Goal: Task Accomplishment & Management: Use online tool/utility

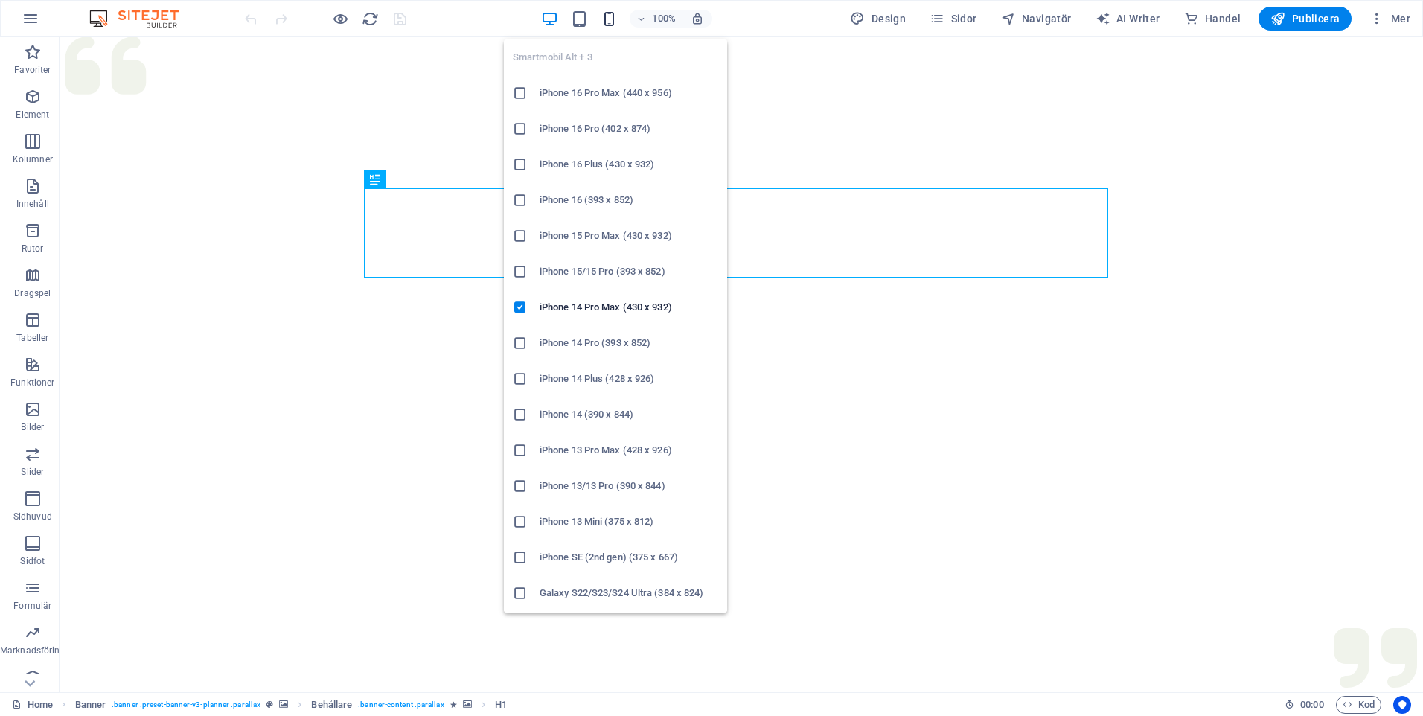
click at [613, 19] on icon "button" at bounding box center [609, 18] width 17 height 17
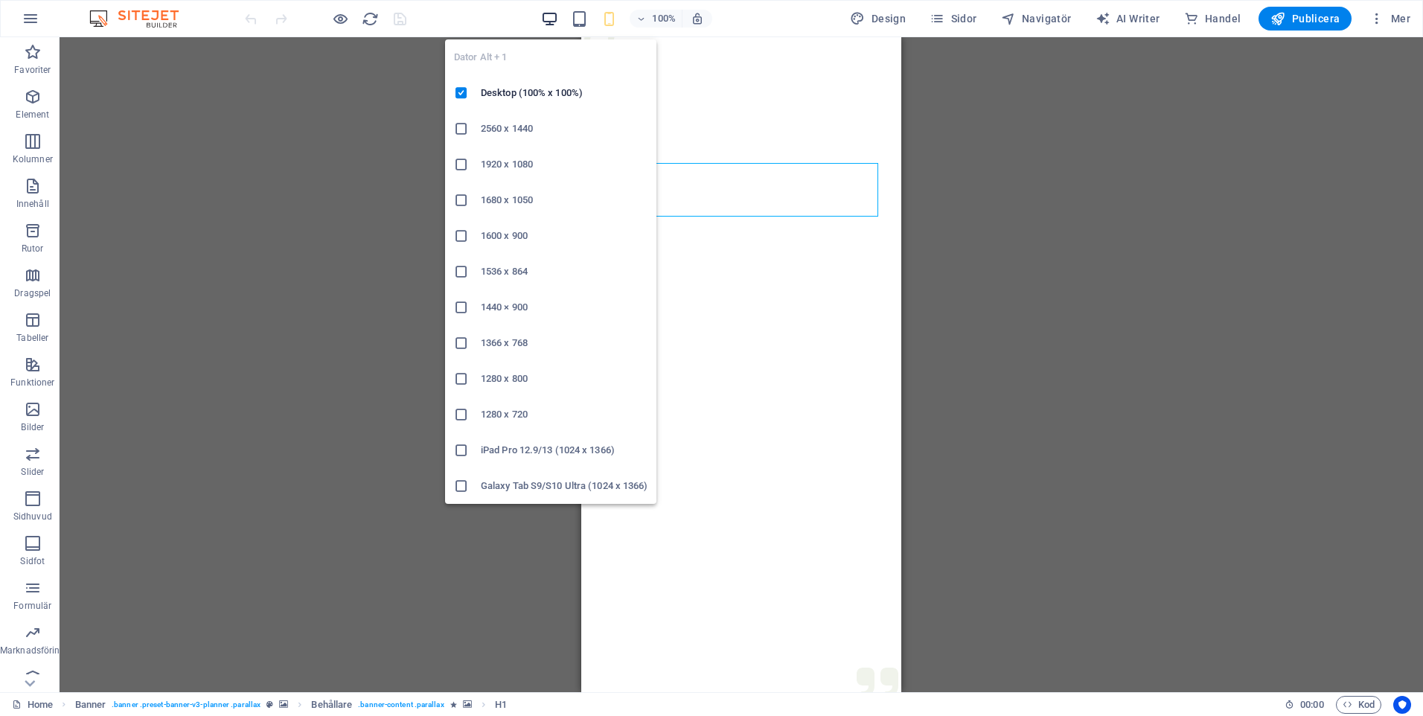
click at [558, 22] on icon "button" at bounding box center [549, 18] width 17 height 17
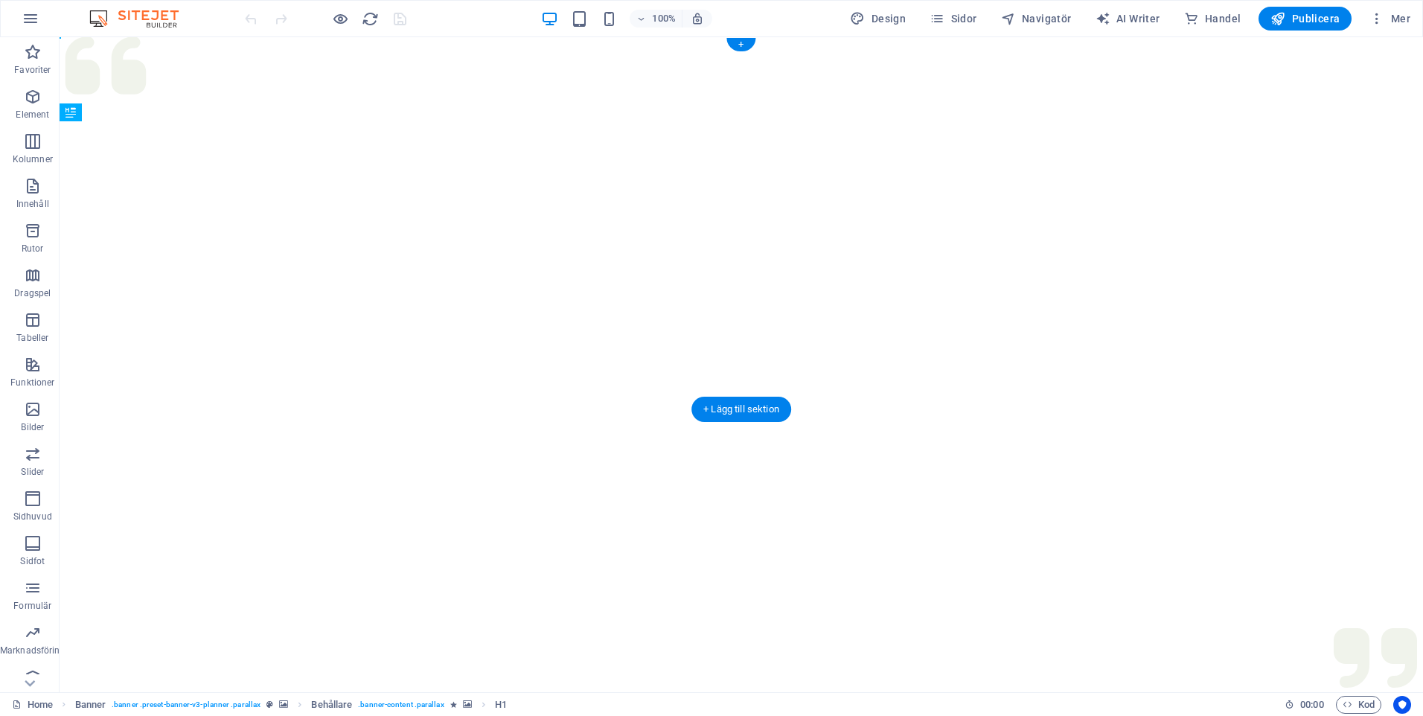
drag, startPoint x: 430, startPoint y: 212, endPoint x: 372, endPoint y: 314, distance: 117.4
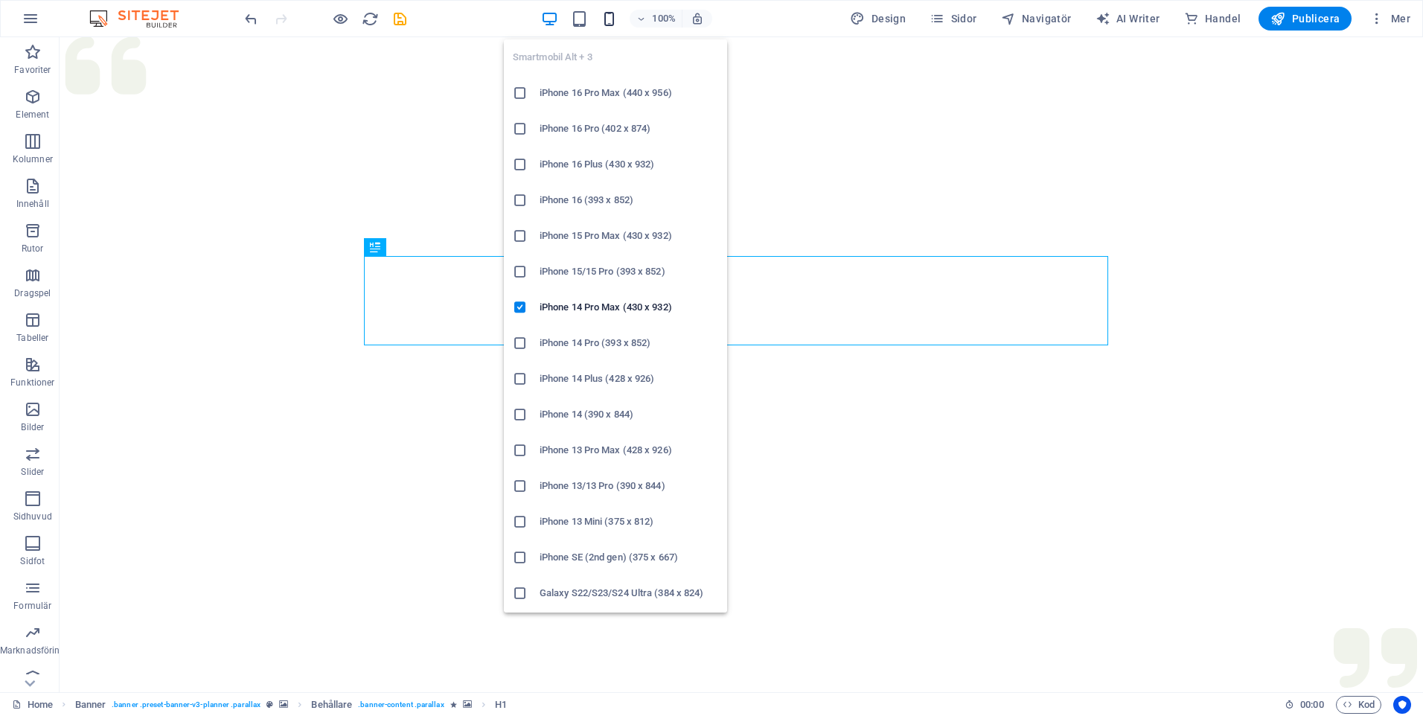
click at [618, 24] on icon "button" at bounding box center [609, 18] width 17 height 17
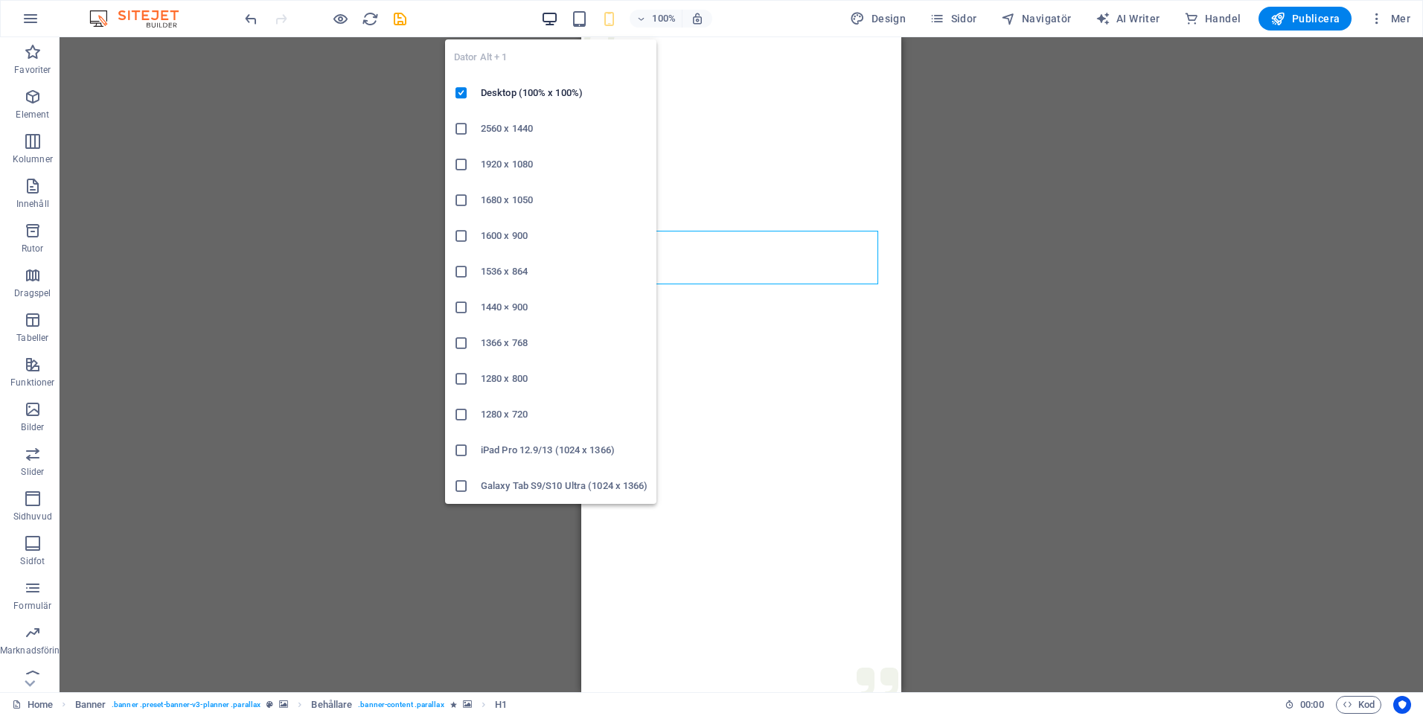
click at [557, 17] on icon "button" at bounding box center [549, 18] width 17 height 17
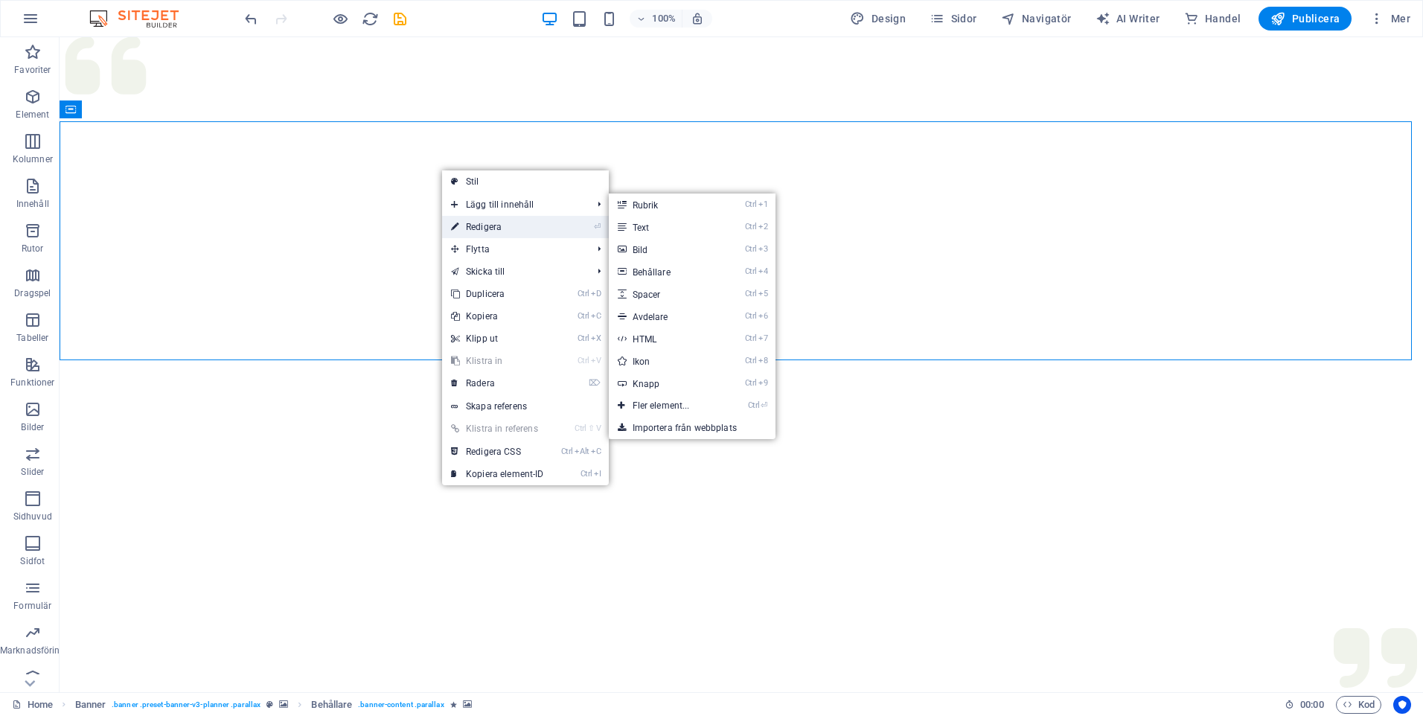
click at [494, 226] on link "⏎ Redigera" at bounding box center [497, 227] width 111 height 22
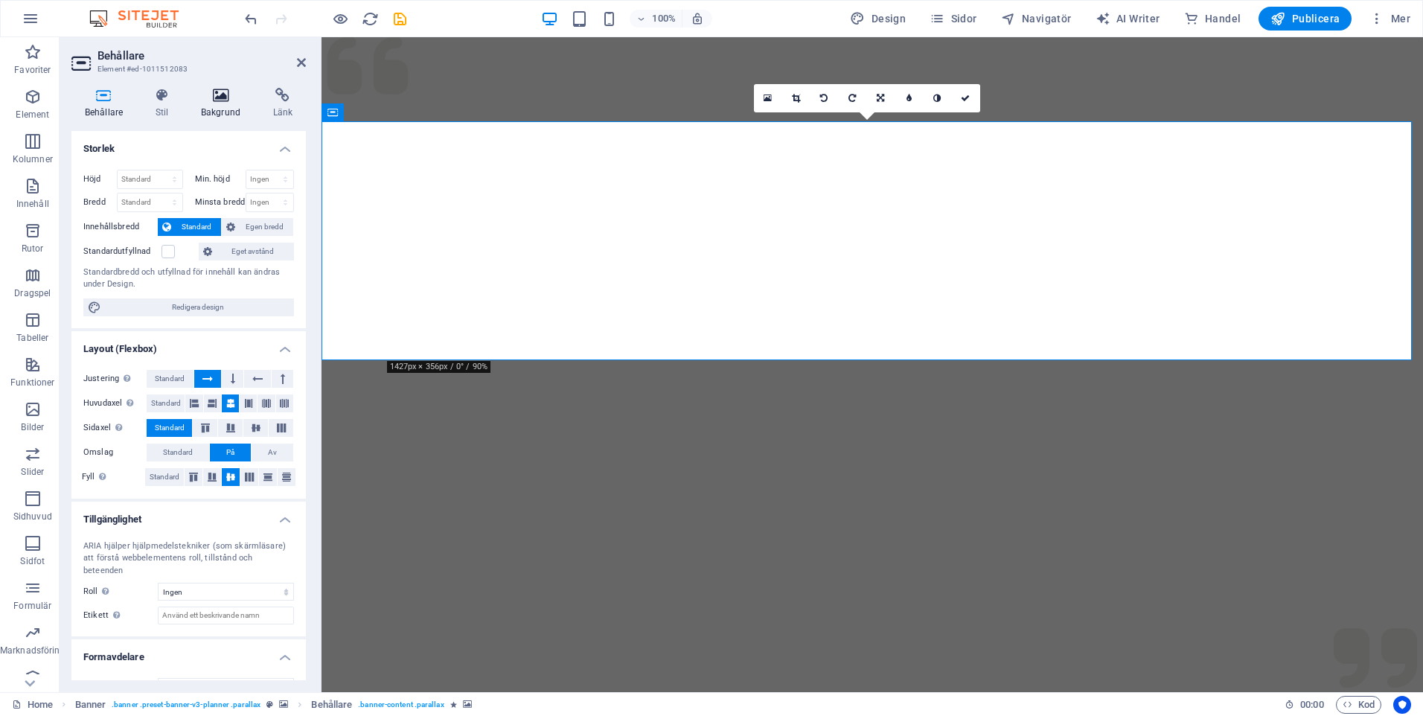
click at [222, 102] on icon at bounding box center [221, 95] width 66 height 15
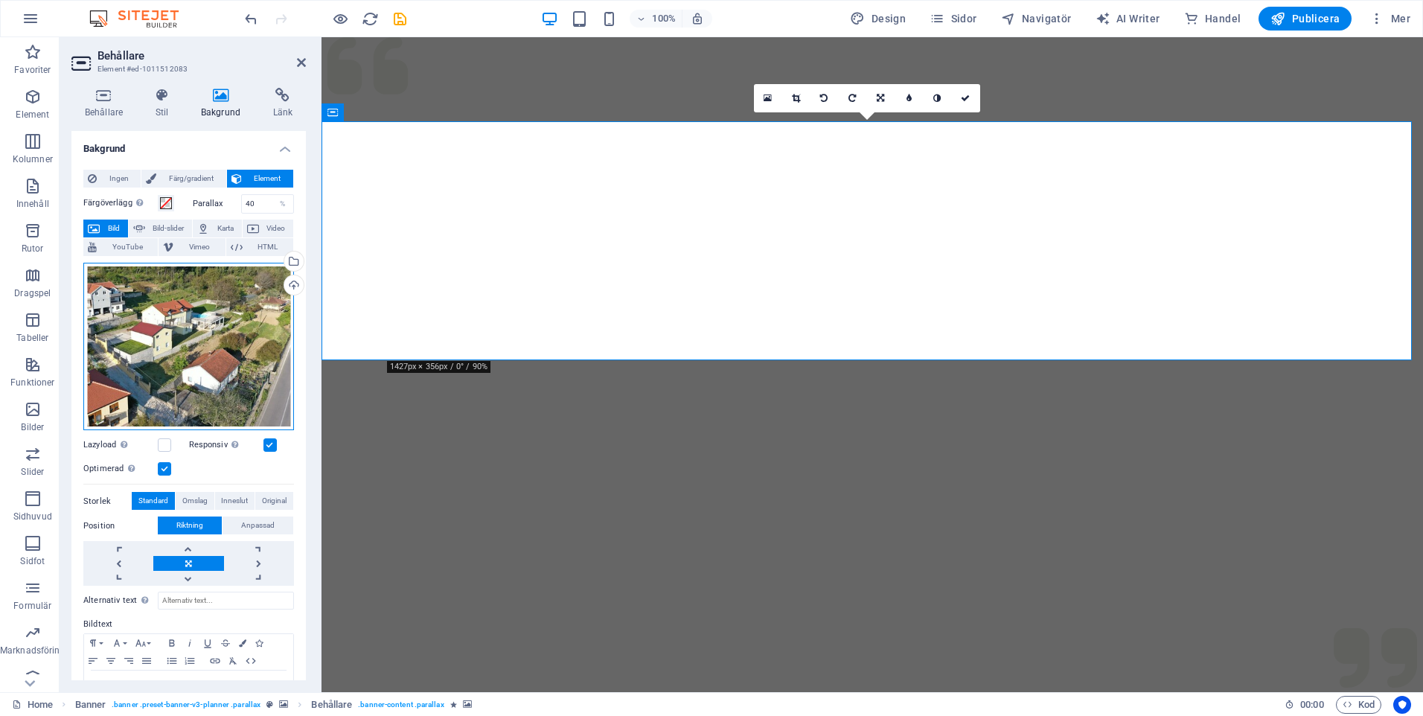
click at [229, 327] on div "Dra filer hit, klicka för att välja filer eller välj filer från Filer eller vår…" at bounding box center [188, 347] width 211 height 168
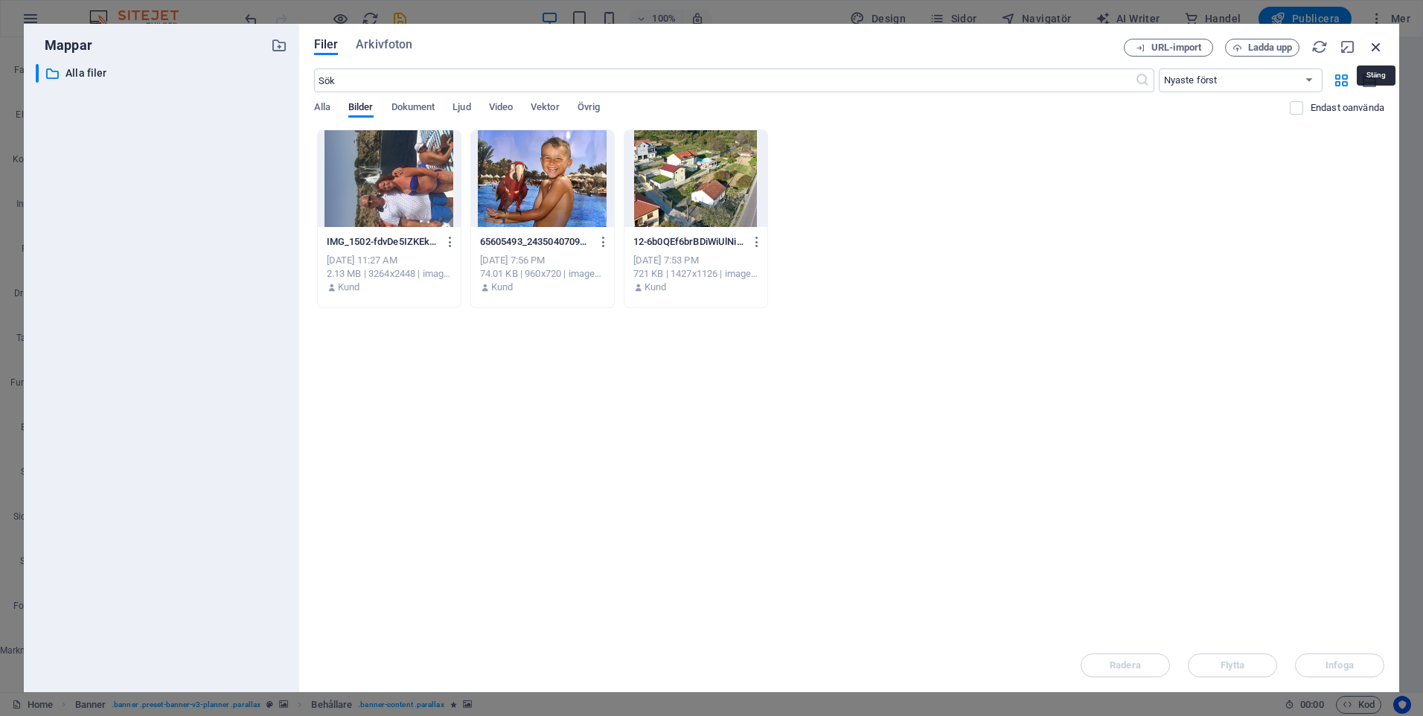
drag, startPoint x: 1380, startPoint y: 45, endPoint x: 1053, endPoint y: 8, distance: 329.7
click at [1380, 45] on icon "button" at bounding box center [1376, 47] width 16 height 16
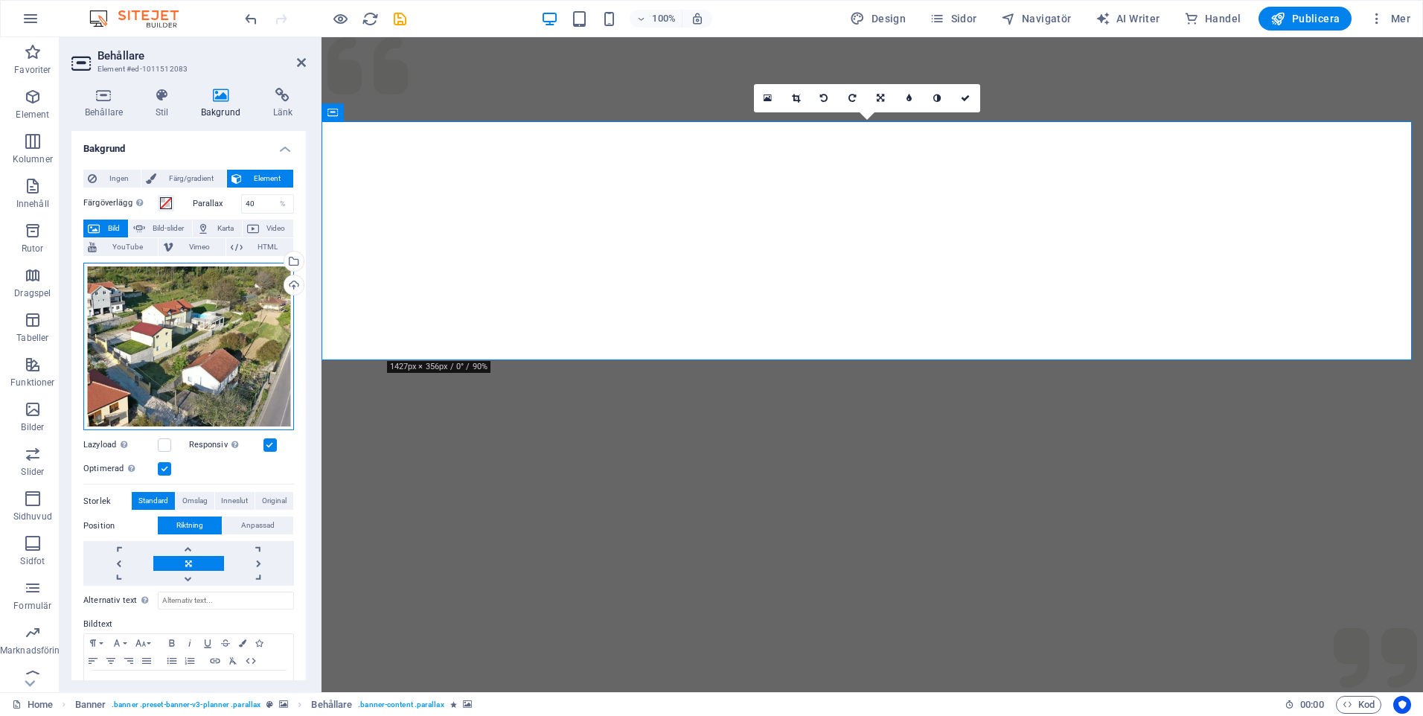
drag, startPoint x: 204, startPoint y: 328, endPoint x: 129, endPoint y: 329, distance: 75.2
click at [129, 329] on div "Dra filer hit, klicka för att välja filer eller välj filer från Filer eller vår…" at bounding box center [188, 347] width 211 height 168
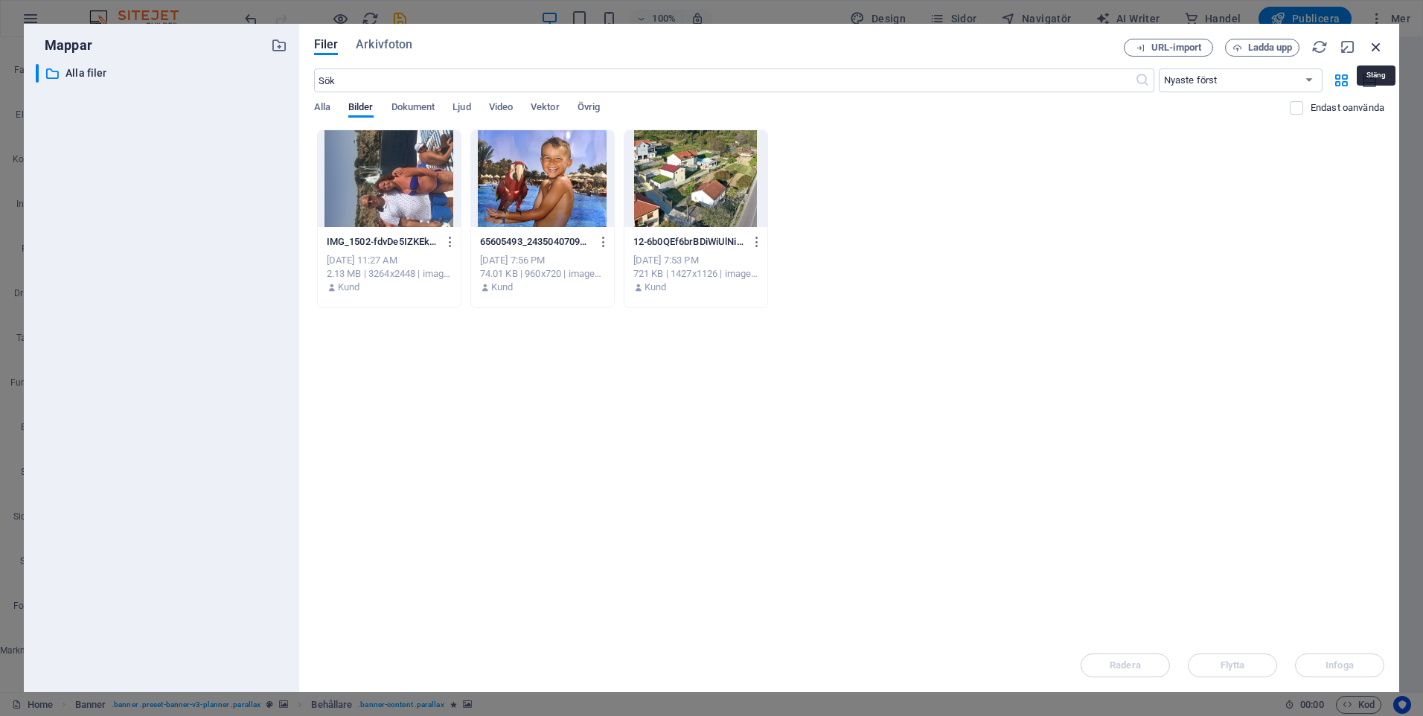
click at [1378, 45] on icon "button" at bounding box center [1376, 47] width 16 height 16
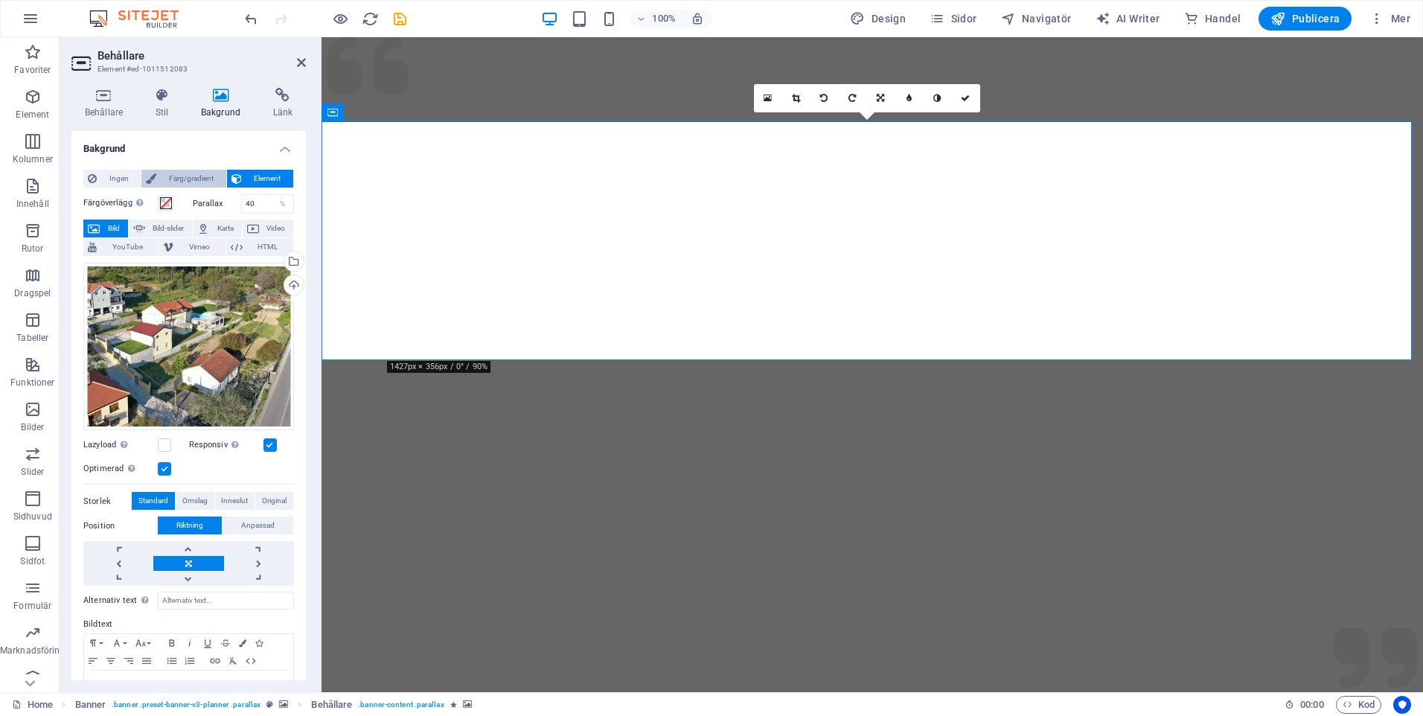
click at [183, 174] on span "Färg/gradient" at bounding box center [191, 179] width 60 height 18
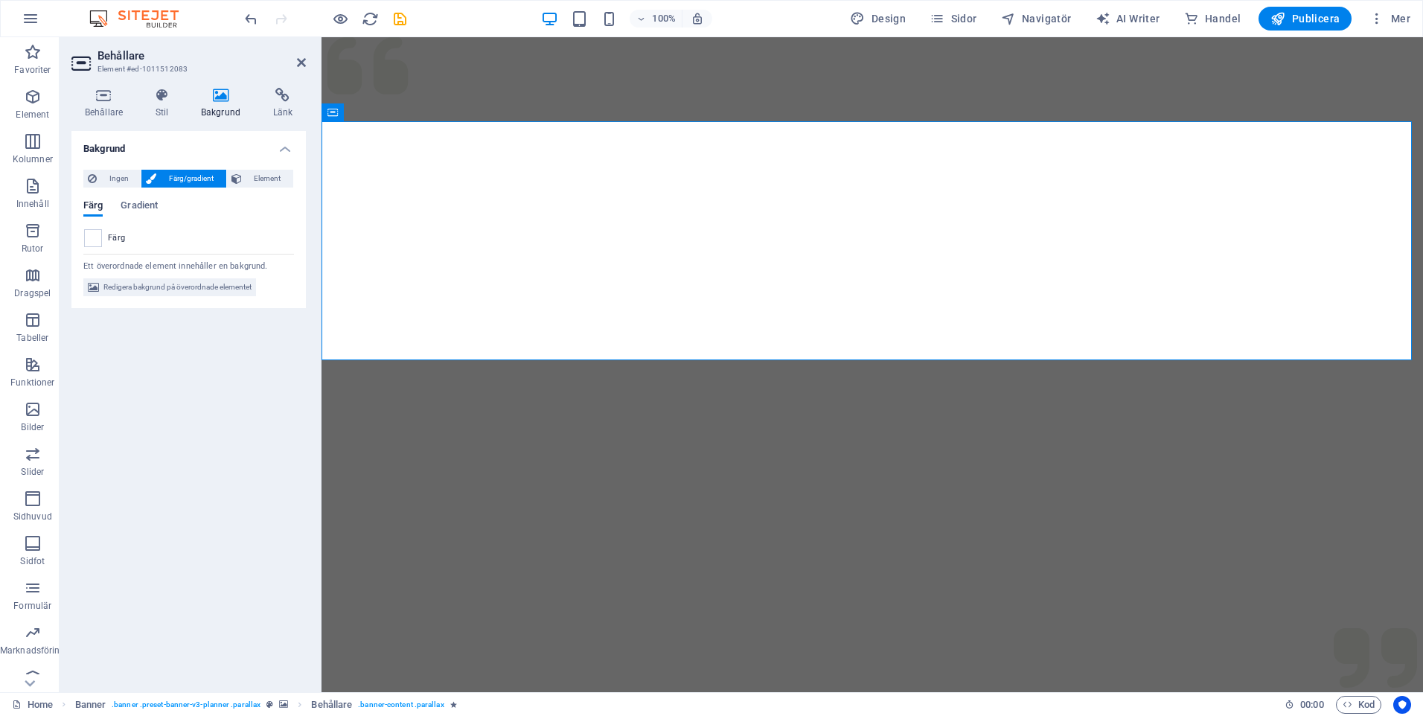
click at [80, 234] on div "Ingen Färg/gradient Element Sträck ut bakgrund till full bredd Färgöverlägg Pla…" at bounding box center [188, 233] width 235 height 151
click at [91, 233] on span at bounding box center [93, 238] width 16 height 16
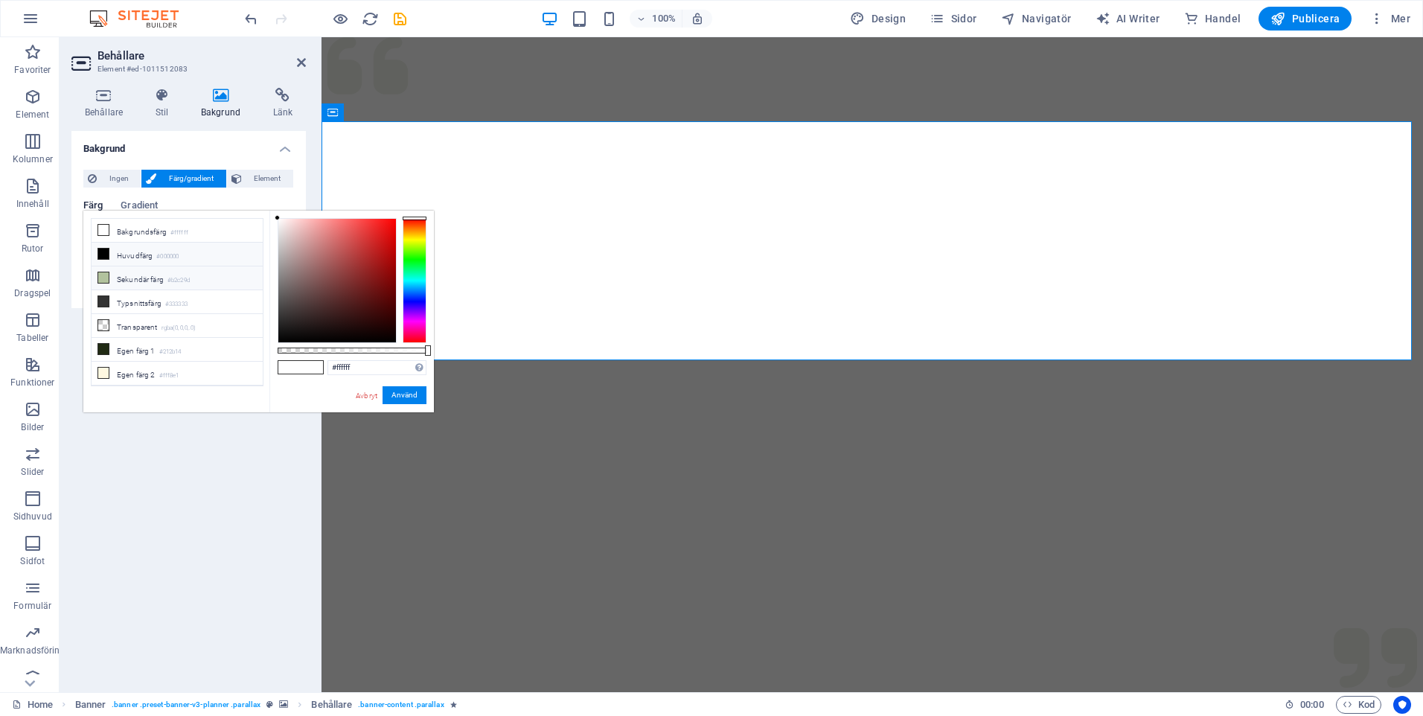
click at [108, 275] on icon at bounding box center [103, 277] width 10 height 10
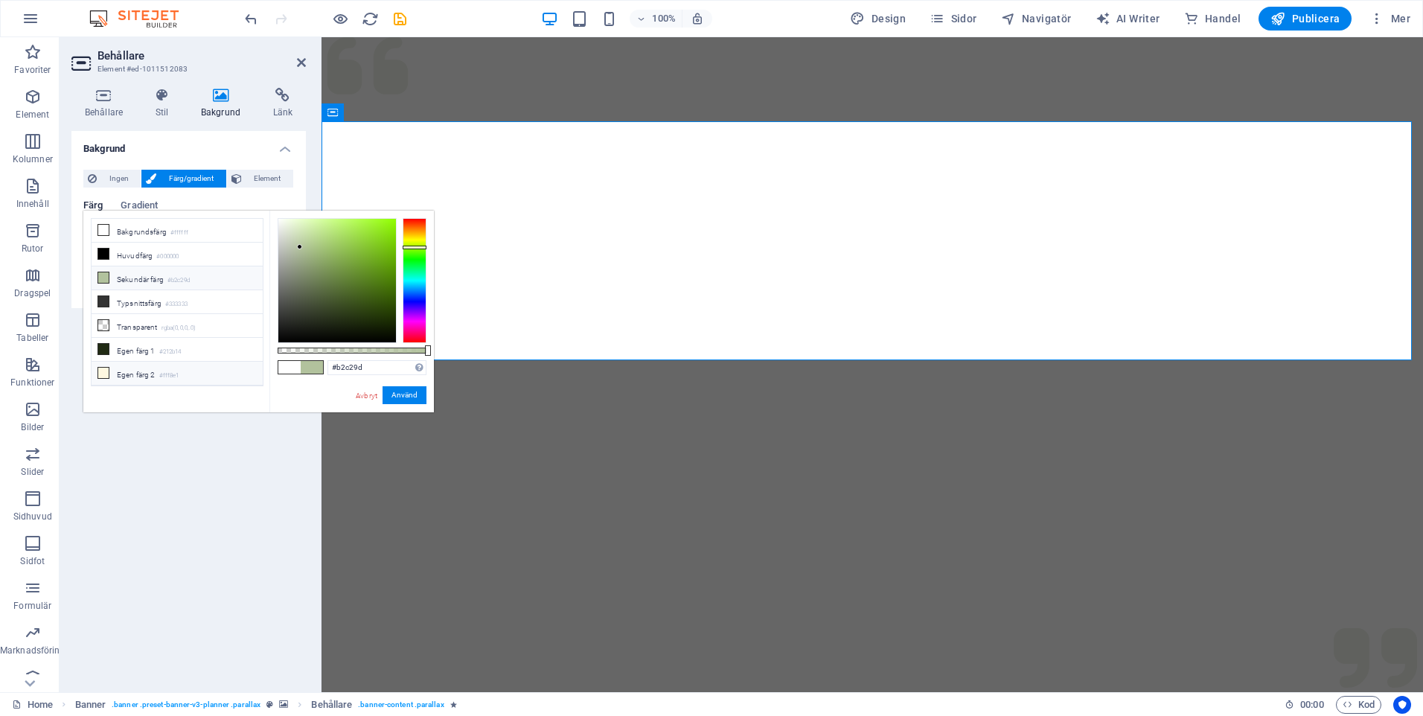
click at [104, 368] on icon at bounding box center [103, 373] width 10 height 10
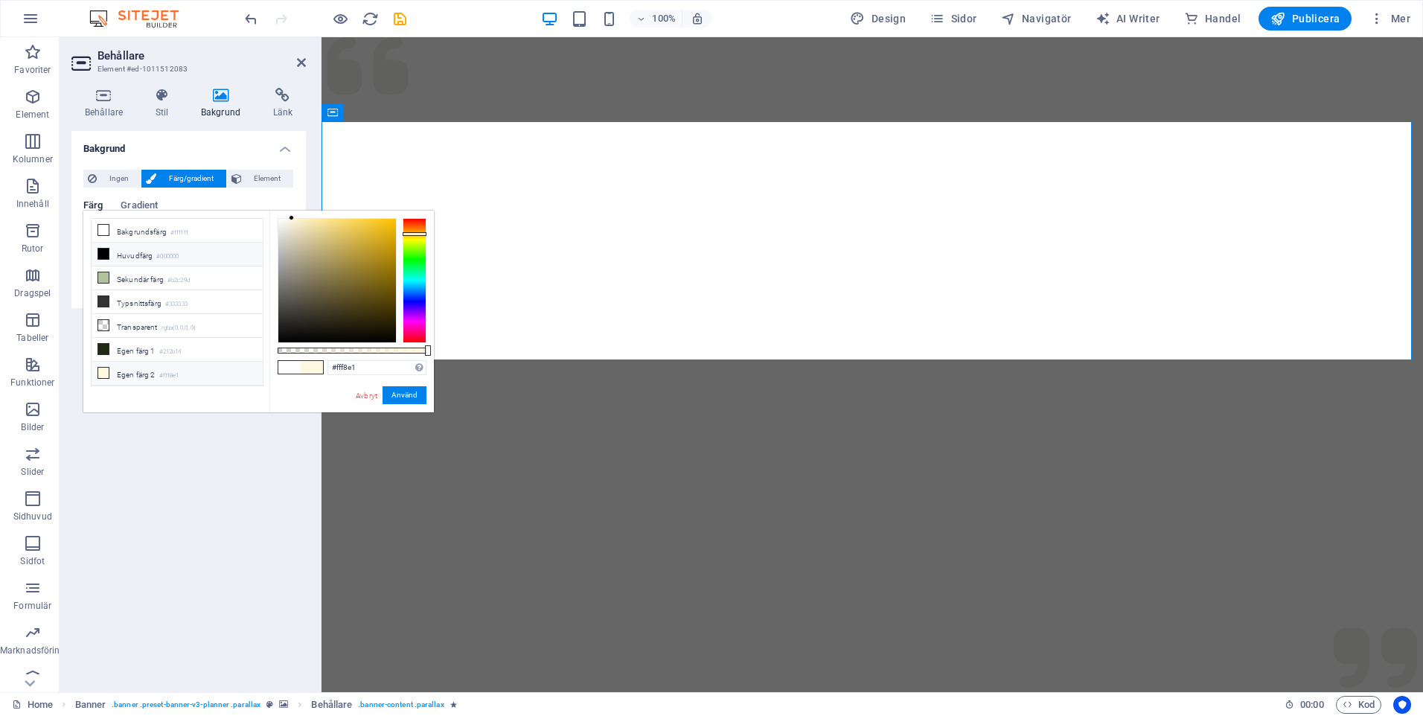
click at [108, 252] on icon at bounding box center [103, 254] width 10 height 10
click at [412, 234] on div at bounding box center [415, 280] width 24 height 125
click at [415, 237] on div at bounding box center [415, 280] width 24 height 125
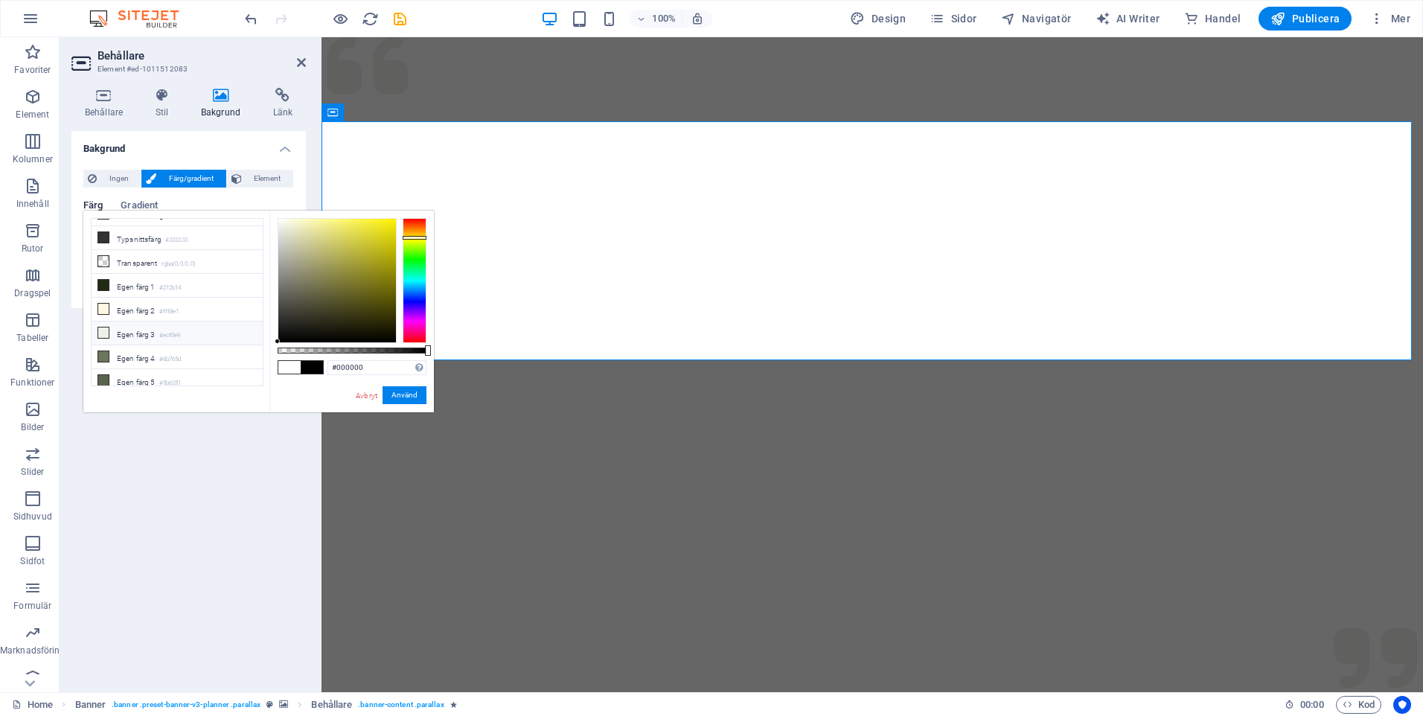
click at [99, 328] on icon at bounding box center [103, 333] width 10 height 10
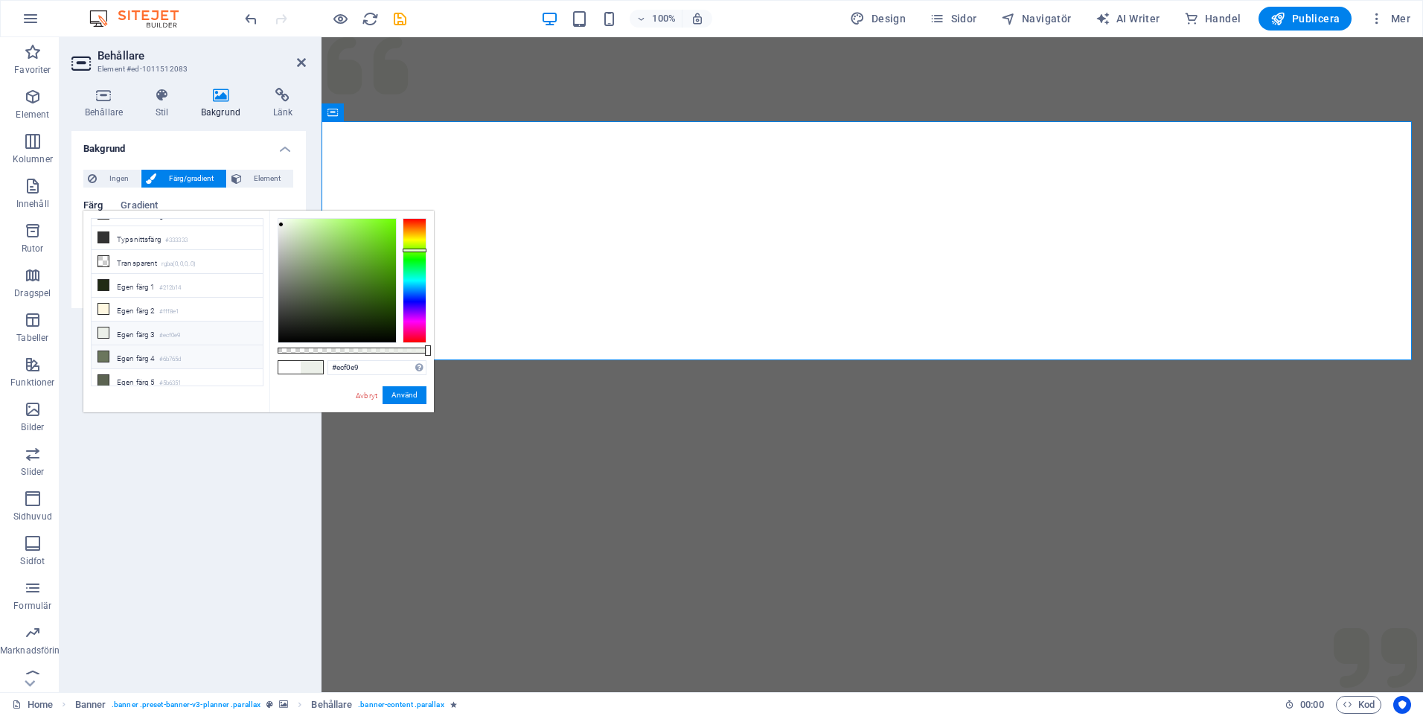
click at [106, 351] on icon at bounding box center [103, 356] width 10 height 10
click at [103, 375] on icon at bounding box center [103, 380] width 10 height 10
click at [103, 227] on icon at bounding box center [103, 230] width 10 height 10
type input "#ffffff"
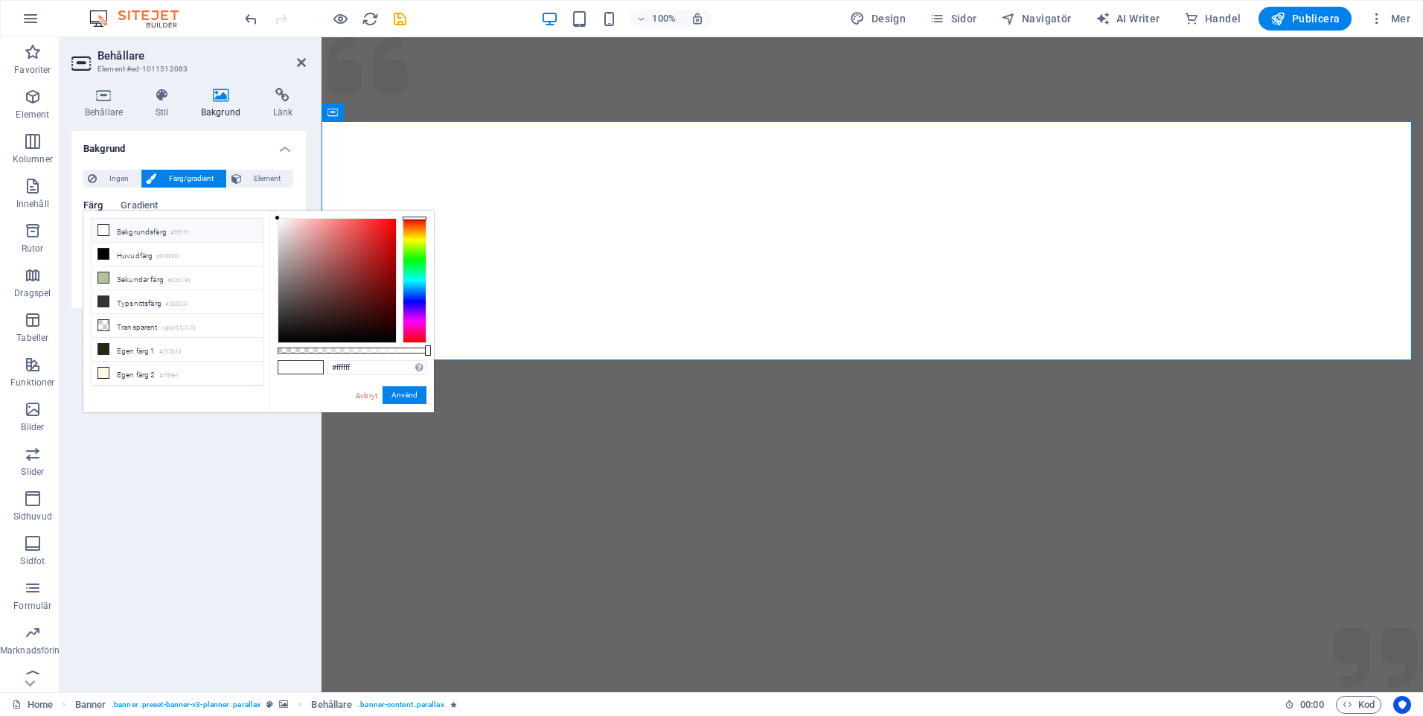
click at [415, 304] on div at bounding box center [415, 280] width 24 height 125
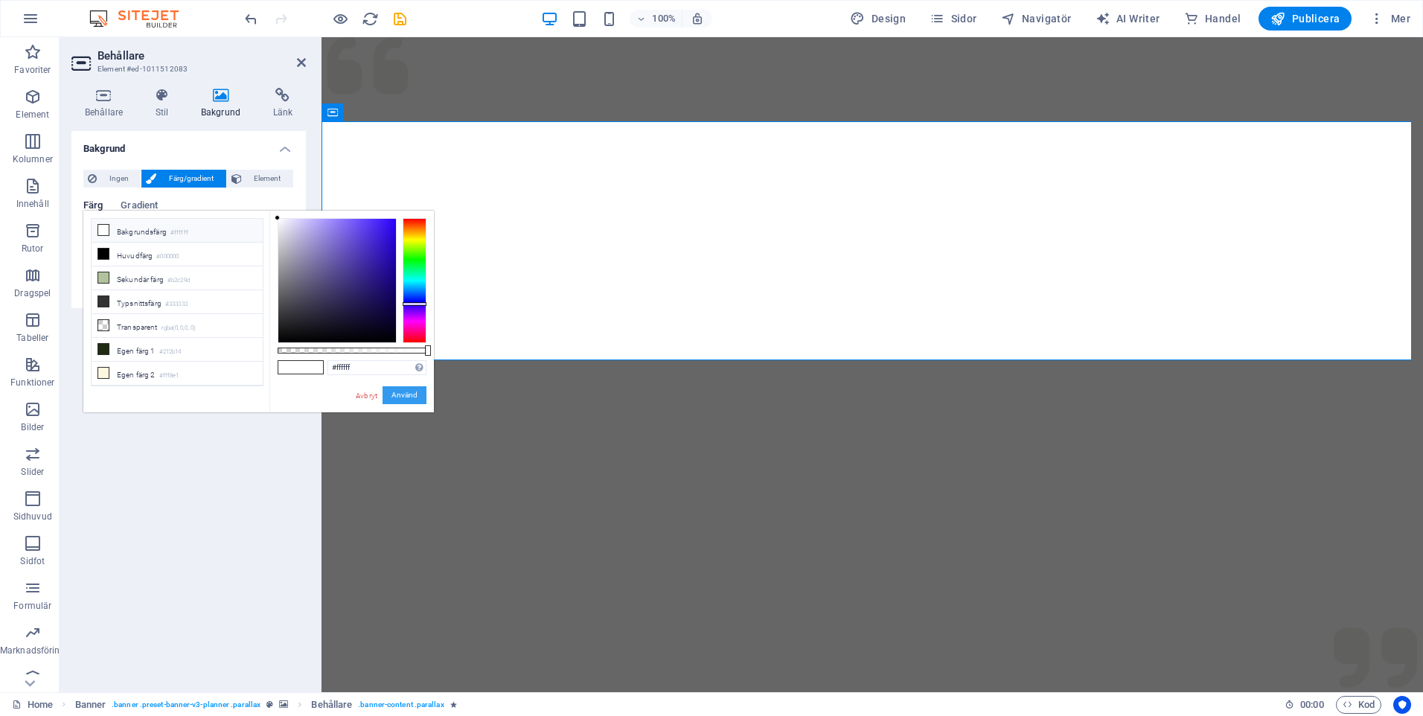
click at [402, 389] on button "Använd" at bounding box center [405, 395] width 44 height 18
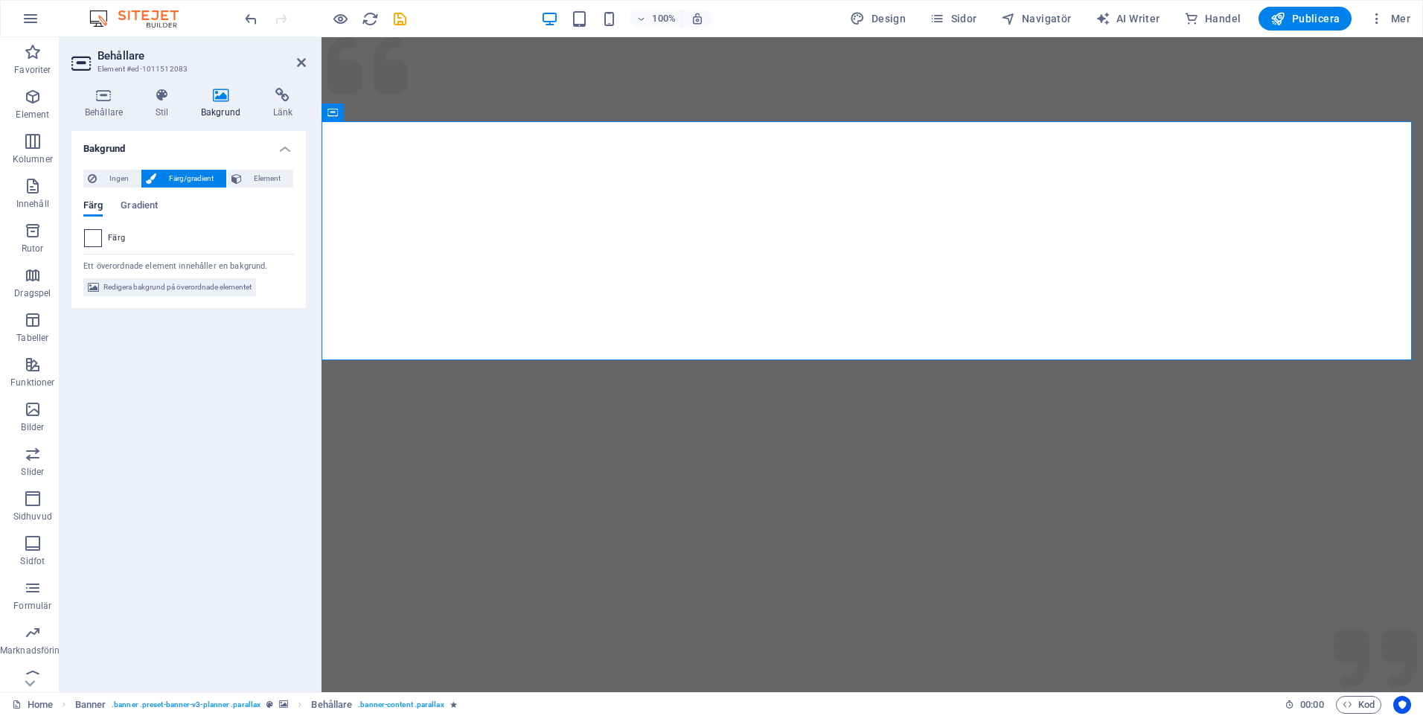
click at [89, 237] on span at bounding box center [93, 238] width 16 height 16
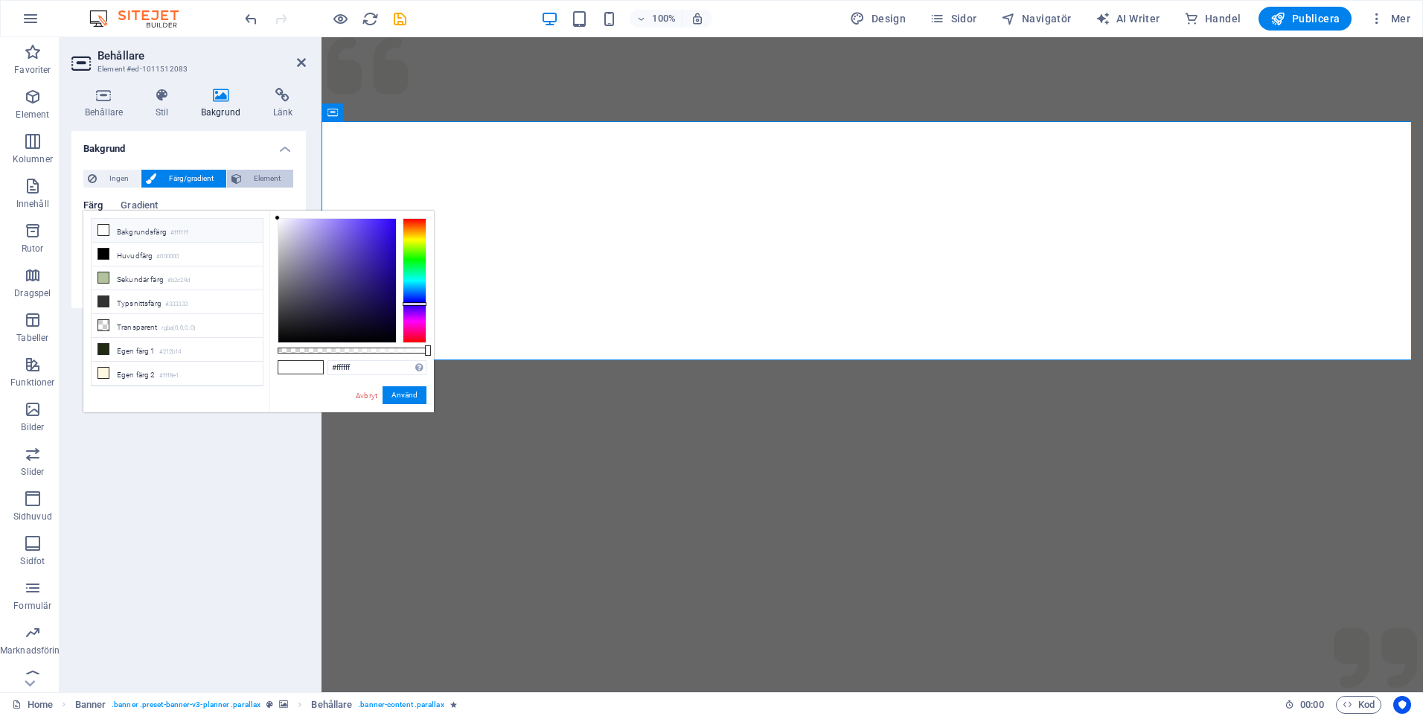
click at [238, 176] on icon at bounding box center [237, 179] width 10 height 18
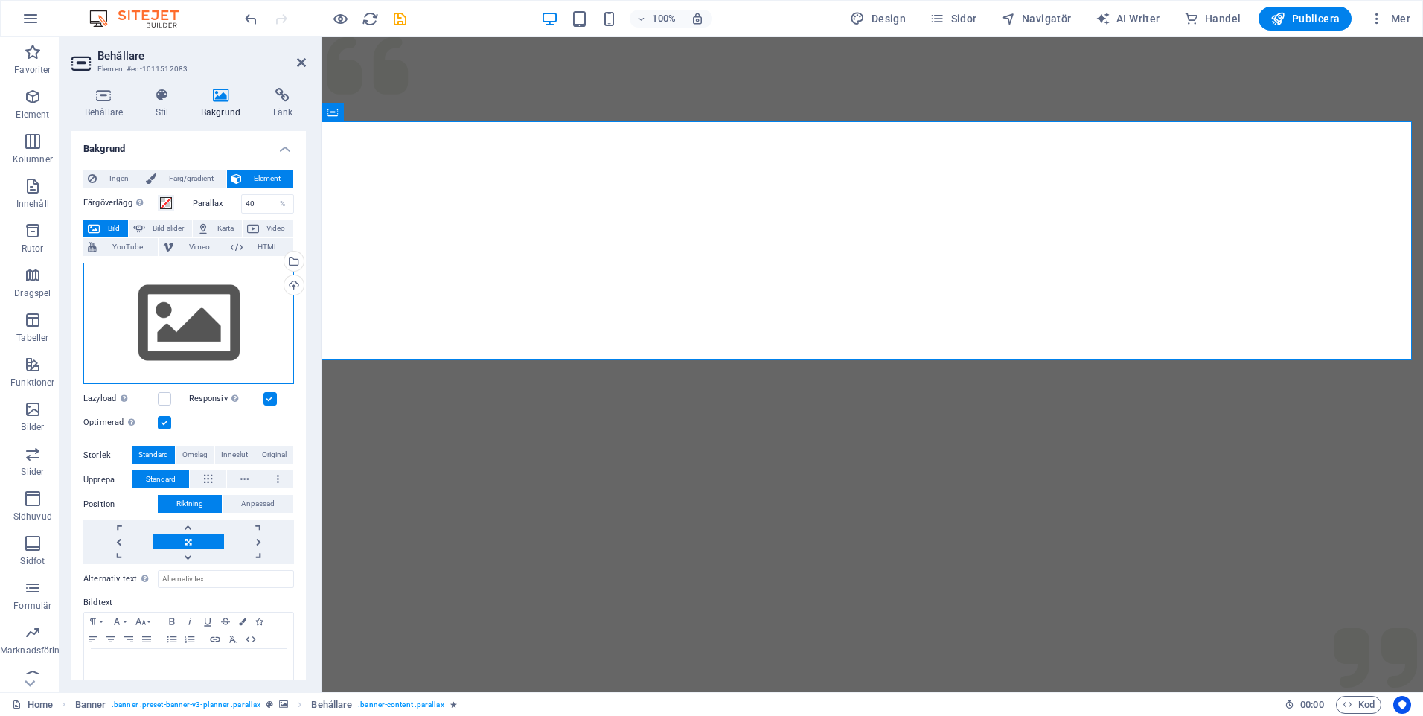
click at [226, 297] on div "Dra filer hit, klicka för att välja filer eller välj filer från Filer eller vår…" at bounding box center [188, 324] width 211 height 122
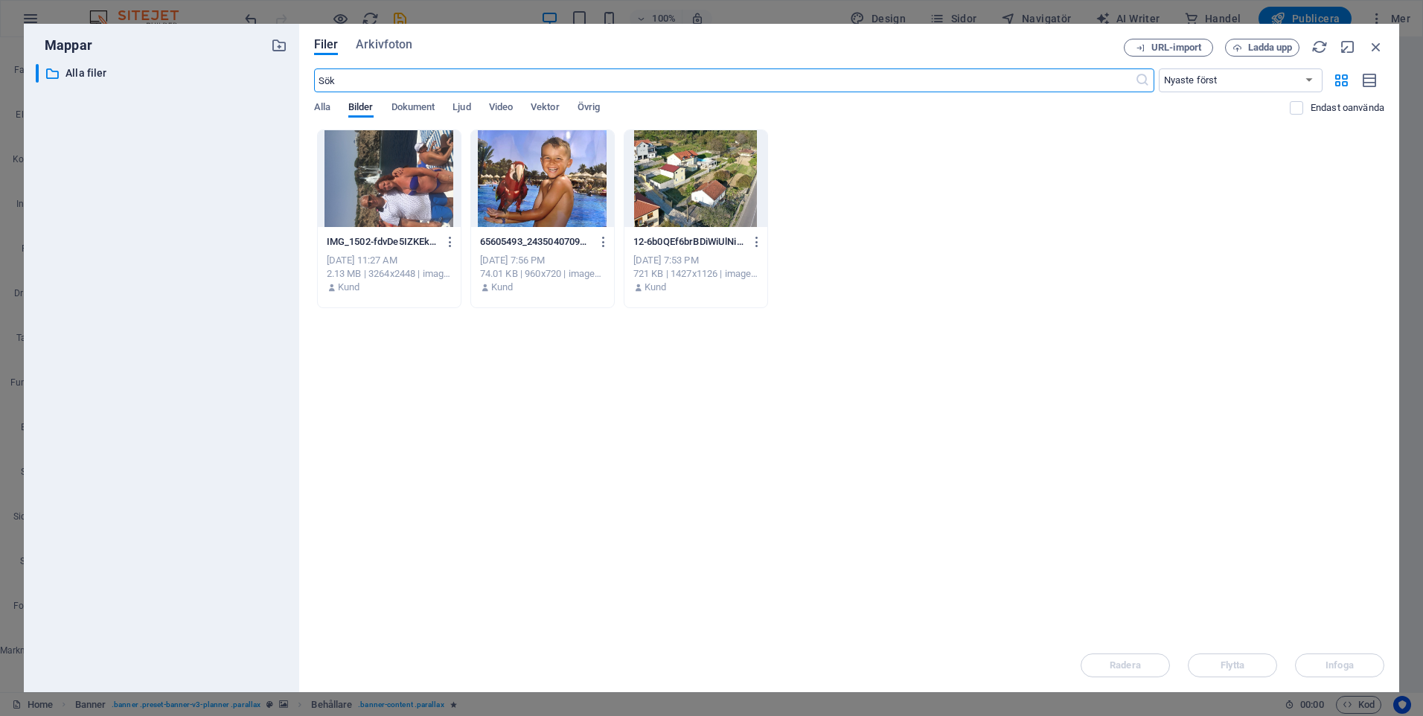
click at [529, 212] on div at bounding box center [542, 178] width 143 height 97
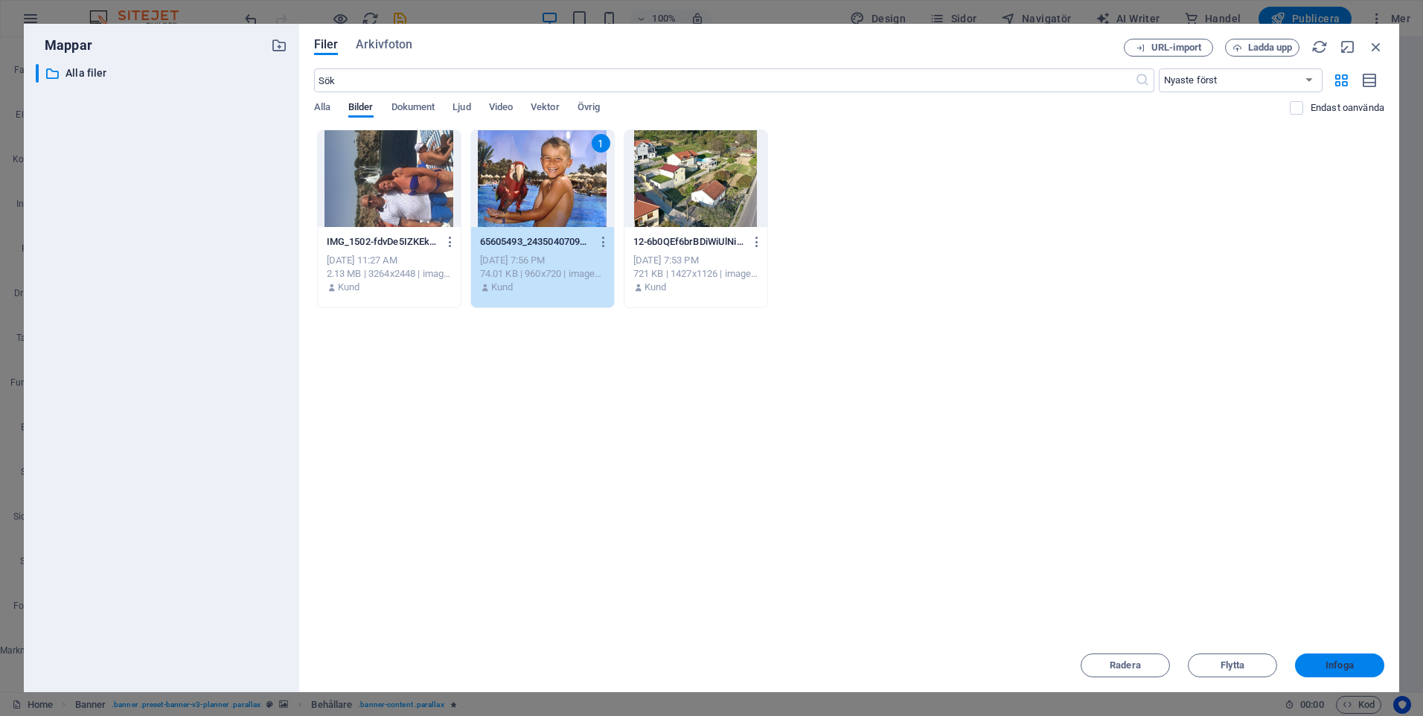
click at [1348, 663] on span "Infoga" at bounding box center [1340, 665] width 28 height 9
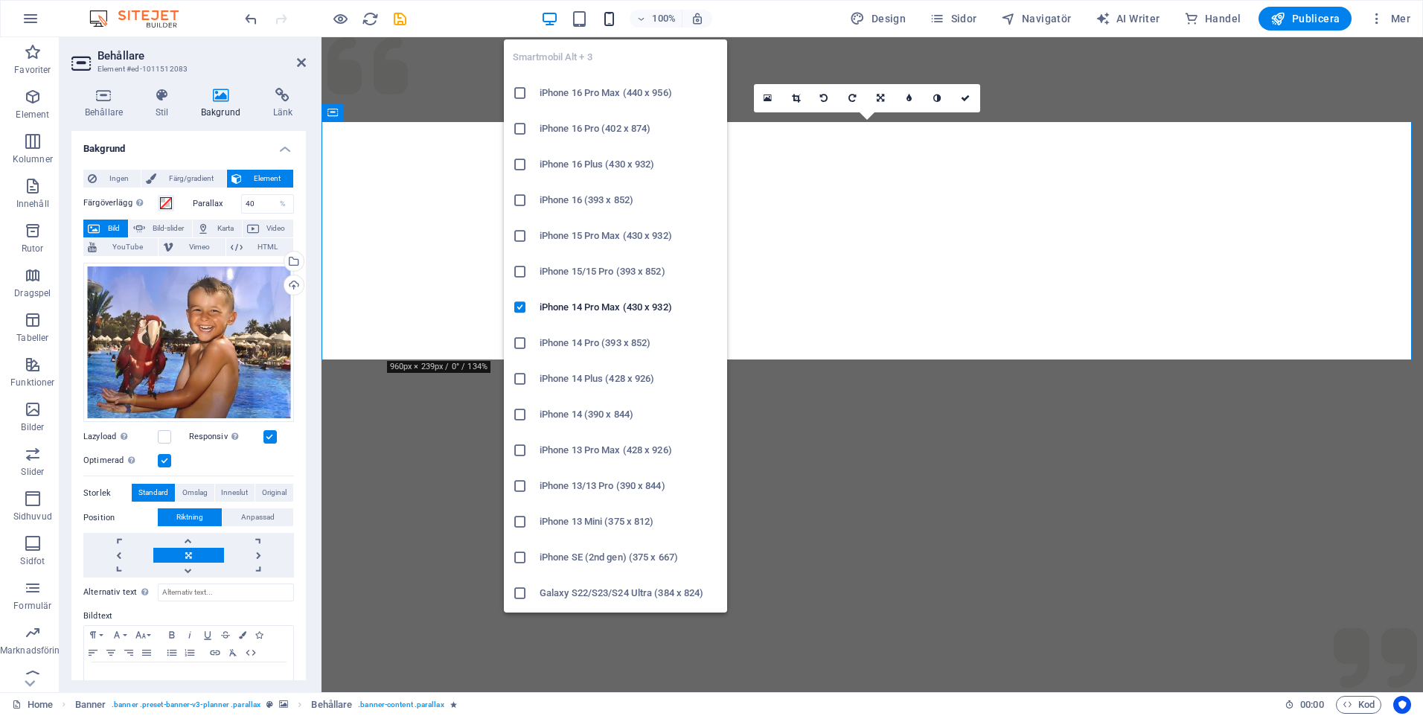
click at [610, 17] on icon "button" at bounding box center [609, 18] width 17 height 17
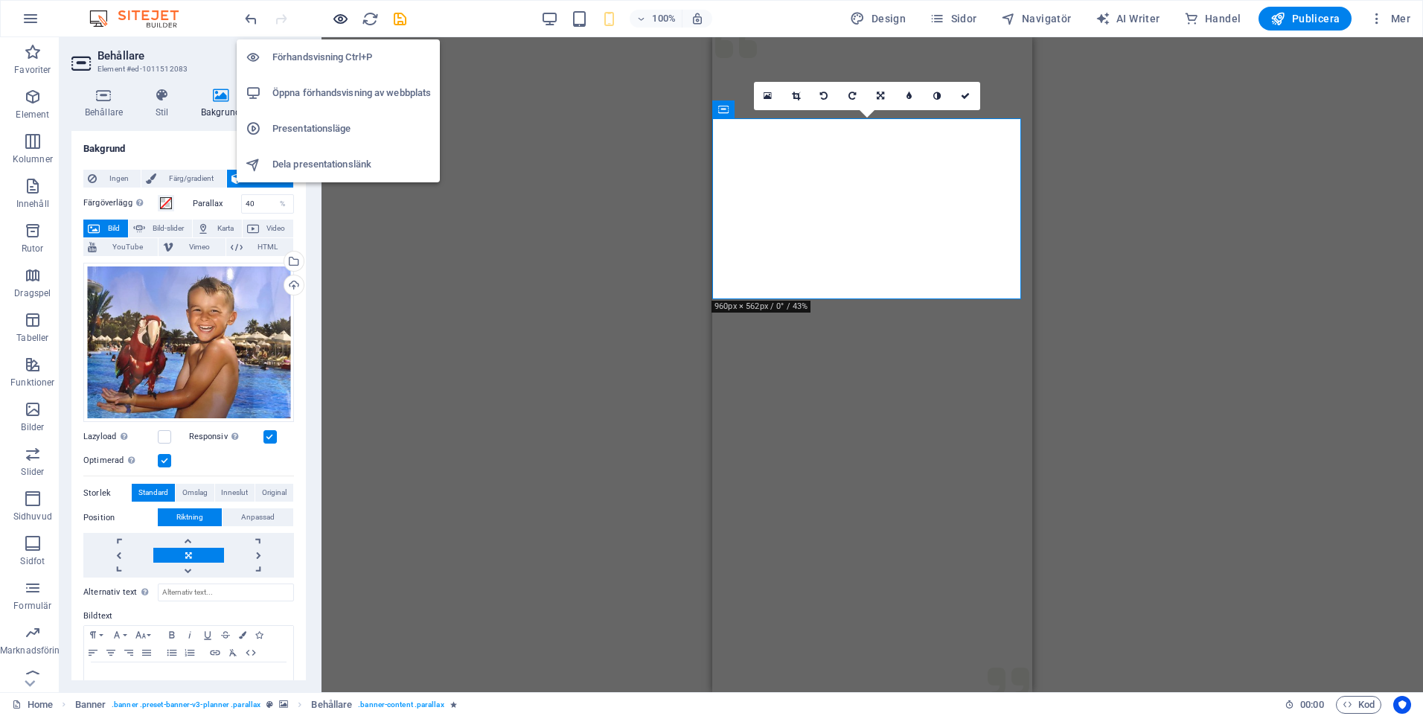
click at [337, 18] on icon "button" at bounding box center [340, 18] width 17 height 17
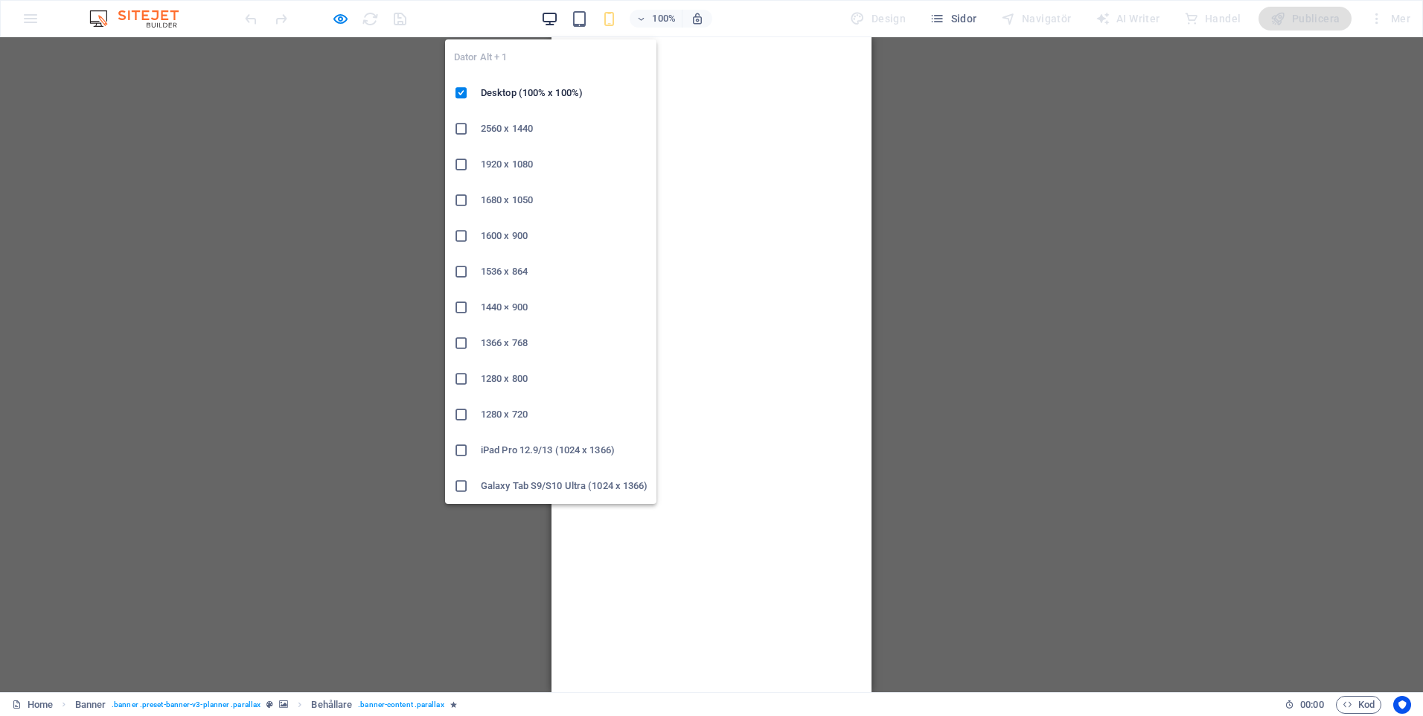
click at [551, 19] on icon "button" at bounding box center [549, 18] width 17 height 17
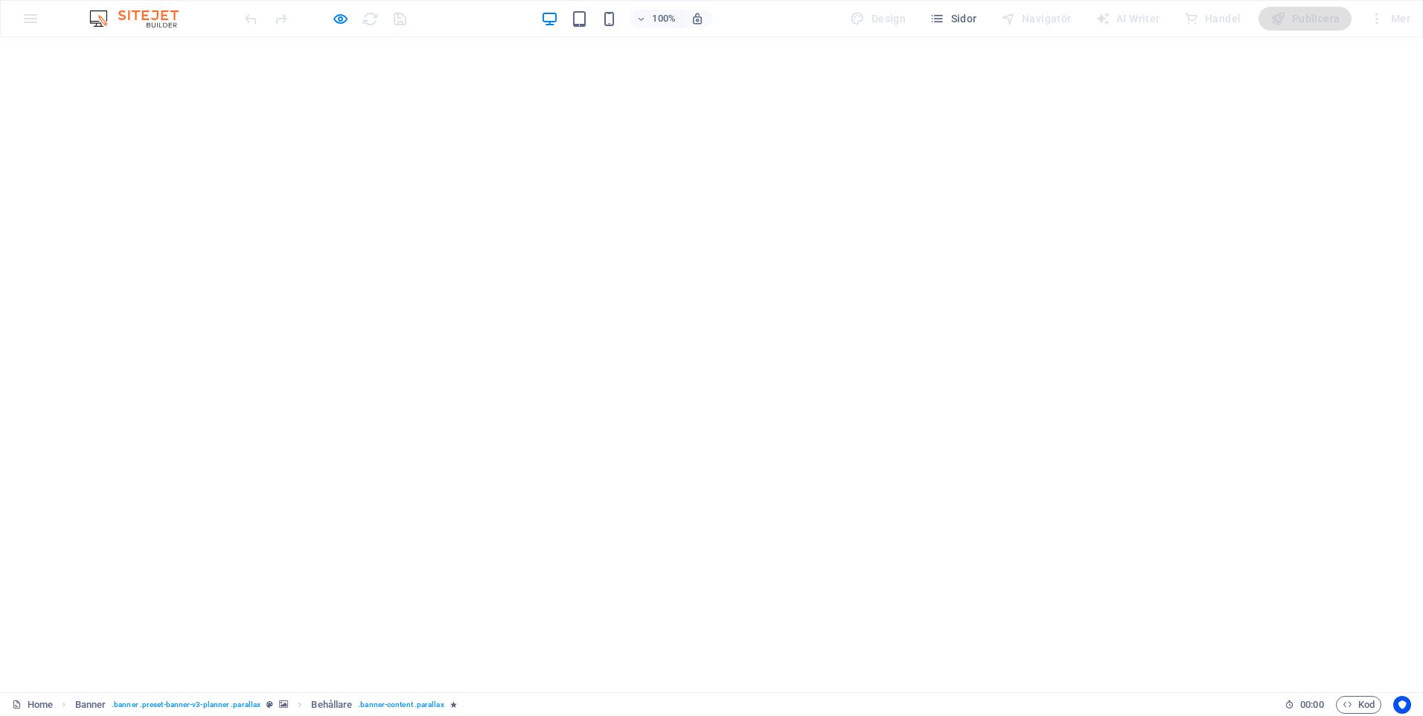
click at [350, 15] on div at bounding box center [325, 19] width 167 height 24
click at [345, 15] on icon "button" at bounding box center [340, 18] width 17 height 17
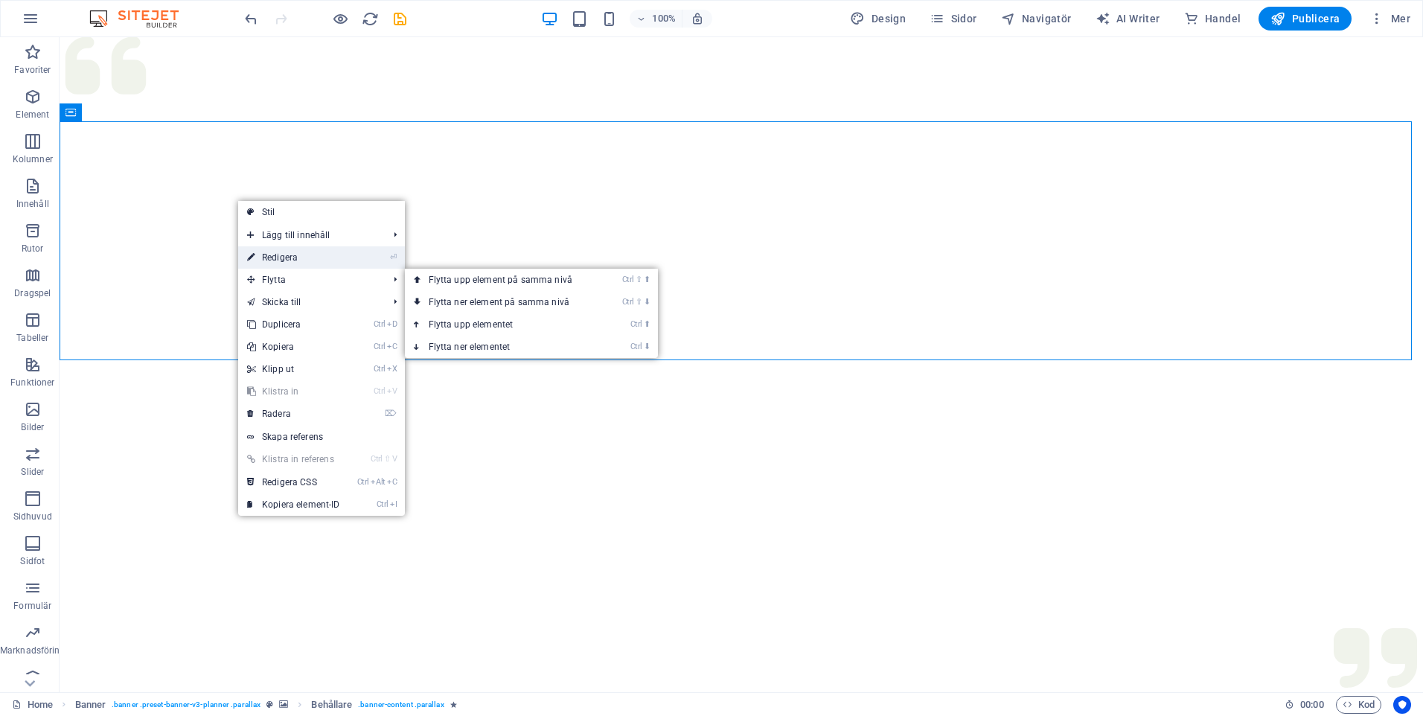
click at [294, 257] on link "⏎ Redigera" at bounding box center [293, 257] width 111 height 22
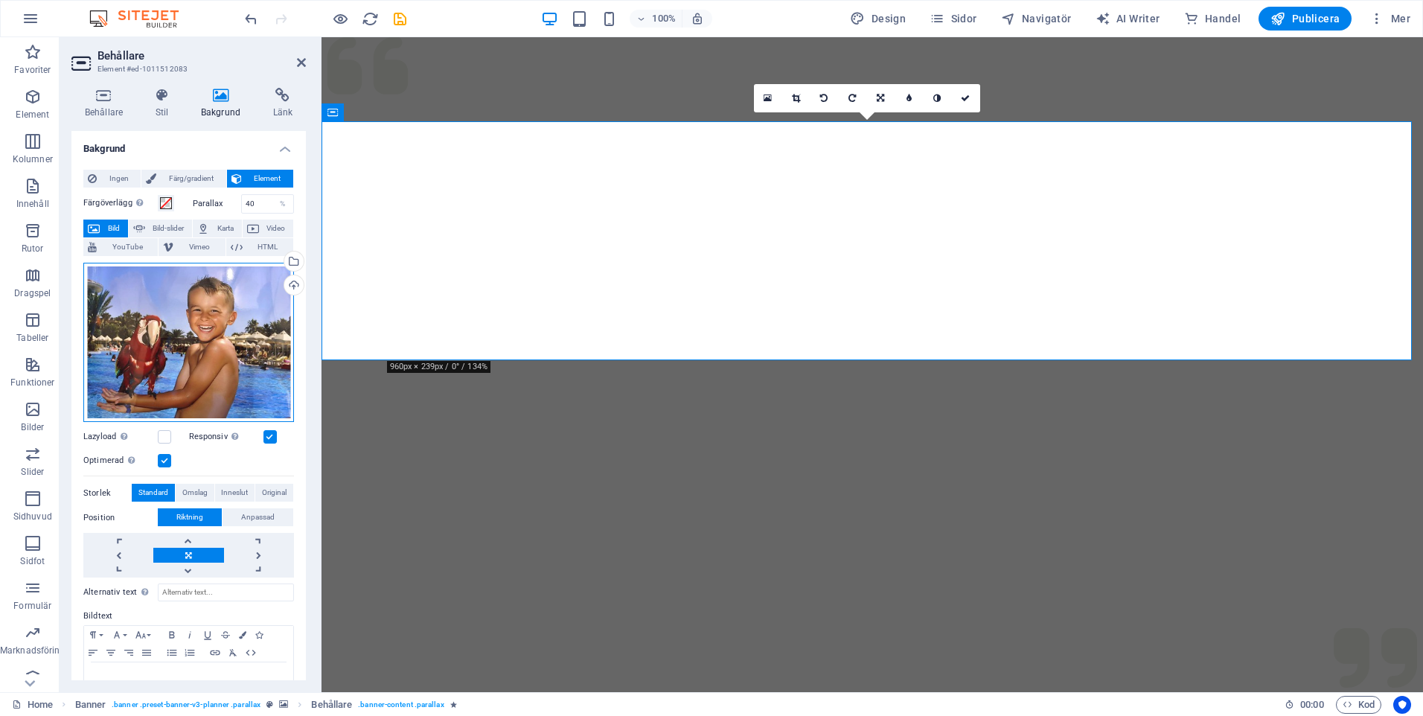
click at [209, 348] on div "Dra filer hit, klicka för att välja filer eller välj filer från Filer eller vår…" at bounding box center [188, 343] width 211 height 160
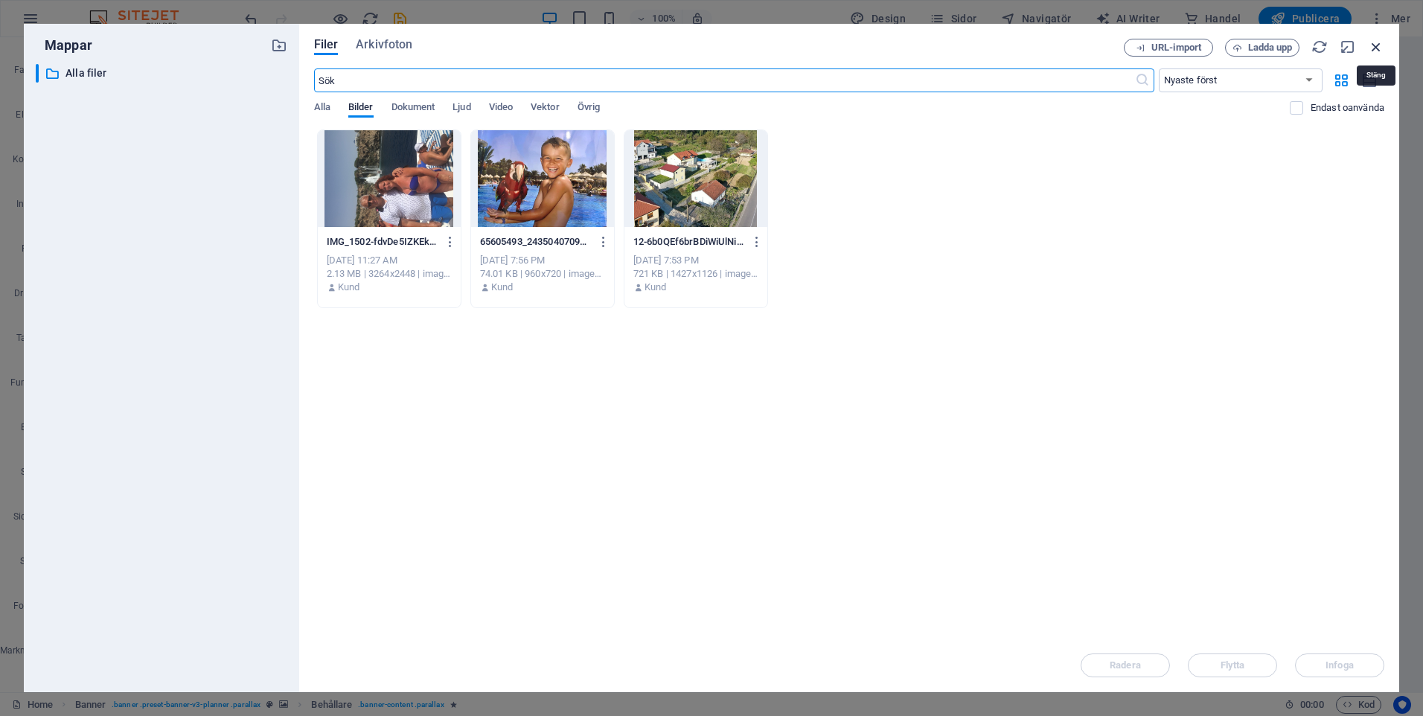
click at [1373, 48] on icon "button" at bounding box center [1376, 47] width 16 height 16
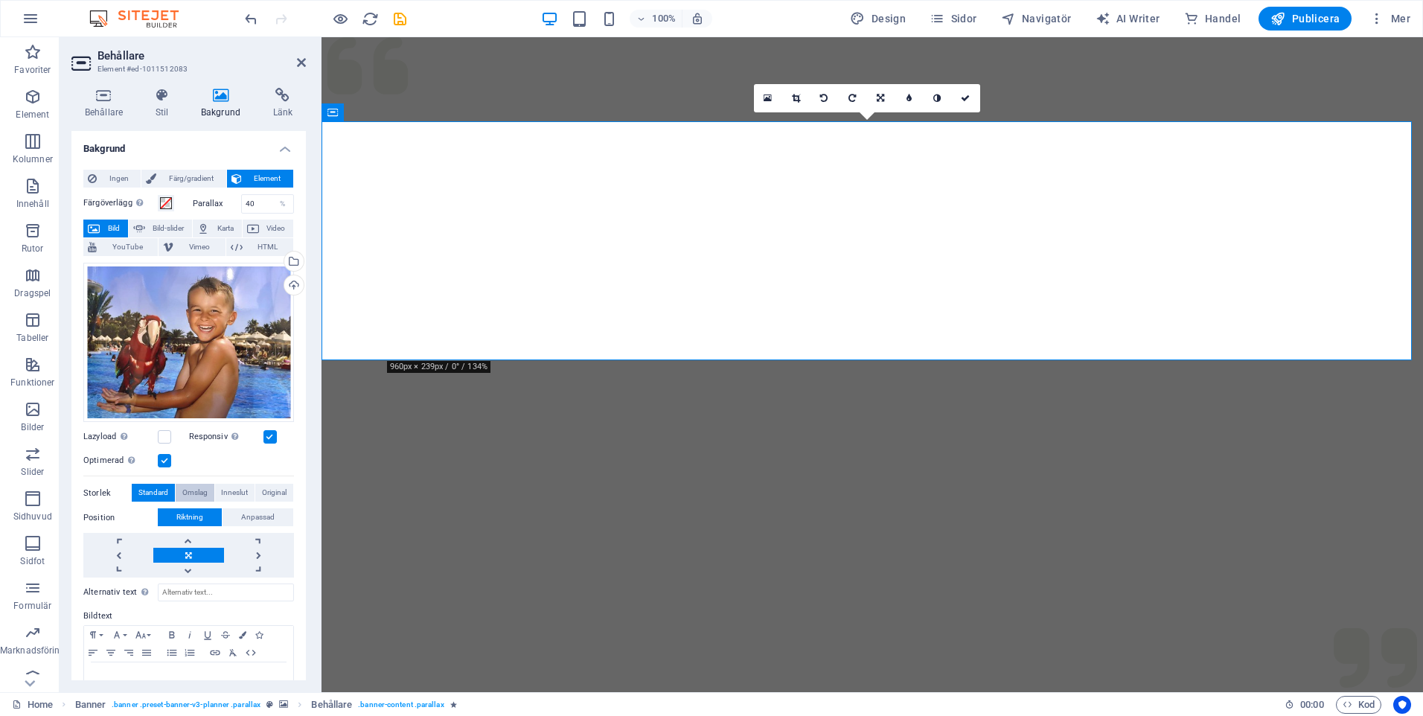
click at [192, 489] on span "Omslag" at bounding box center [194, 493] width 25 height 18
click at [264, 485] on span "Original" at bounding box center [274, 493] width 25 height 18
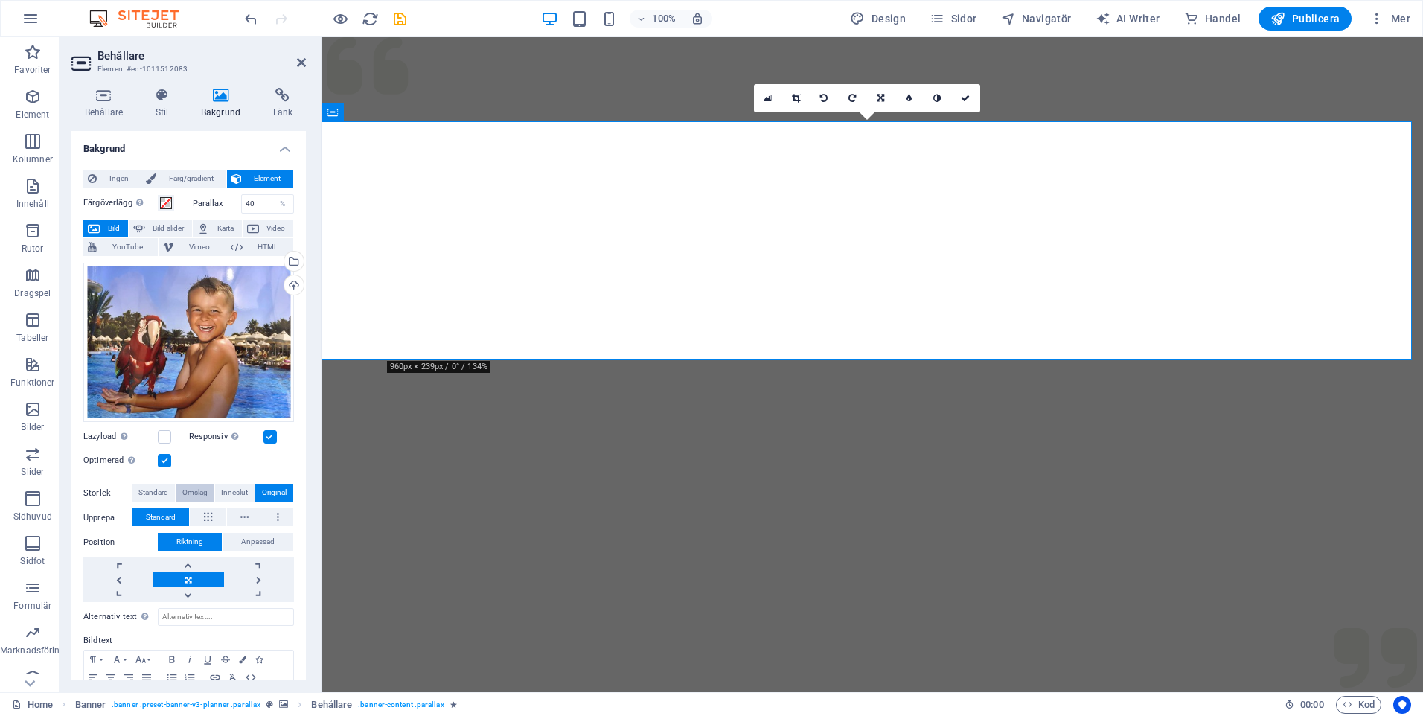
click at [191, 488] on span "Omslag" at bounding box center [194, 493] width 25 height 18
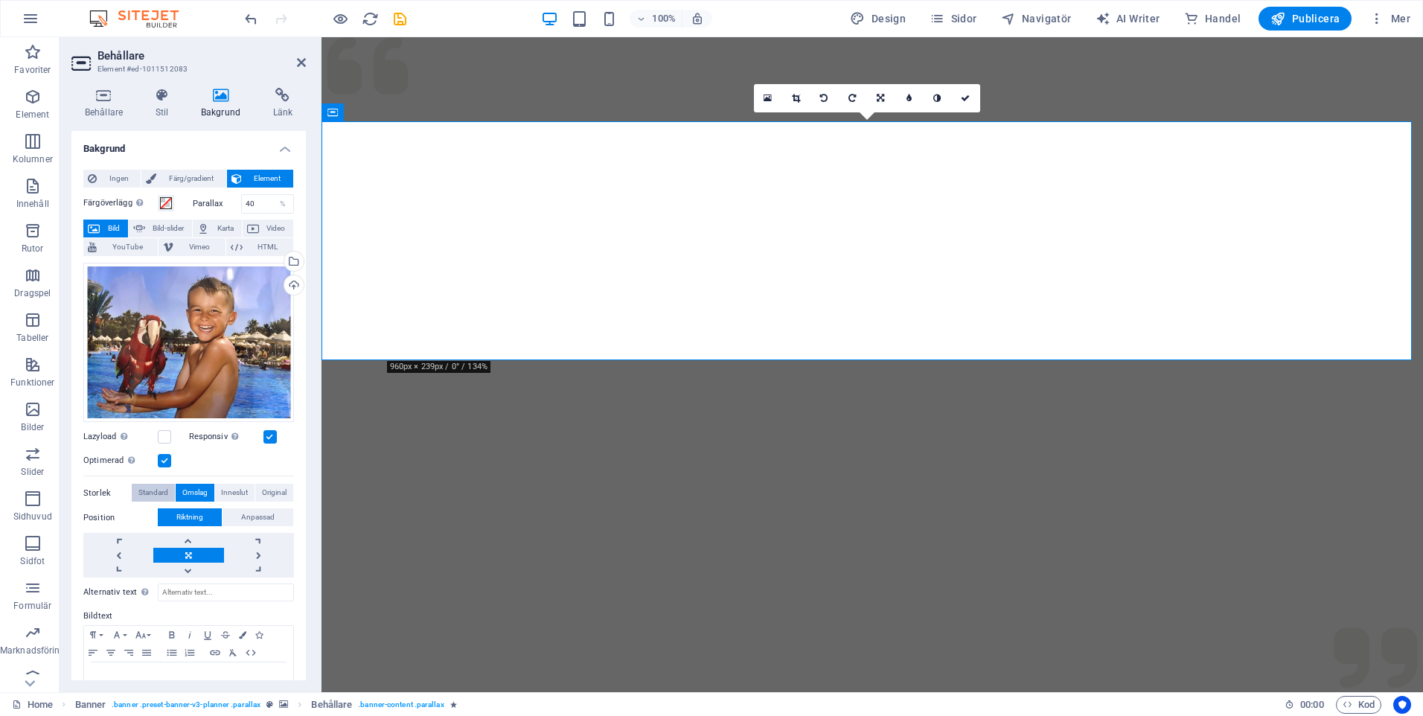
click at [153, 490] on span "Standard" at bounding box center [153, 493] width 30 height 18
click at [229, 488] on span "Inneslut" at bounding box center [234, 493] width 27 height 18
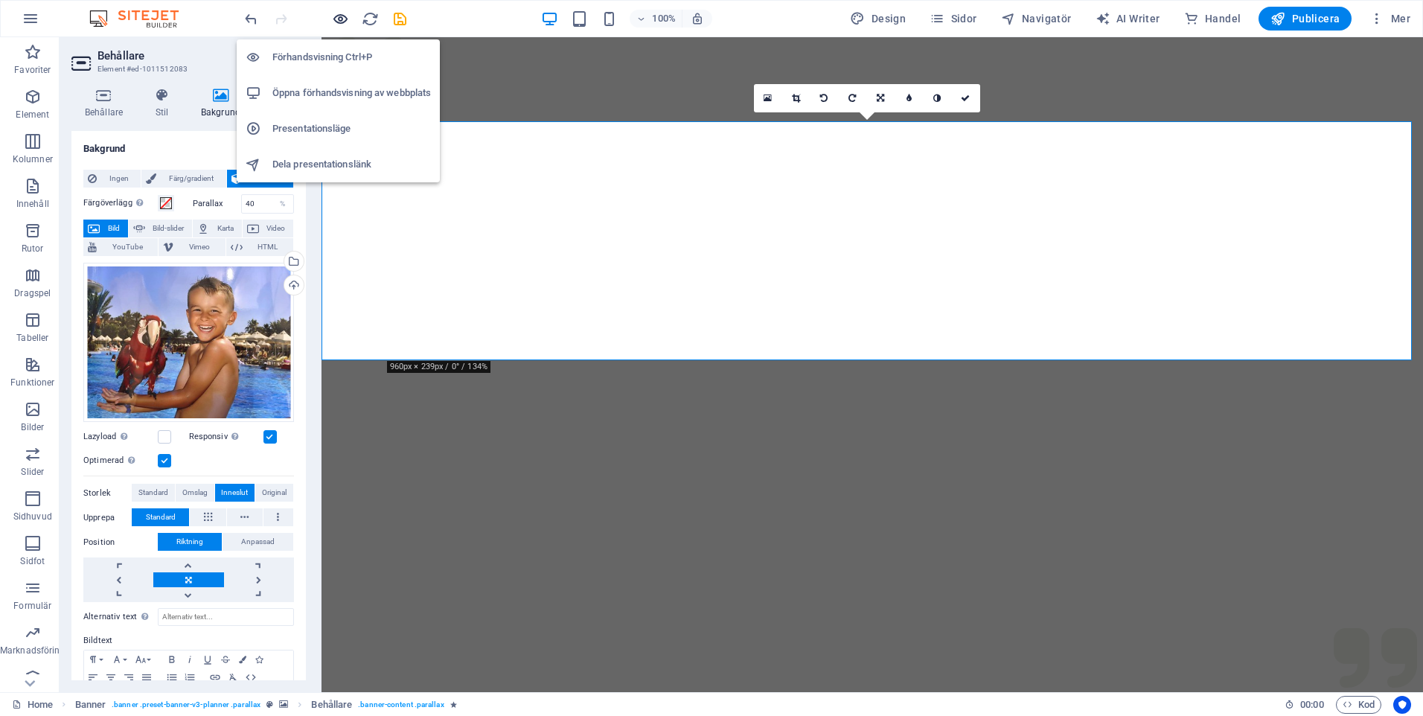
click at [339, 19] on icon "button" at bounding box center [340, 18] width 17 height 17
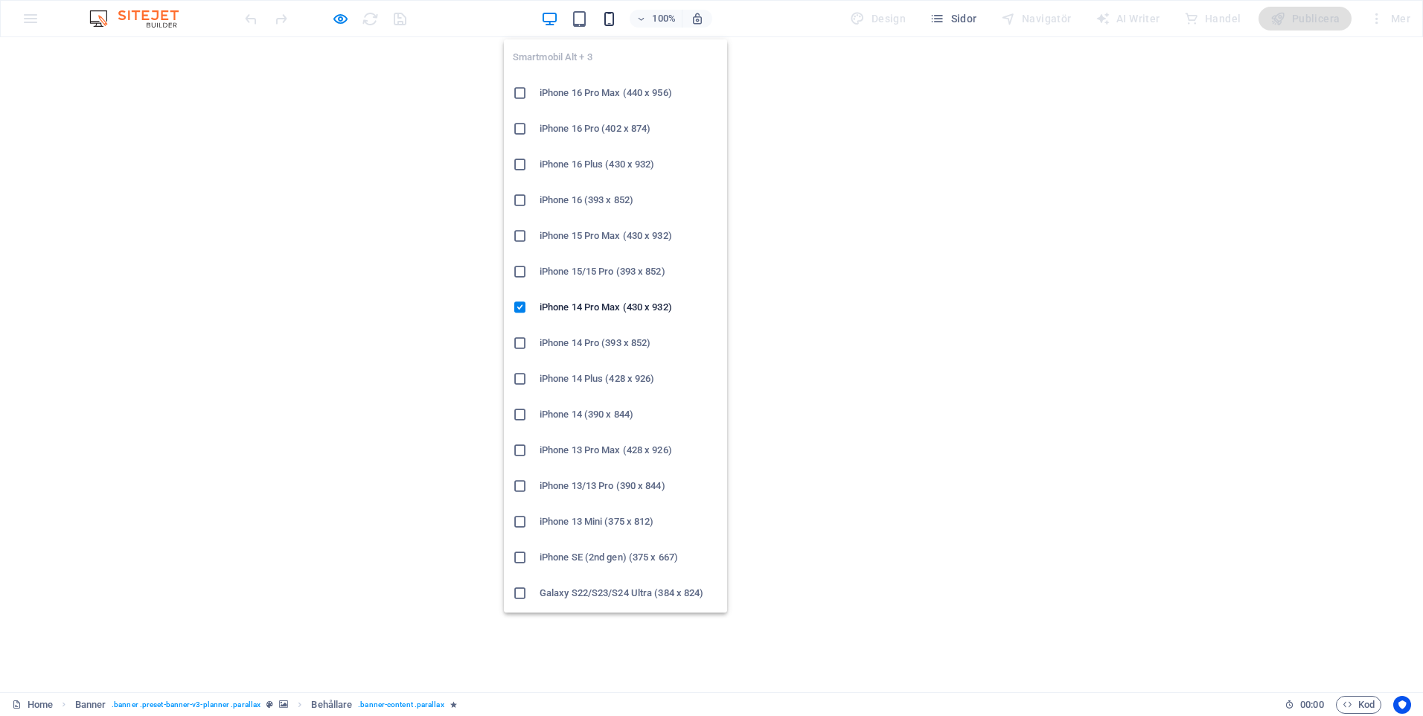
click at [616, 21] on icon "button" at bounding box center [609, 18] width 17 height 17
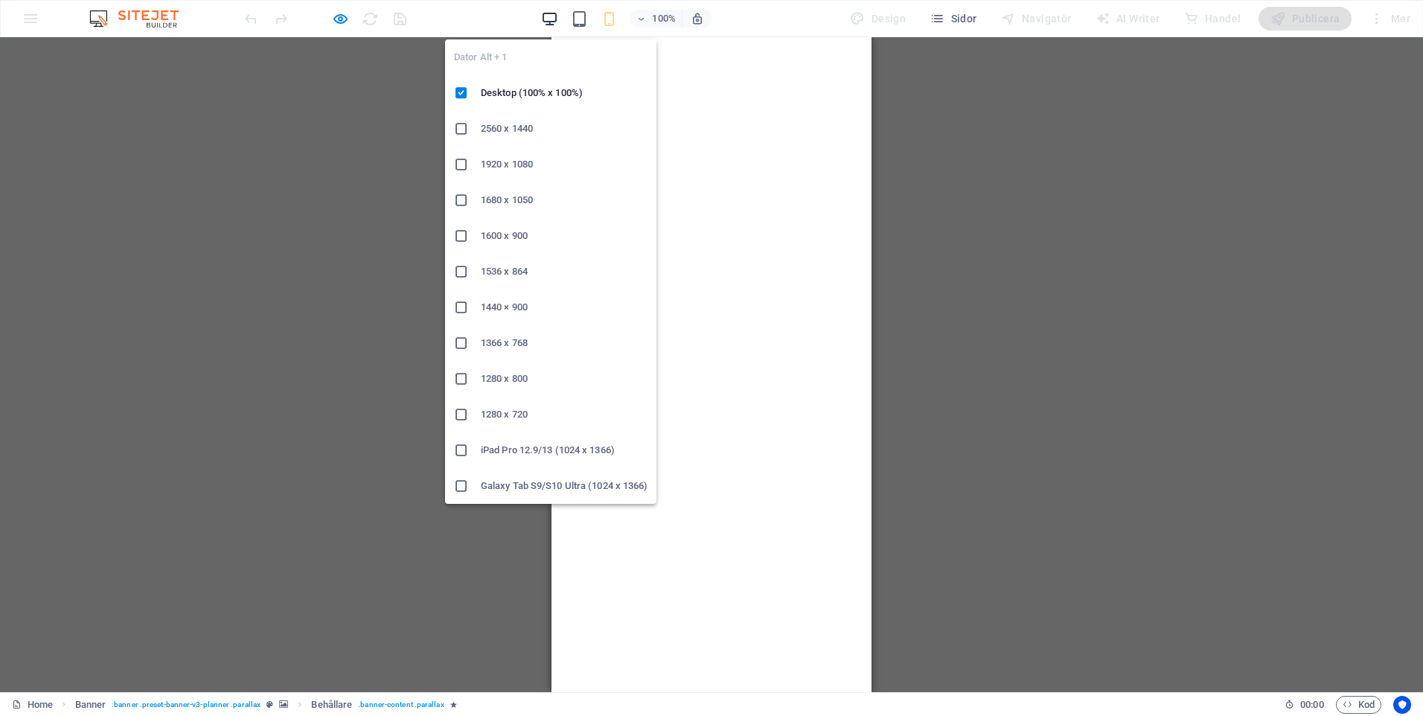
click at [555, 14] on icon "button" at bounding box center [549, 18] width 17 height 17
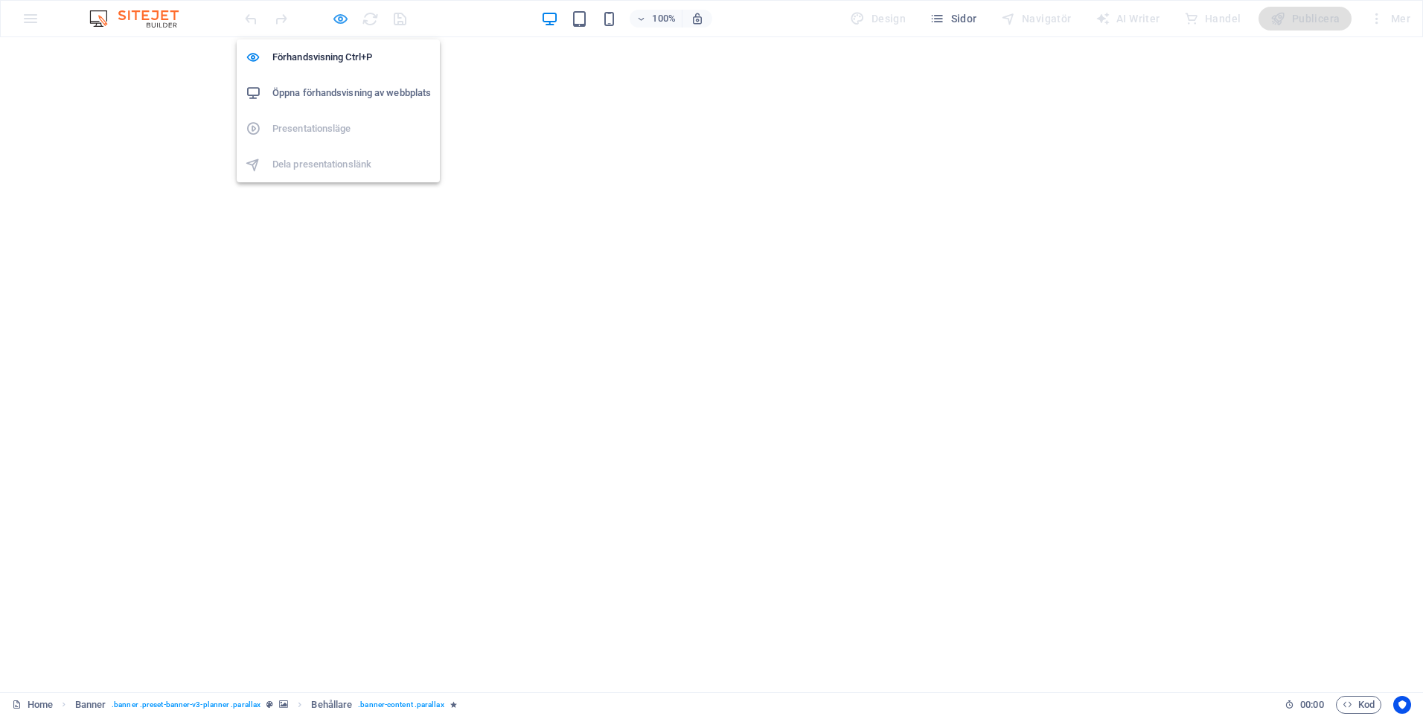
click at [340, 18] on icon "button" at bounding box center [340, 18] width 17 height 17
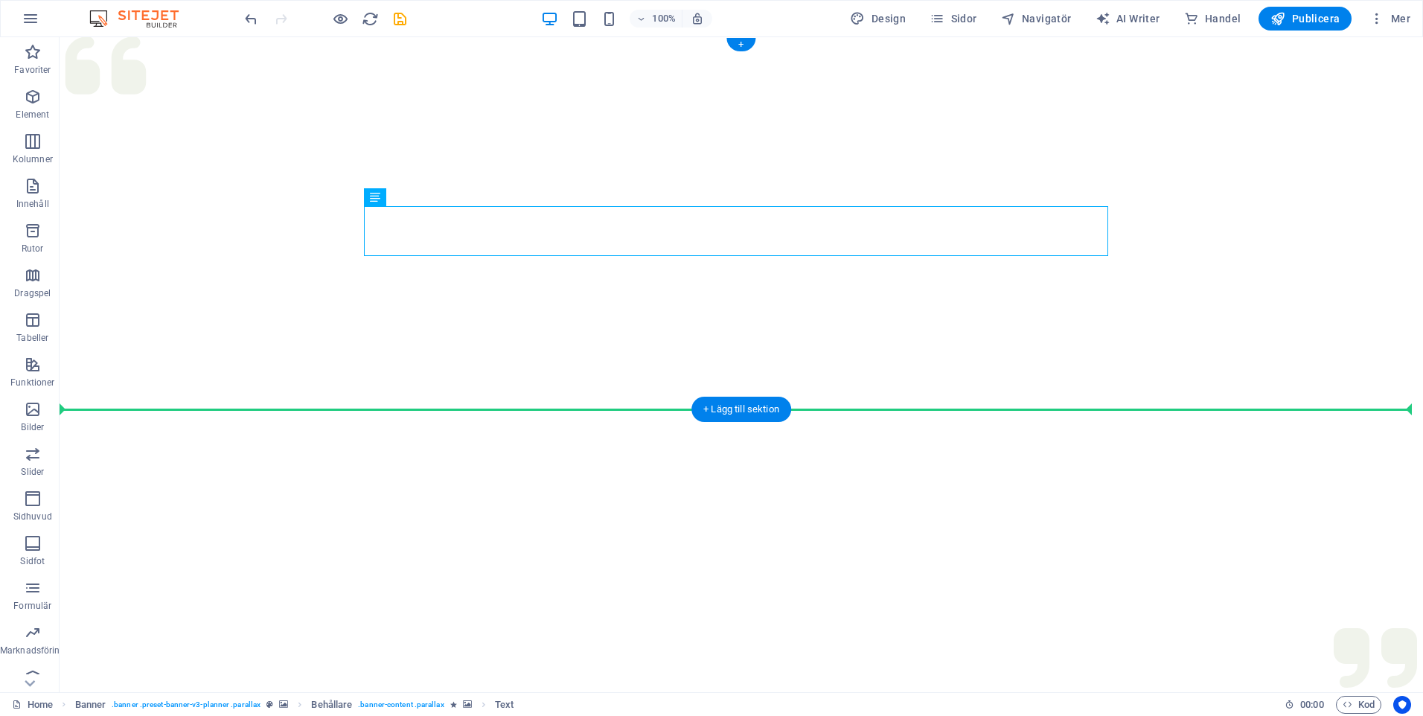
drag, startPoint x: 758, startPoint y: 238, endPoint x: 761, endPoint y: 389, distance: 150.4
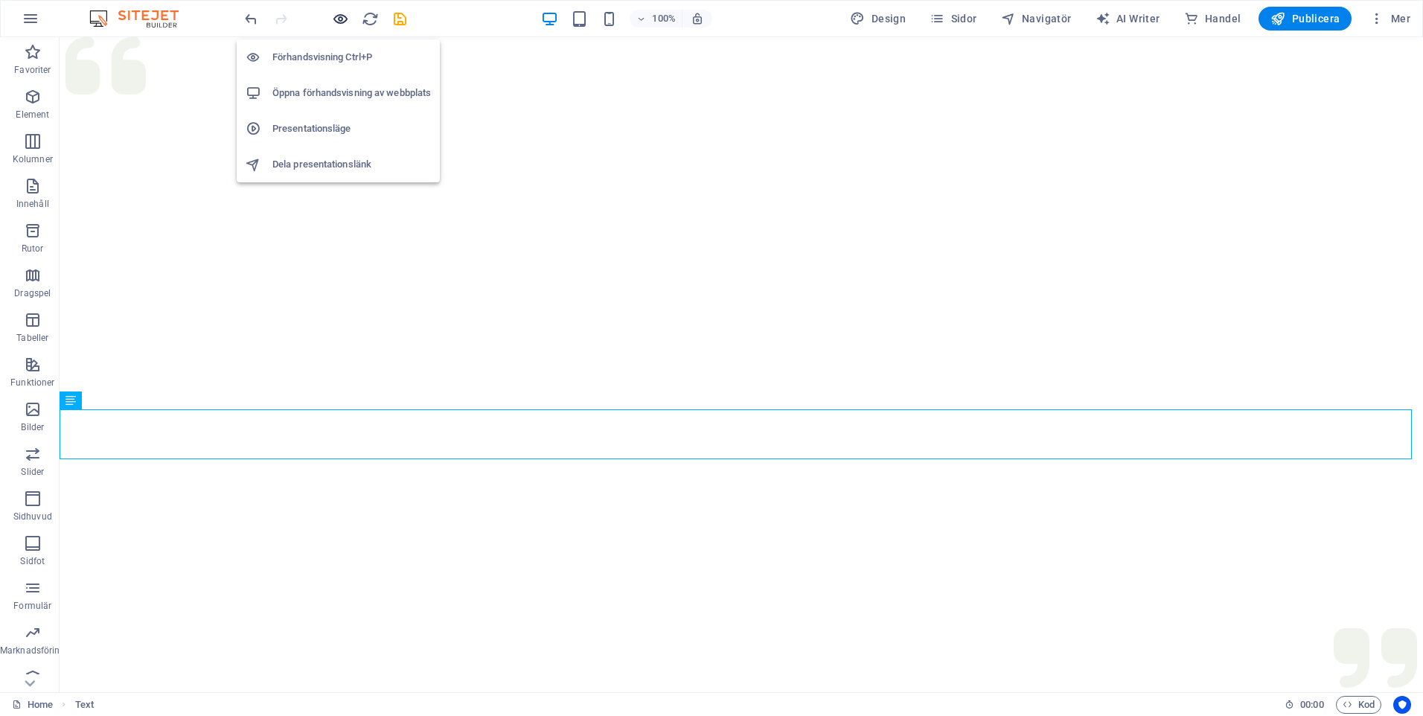
click at [336, 17] on icon "button" at bounding box center [340, 18] width 17 height 17
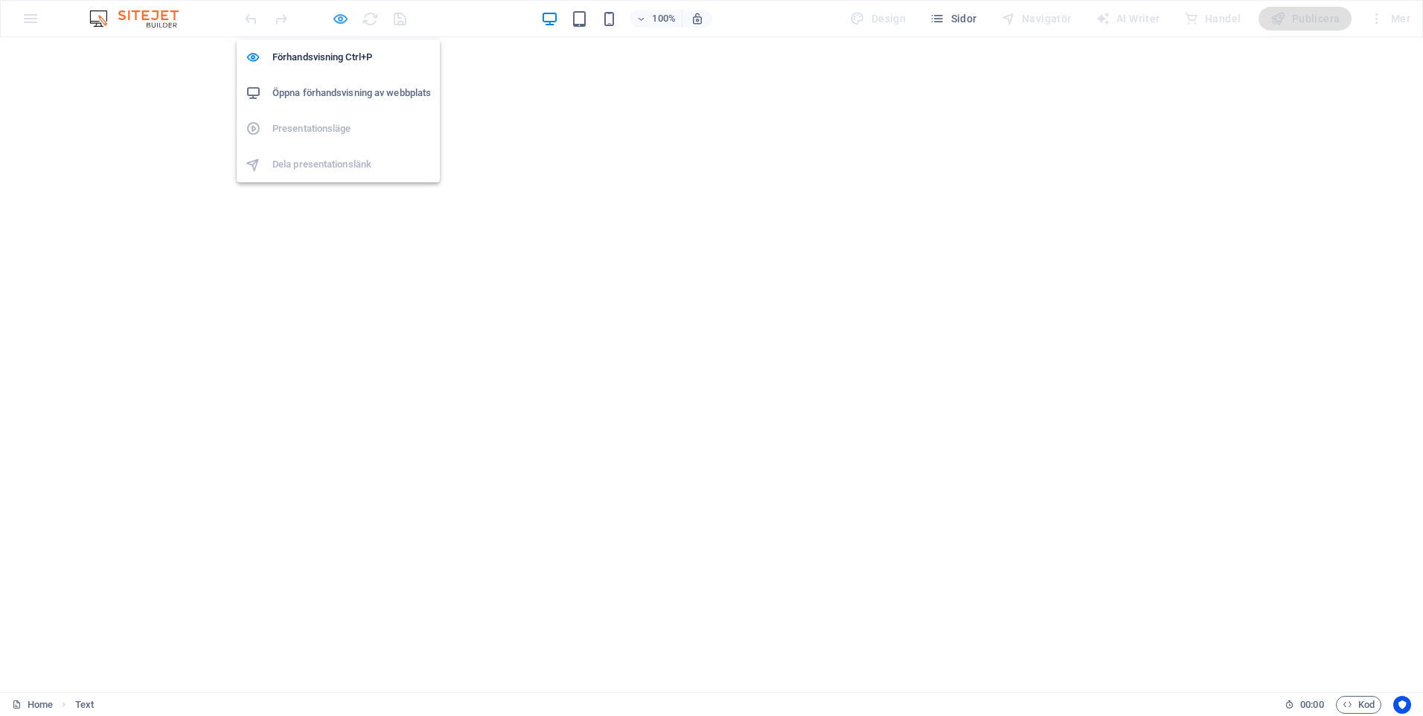
click at [345, 17] on icon "button" at bounding box center [340, 18] width 17 height 17
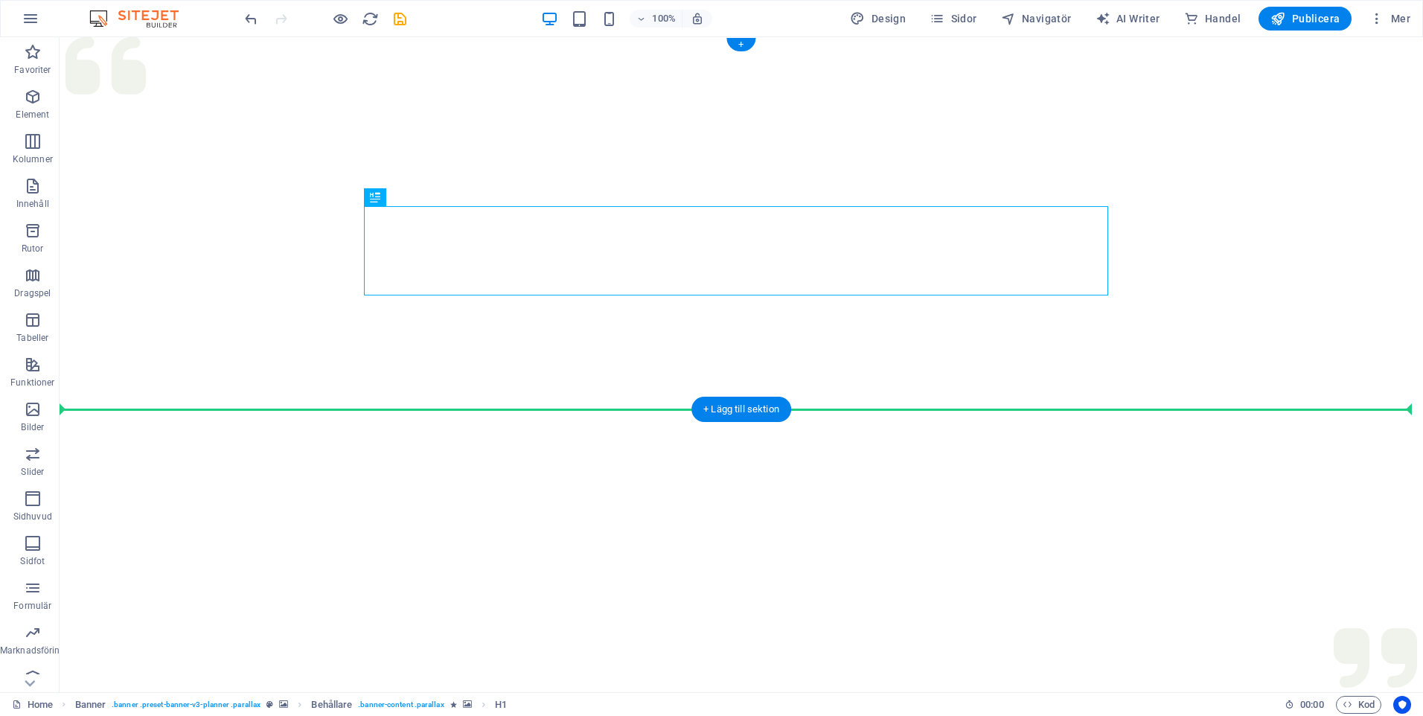
drag, startPoint x: 744, startPoint y: 257, endPoint x: 742, endPoint y: 357, distance: 100.6
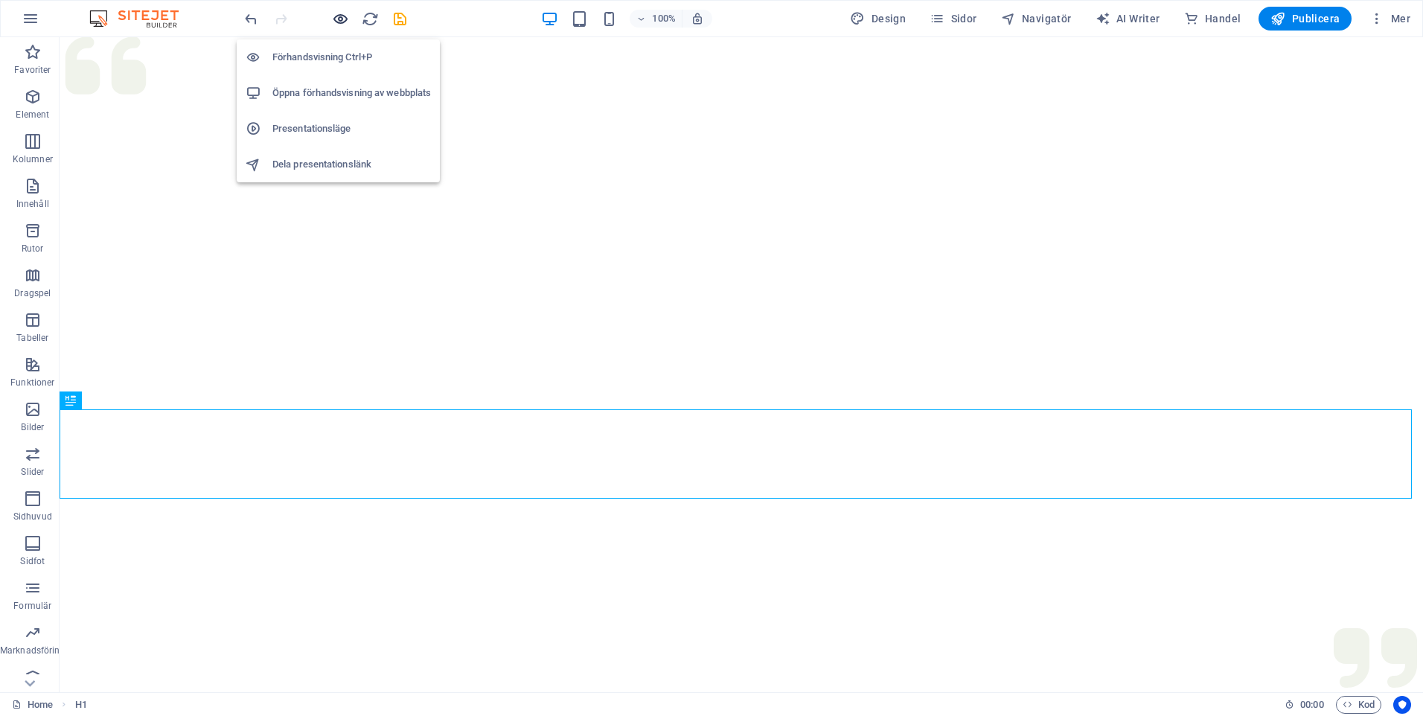
click at [341, 16] on icon "button" at bounding box center [340, 18] width 17 height 17
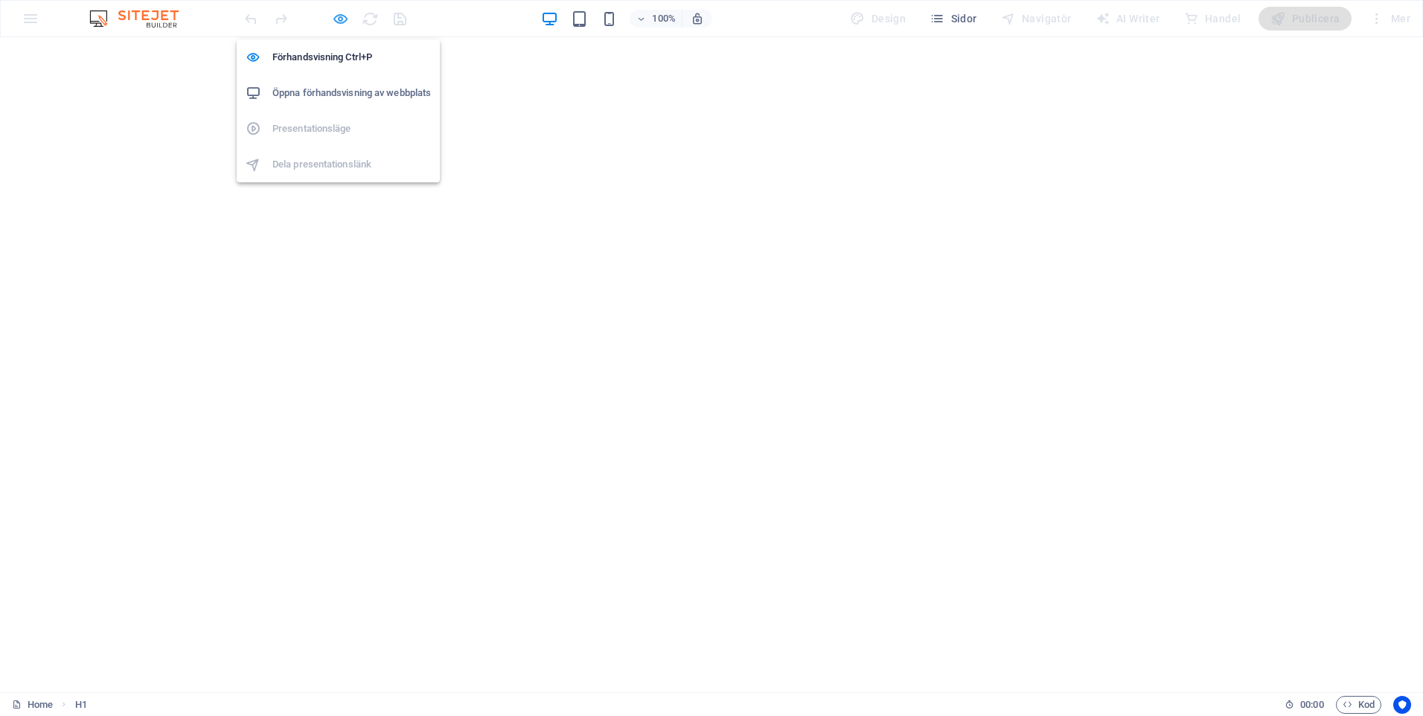
click at [337, 16] on icon "button" at bounding box center [340, 18] width 17 height 17
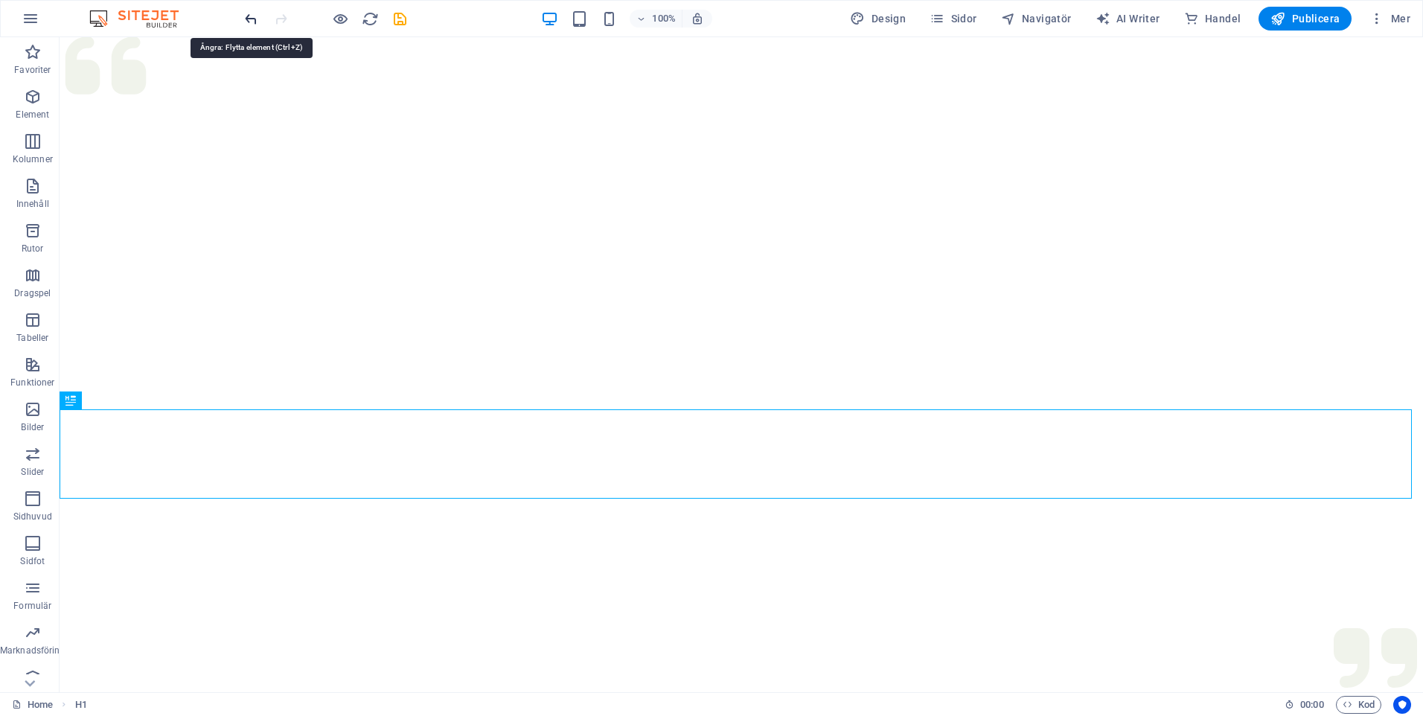
click at [256, 13] on icon "undo" at bounding box center [251, 18] width 17 height 17
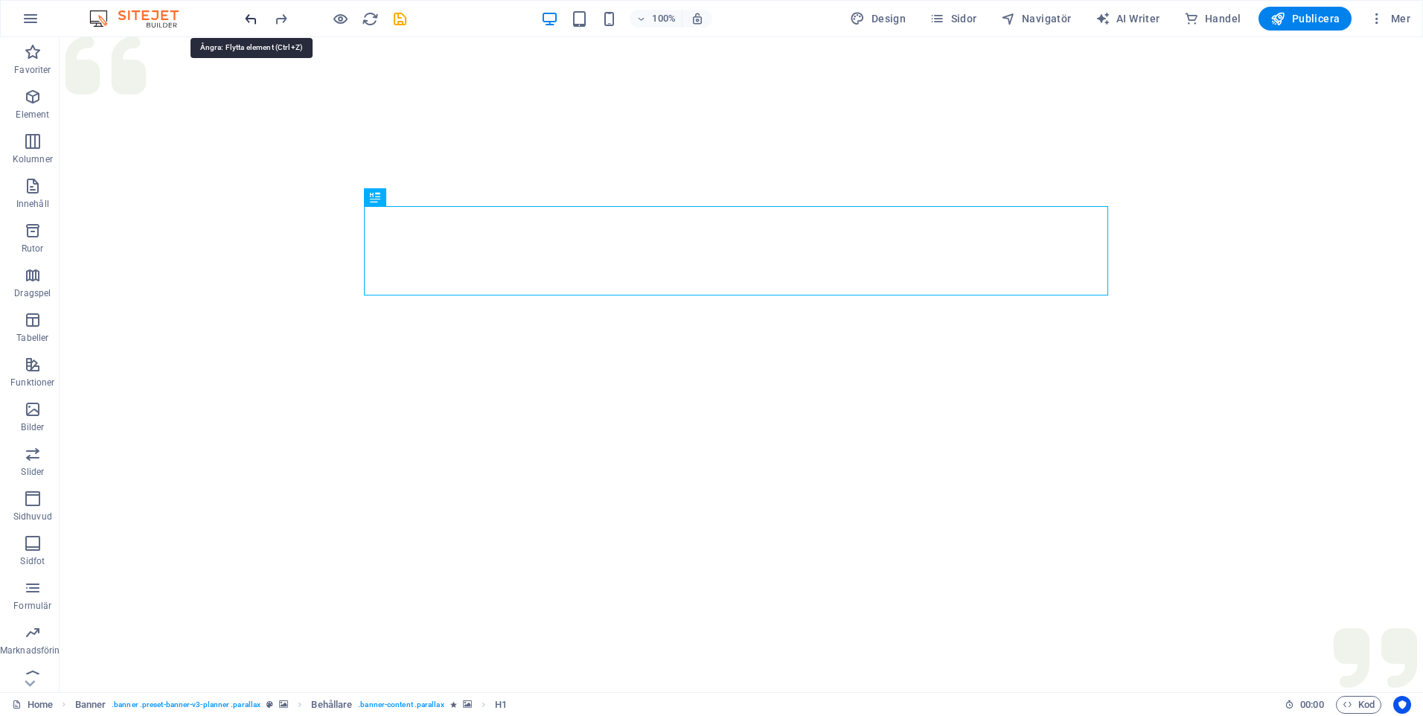
click at [256, 13] on icon "undo" at bounding box center [251, 18] width 17 height 17
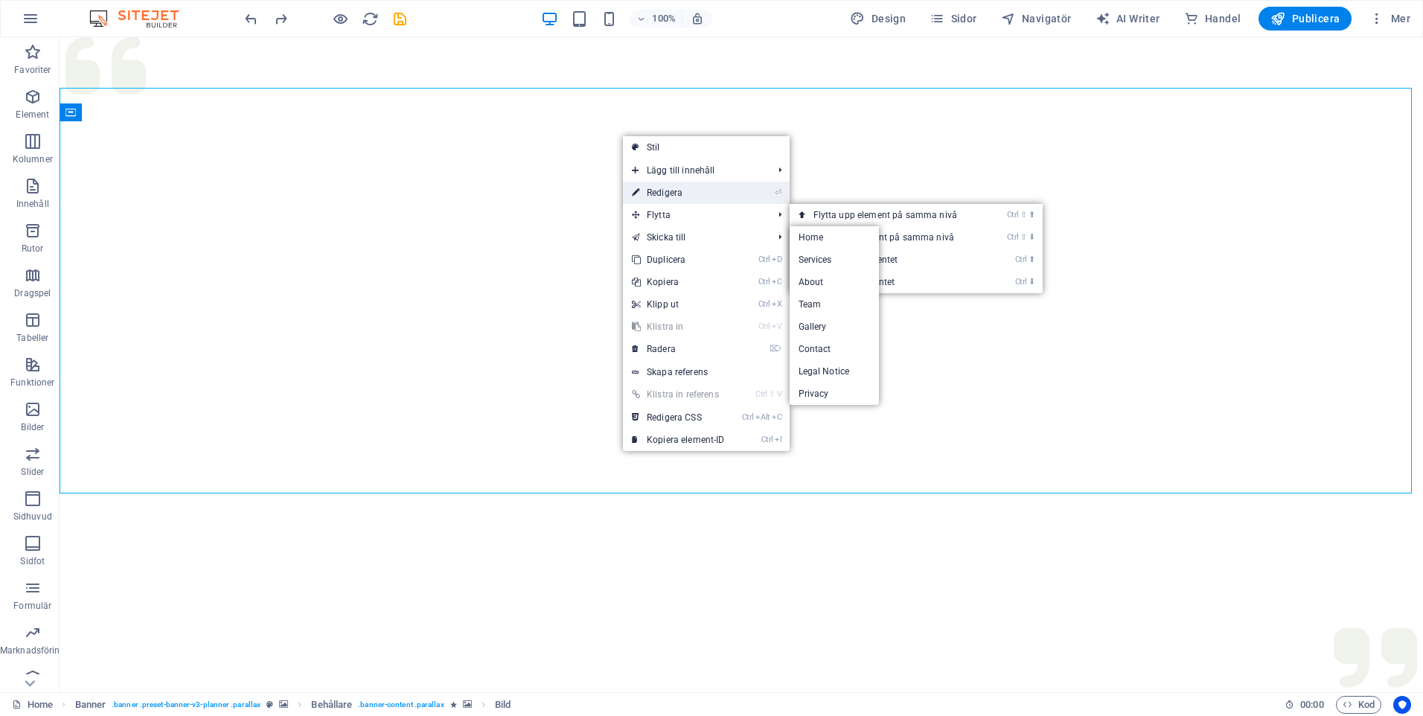
click at [674, 193] on link "⏎ Redigera" at bounding box center [678, 193] width 111 height 22
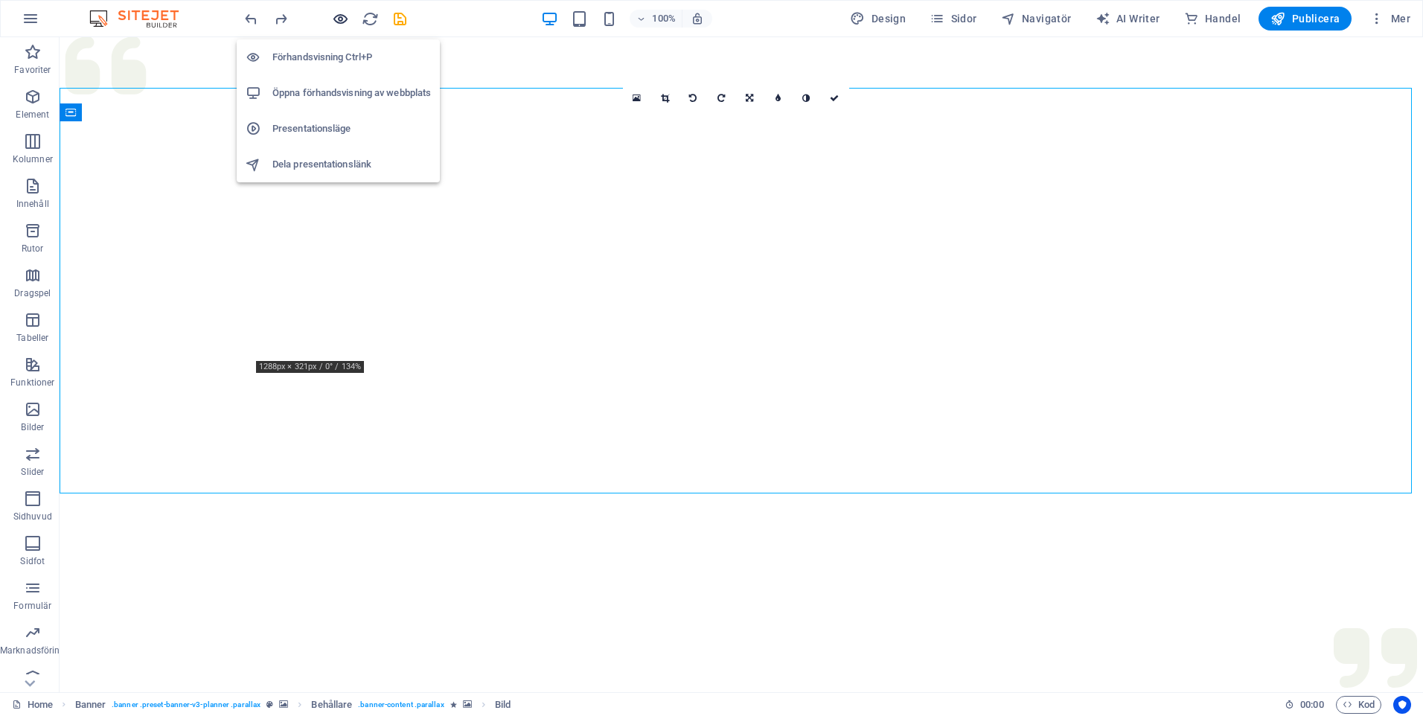
click at [342, 19] on icon "button" at bounding box center [340, 18] width 17 height 17
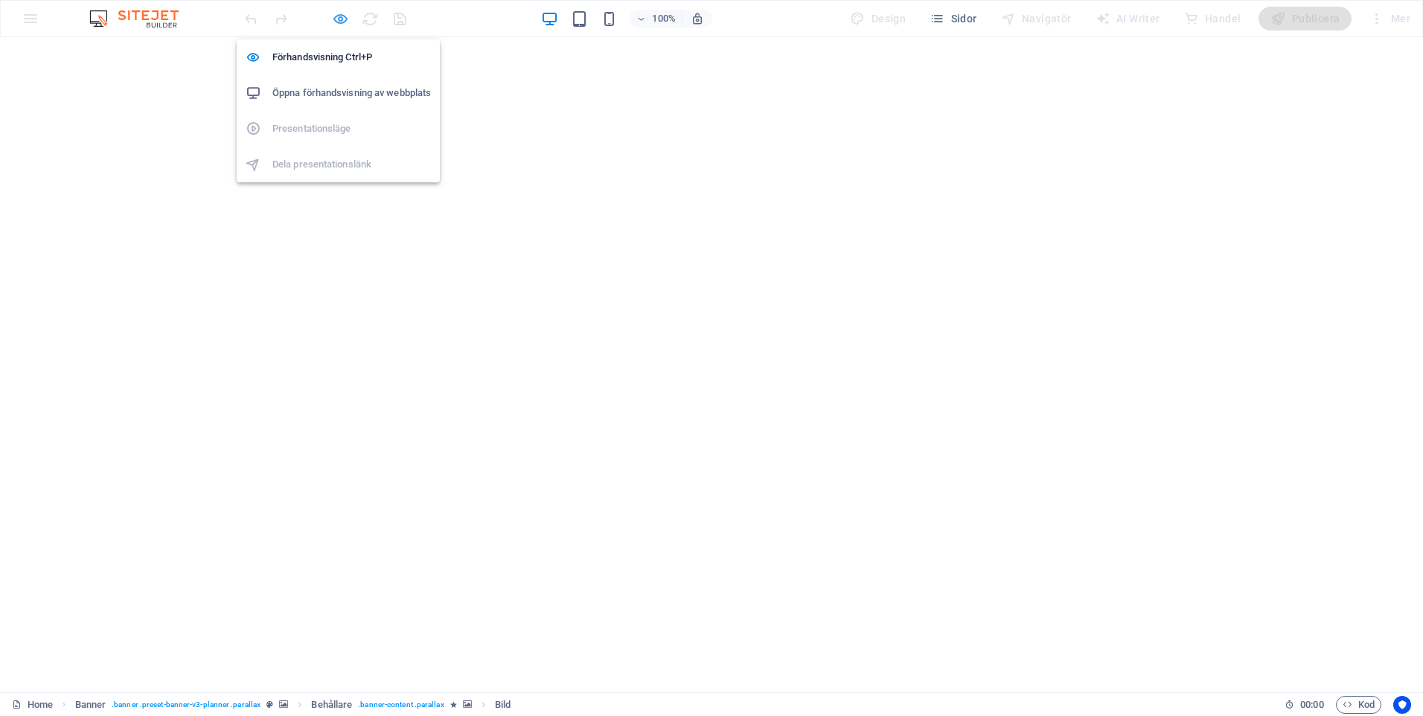
click at [342, 19] on icon "button" at bounding box center [340, 18] width 17 height 17
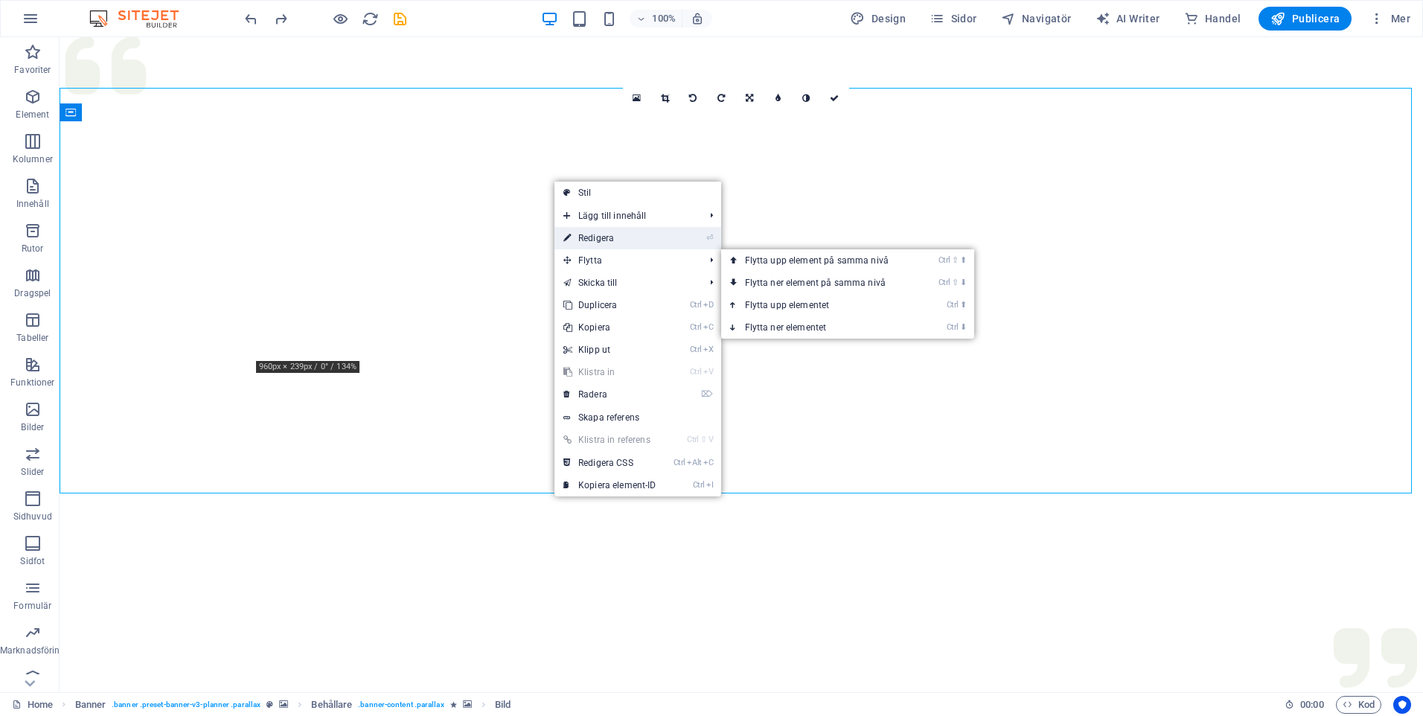
click at [603, 232] on link "⏎ Redigera" at bounding box center [610, 238] width 111 height 22
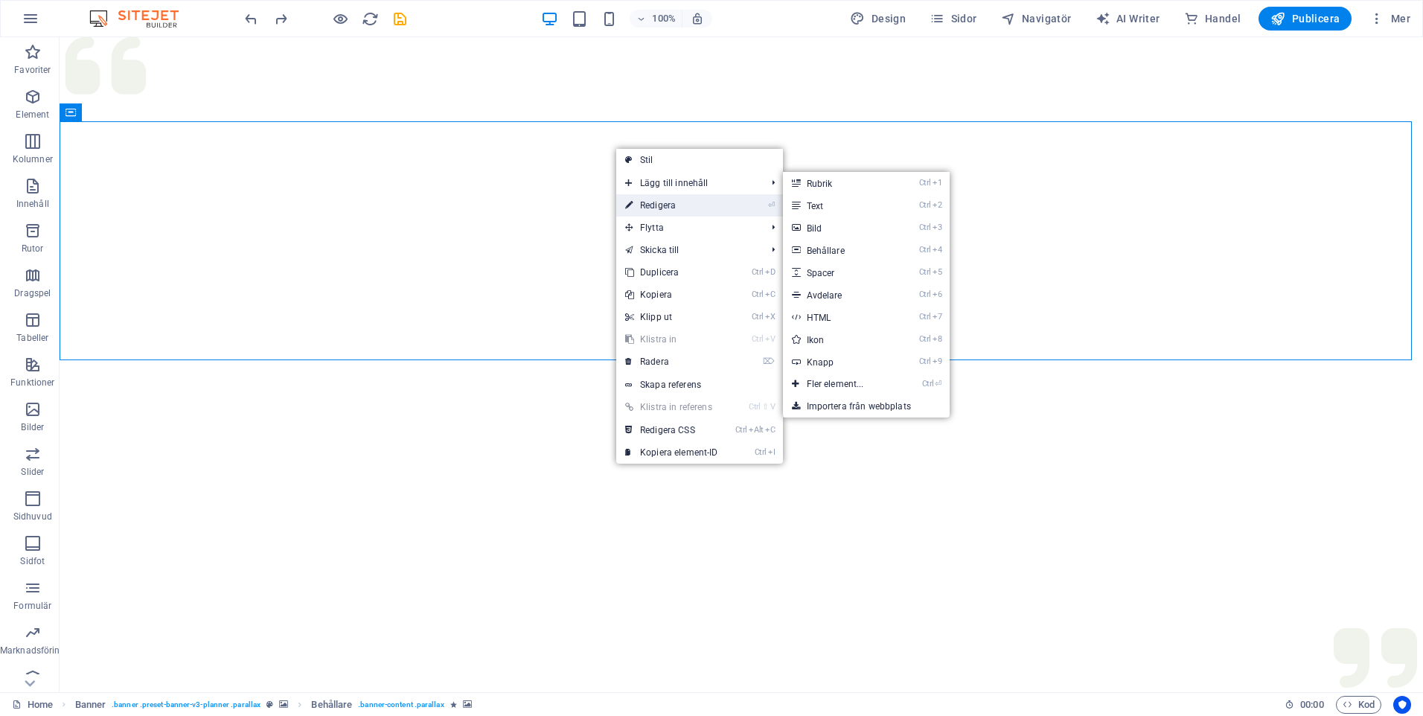
click at [670, 203] on link "⏎ Redigera" at bounding box center [671, 205] width 111 height 22
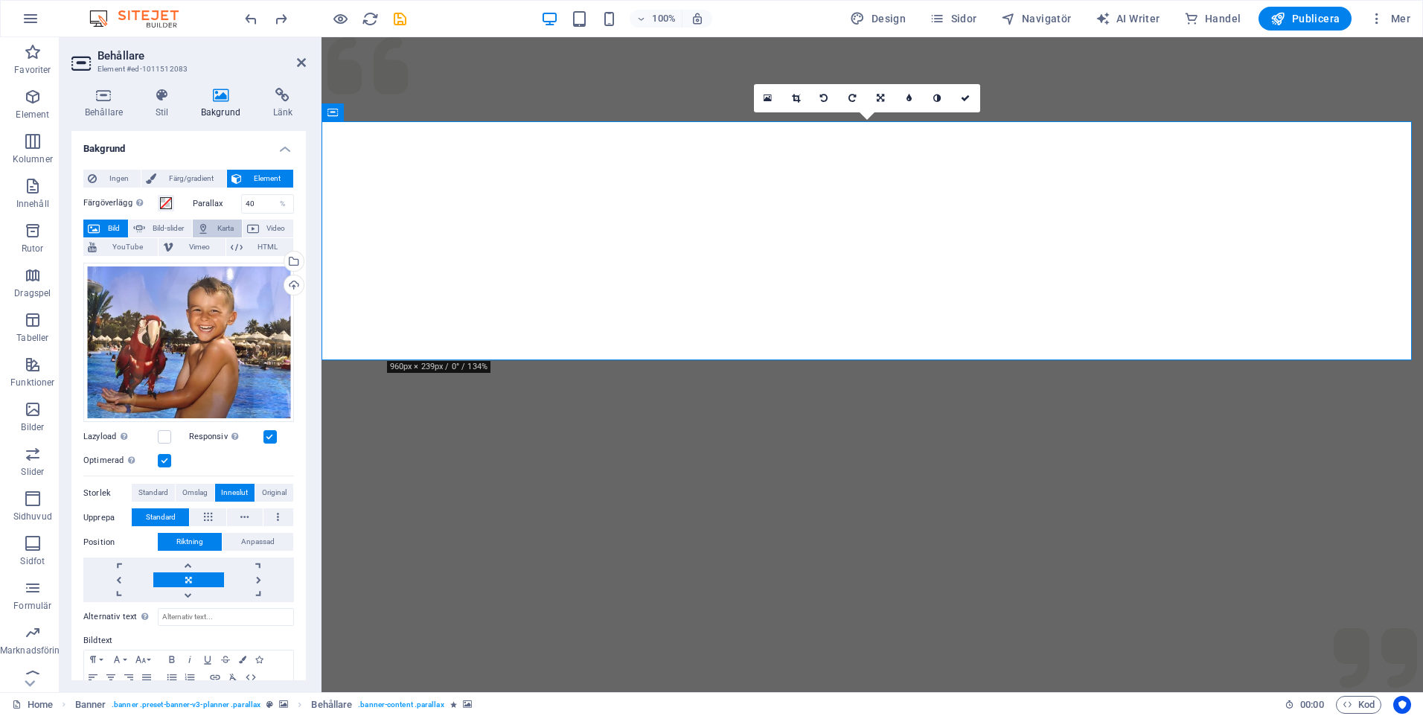
click at [229, 228] on span "Karta" at bounding box center [226, 229] width 24 height 18
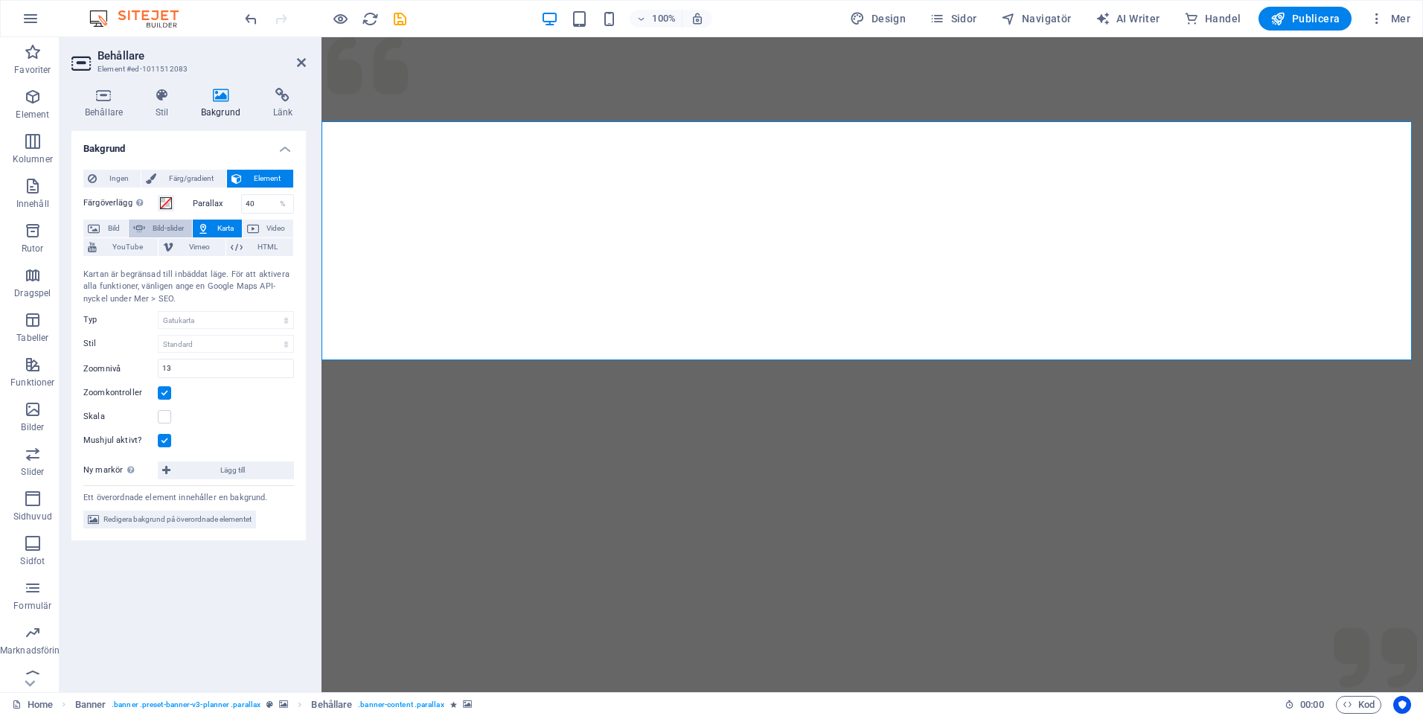
click at [167, 226] on span "Bild-slider" at bounding box center [169, 229] width 39 height 18
select select "ms"
select select "s"
select select "progressive"
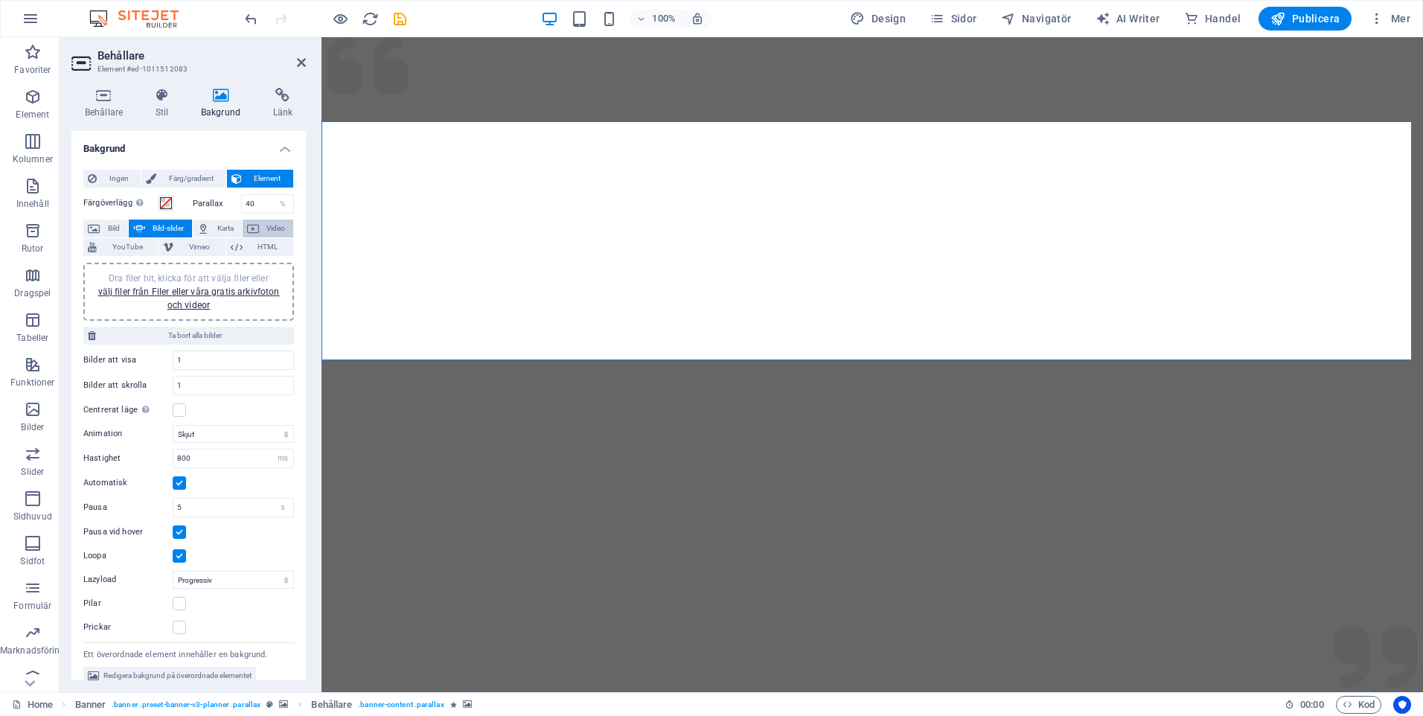
click at [273, 229] on span "Video" at bounding box center [277, 229] width 26 height 18
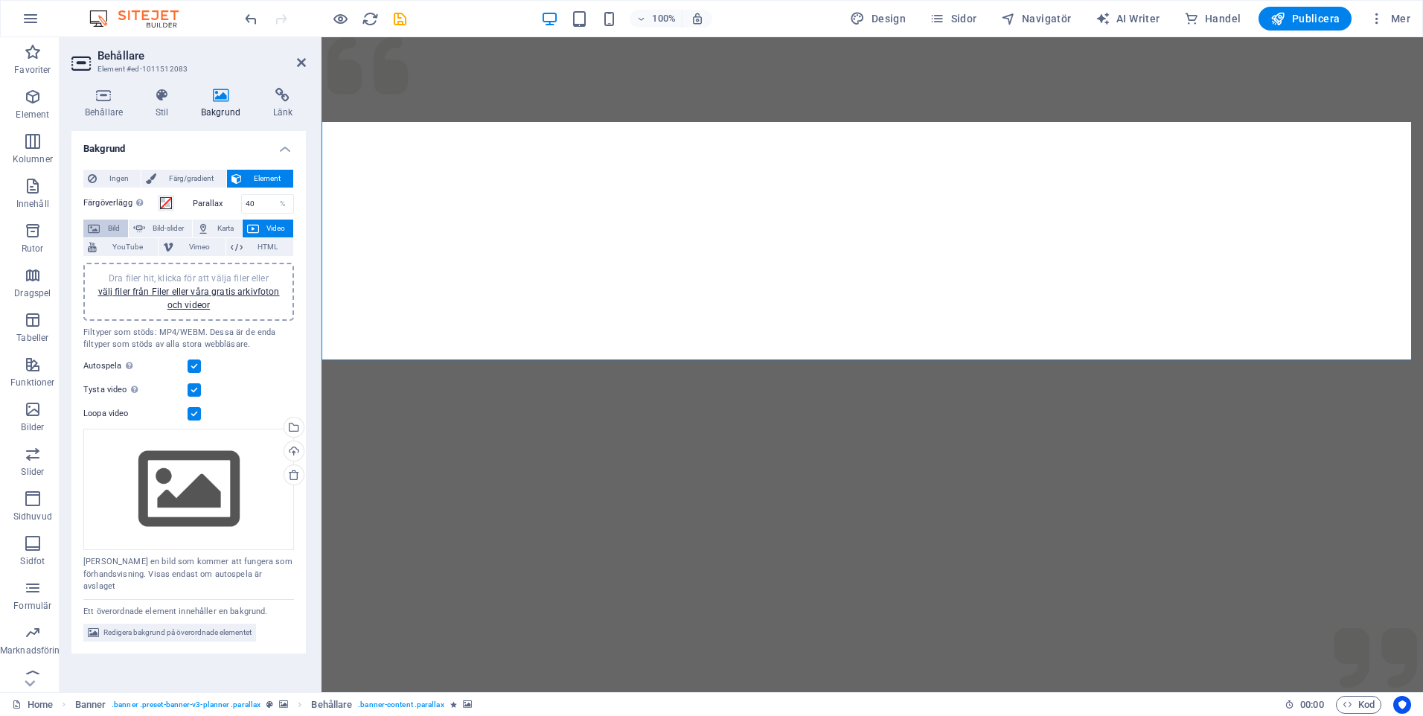
click at [103, 227] on button "Bild" at bounding box center [105, 229] width 45 height 18
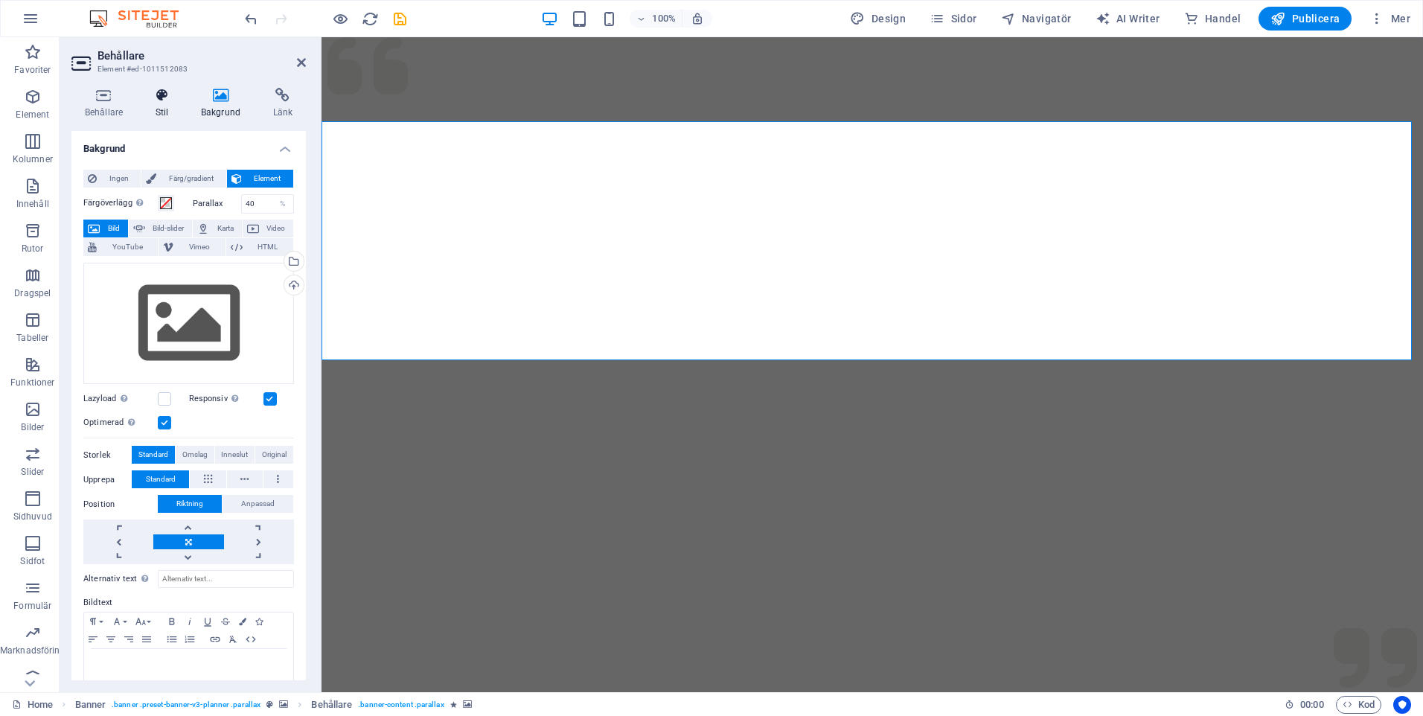
click at [167, 101] on icon at bounding box center [161, 95] width 39 height 15
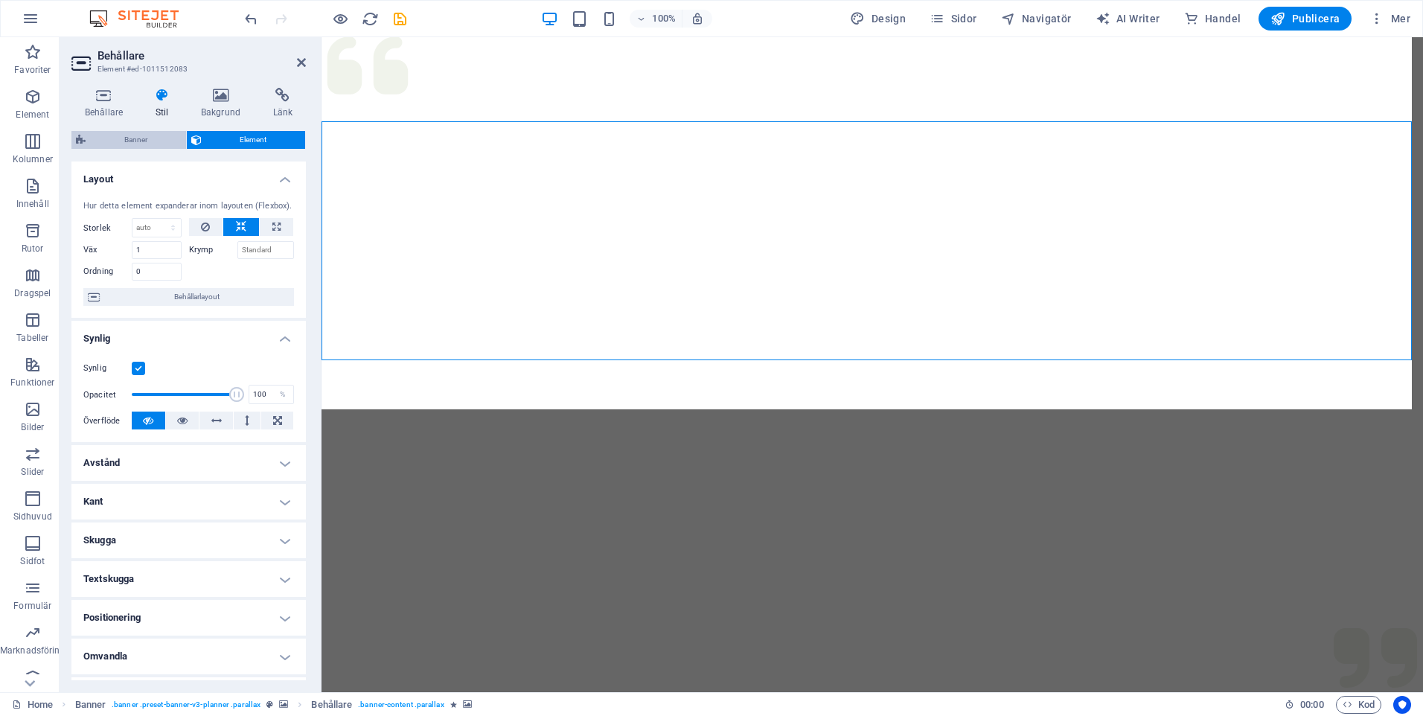
click at [139, 137] on span "Banner" at bounding box center [136, 140] width 92 height 18
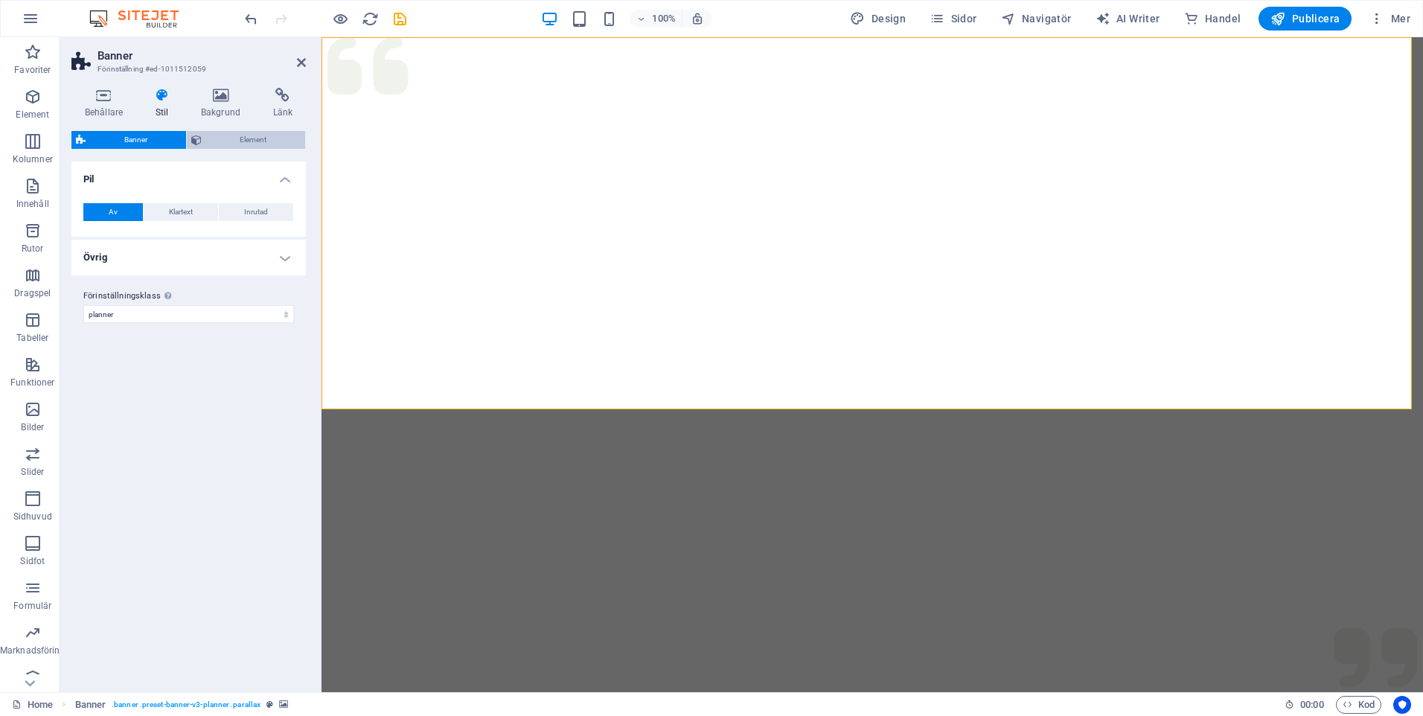
click at [247, 138] on span "Element" at bounding box center [253, 140] width 95 height 18
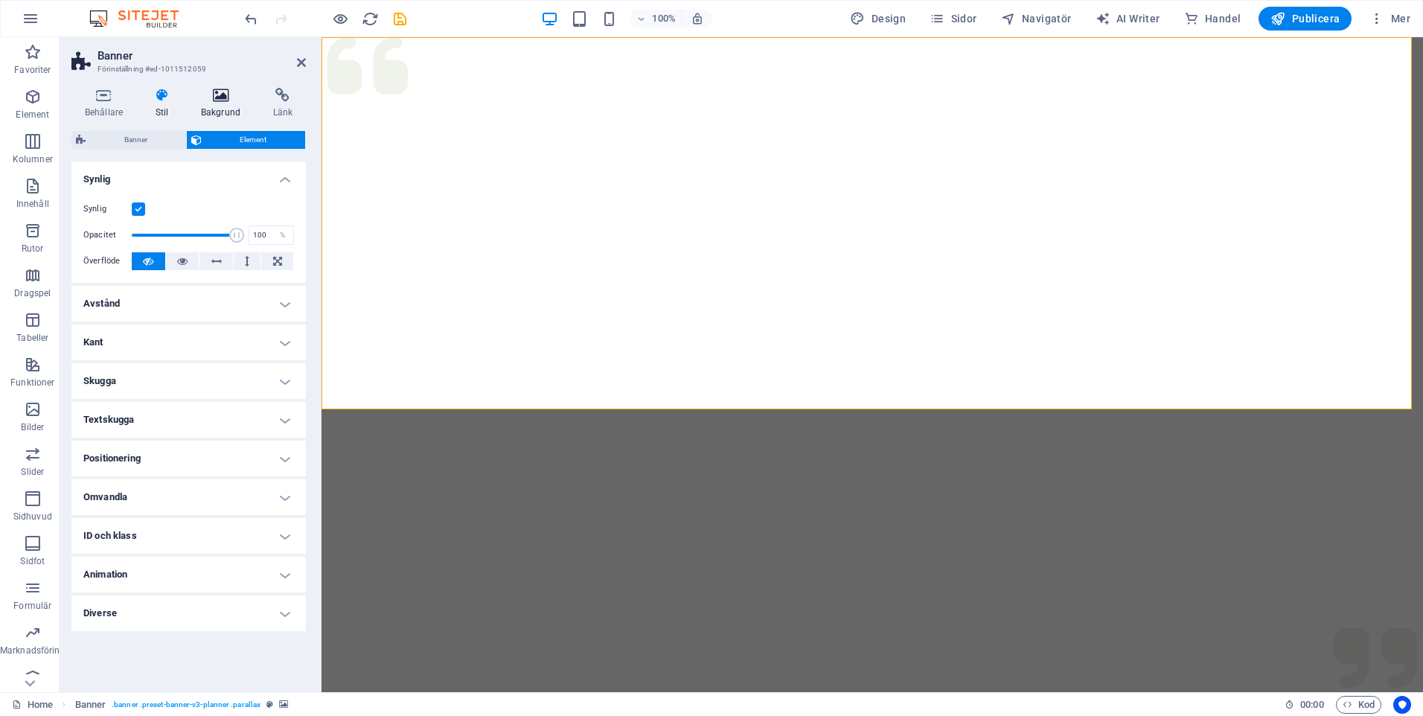
click at [220, 105] on h4 "Bakgrund" at bounding box center [224, 103] width 72 height 31
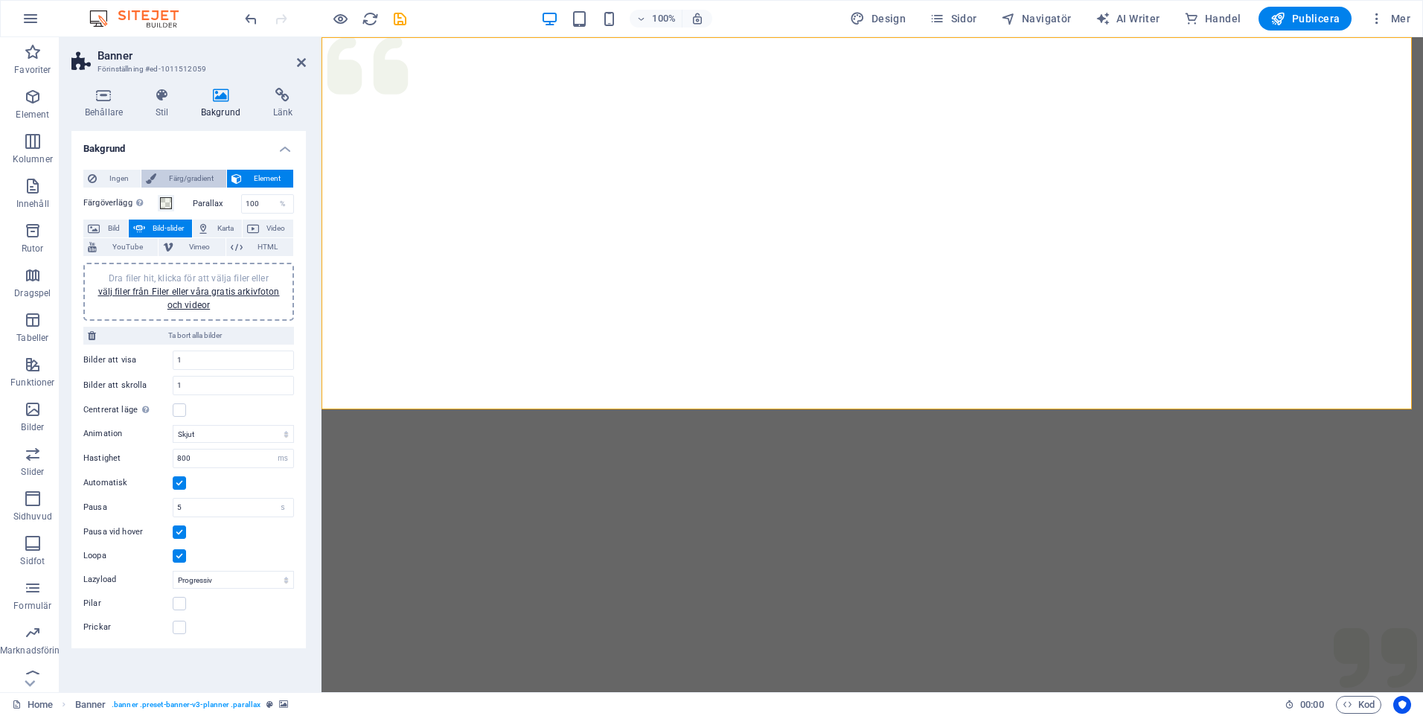
click at [178, 175] on span "Färg/gradient" at bounding box center [191, 179] width 60 height 18
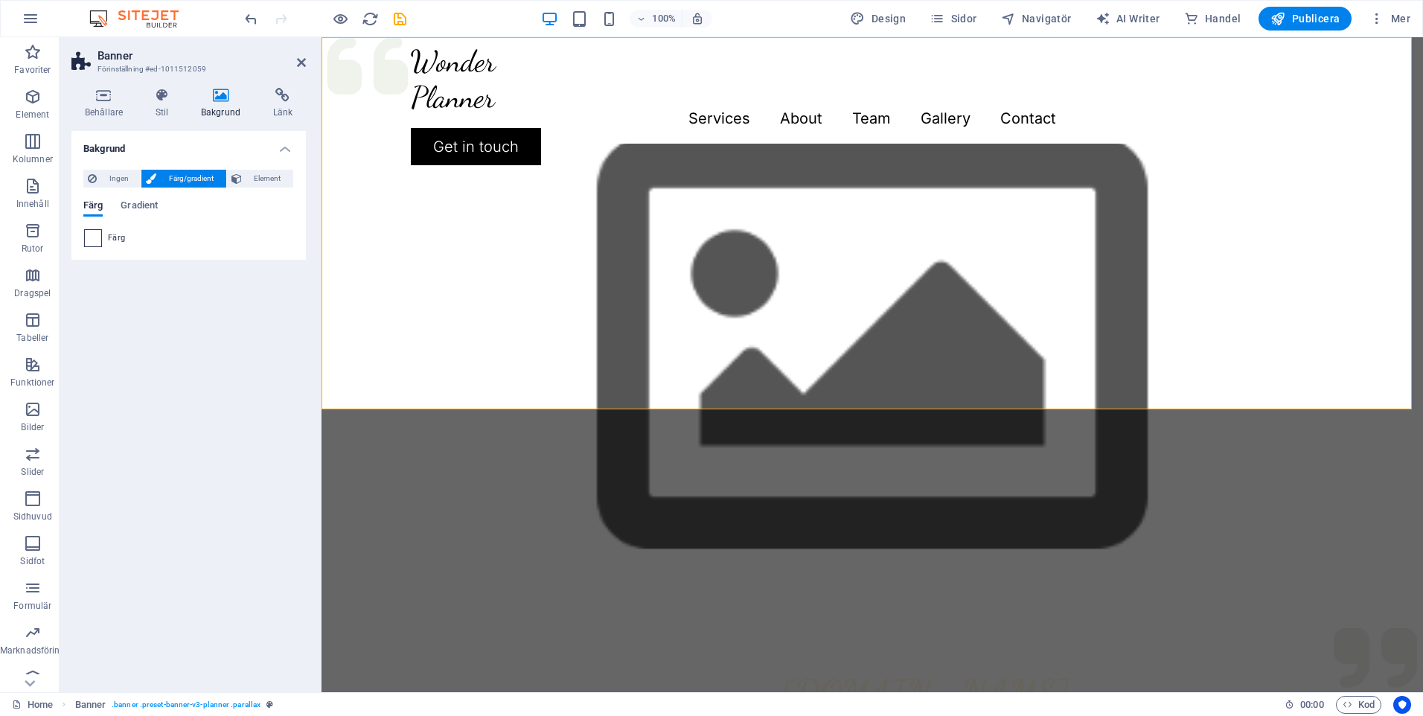
click at [96, 243] on span at bounding box center [93, 238] width 16 height 16
type input "#ffffff"
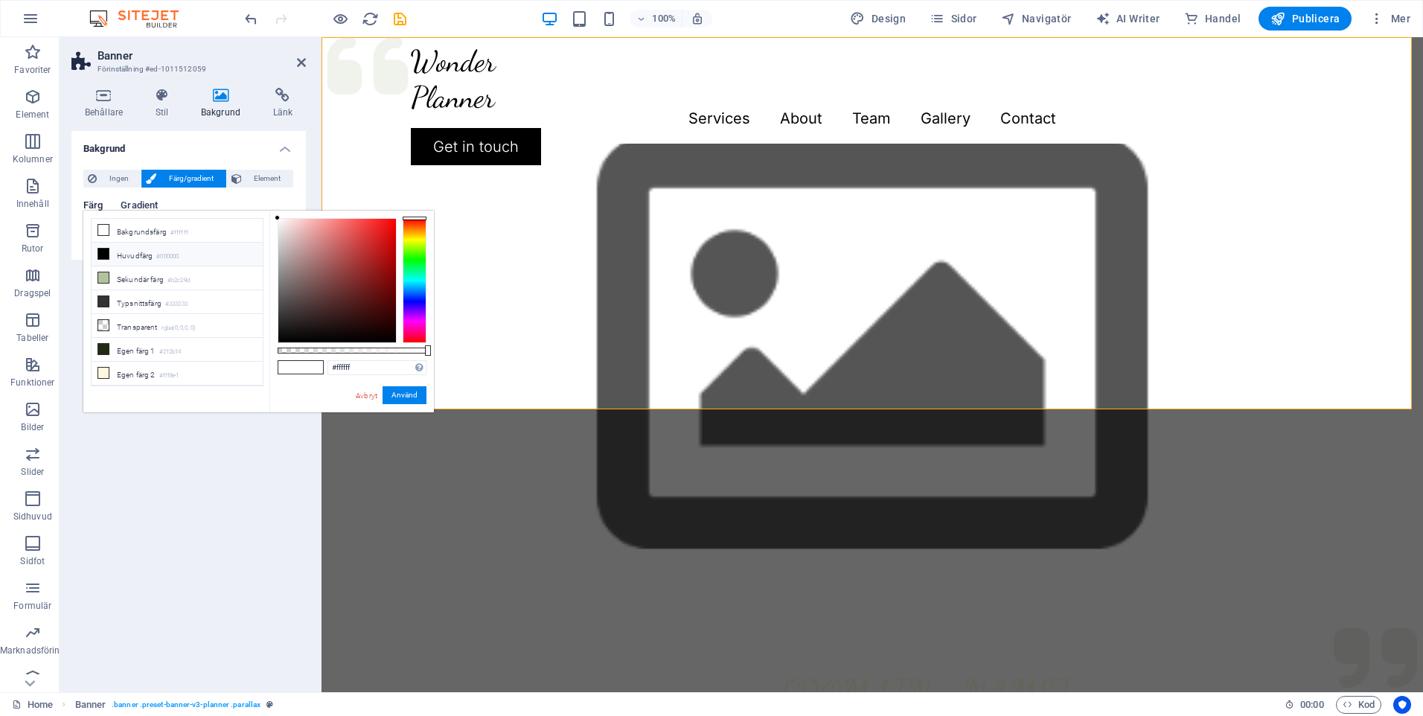
click at [147, 203] on span "Gradient" at bounding box center [139, 207] width 37 height 21
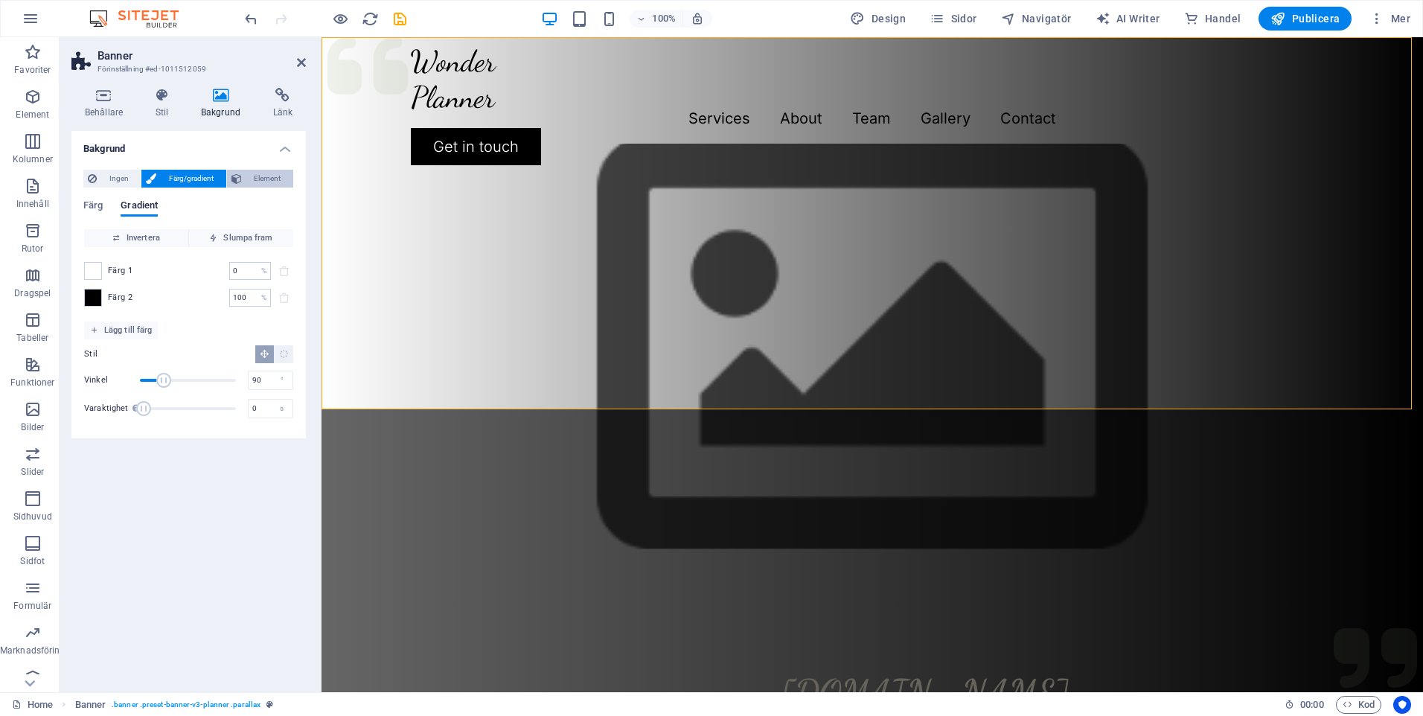
click at [260, 176] on span "Element" at bounding box center [267, 179] width 42 height 18
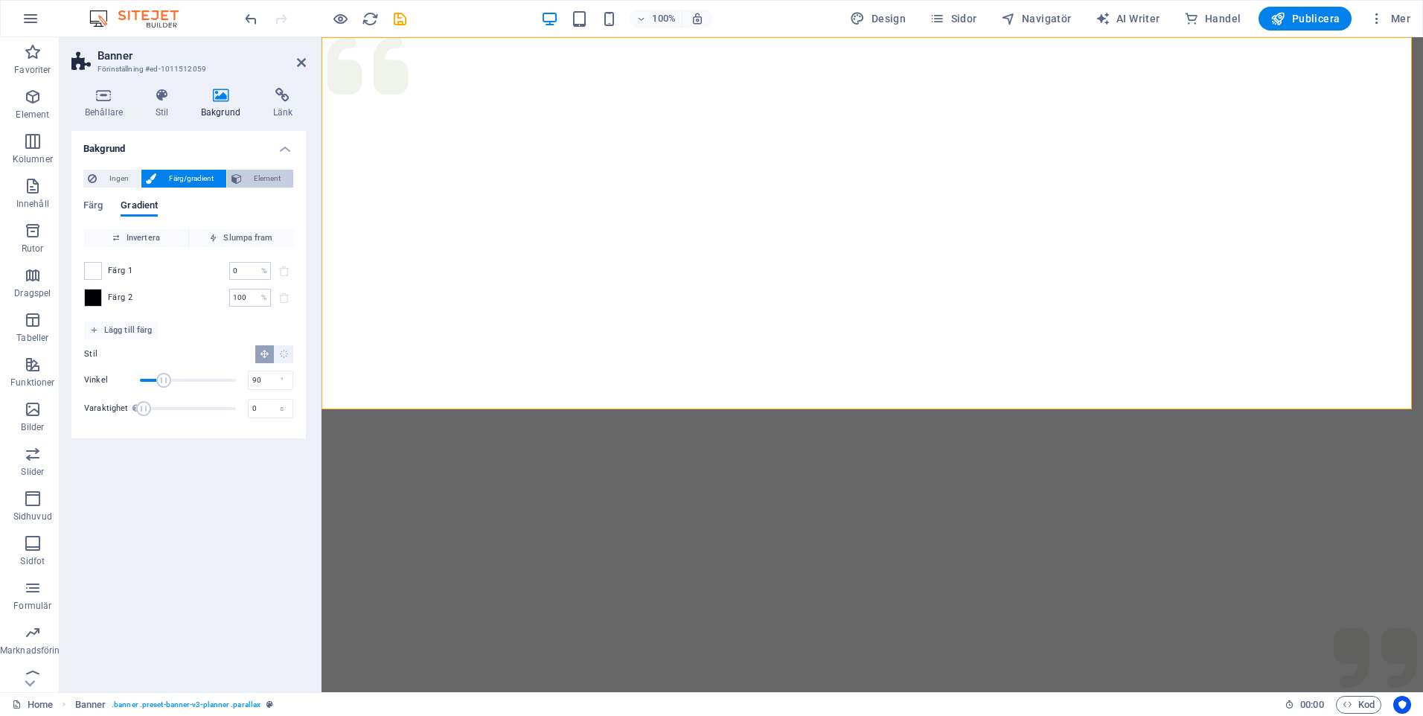
select select "ms"
select select "s"
select select "progressive"
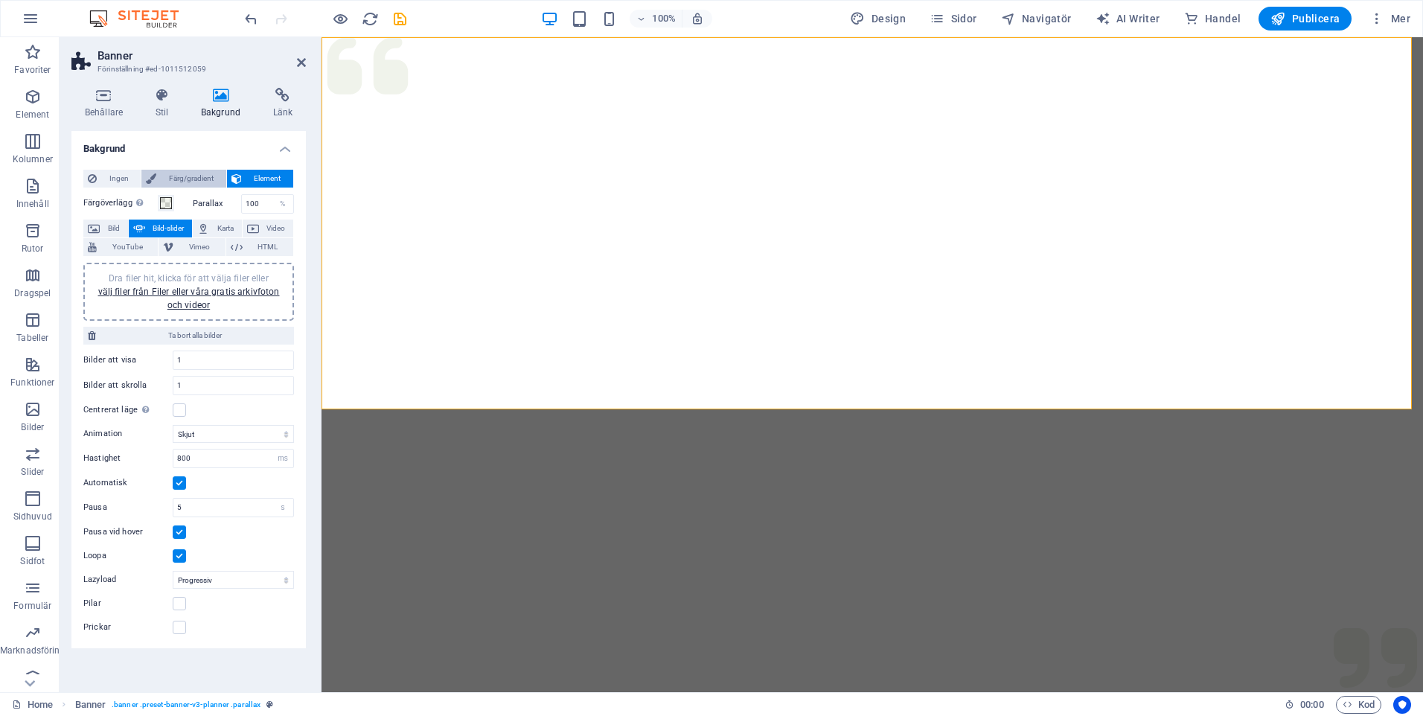
click at [158, 179] on button "Färg/gradient" at bounding box center [183, 179] width 84 height 18
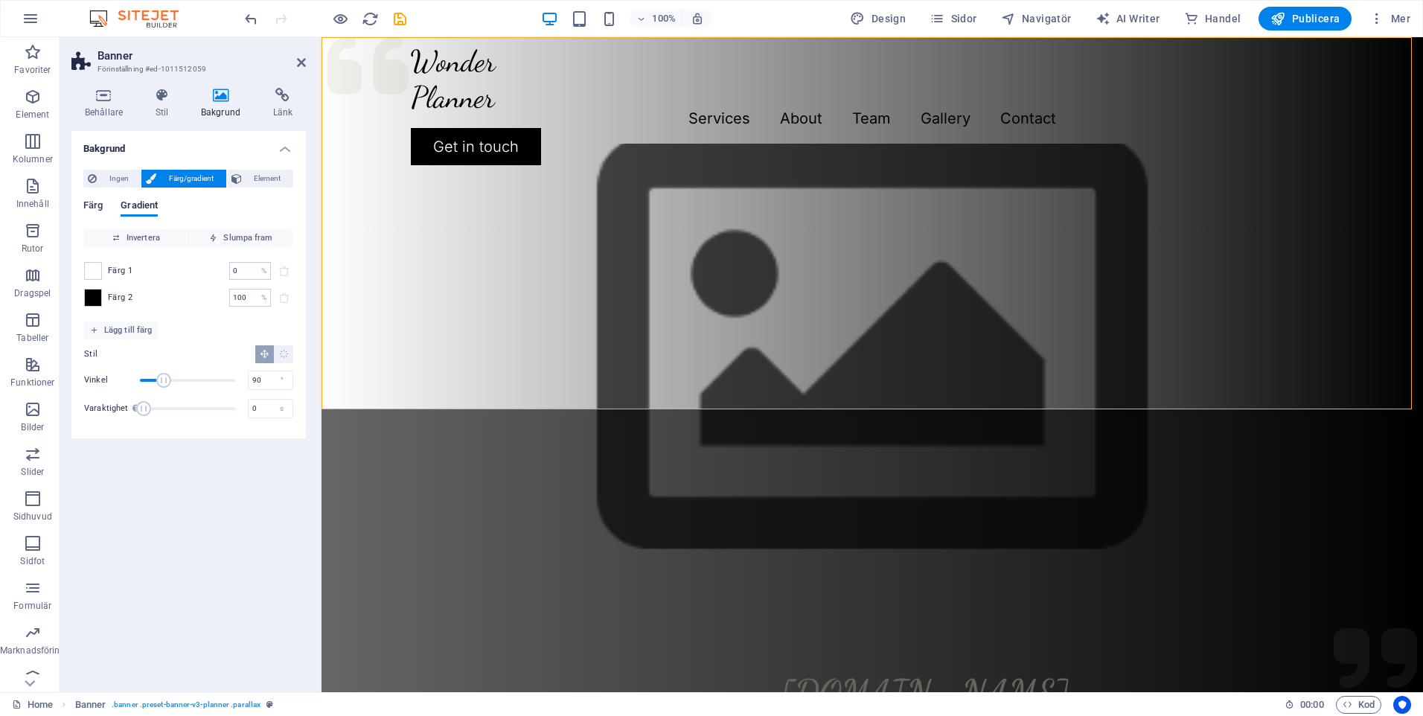
click at [95, 204] on span "Färg" at bounding box center [92, 207] width 19 height 21
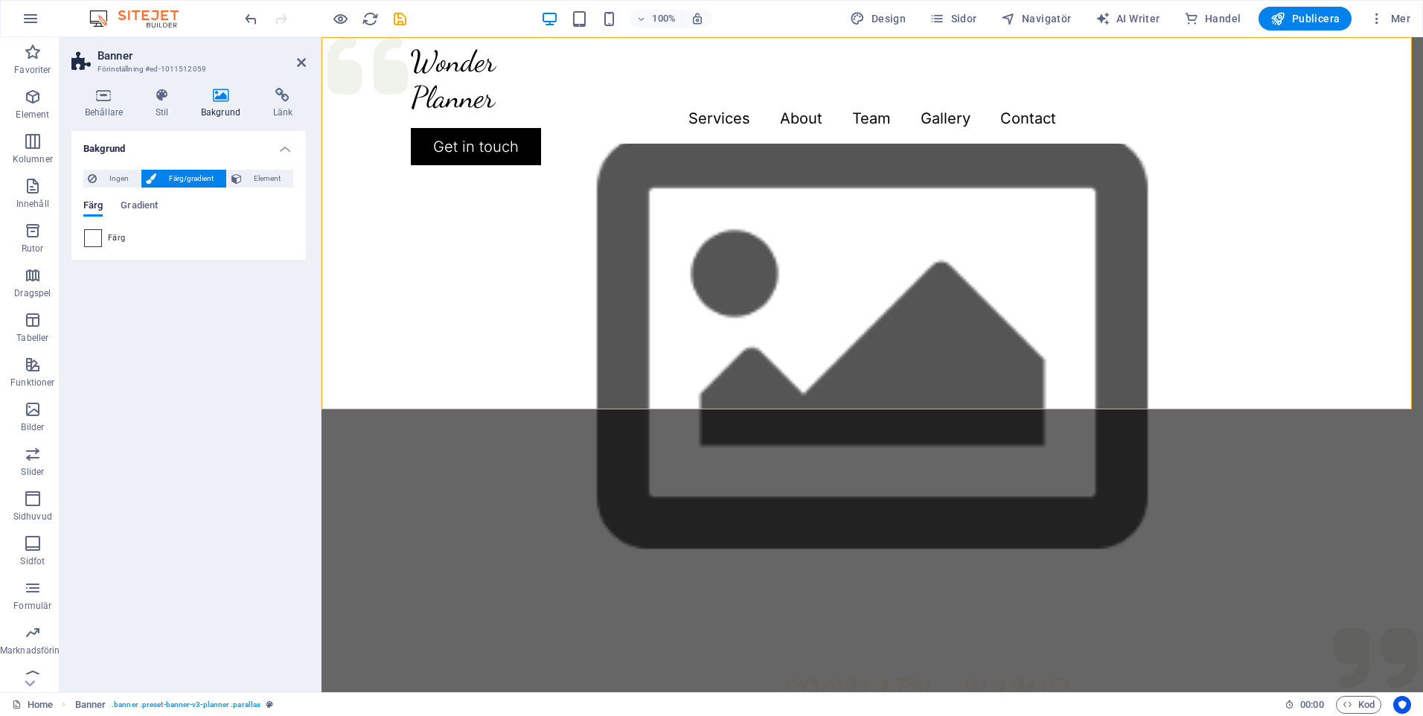
click at [98, 237] on span at bounding box center [93, 238] width 16 height 16
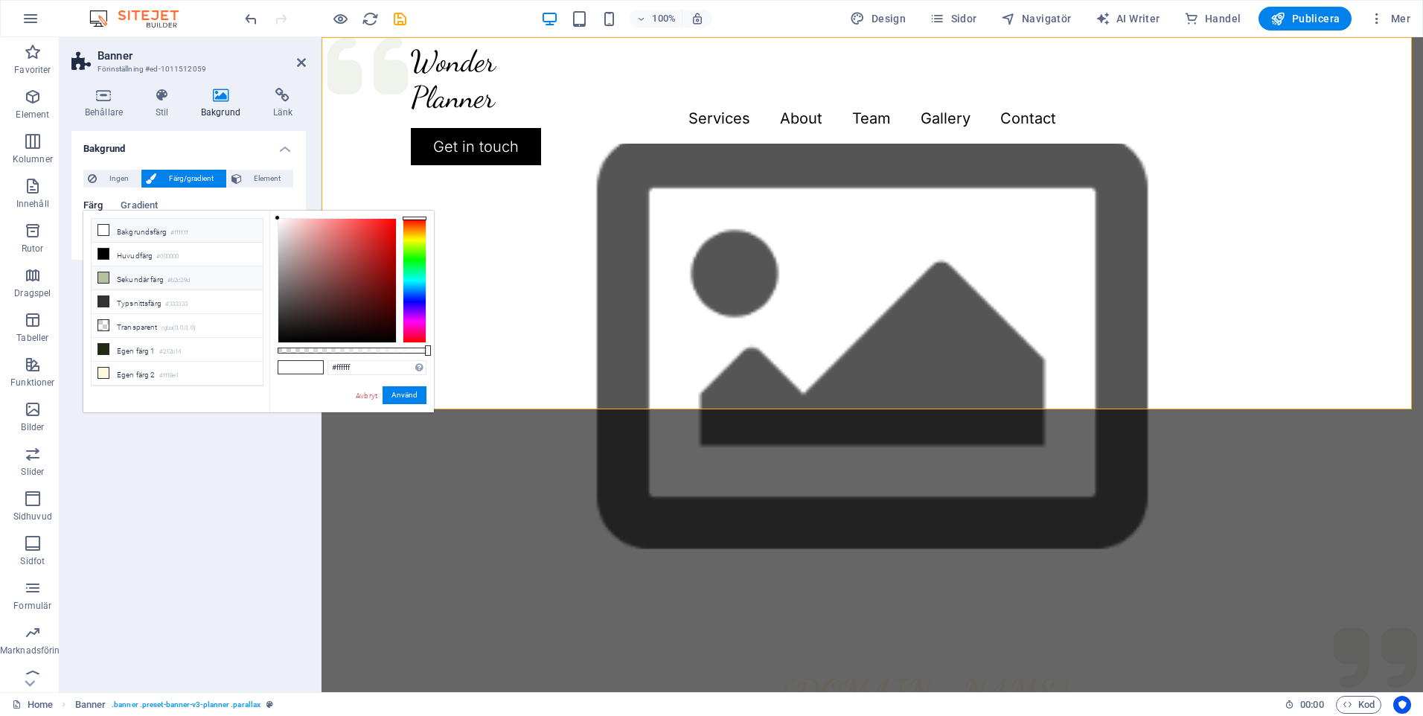
click at [106, 275] on icon at bounding box center [103, 277] width 10 height 10
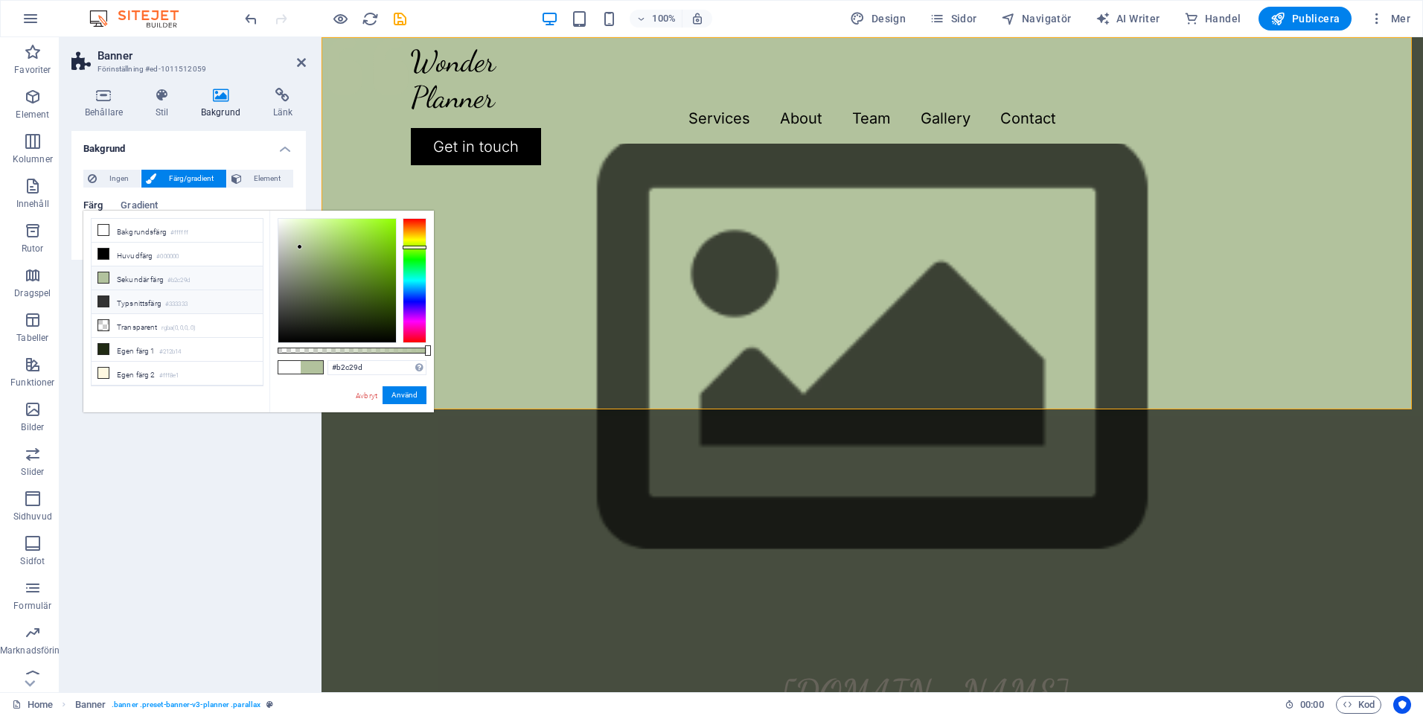
click at [103, 301] on icon at bounding box center [103, 301] width 10 height 10
type input "#333333"
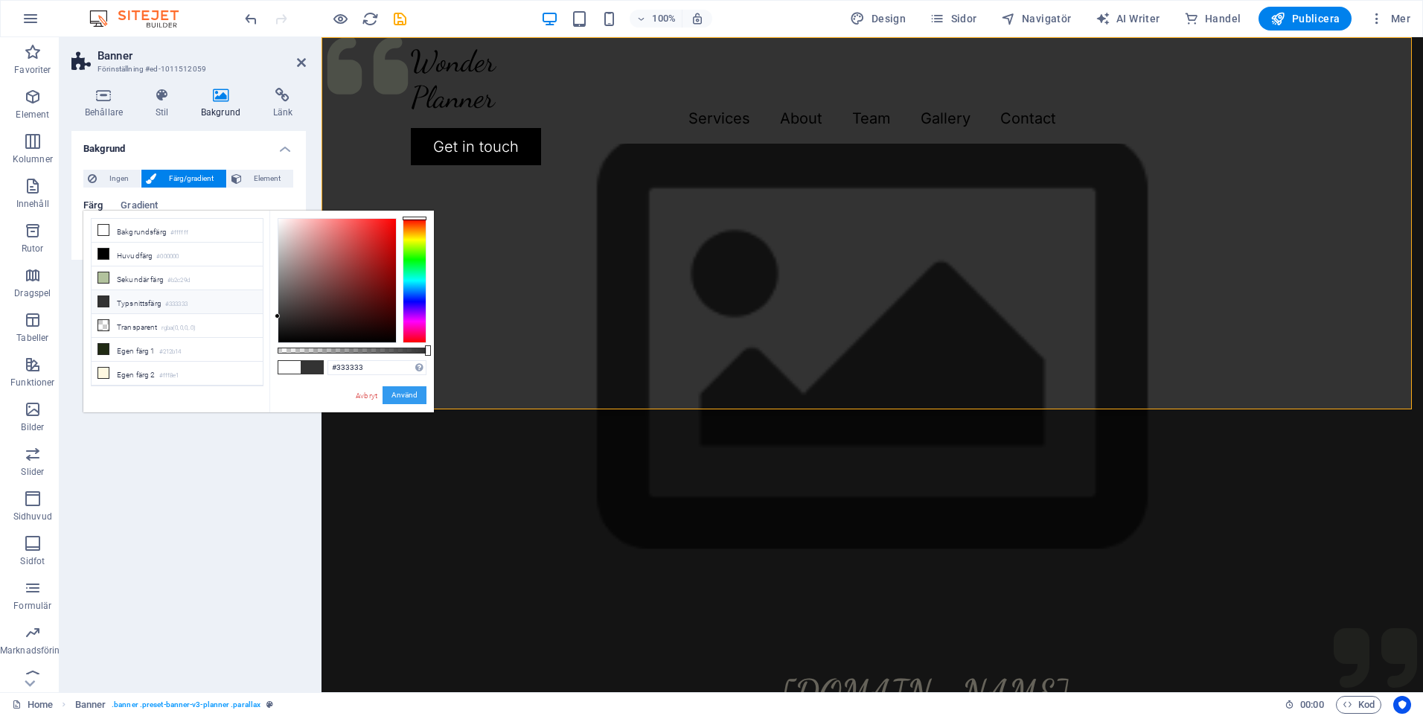
click at [406, 396] on button "Använd" at bounding box center [405, 395] width 44 height 18
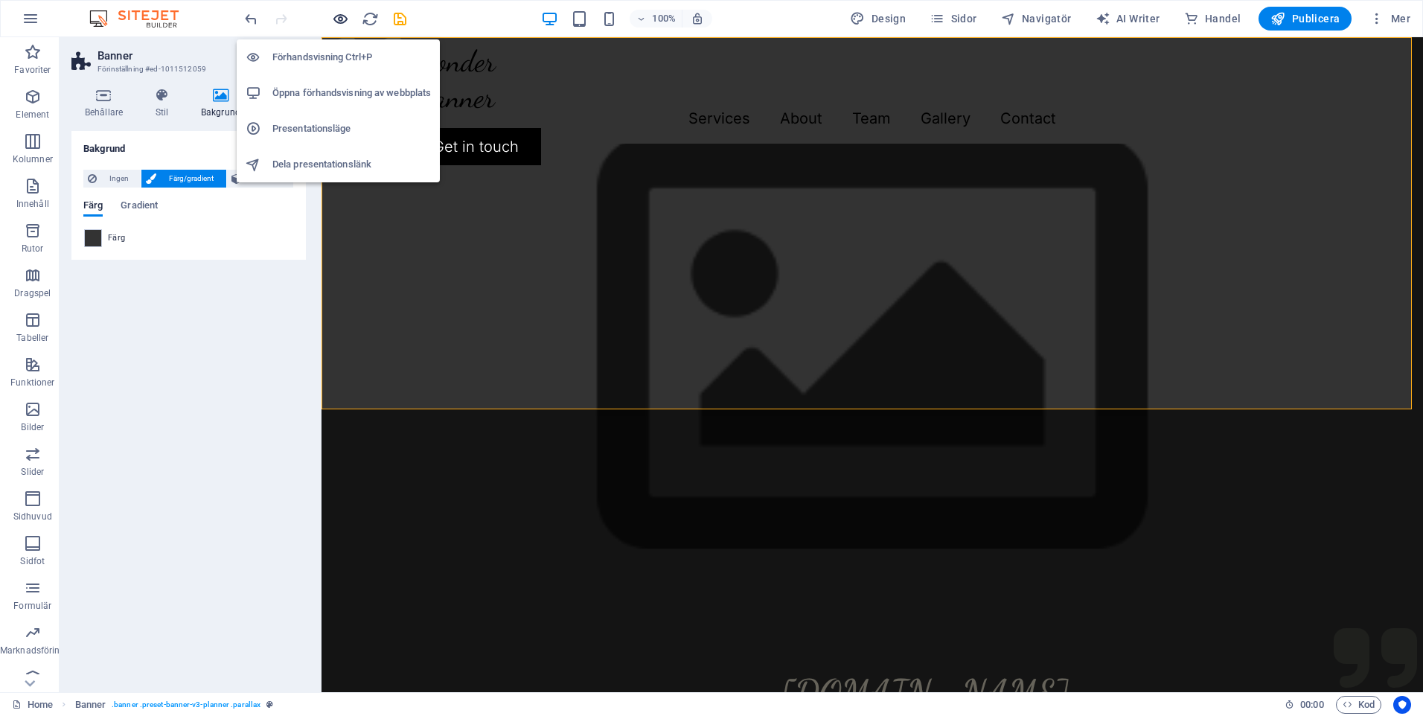
click at [344, 16] on icon "button" at bounding box center [340, 18] width 17 height 17
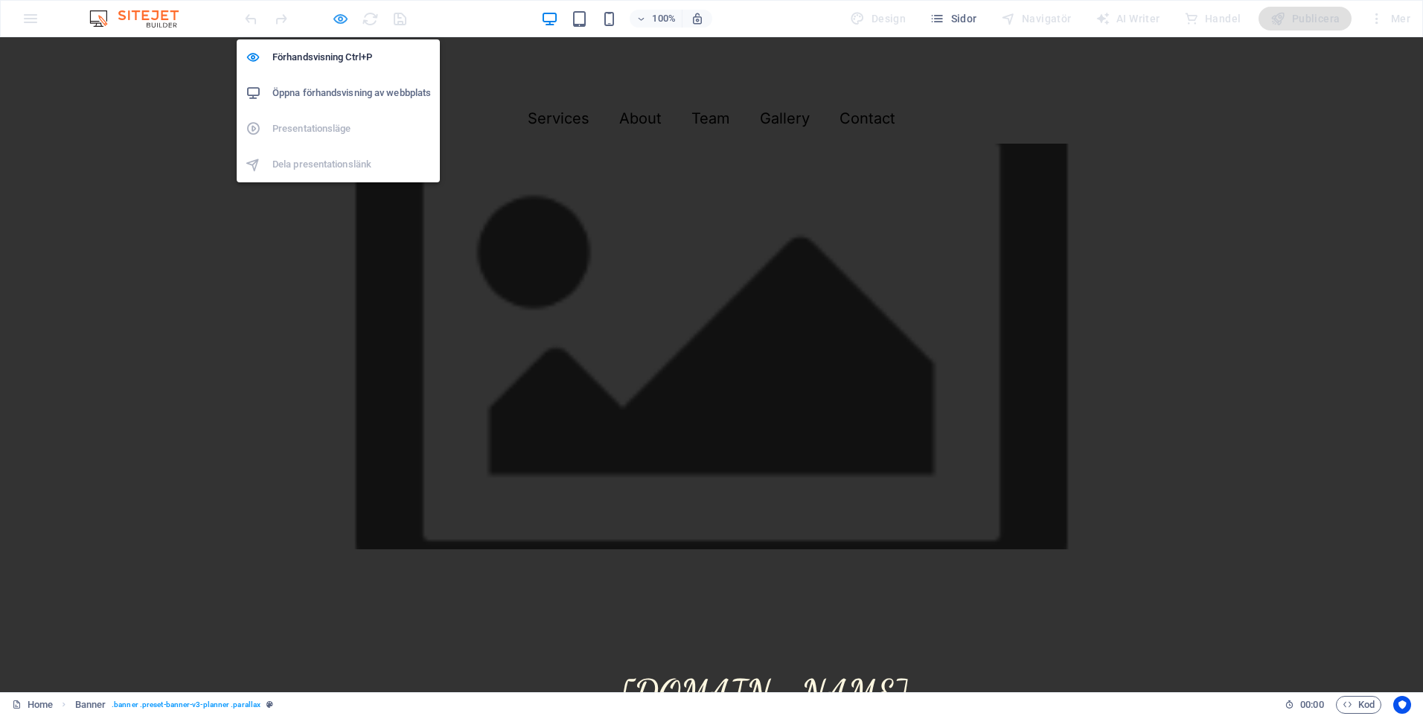
click at [343, 19] on icon "button" at bounding box center [340, 18] width 17 height 17
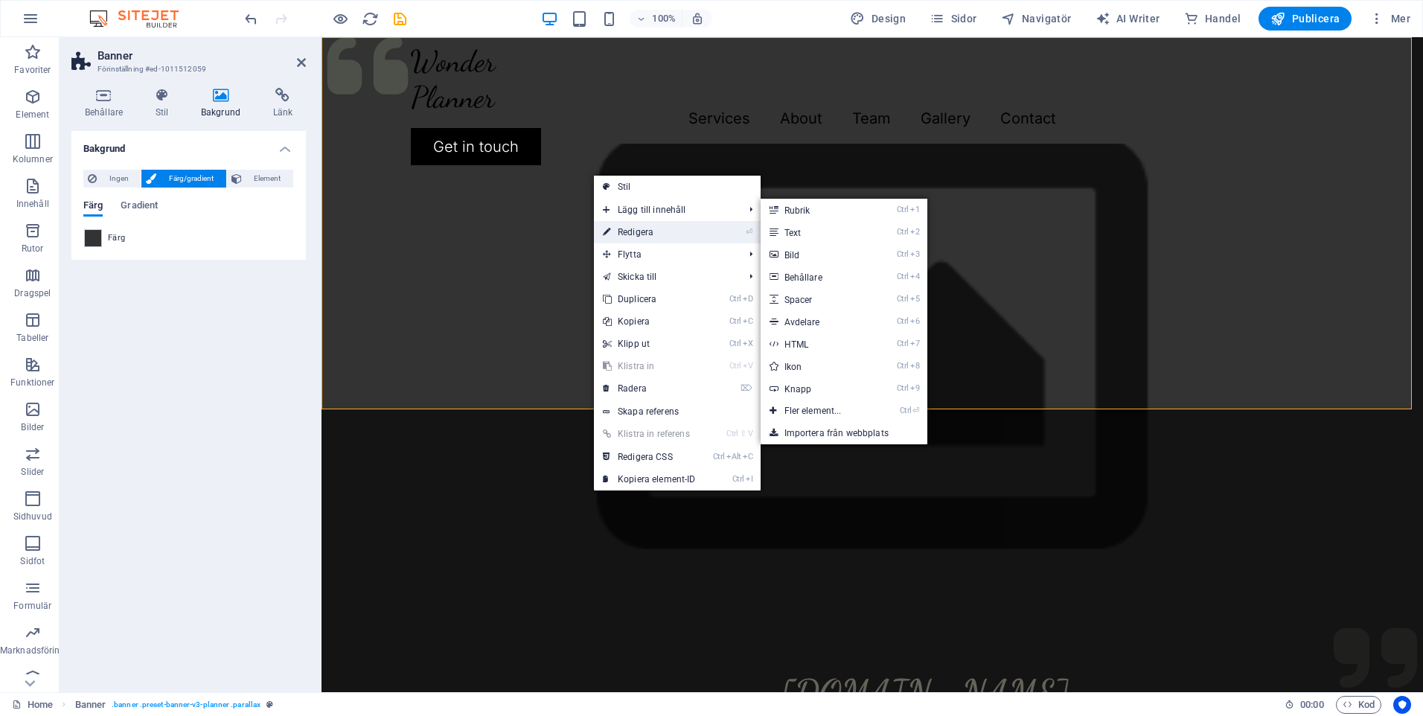
click at [645, 229] on link "⏎ Redigera" at bounding box center [649, 232] width 111 height 22
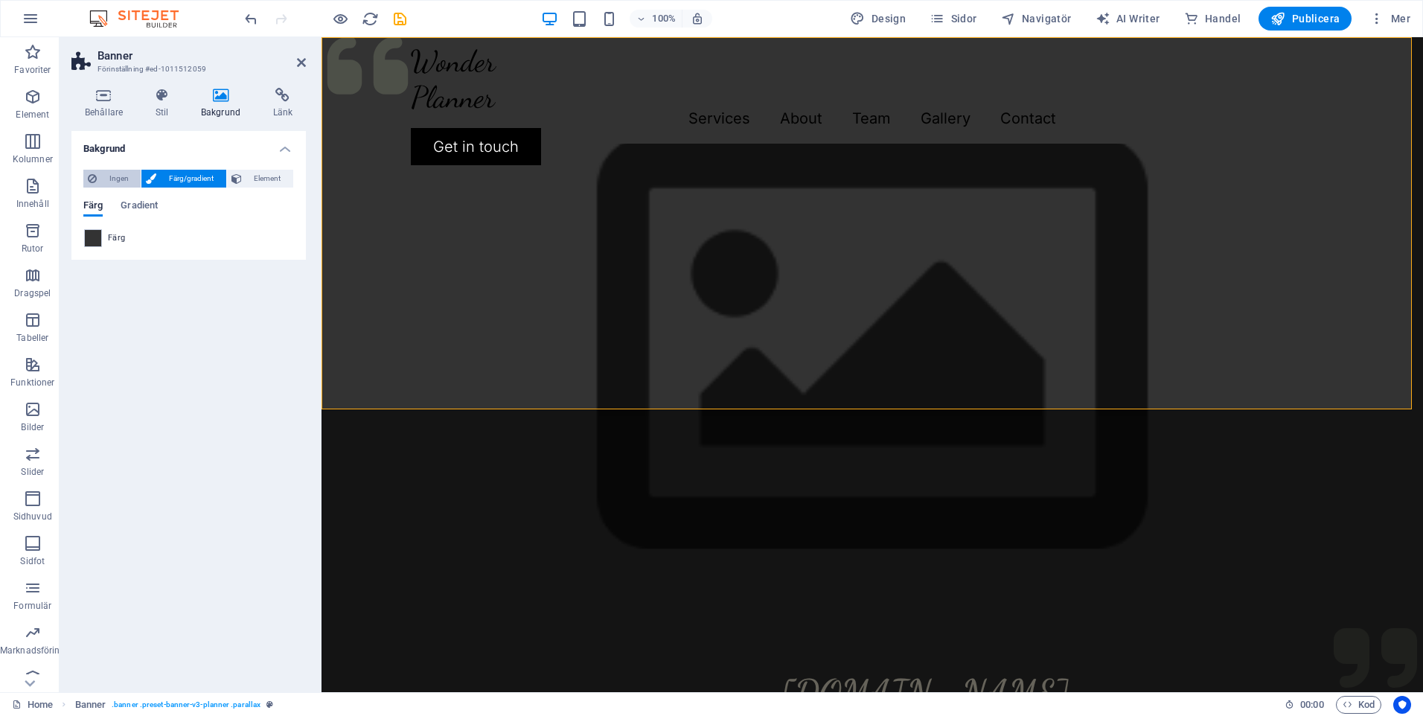
click at [118, 174] on span "Ingen" at bounding box center [118, 179] width 35 height 18
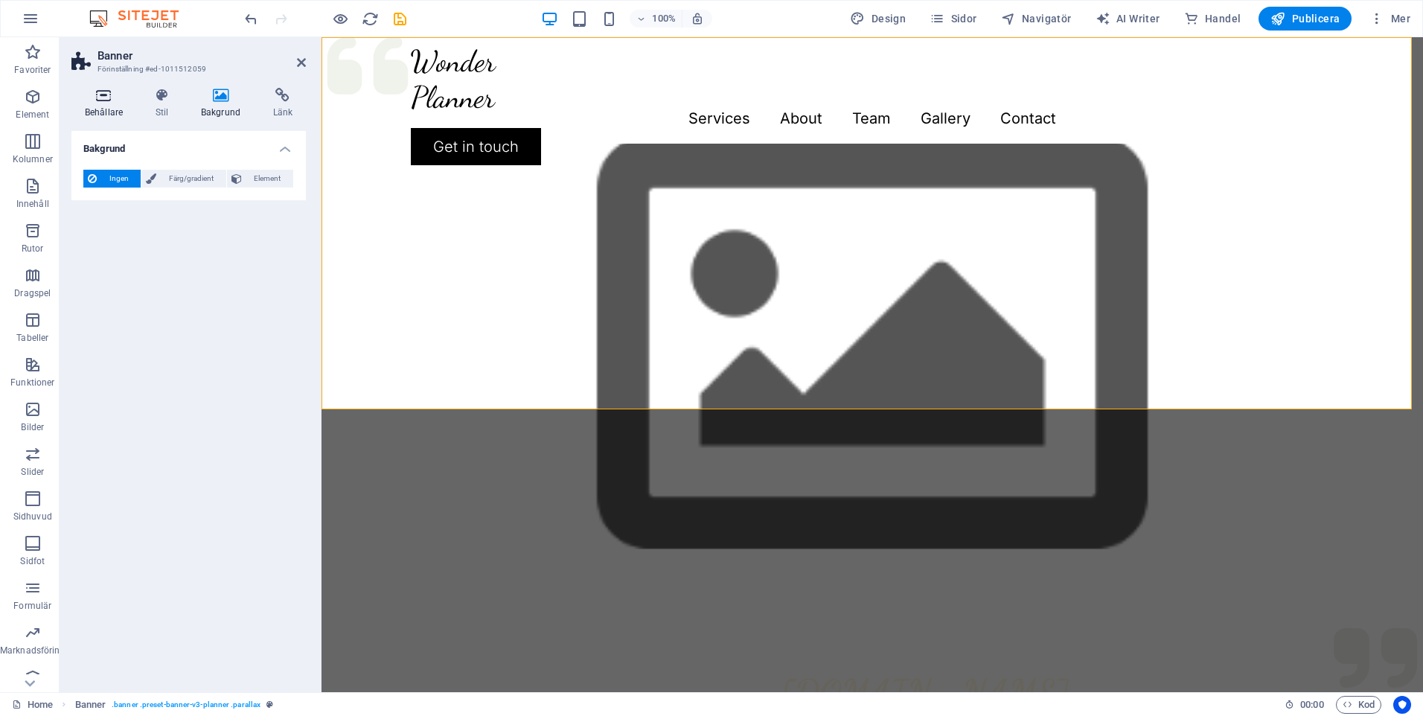
click at [96, 98] on icon at bounding box center [103, 95] width 65 height 15
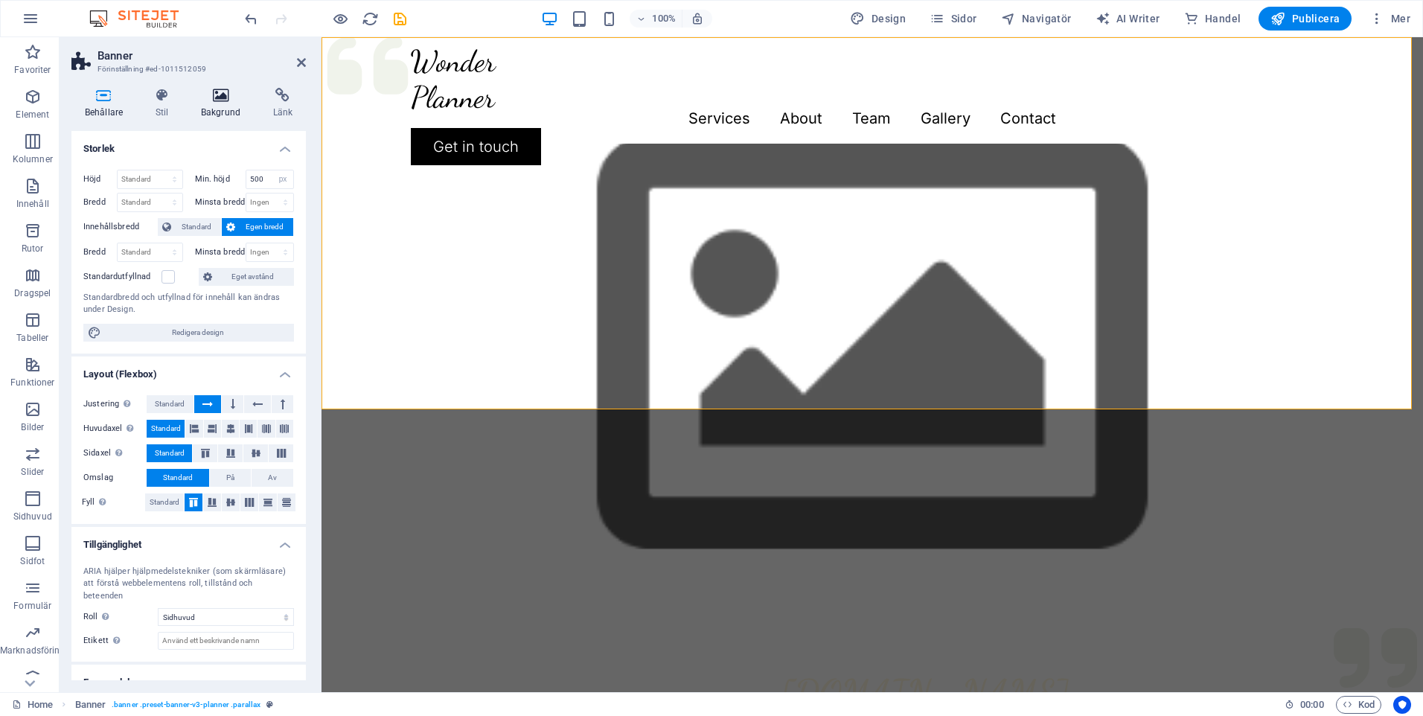
click at [220, 109] on h4 "Bakgrund" at bounding box center [224, 103] width 72 height 31
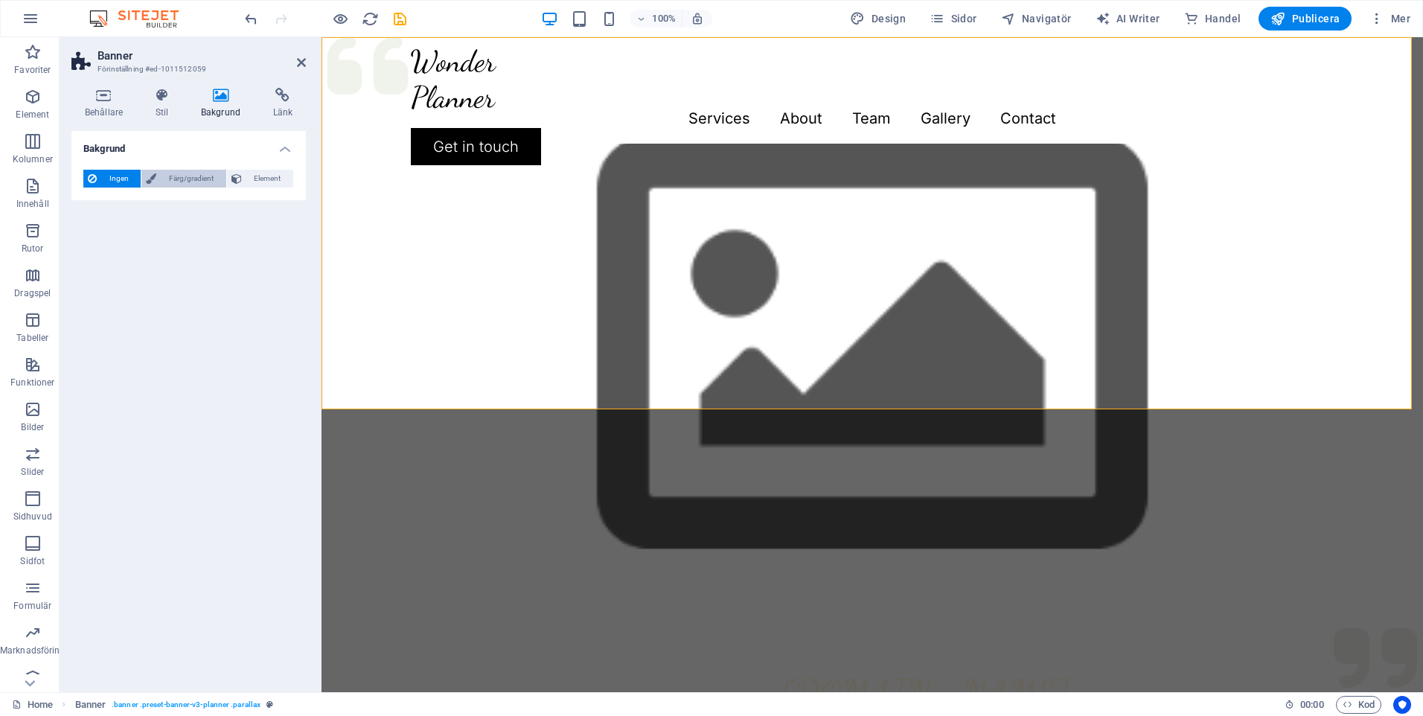
click at [180, 182] on span "Färg/gradient" at bounding box center [191, 179] width 60 height 18
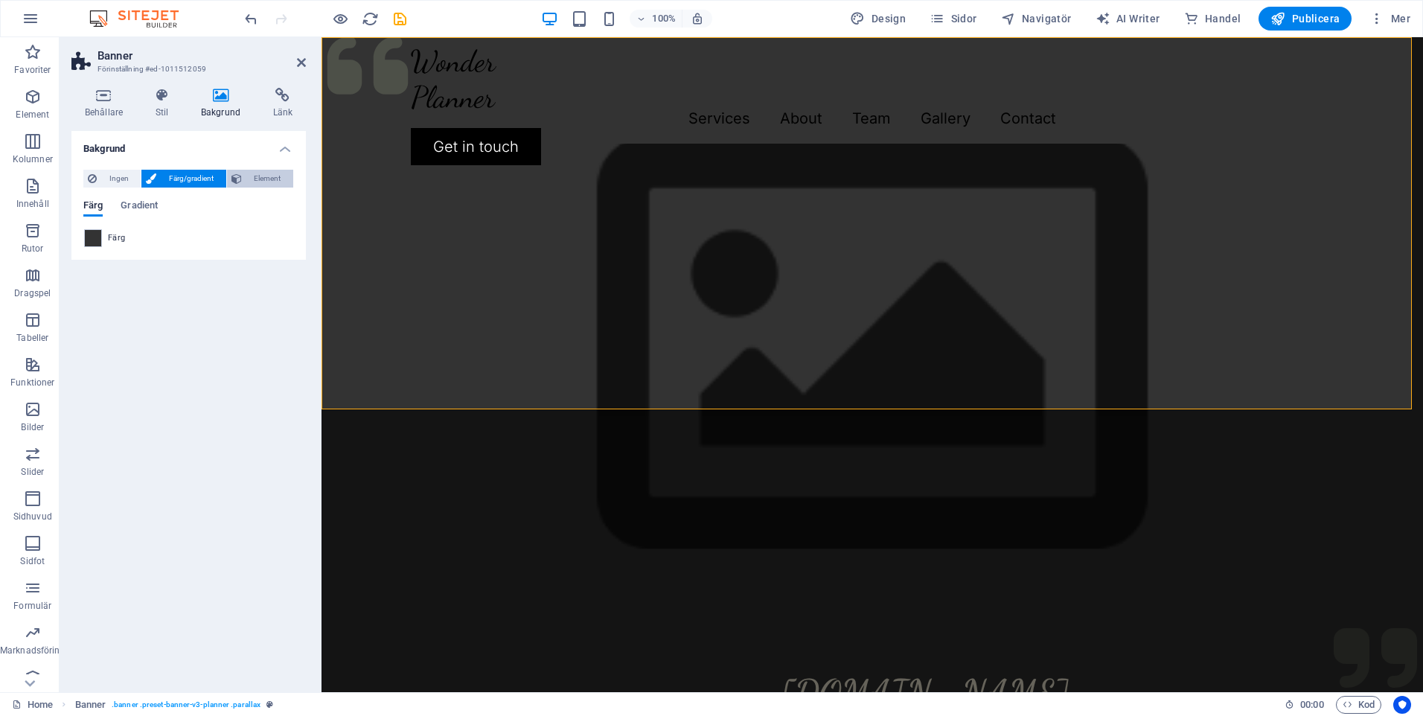
click at [264, 175] on span "Element" at bounding box center [267, 179] width 42 height 18
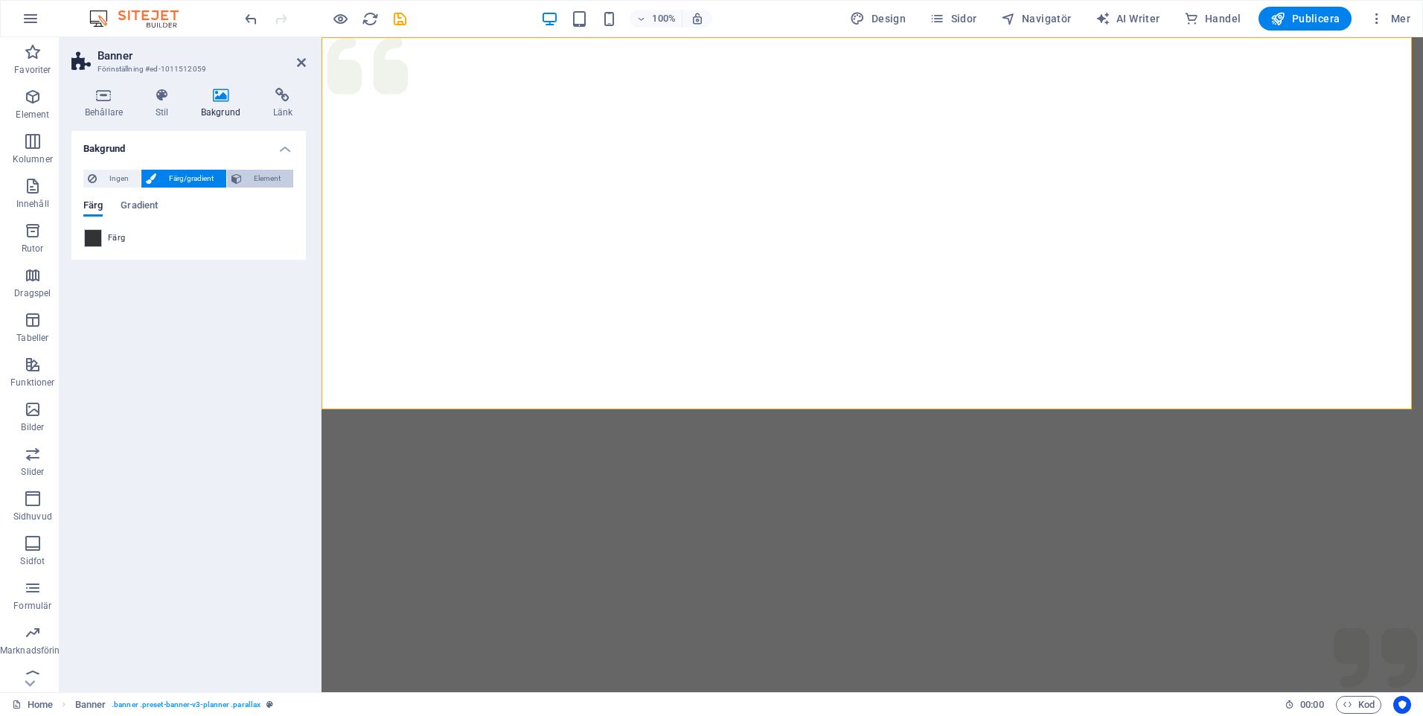
select select "ms"
select select "s"
select select "progressive"
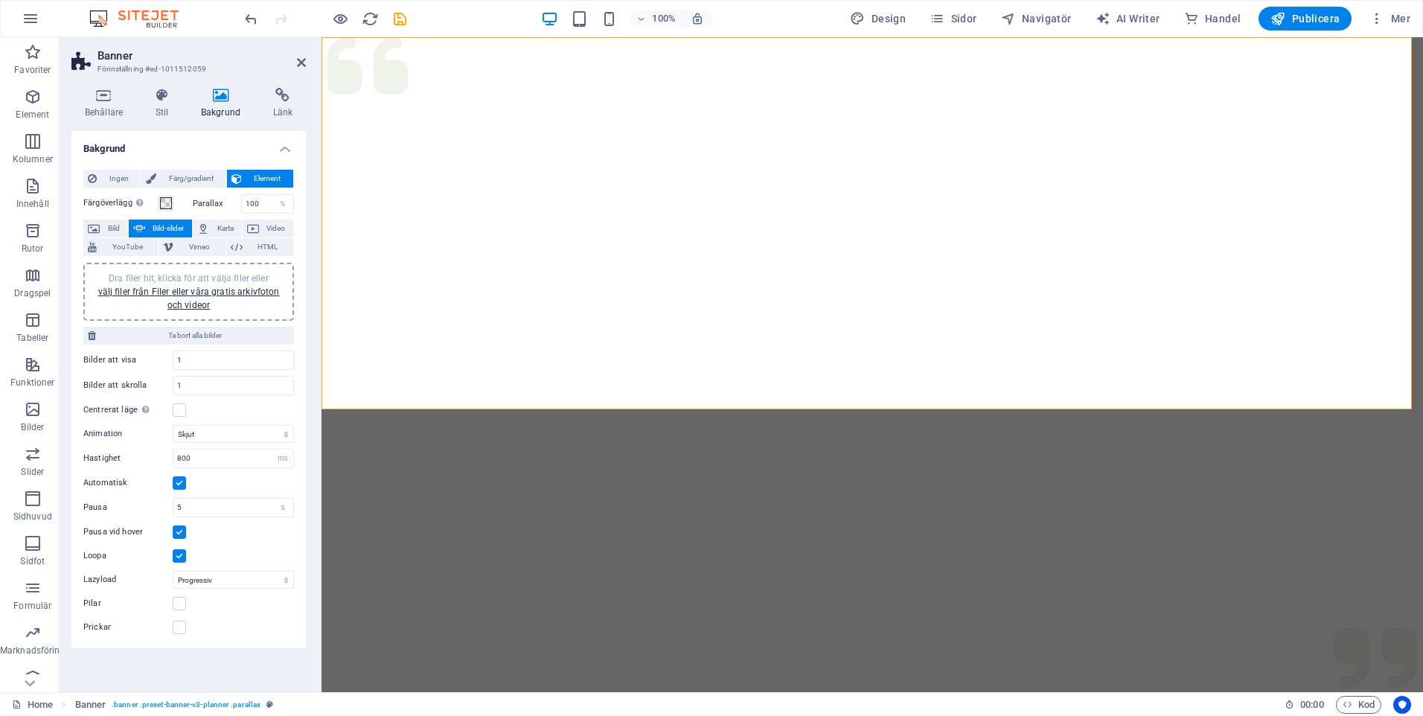
click at [221, 106] on h4 "Bakgrund" at bounding box center [224, 103] width 72 height 31
click at [179, 100] on icon at bounding box center [161, 95] width 39 height 15
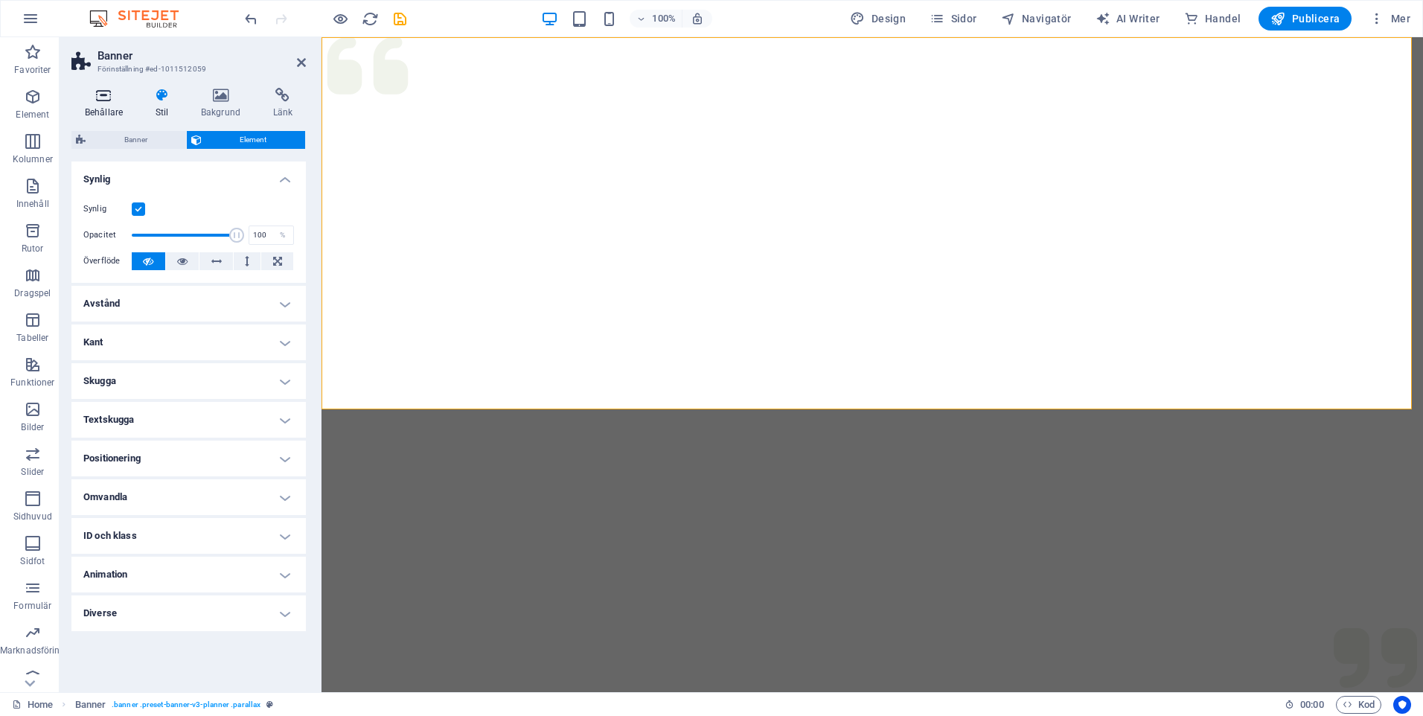
click at [104, 100] on icon at bounding box center [103, 95] width 65 height 15
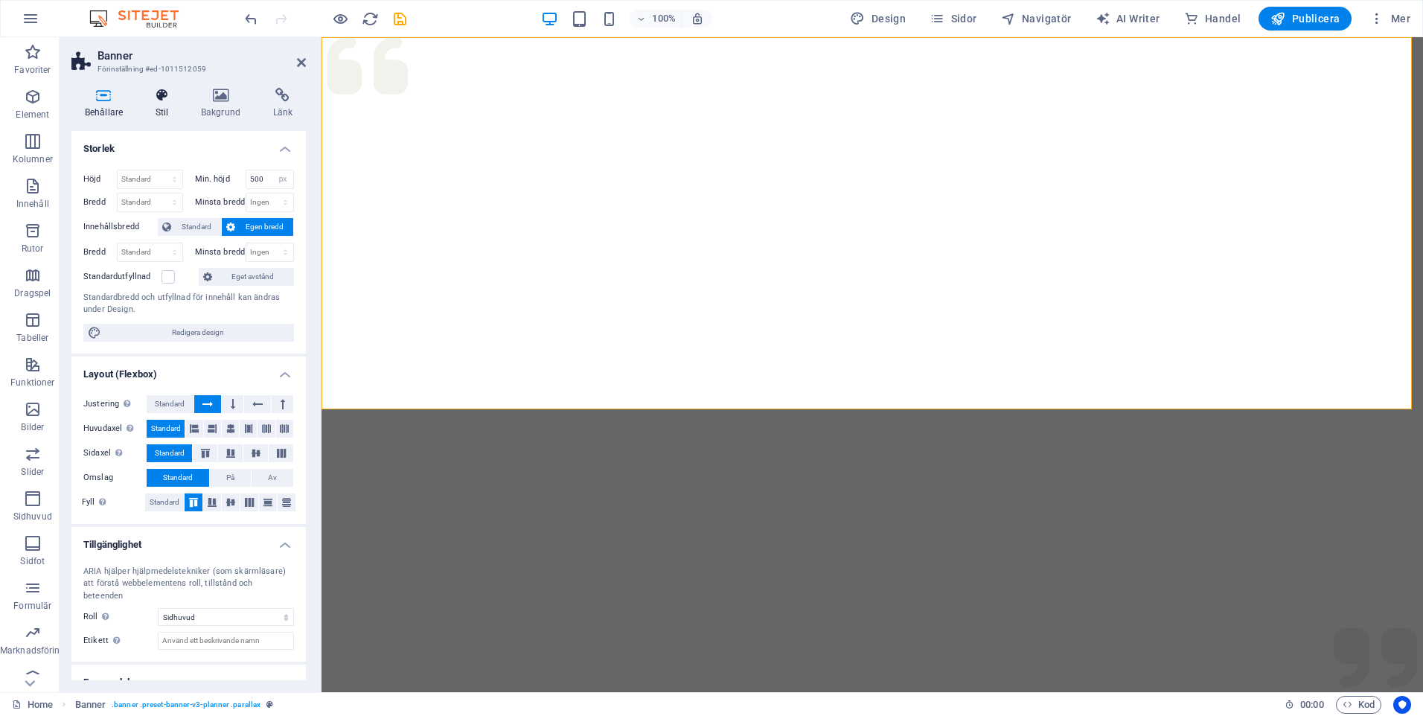
click at [142, 89] on icon at bounding box center [161, 95] width 39 height 15
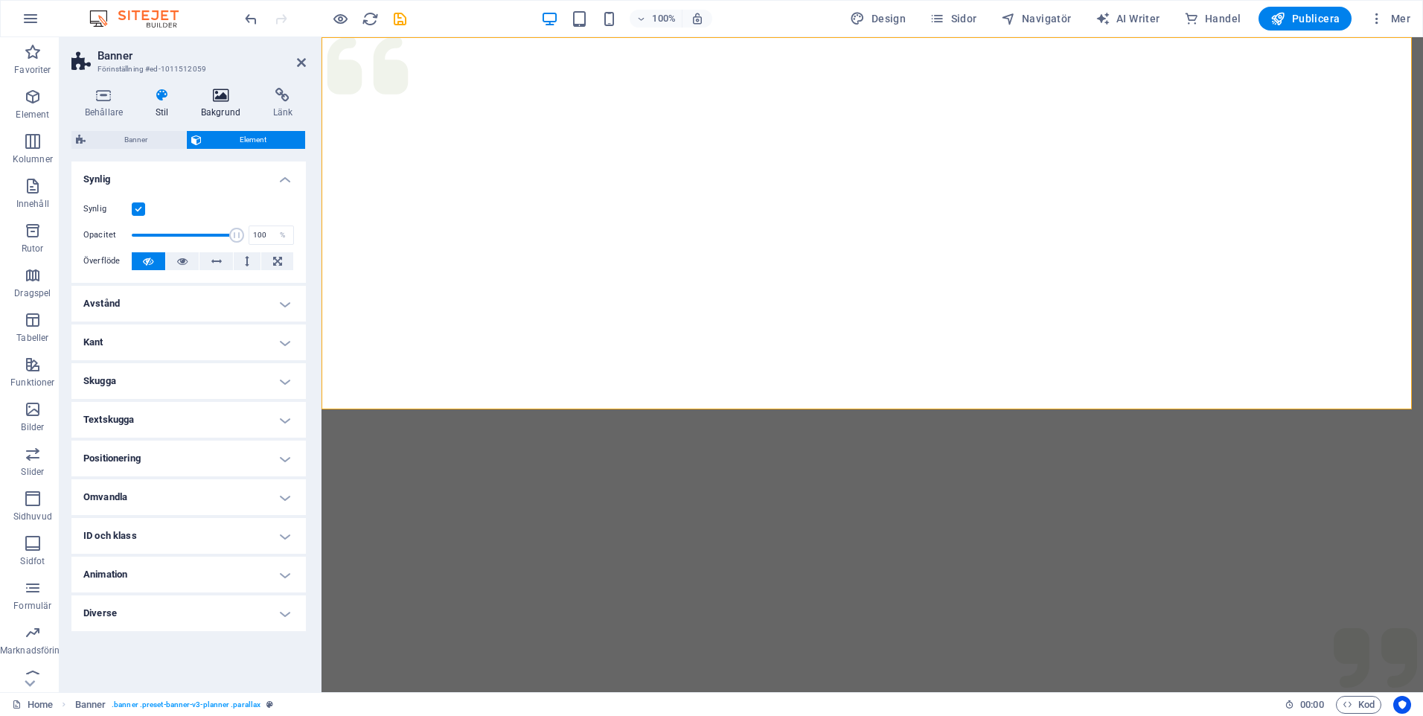
click at [219, 98] on icon at bounding box center [221, 95] width 66 height 15
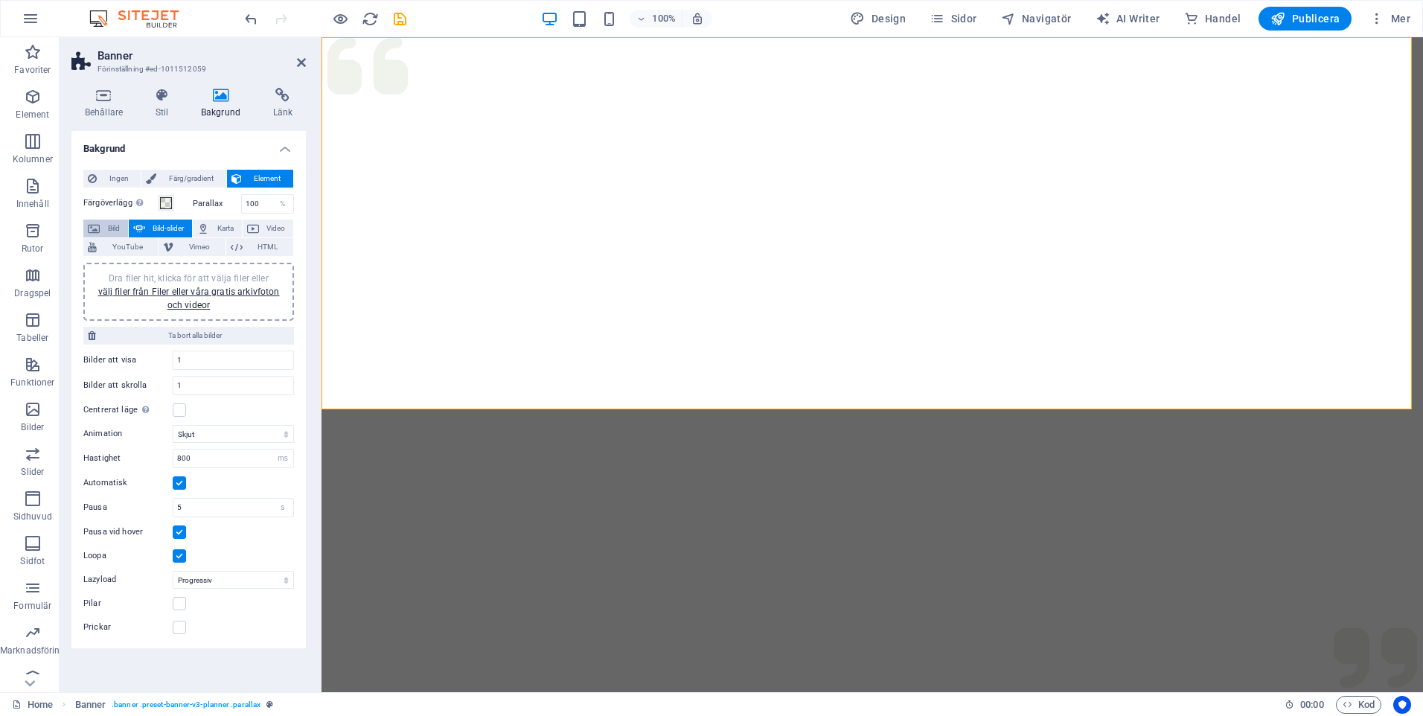
click at [101, 226] on button "Bild" at bounding box center [105, 229] width 45 height 18
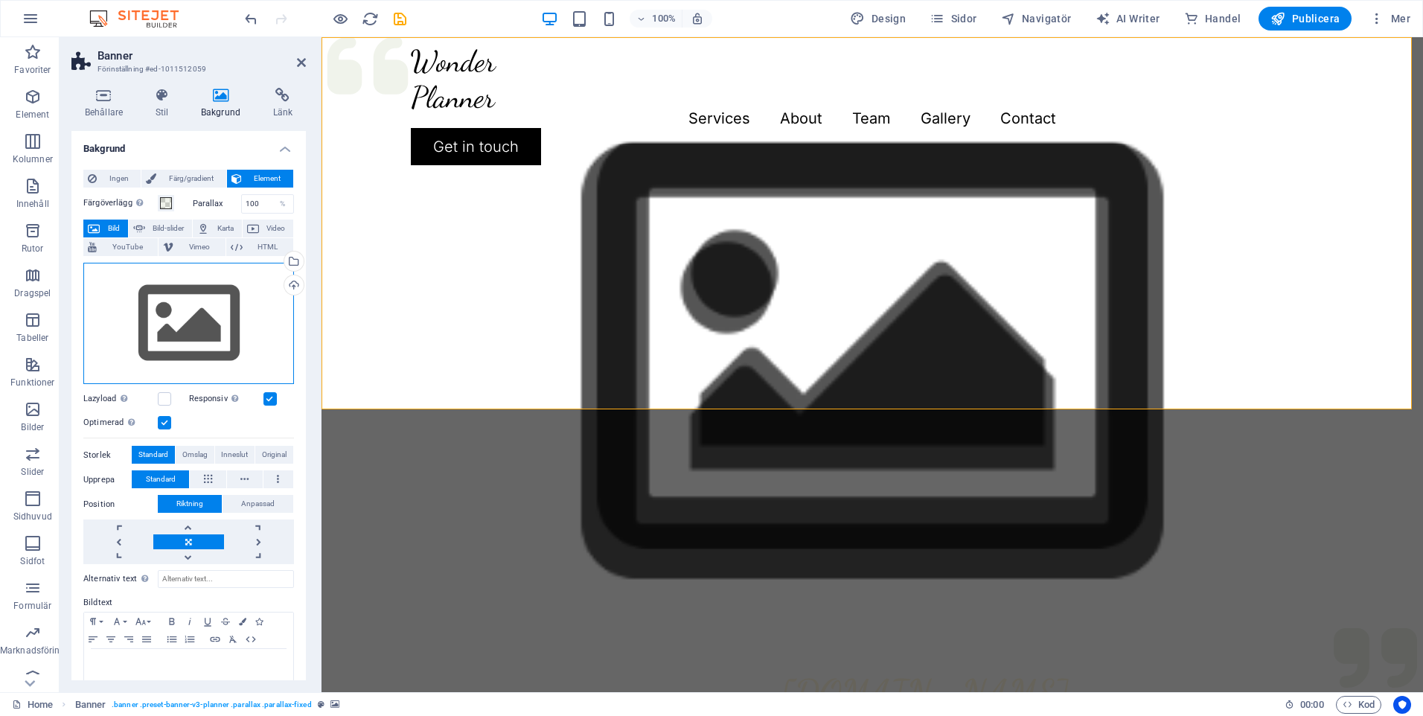
click at [192, 320] on div "Dra filer hit, klicka för att välja filer eller välj filer från Filer eller vår…" at bounding box center [188, 324] width 211 height 122
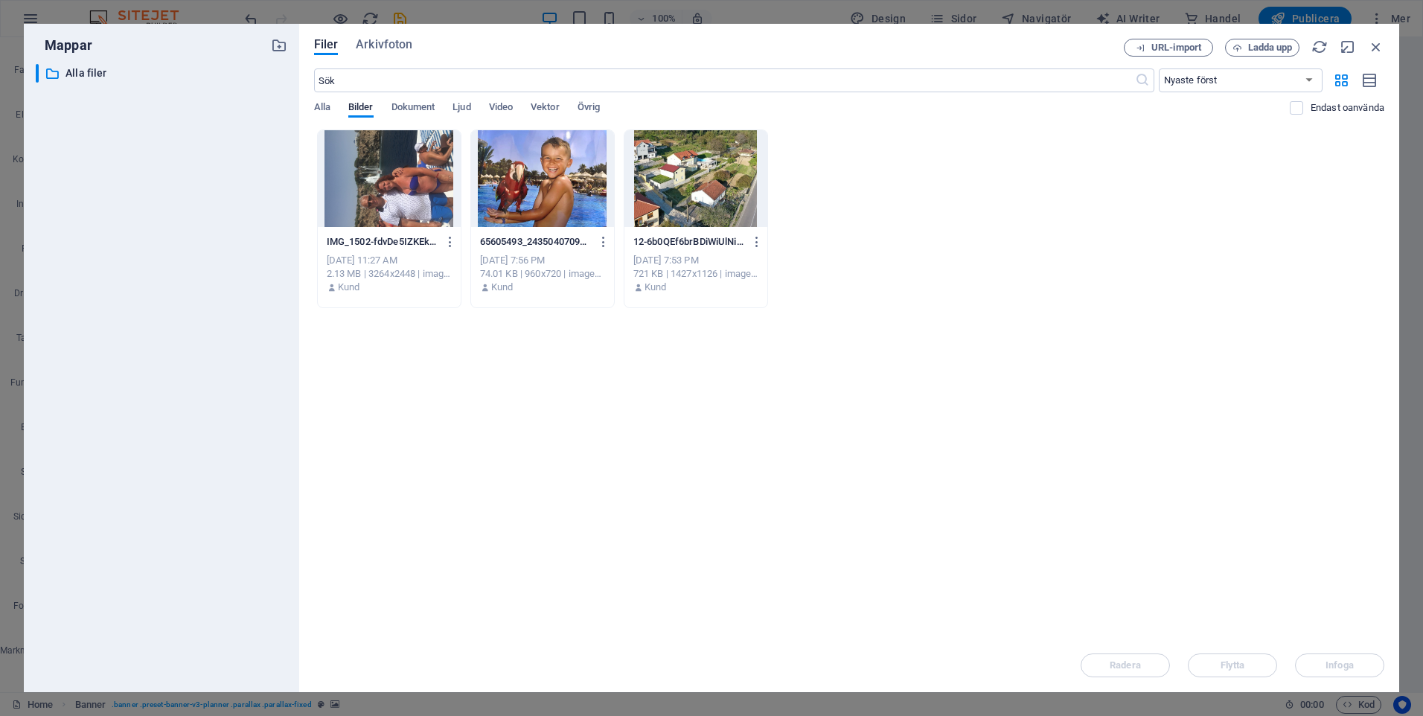
click at [549, 191] on div at bounding box center [542, 178] width 143 height 97
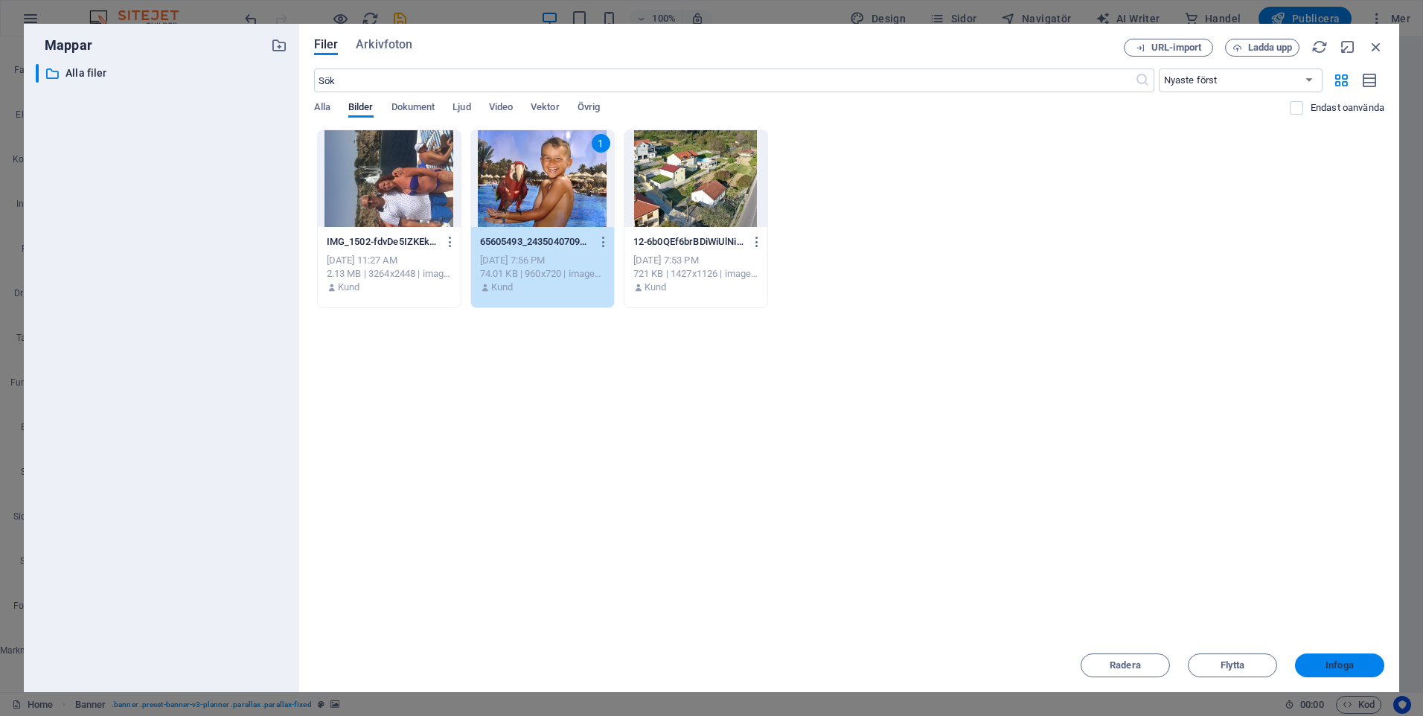
click at [1330, 669] on span "Infoga" at bounding box center [1340, 665] width 28 height 9
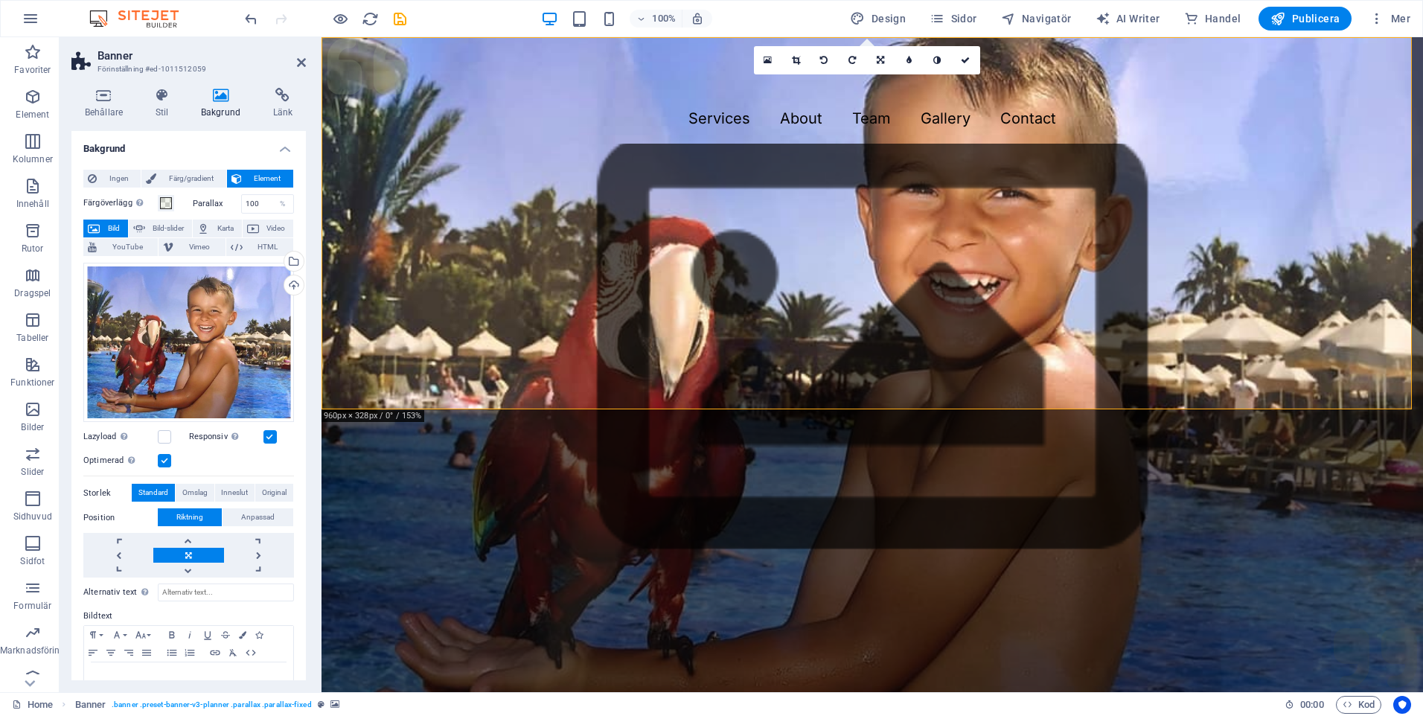
click at [619, 144] on figure at bounding box center [873, 347] width 1102 height 406
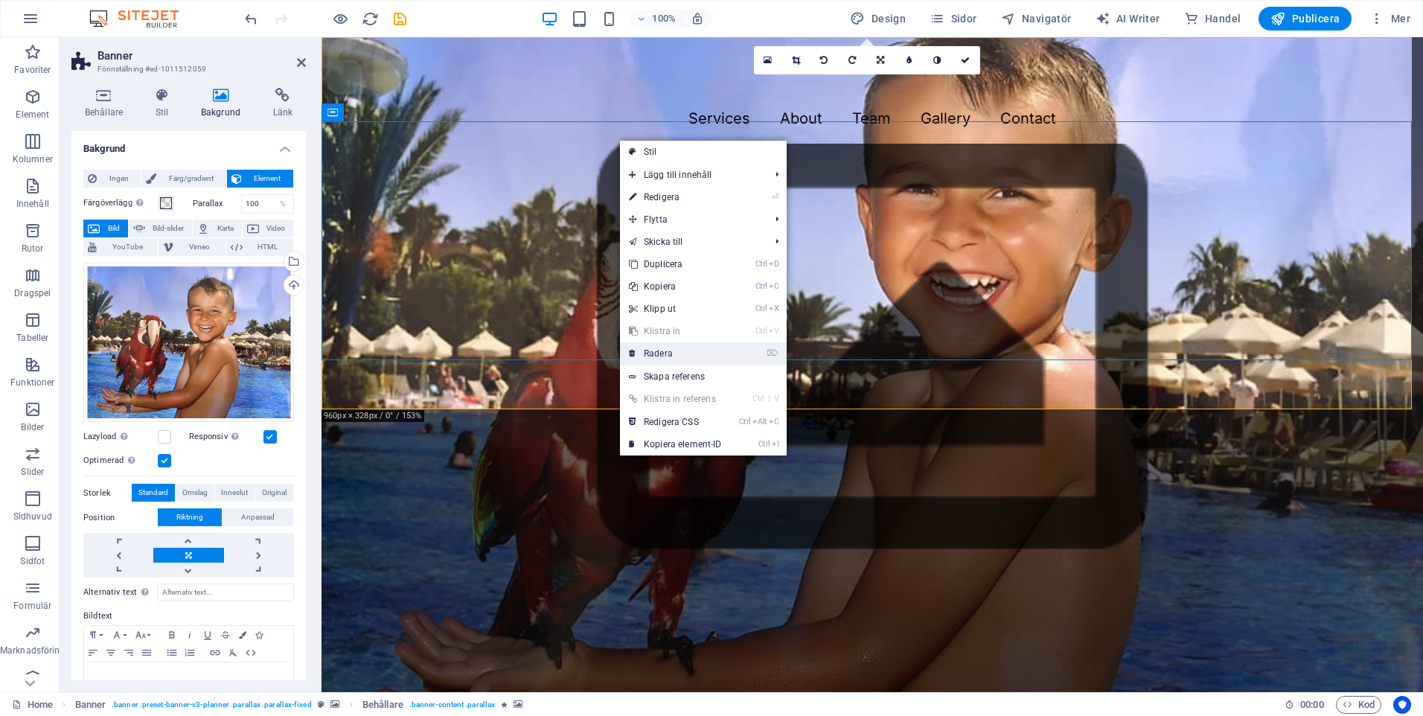
click at [655, 350] on link "⌦ Radera" at bounding box center [675, 353] width 111 height 22
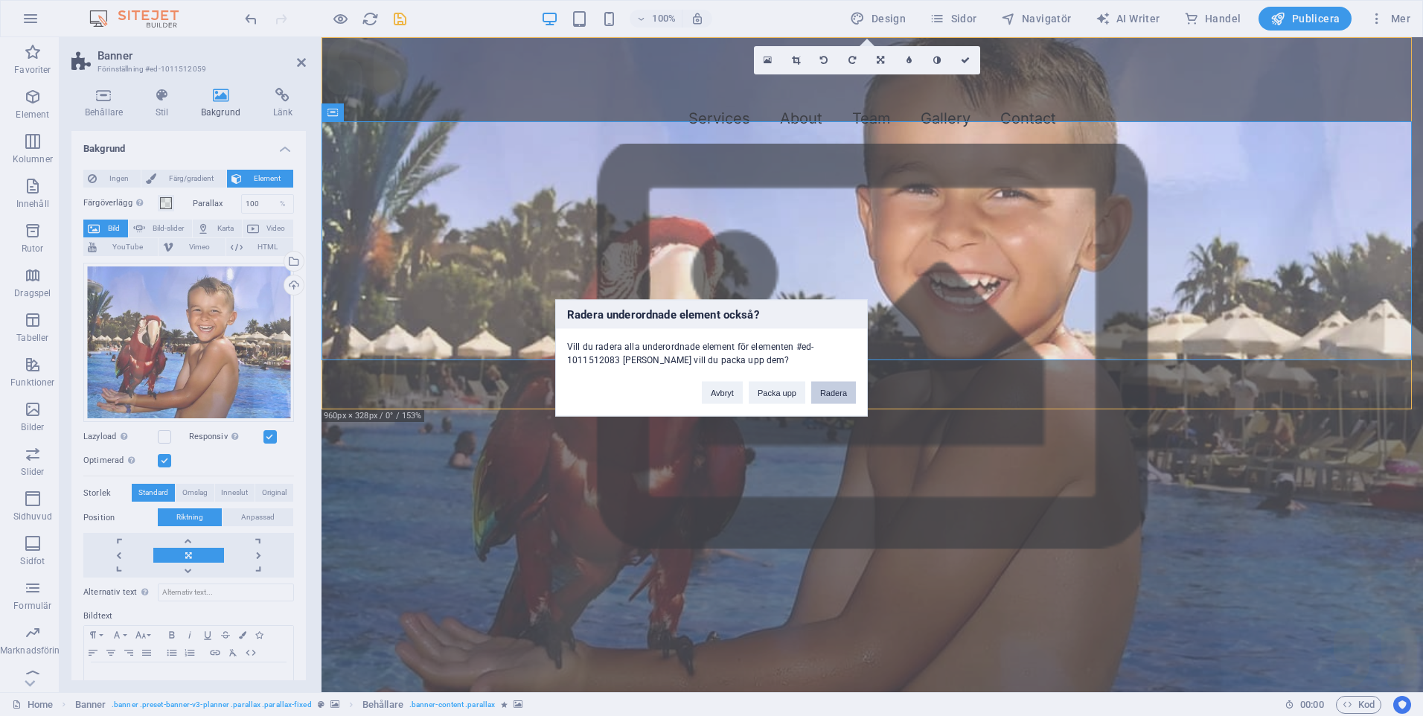
click at [839, 391] on button "Radera" at bounding box center [833, 393] width 45 height 22
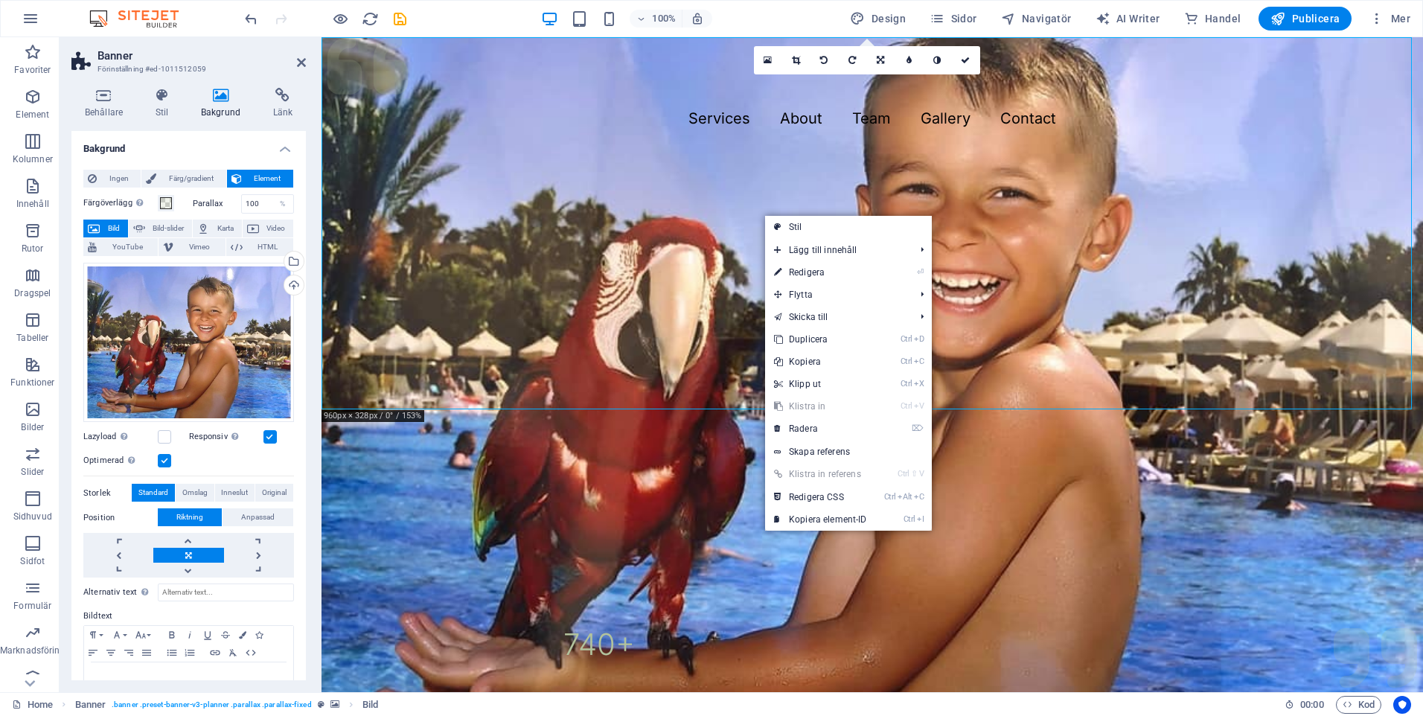
click at [707, 208] on figure at bounding box center [873, 364] width 1102 height 655
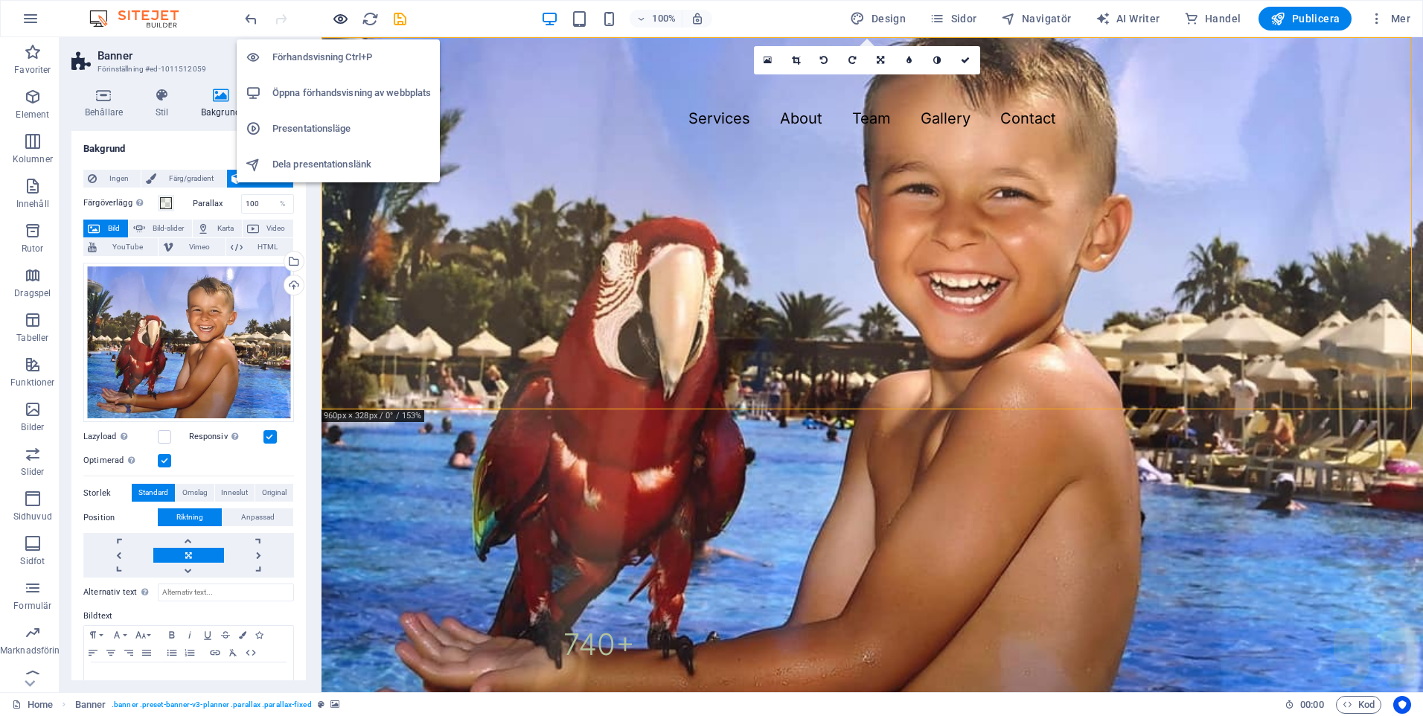
click at [337, 17] on icon "button" at bounding box center [340, 18] width 17 height 17
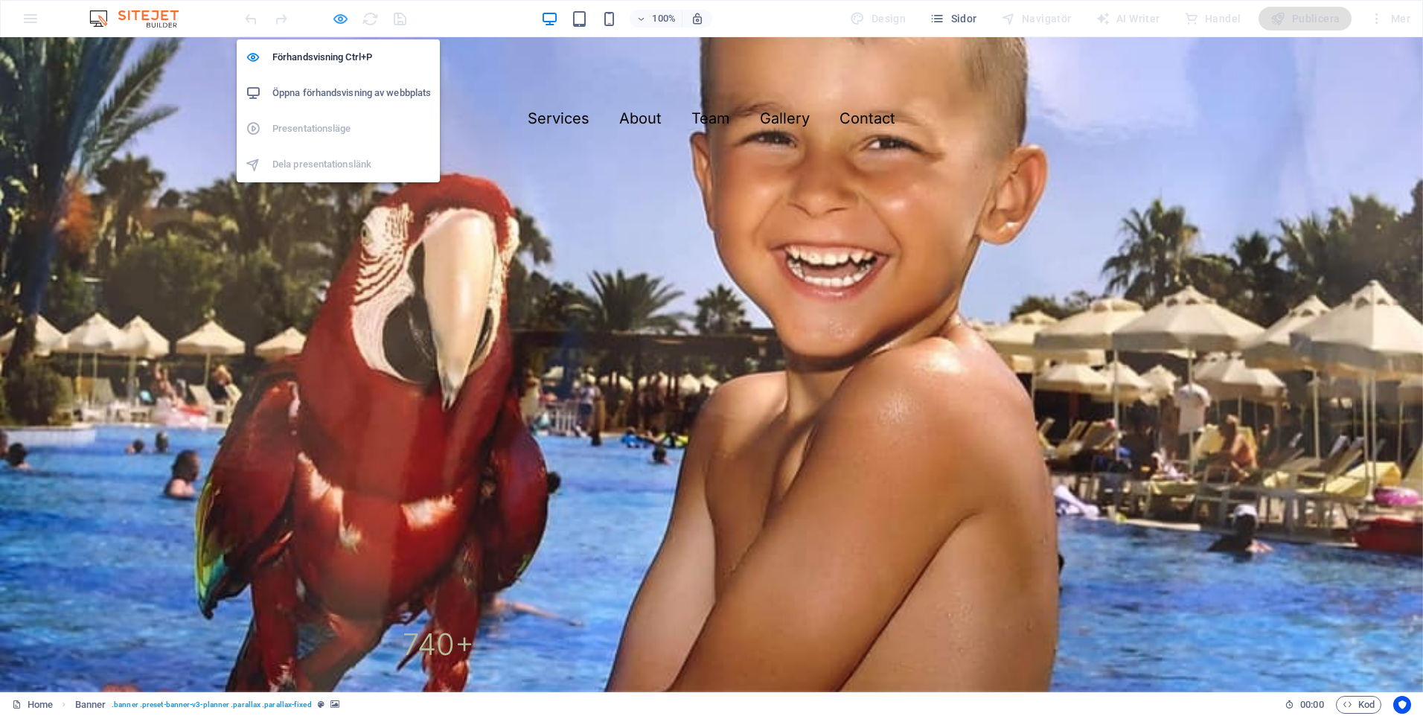
click at [337, 17] on icon "button" at bounding box center [340, 18] width 17 height 17
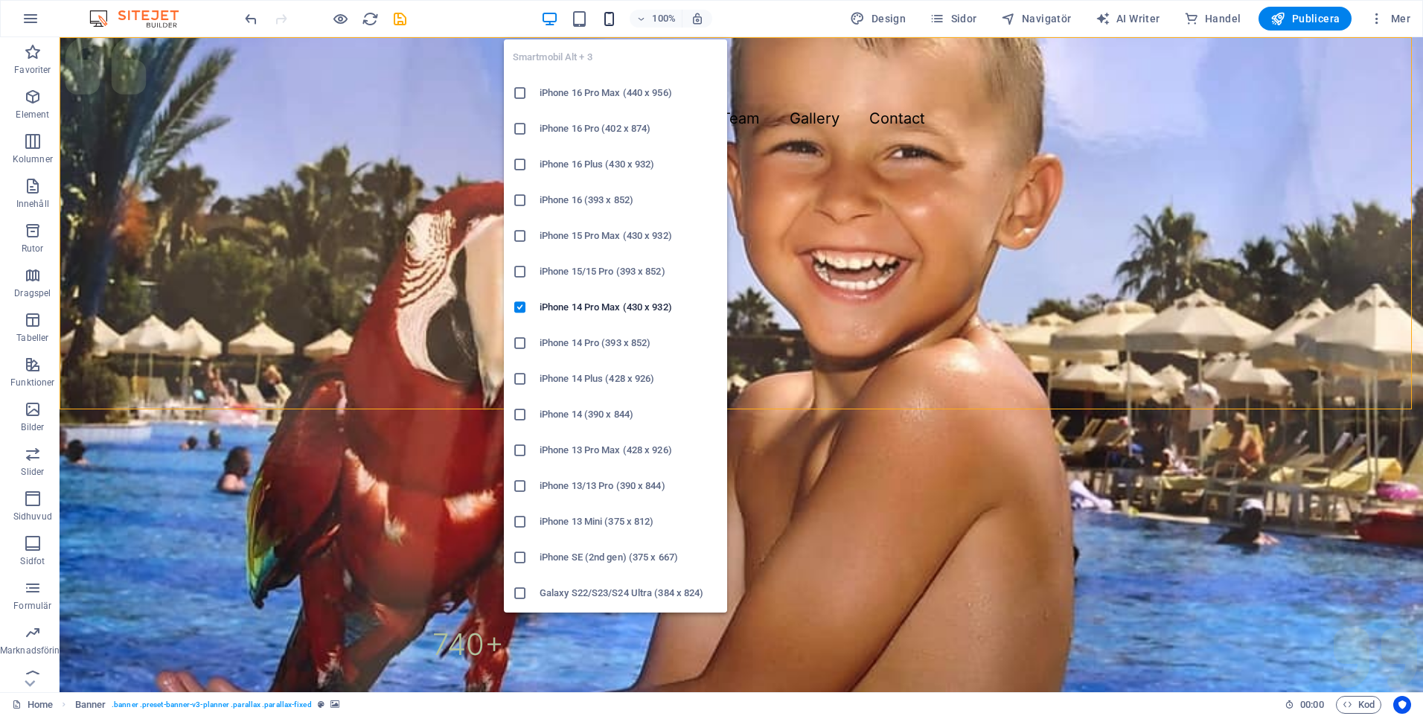
click at [610, 15] on icon "button" at bounding box center [609, 18] width 17 height 17
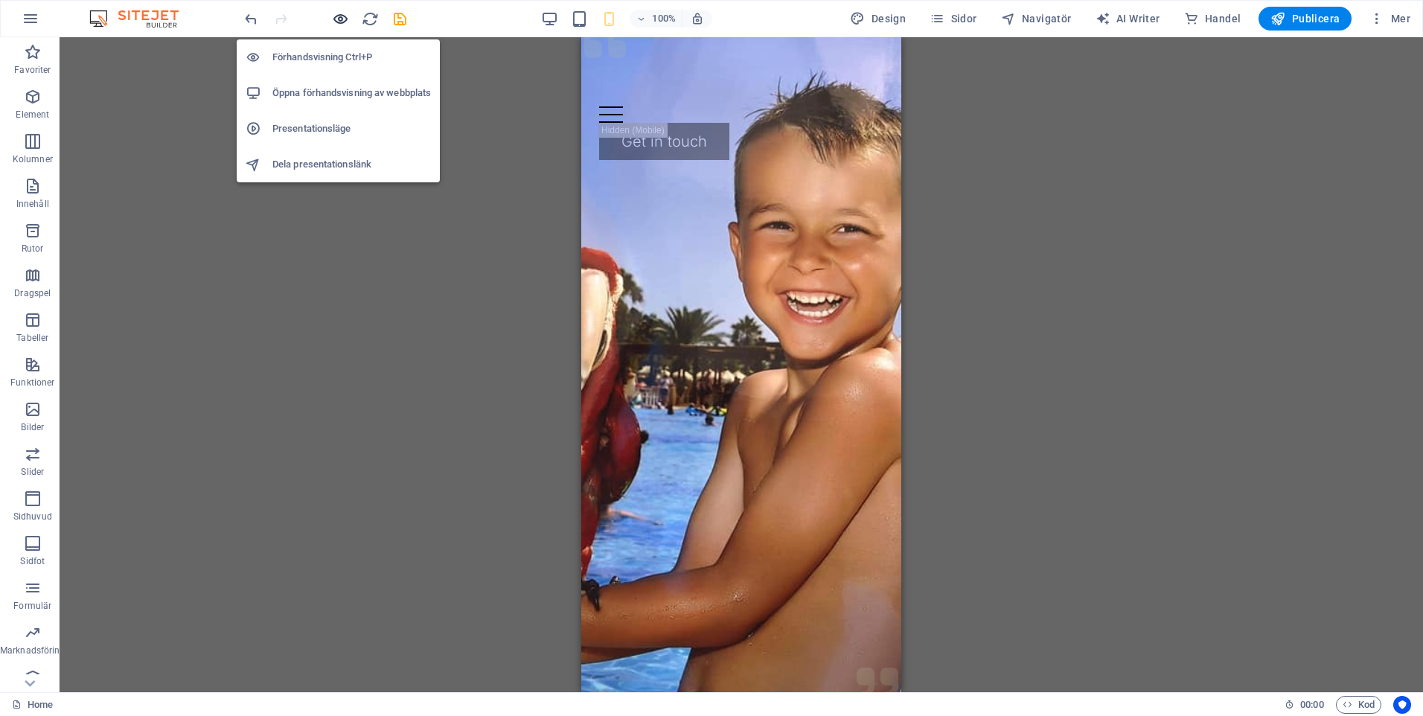
click at [346, 14] on icon "button" at bounding box center [340, 18] width 17 height 17
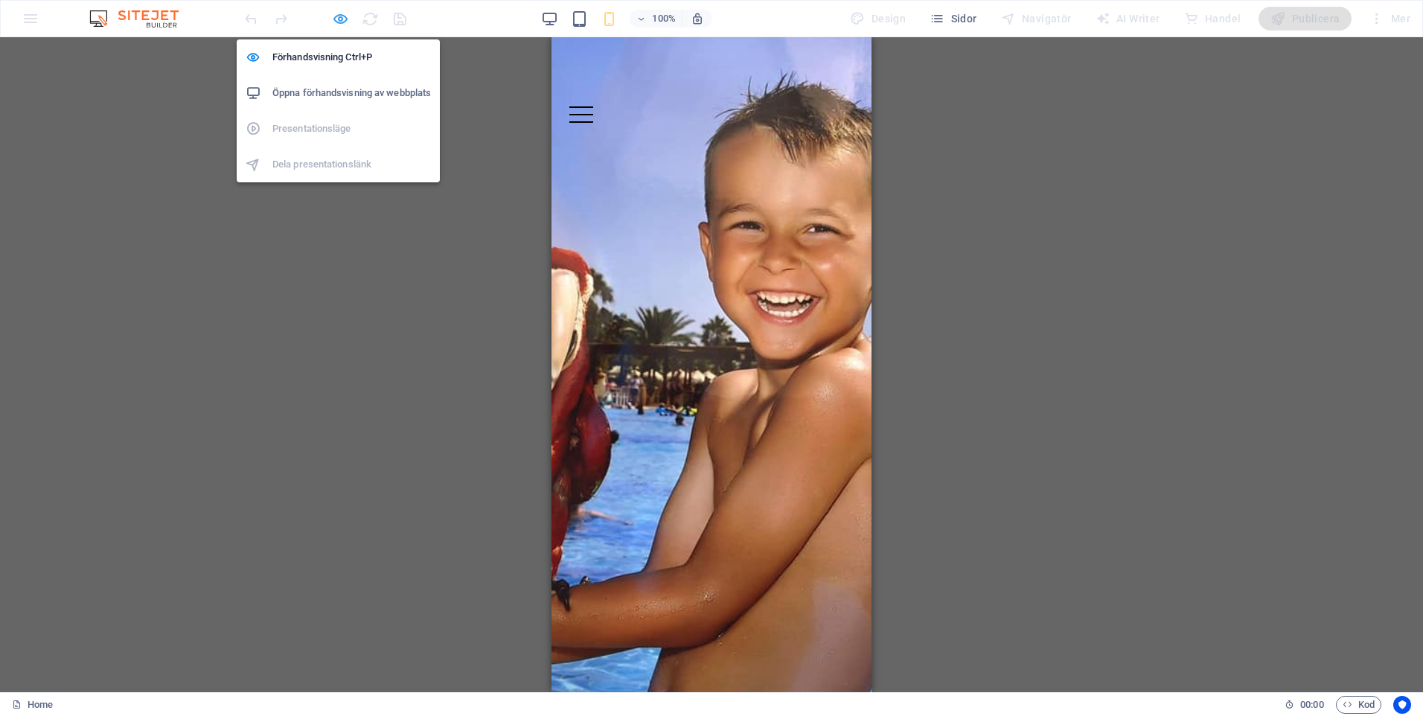
click at [337, 21] on icon "button" at bounding box center [340, 18] width 17 height 17
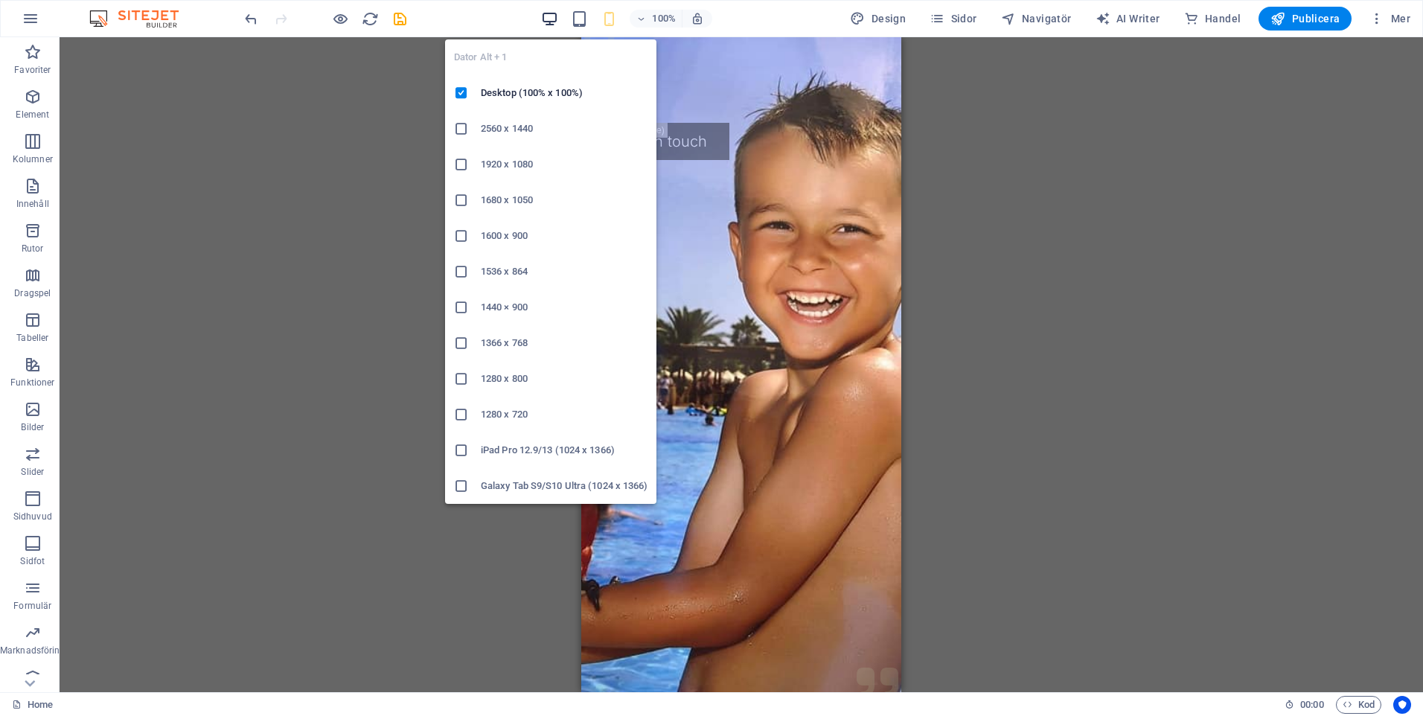
click at [552, 16] on icon "button" at bounding box center [549, 18] width 17 height 17
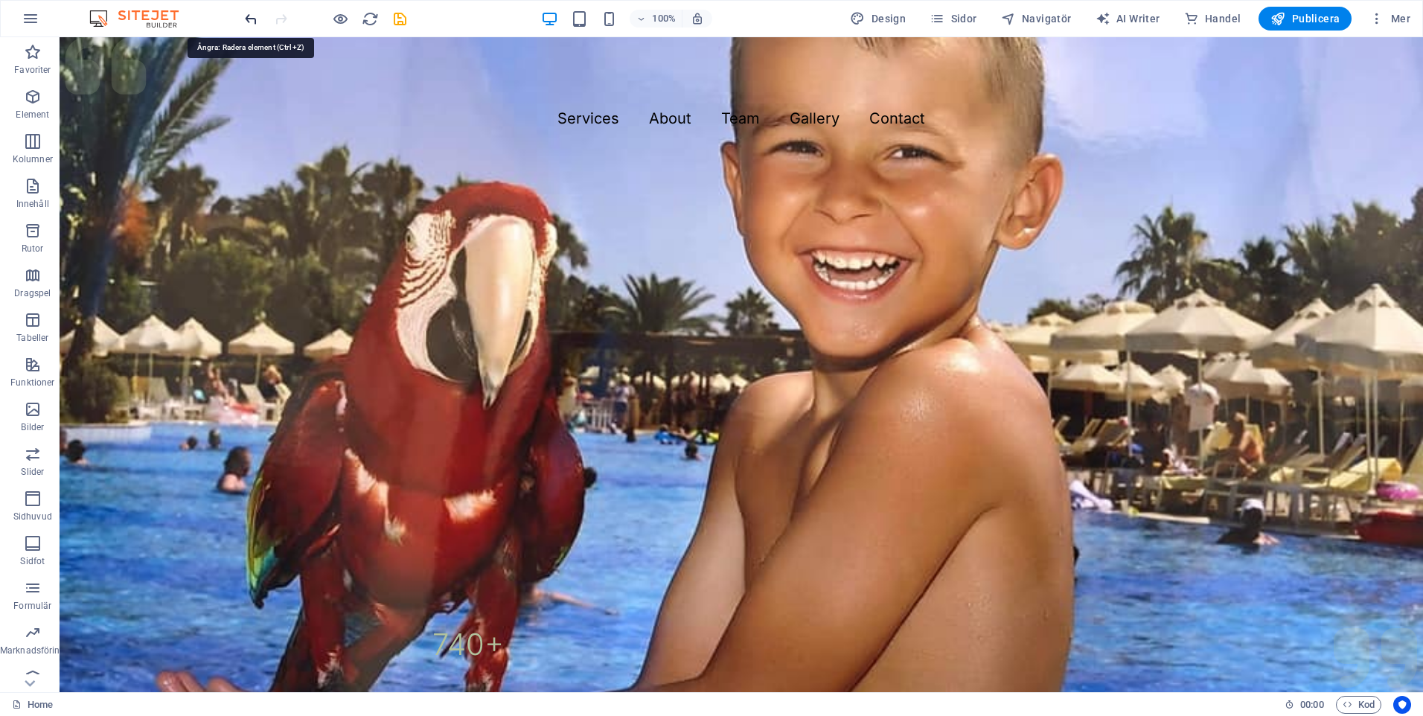
click at [257, 22] on icon "undo" at bounding box center [251, 18] width 17 height 17
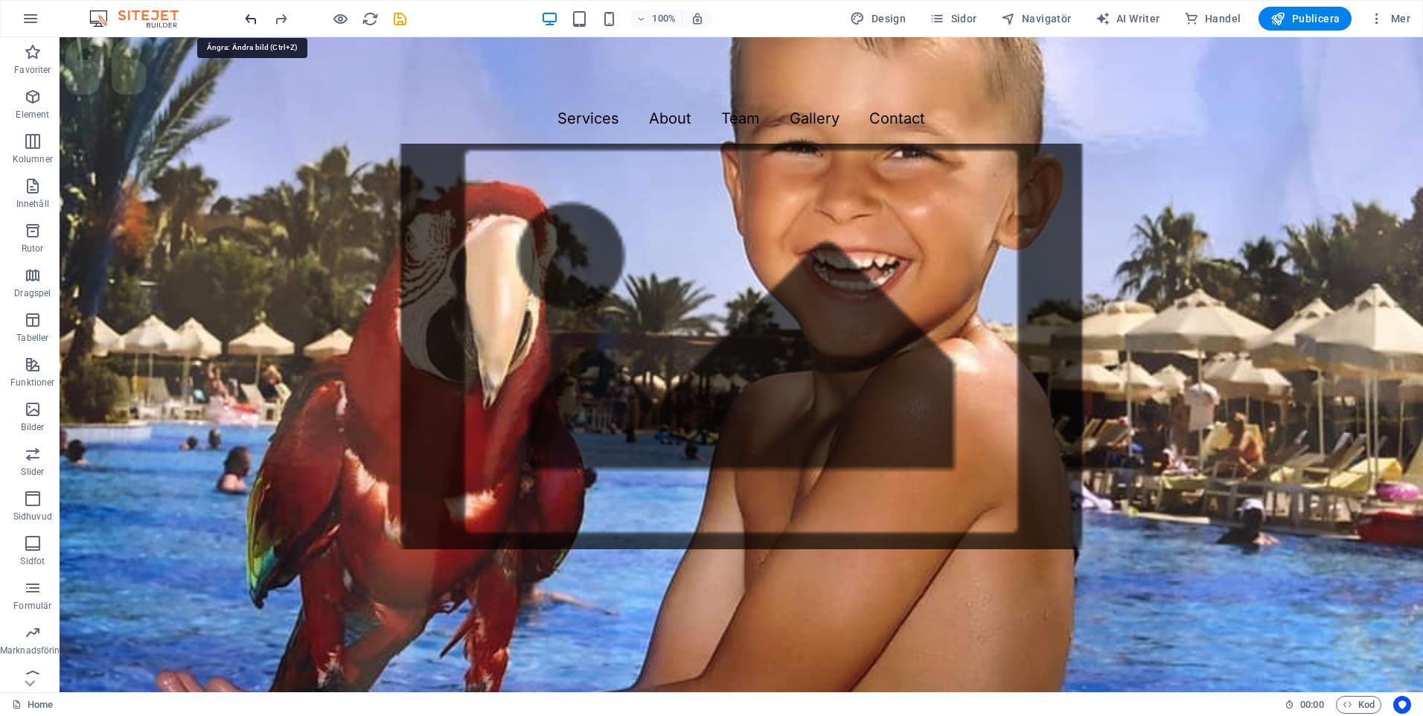
click at [257, 22] on icon "undo" at bounding box center [251, 18] width 17 height 17
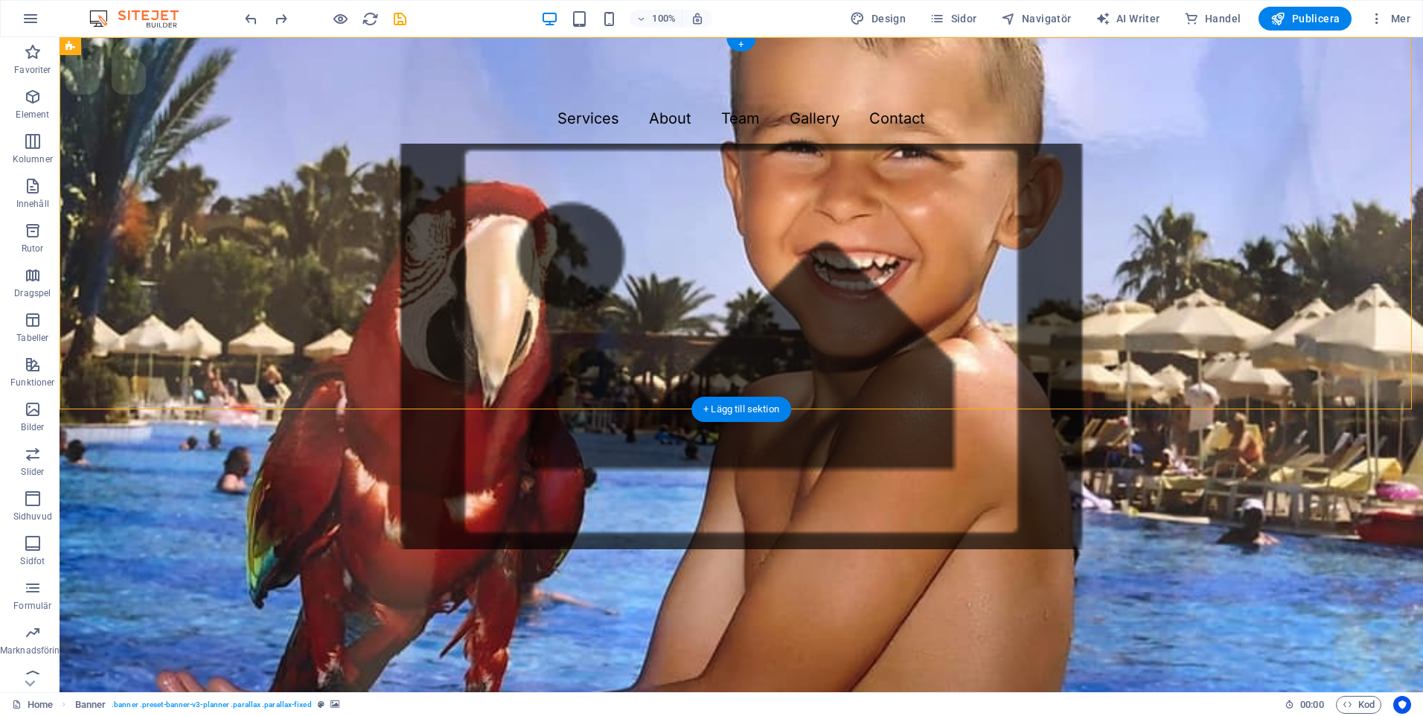
drag, startPoint x: 778, startPoint y: 307, endPoint x: 781, endPoint y: 376, distance: 68.6
click at [781, 376] on div "Menu Services About Team Gallery Contact Get in touch www.stolac.eu Stolac-Benat" at bounding box center [742, 429] width 1364 height 785
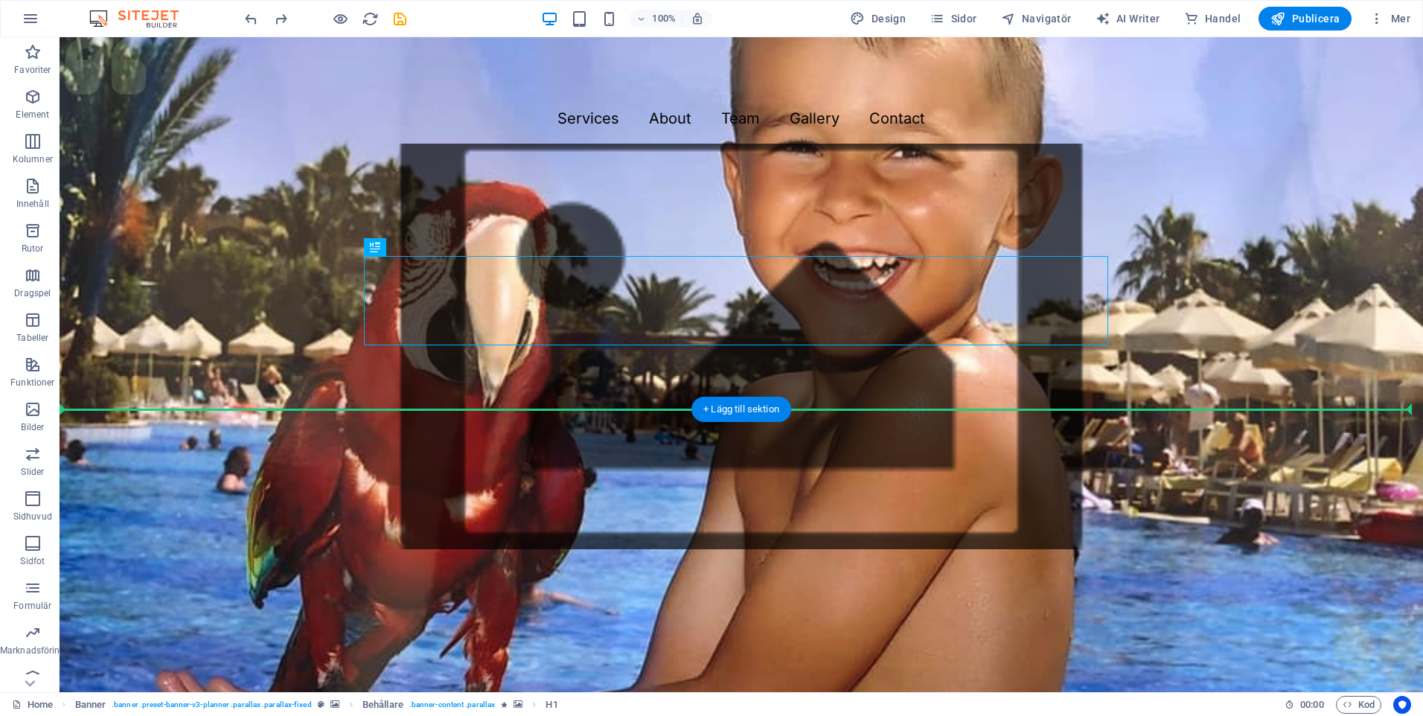
drag, startPoint x: 736, startPoint y: 298, endPoint x: 747, endPoint y: 490, distance: 192.4
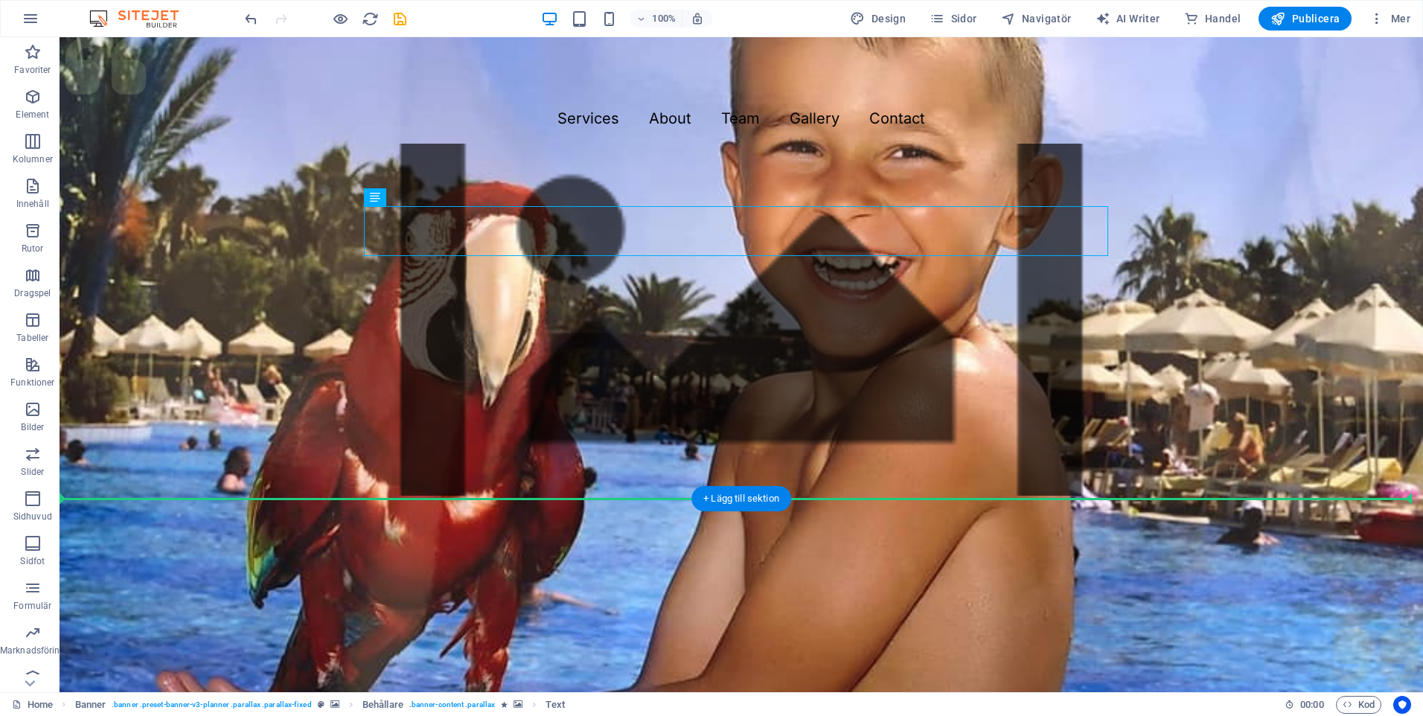
drag, startPoint x: 735, startPoint y: 235, endPoint x: 764, endPoint y: 570, distance: 337.0
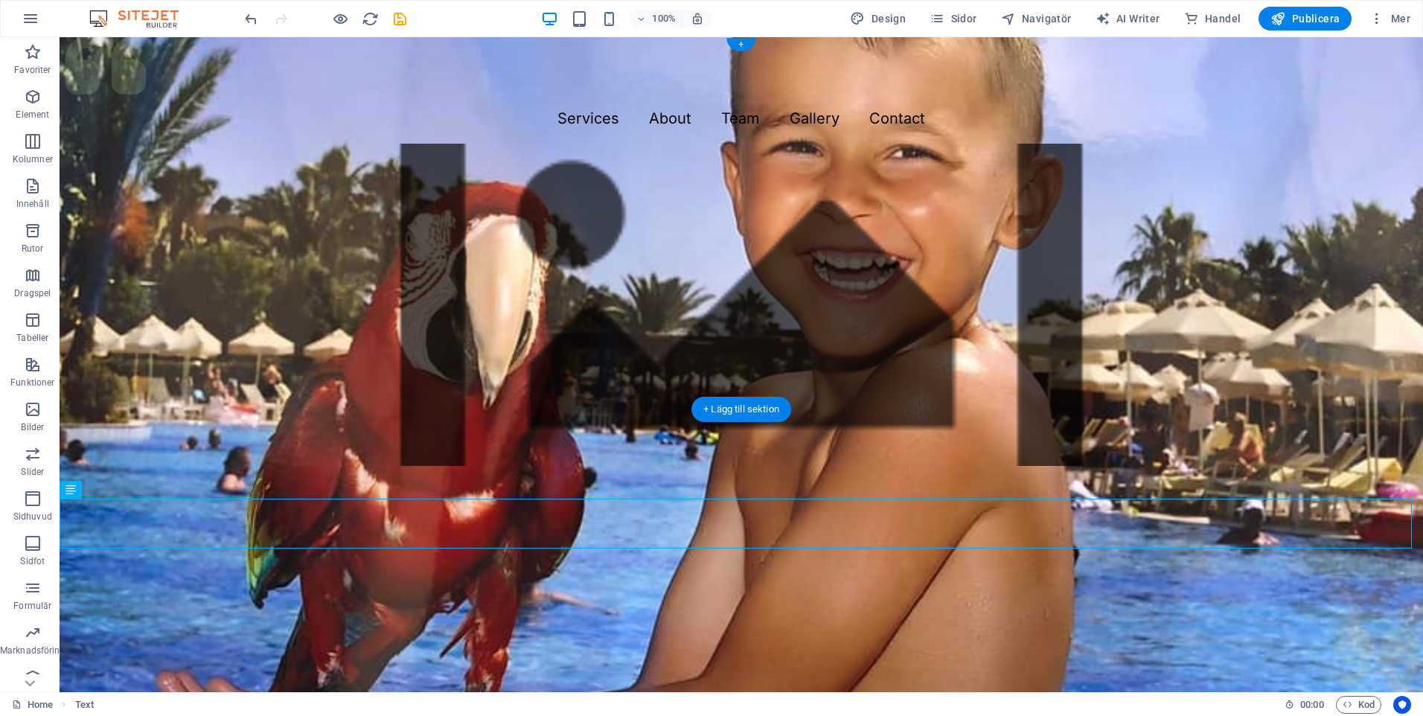
click at [465, 174] on figure at bounding box center [742, 305] width 1364 height 322
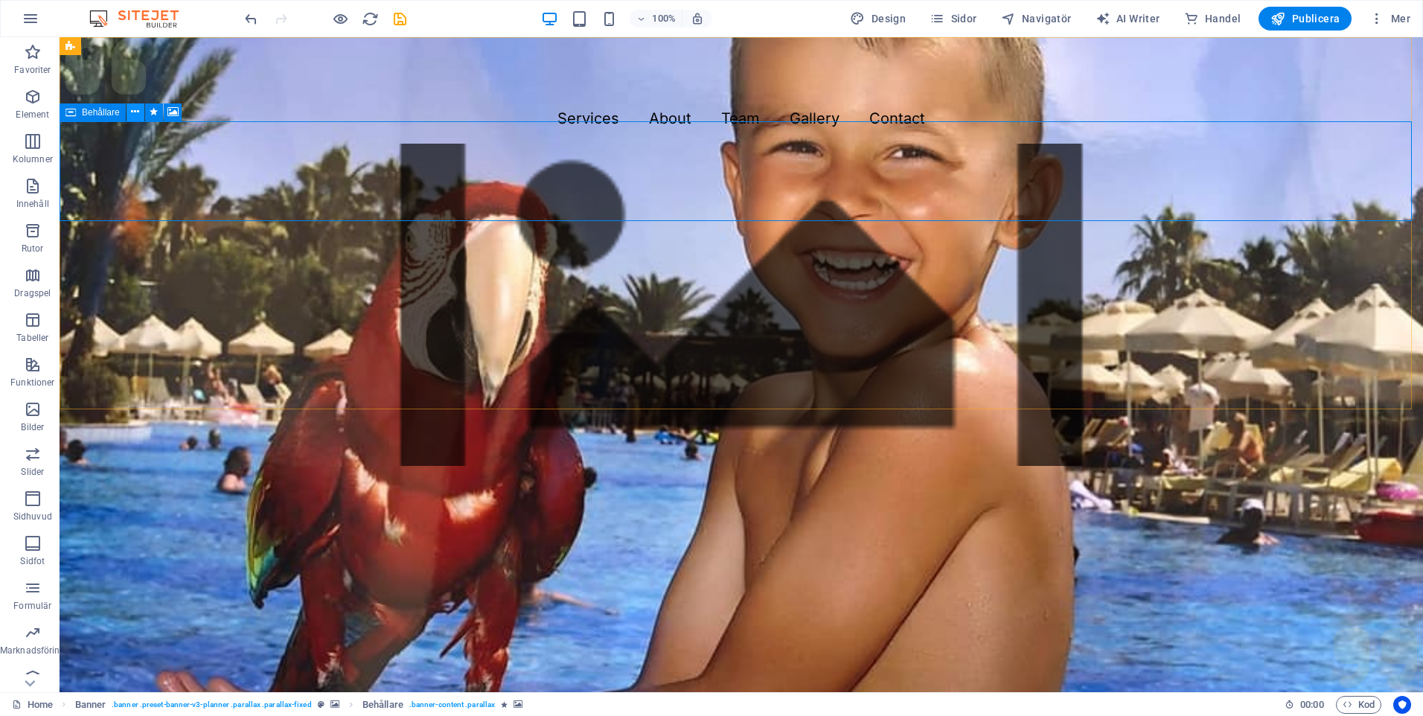
click at [138, 114] on icon at bounding box center [135, 112] width 8 height 16
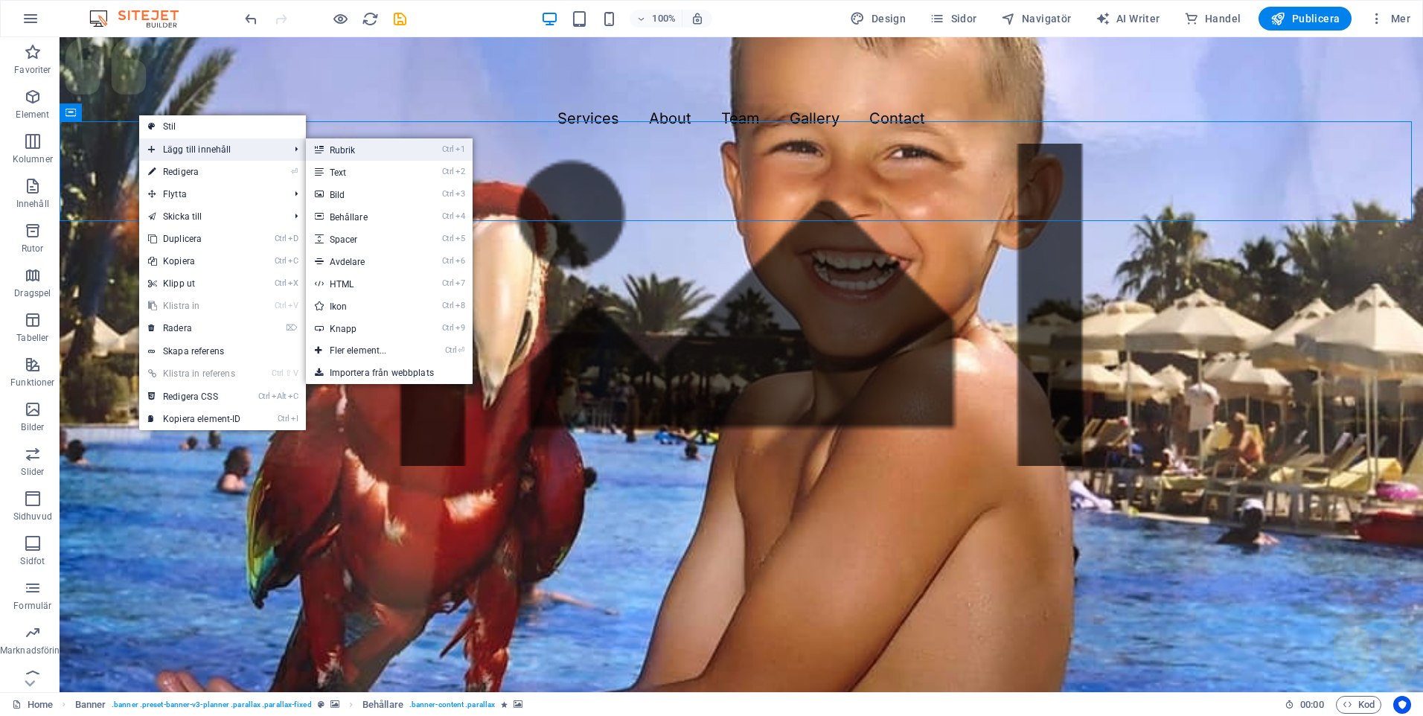
click at [363, 151] on link "Ctrl 1 Rubrik" at bounding box center [361, 149] width 111 height 22
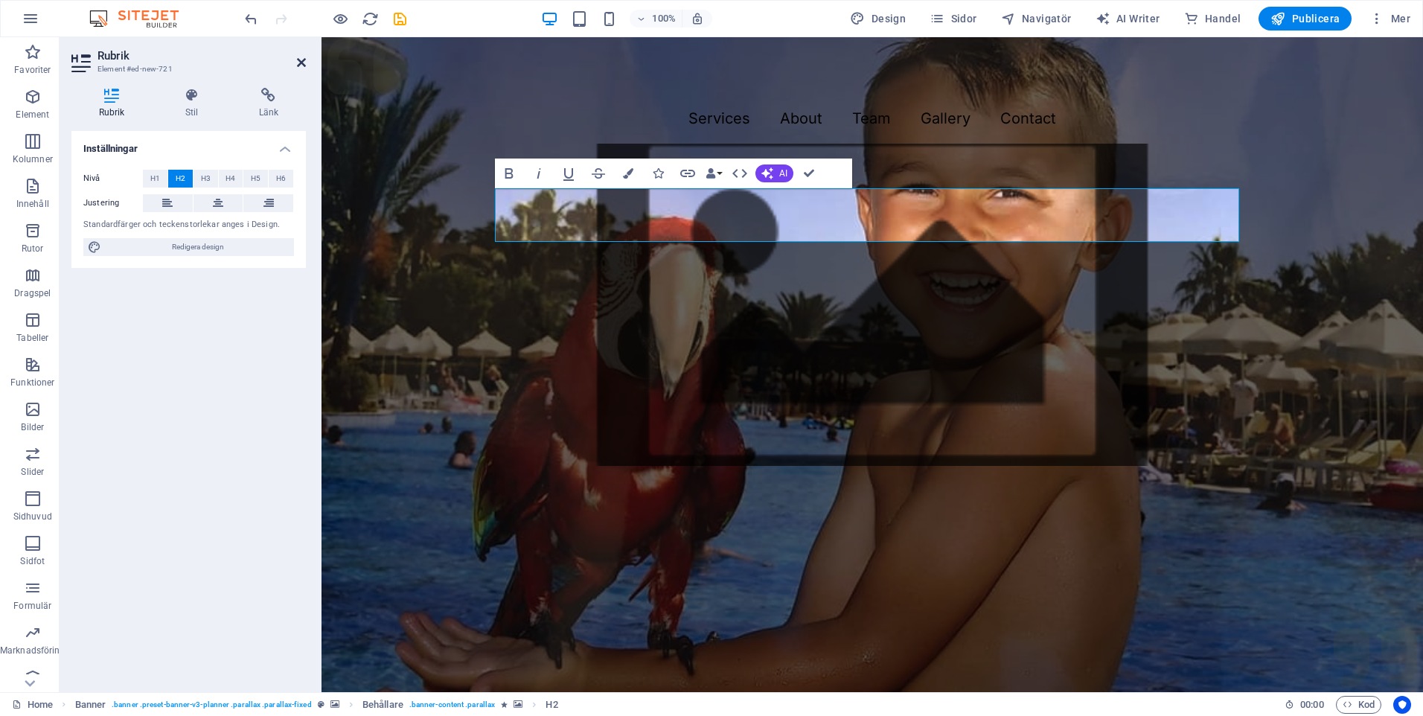
click at [297, 63] on icon at bounding box center [301, 63] width 9 height 12
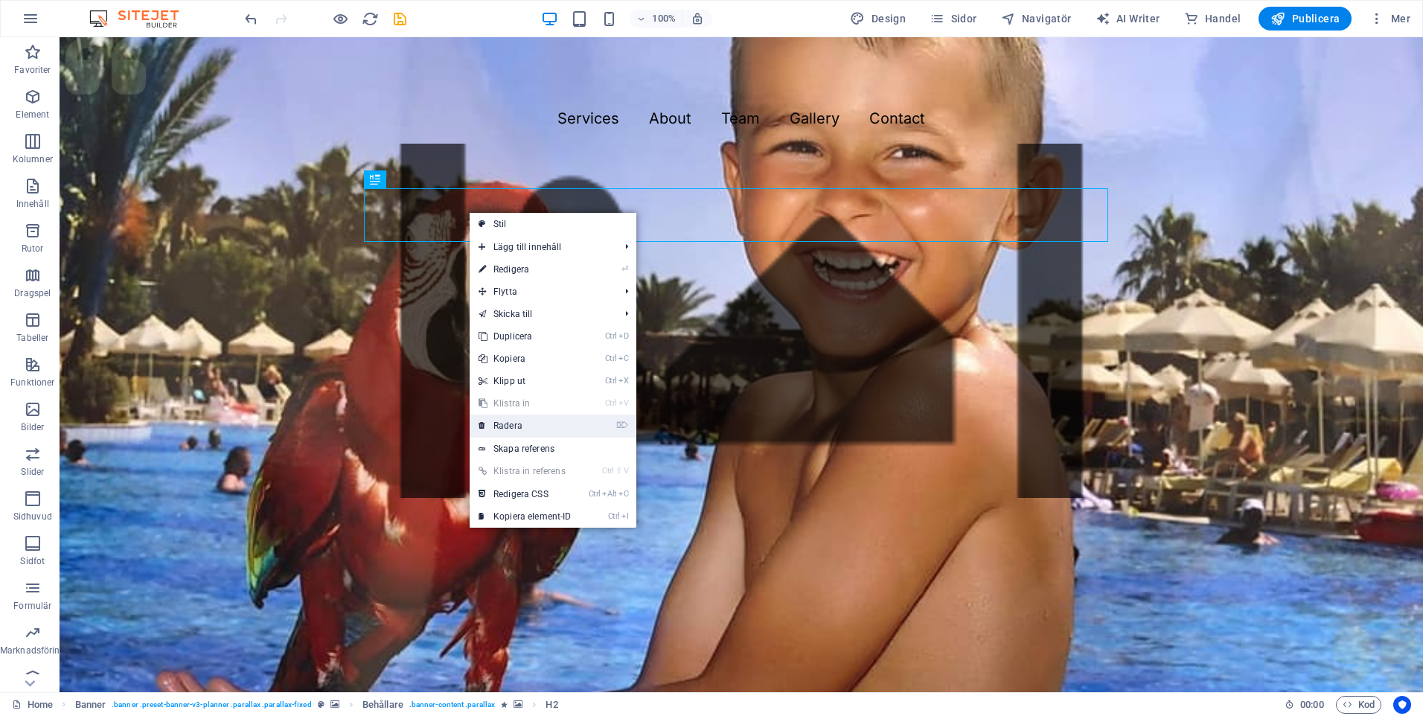
drag, startPoint x: 512, startPoint y: 424, endPoint x: 456, endPoint y: 385, distance: 68.6
click at [512, 424] on link "⌦ Radera" at bounding box center [525, 426] width 111 height 22
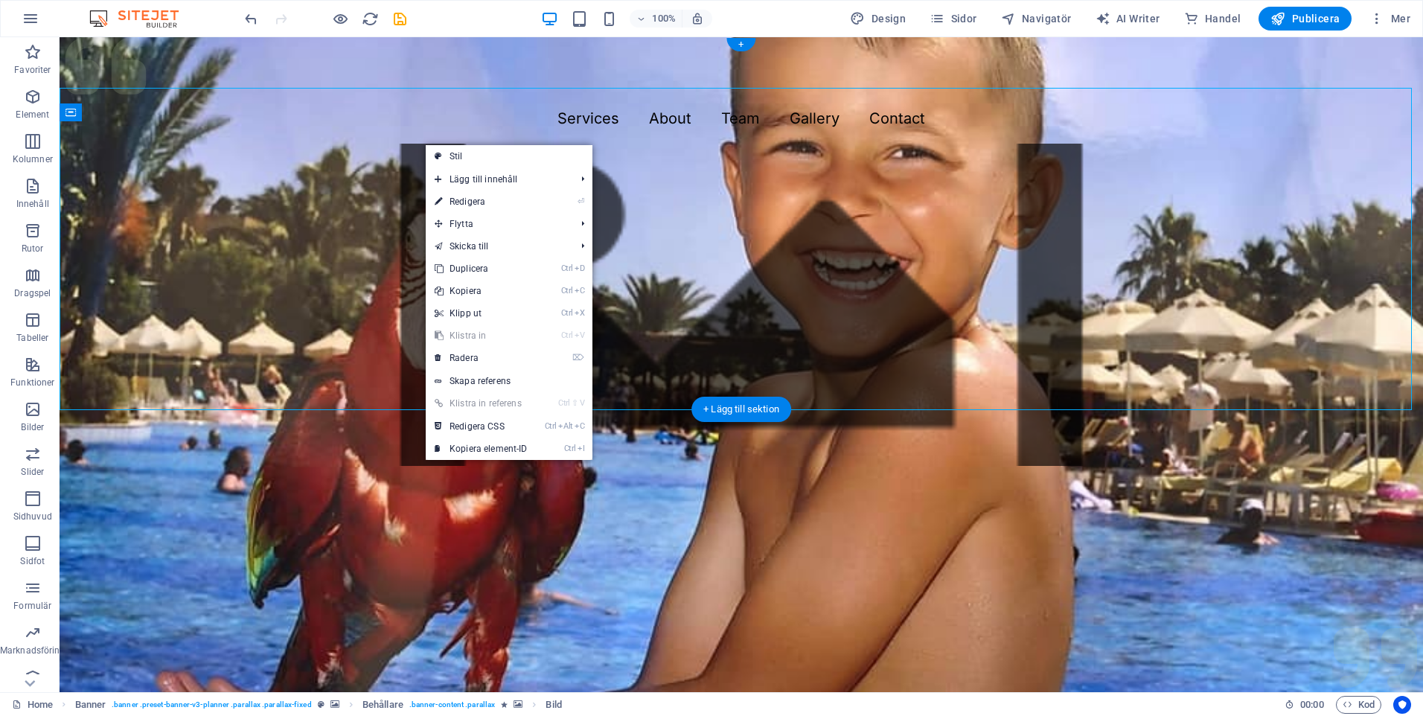
click at [407, 146] on figure at bounding box center [742, 305] width 1364 height 322
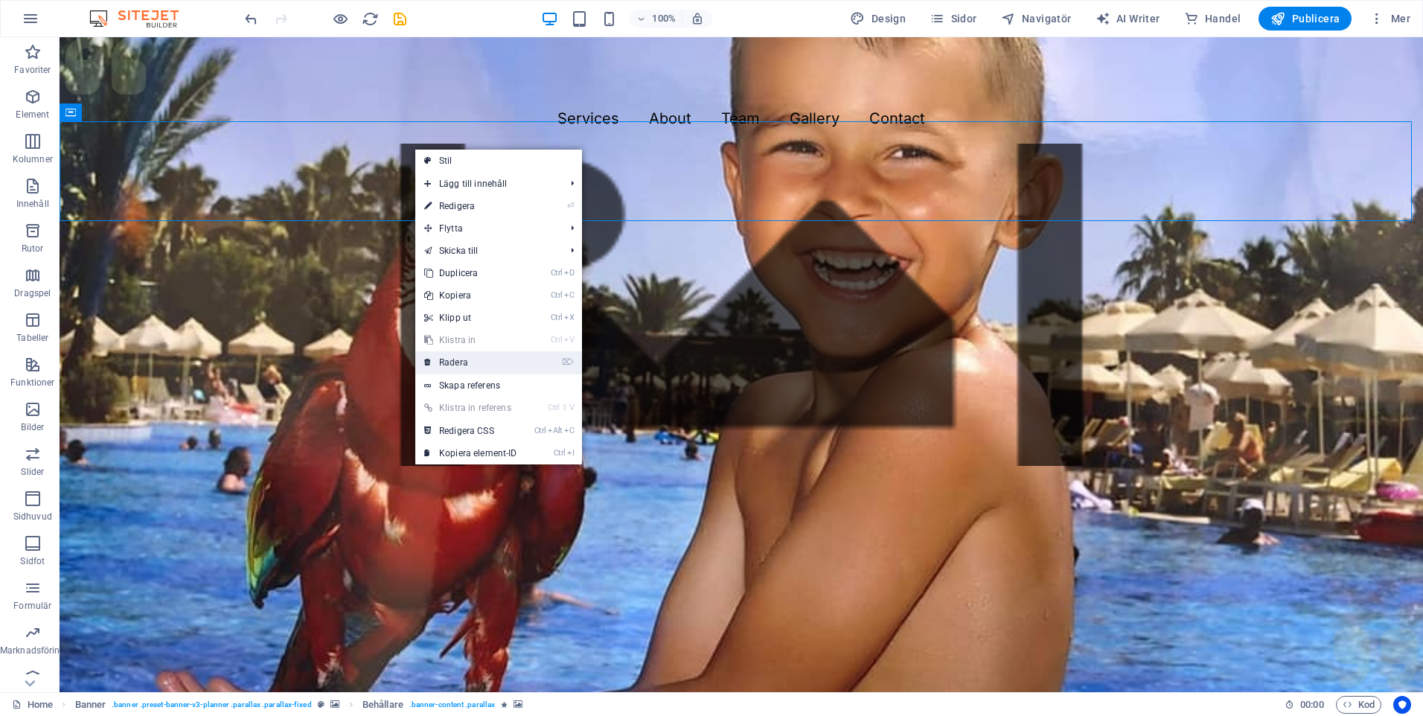
click at [456, 360] on link "⌦ Radera" at bounding box center [470, 362] width 111 height 22
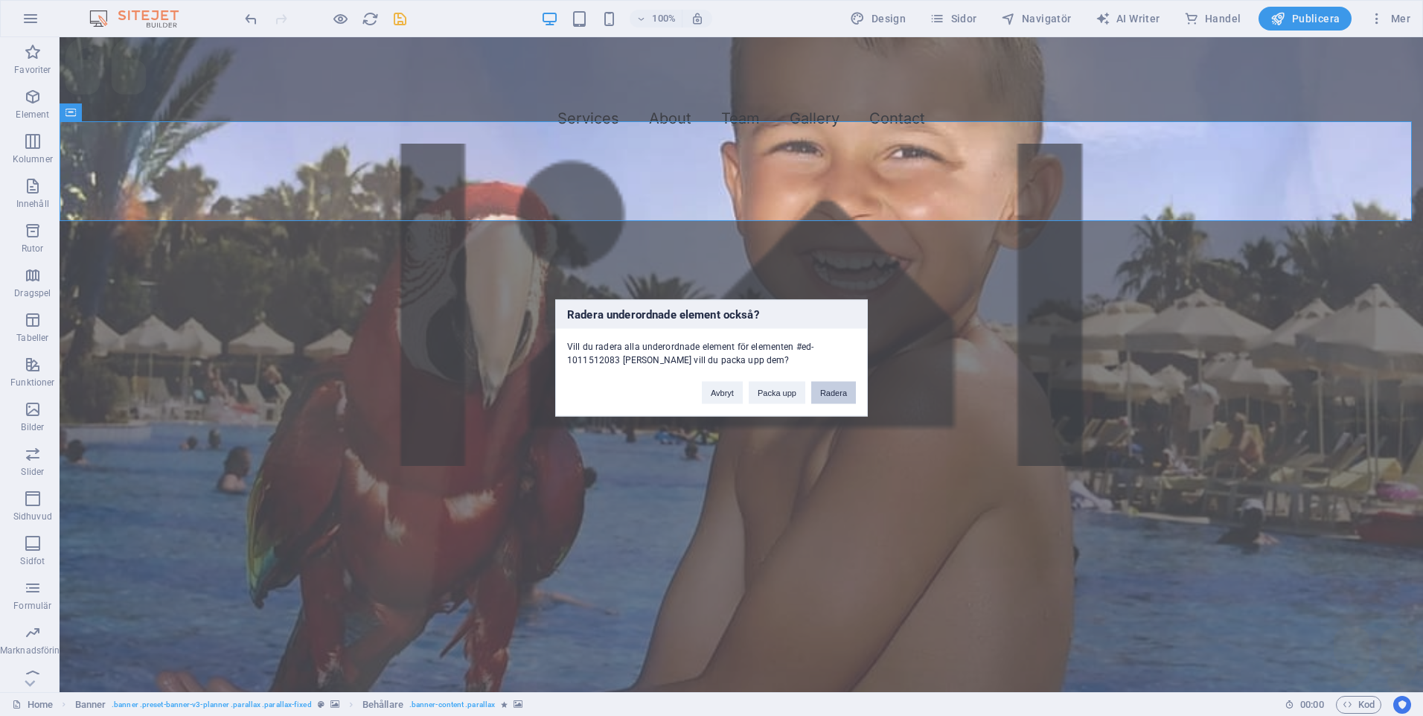
click at [831, 391] on button "Radera" at bounding box center [833, 393] width 45 height 22
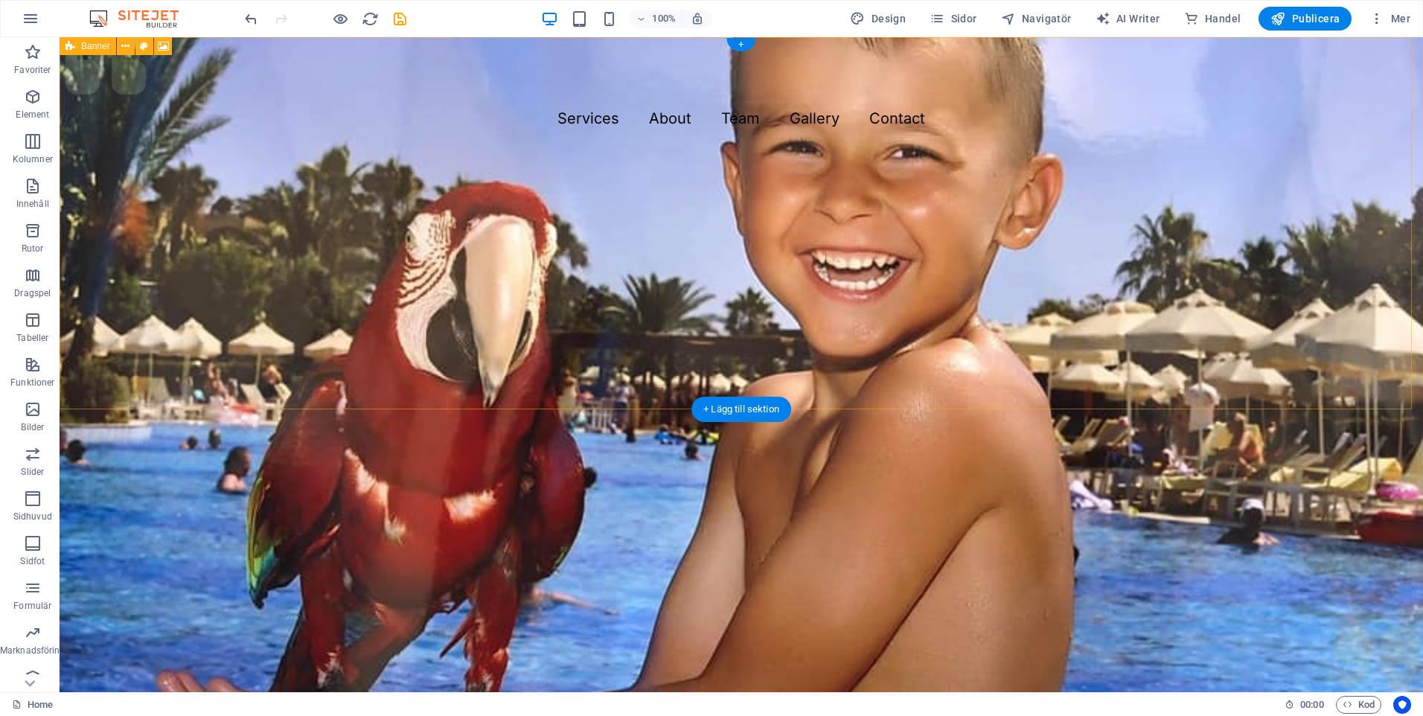
drag, startPoint x: 791, startPoint y: 537, endPoint x: 740, endPoint y: 306, distance: 236.4
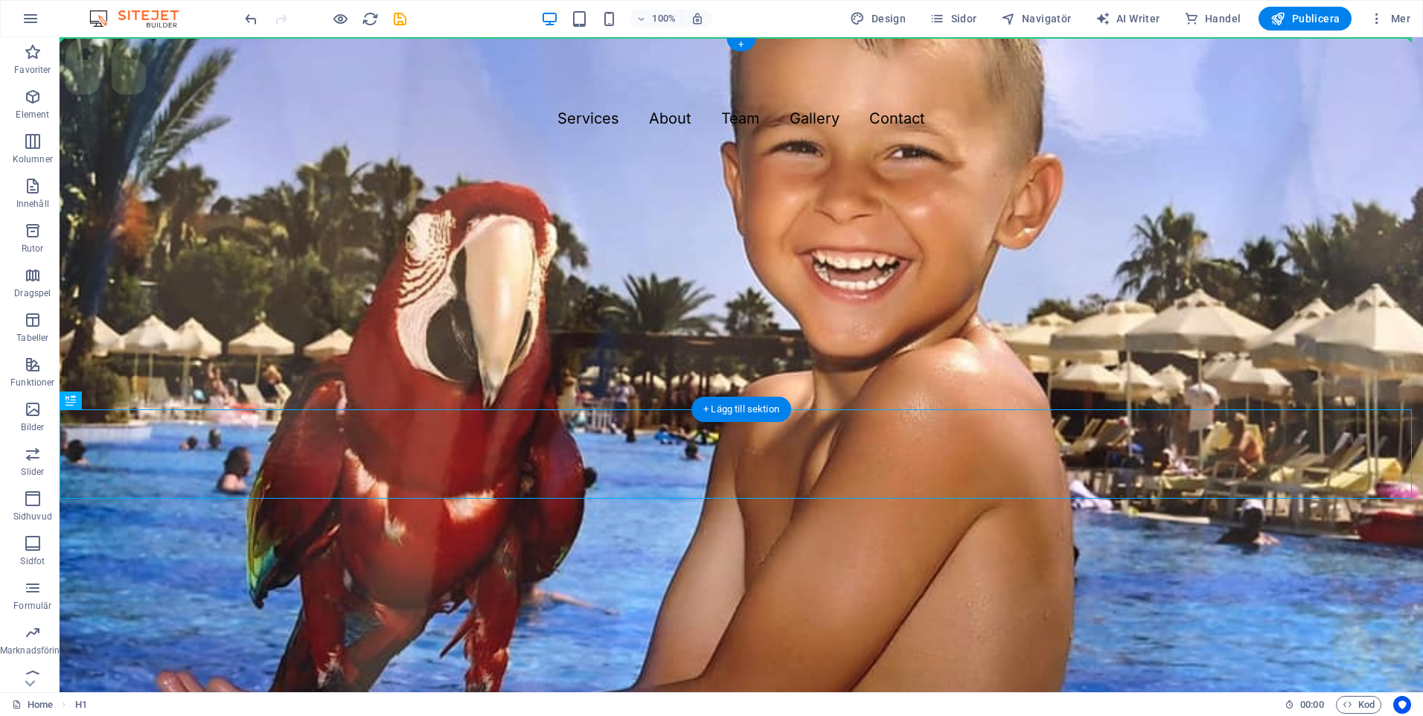
drag, startPoint x: 740, startPoint y: 453, endPoint x: 752, endPoint y: 217, distance: 237.0
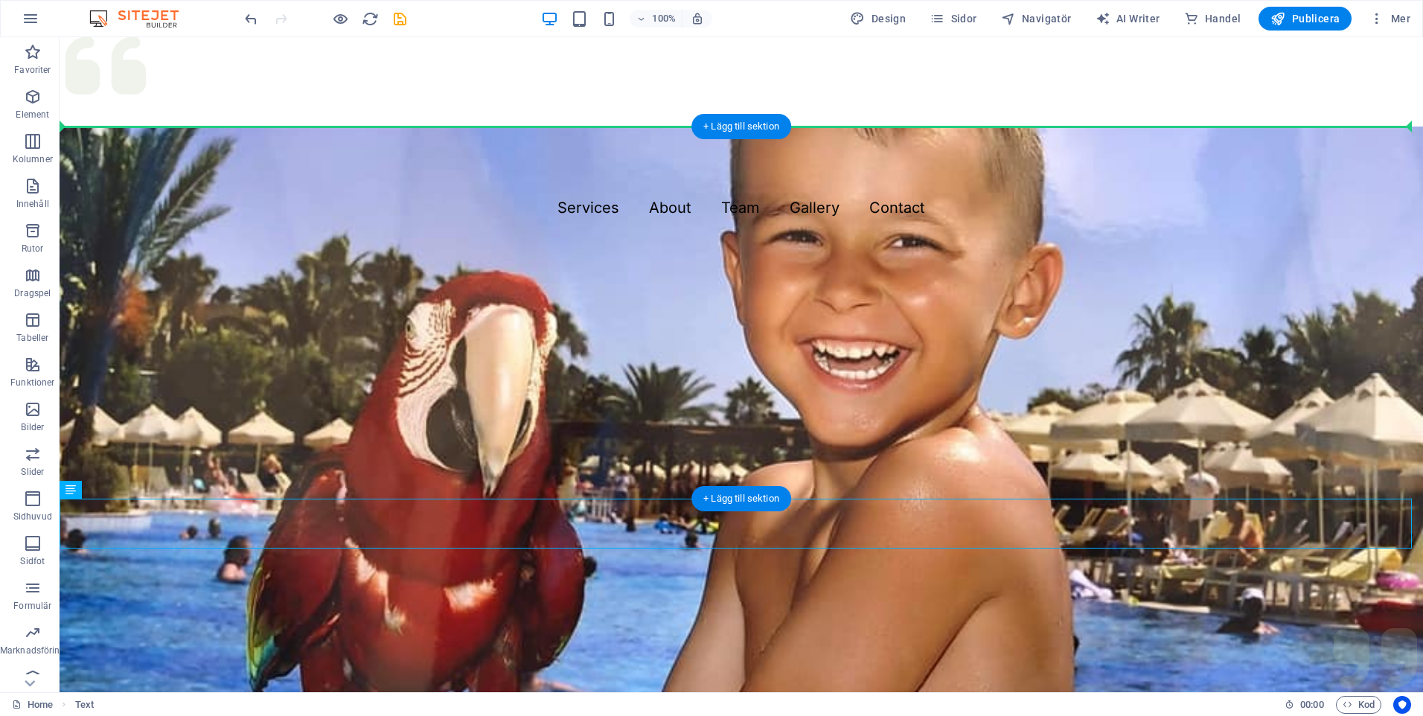
drag, startPoint x: 849, startPoint y: 526, endPoint x: 838, endPoint y: 286, distance: 240.7
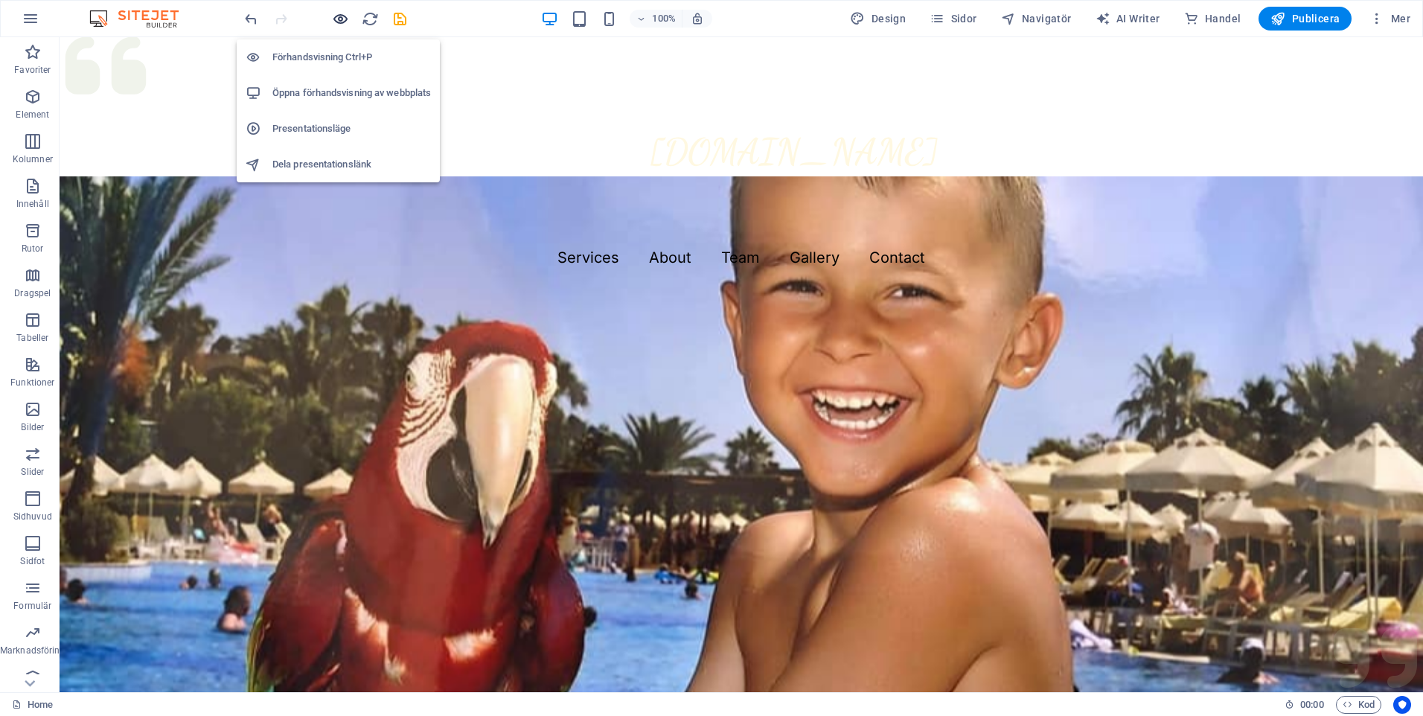
click at [345, 17] on icon "button" at bounding box center [340, 18] width 17 height 17
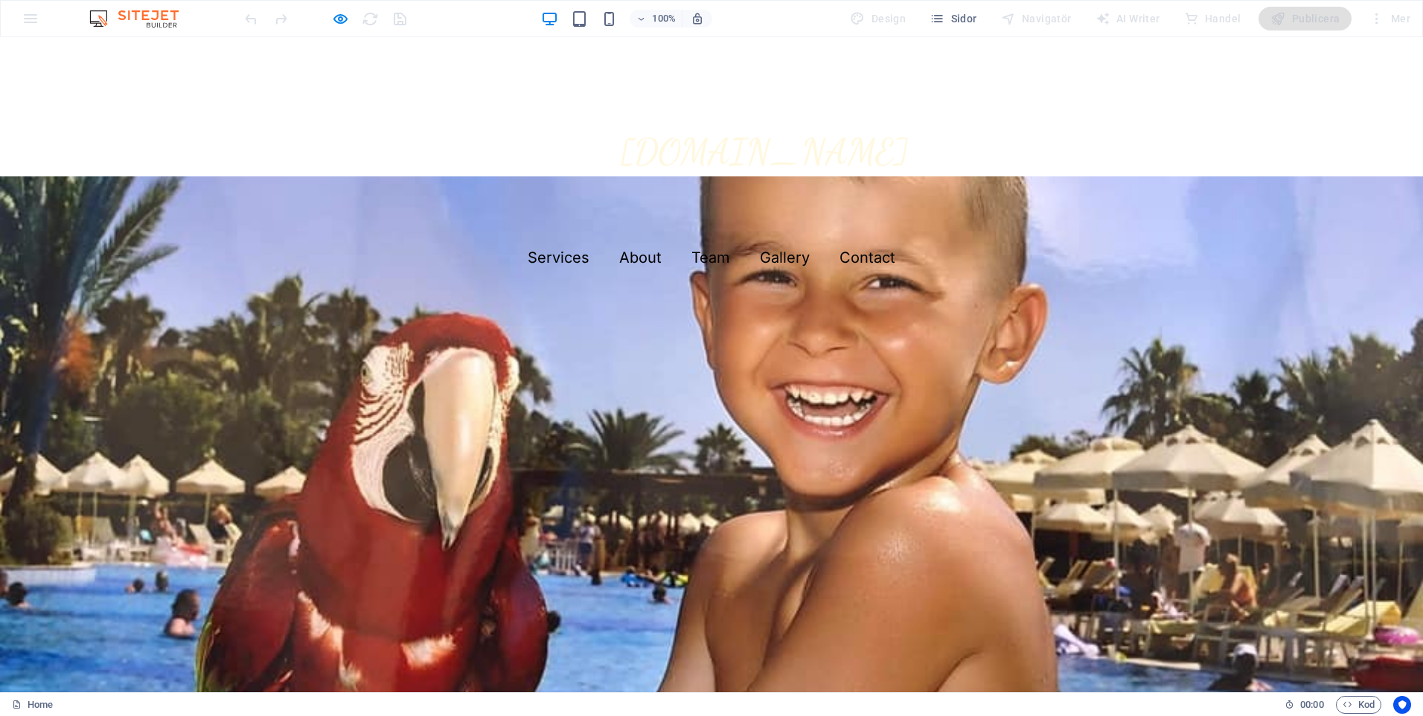
click at [312, 48] on h1 "Stolac-Benat" at bounding box center [711, 81] width 1423 height 89
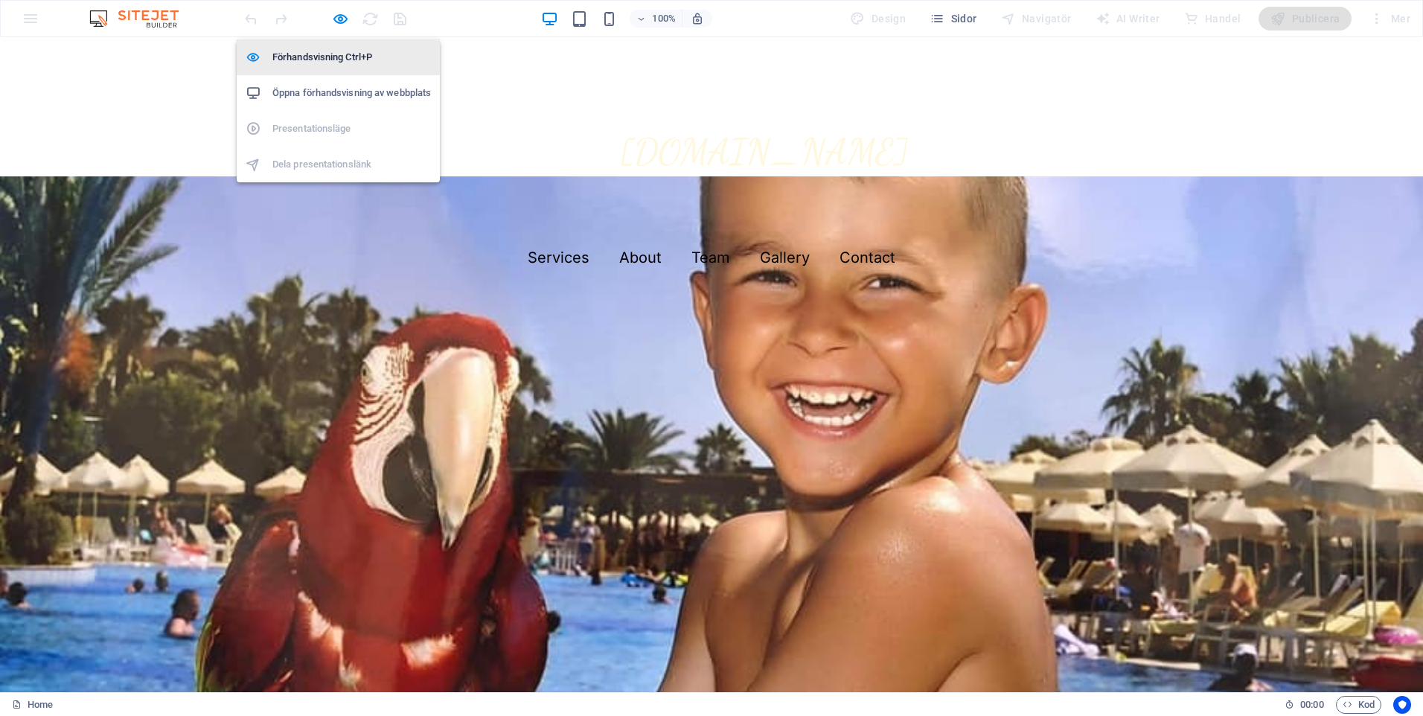
click at [339, 58] on h6 "Förhandsvisning Ctrl+P" at bounding box center [351, 57] width 159 height 18
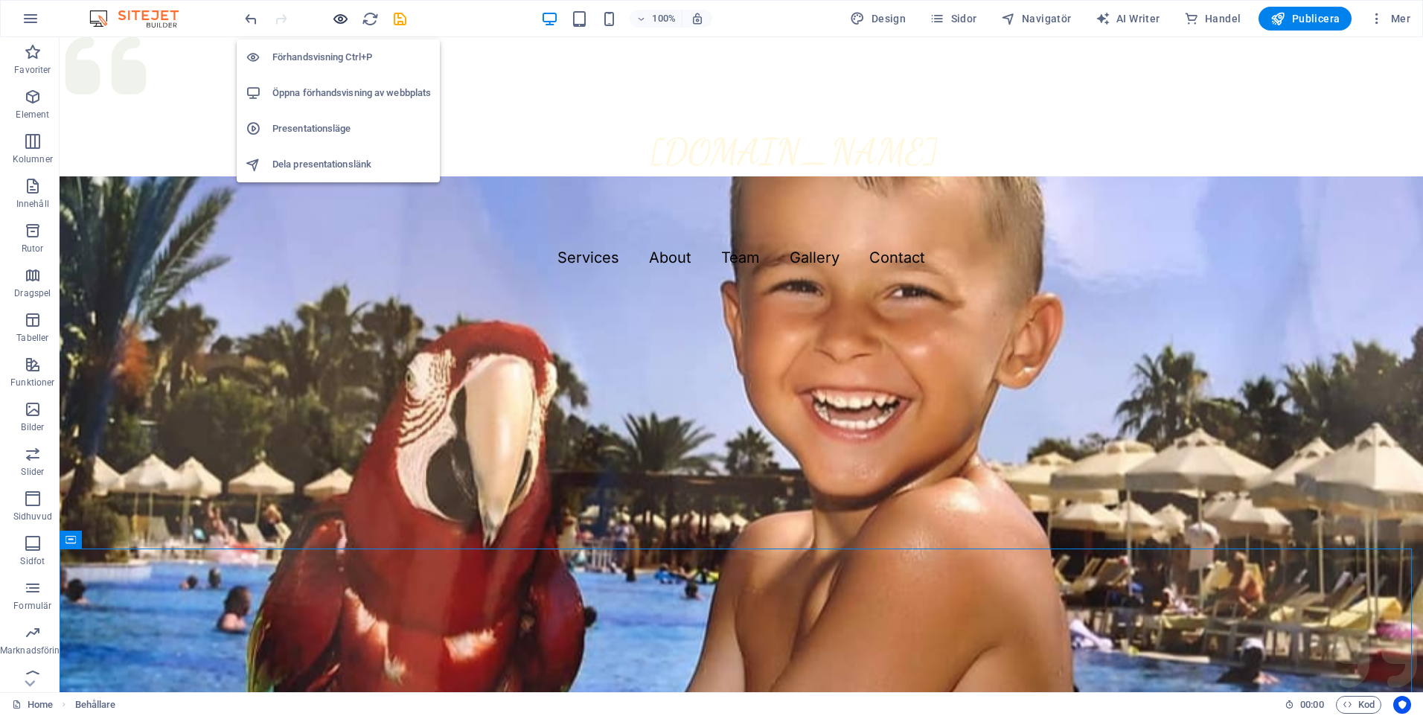
click at [340, 21] on icon "button" at bounding box center [340, 18] width 17 height 17
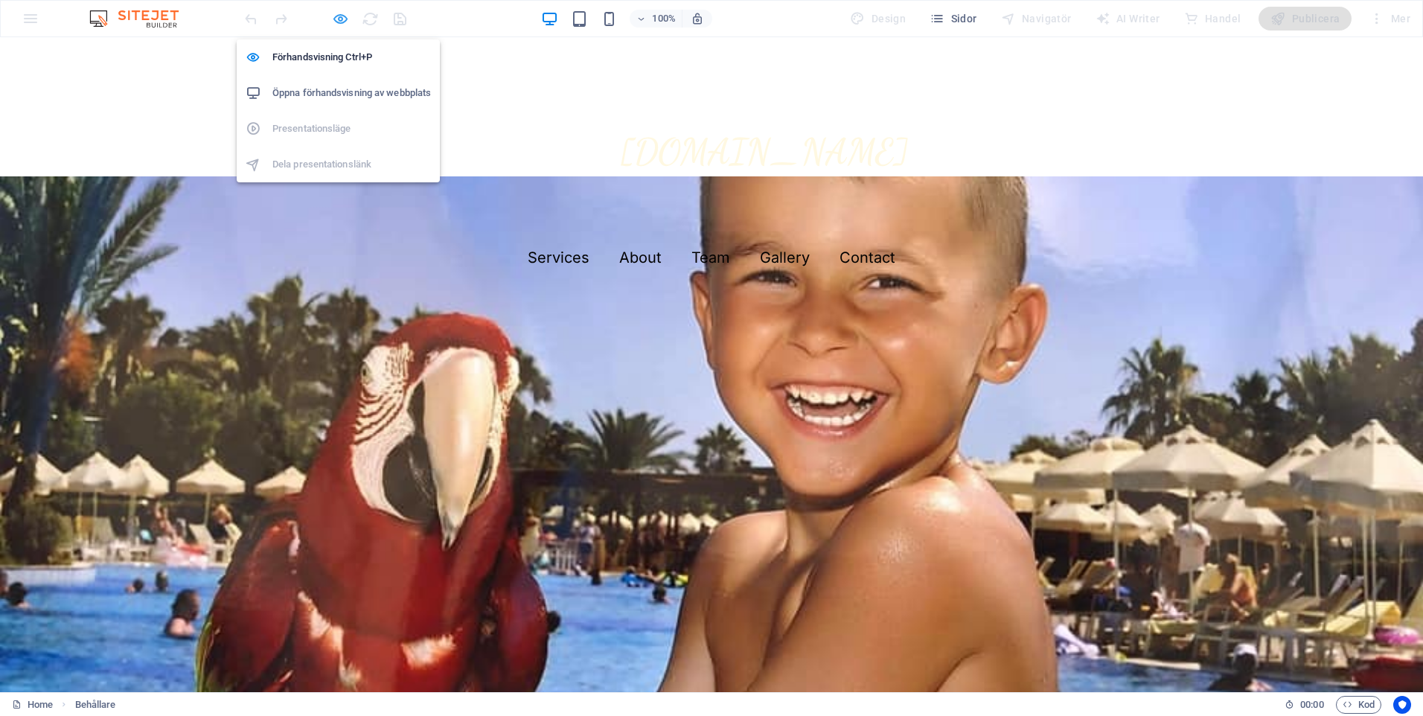
click at [337, 14] on icon "button" at bounding box center [340, 18] width 17 height 17
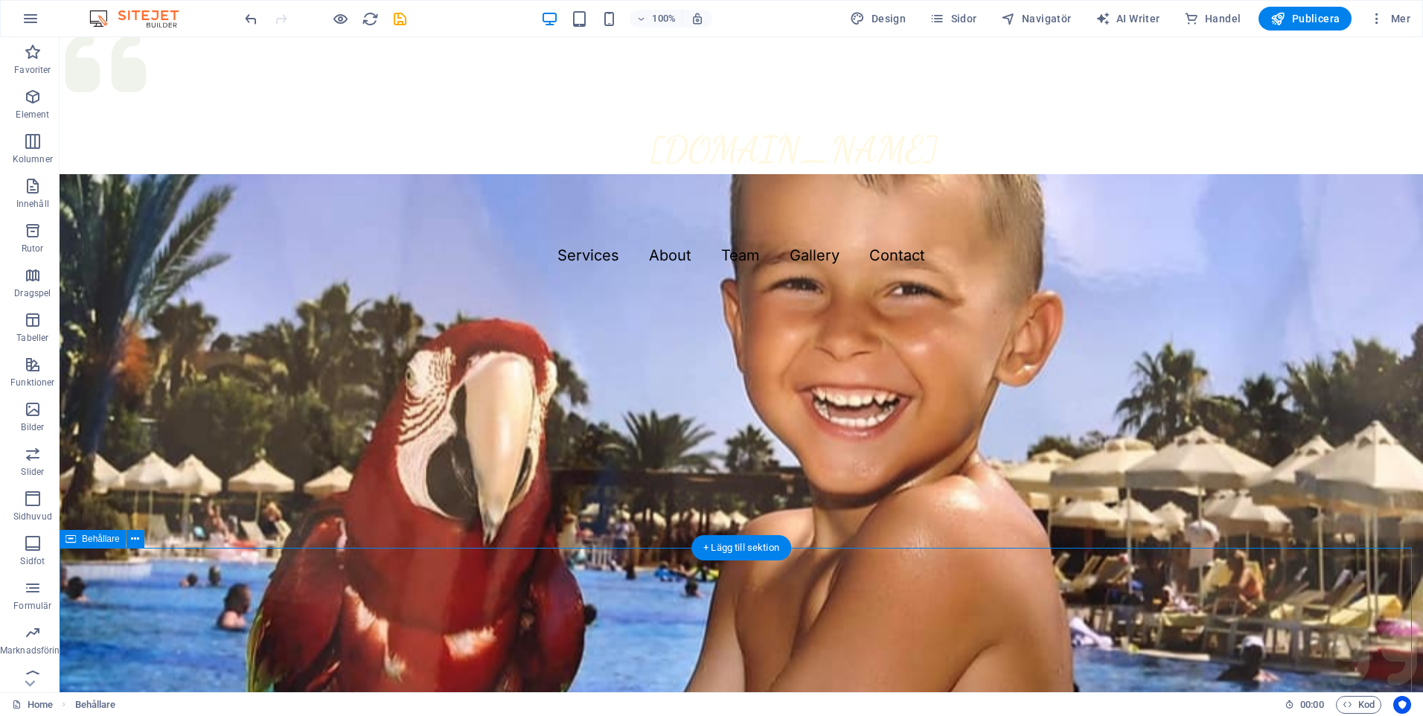
drag, startPoint x: 788, startPoint y: 593, endPoint x: 819, endPoint y: 603, distance: 33.0
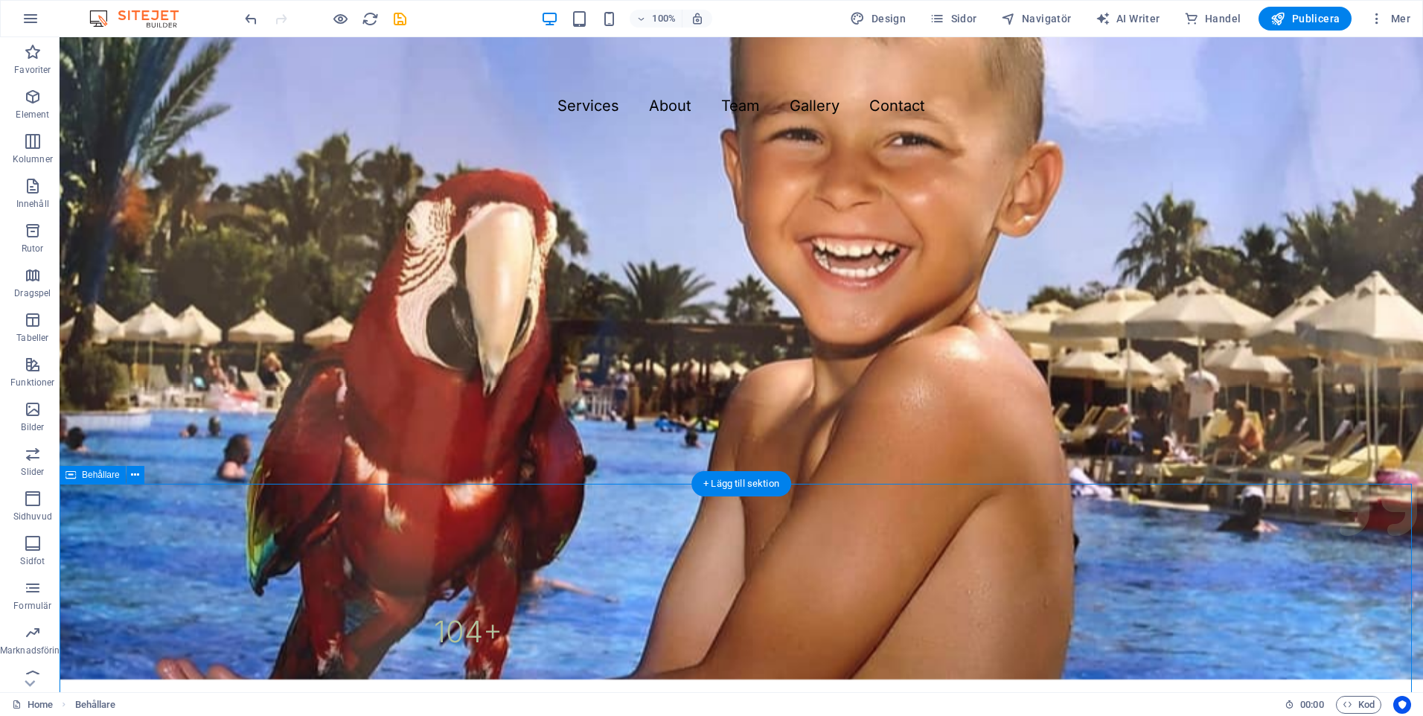
drag, startPoint x: 820, startPoint y: 618, endPoint x: 835, endPoint y: 574, distance: 46.1
click at [828, 610] on div "Our 12 years of achievements 104 + Events 37 + Clients 18 k+ Guests 3 Prizes" at bounding box center [742, 702] width 1364 height 610
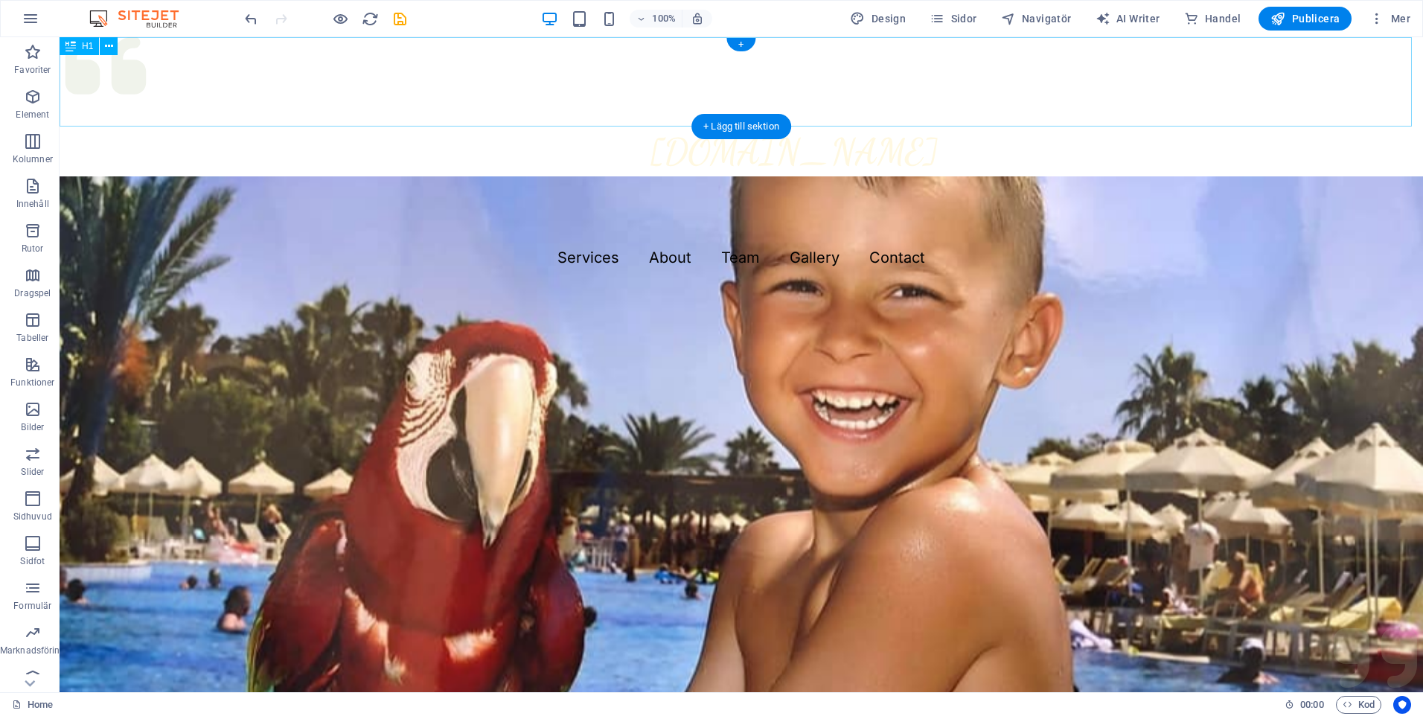
click at [829, 80] on div "Stolac-Benat" at bounding box center [742, 81] width 1364 height 89
click at [516, 89] on div "Stolac-Benat" at bounding box center [742, 81] width 1364 height 89
drag, startPoint x: 922, startPoint y: 93, endPoint x: 456, endPoint y: 92, distance: 465.3
click at [456, 92] on div "Stolac-Benat" at bounding box center [742, 81] width 1364 height 89
click at [103, 43] on button at bounding box center [109, 46] width 18 height 18
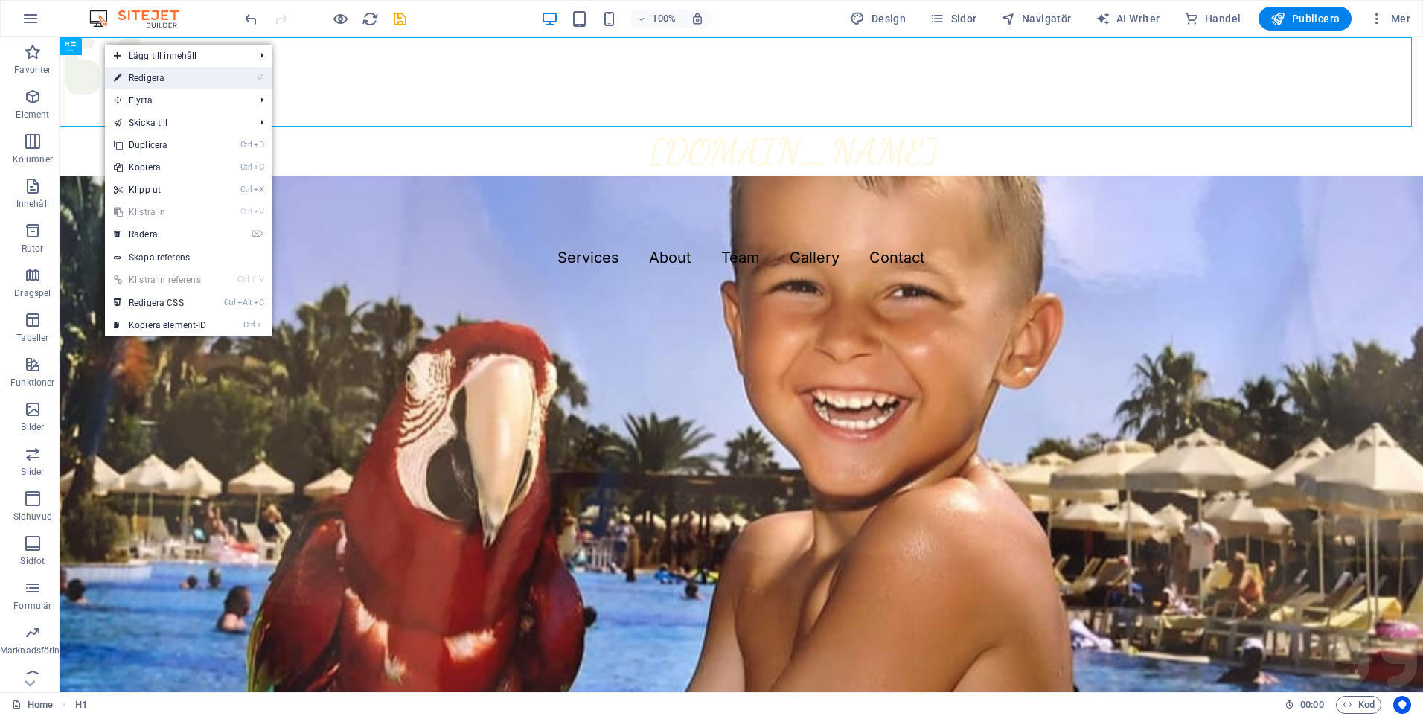
click at [140, 73] on link "⏎ Redigera" at bounding box center [160, 78] width 111 height 22
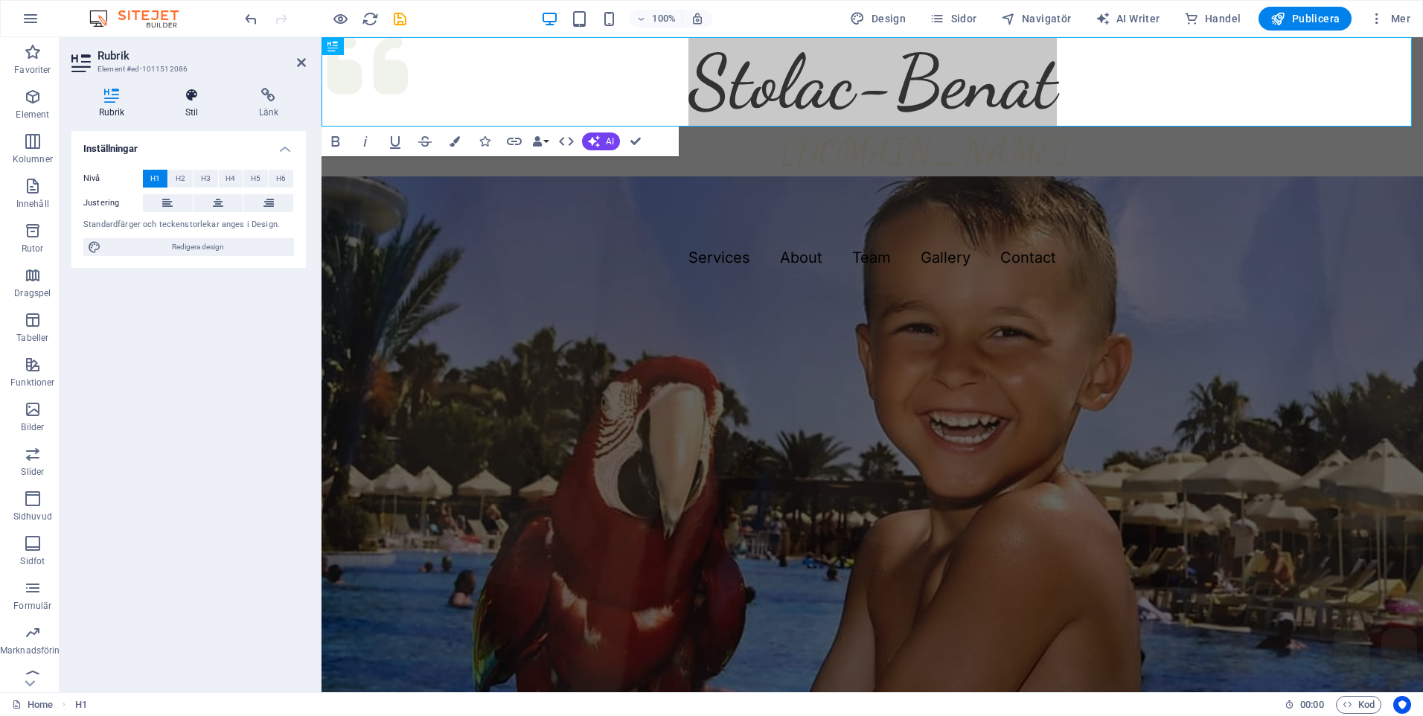
click at [191, 98] on icon at bounding box center [192, 95] width 68 height 15
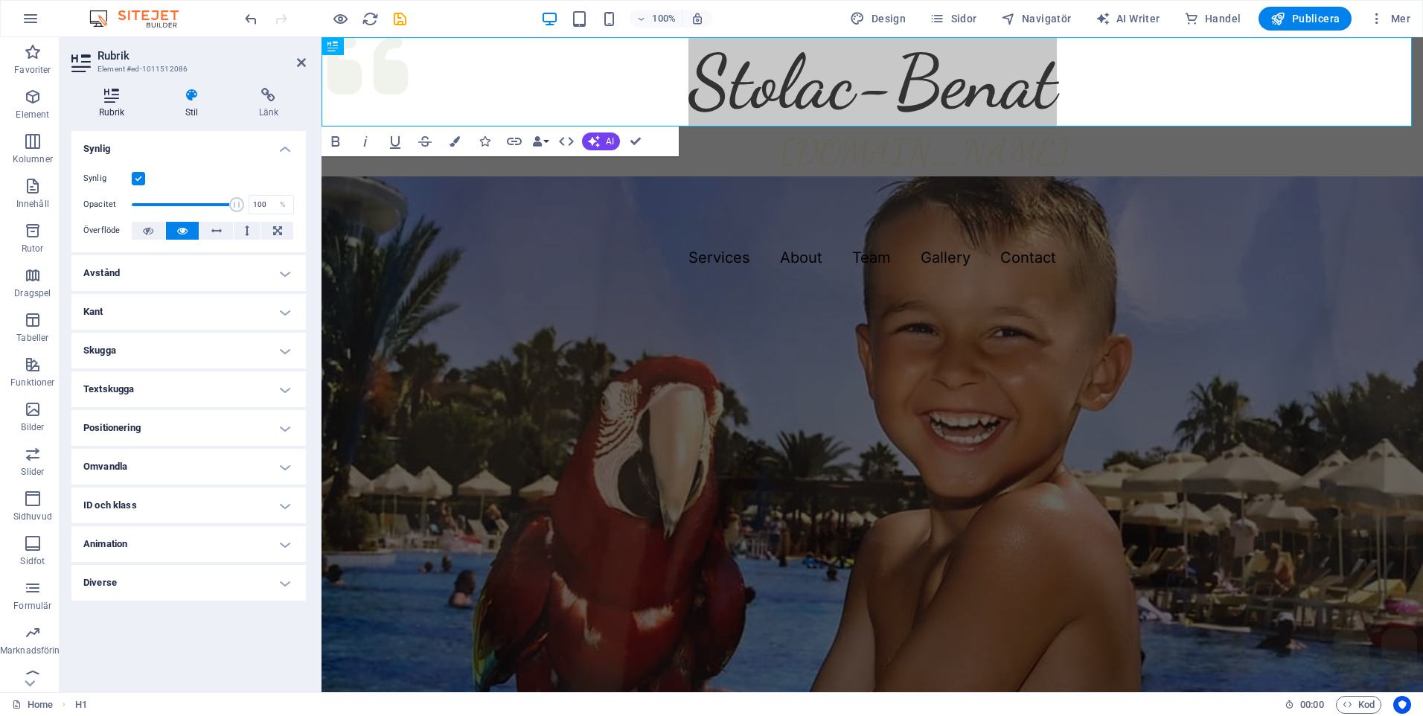
click at [111, 95] on icon at bounding box center [111, 95] width 80 height 15
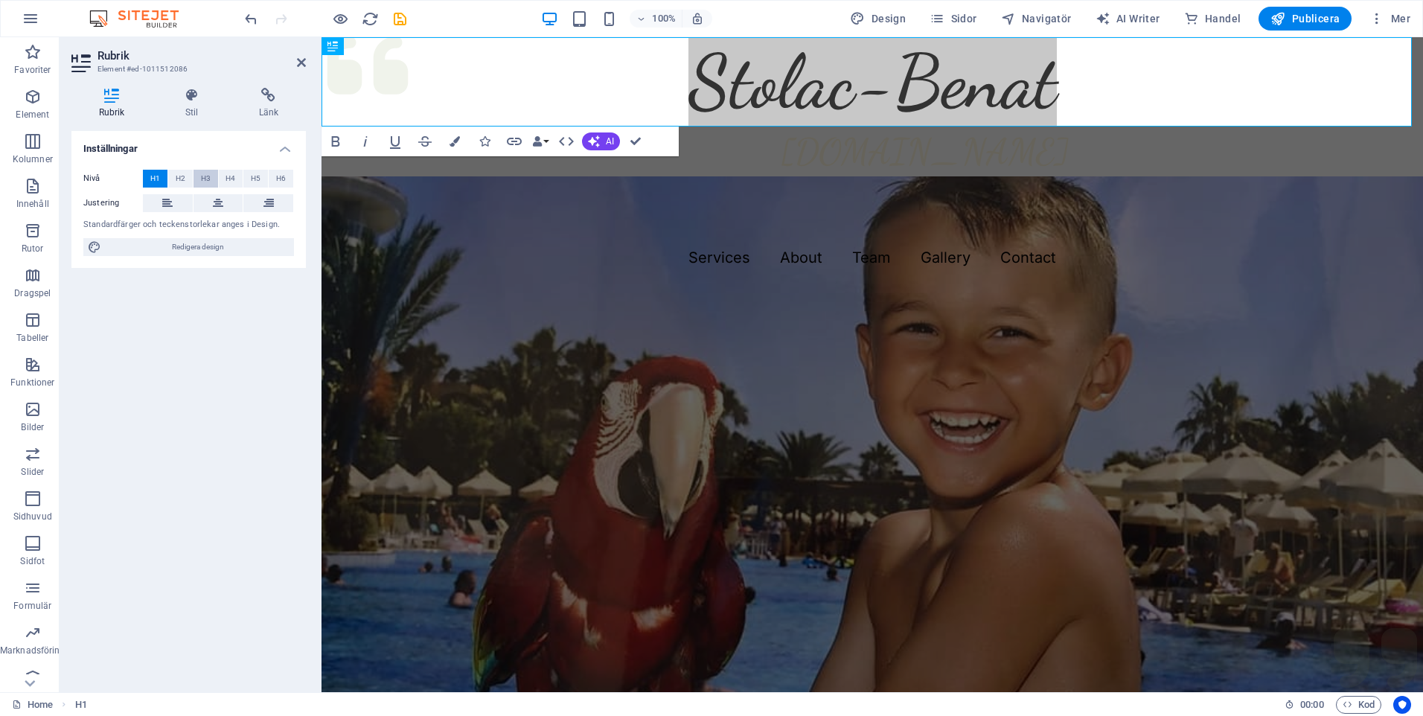
click at [202, 174] on span "H3" at bounding box center [206, 179] width 10 height 18
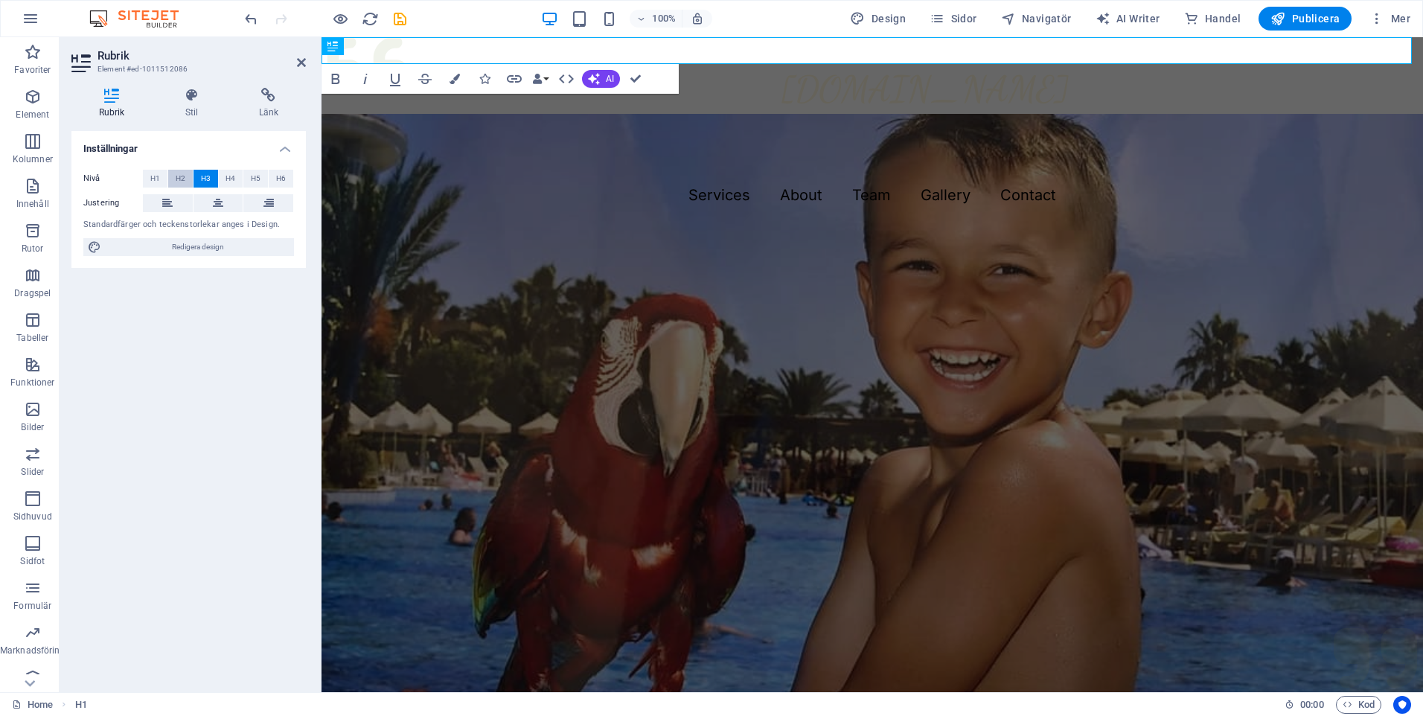
click at [176, 175] on span "H2" at bounding box center [181, 179] width 10 height 18
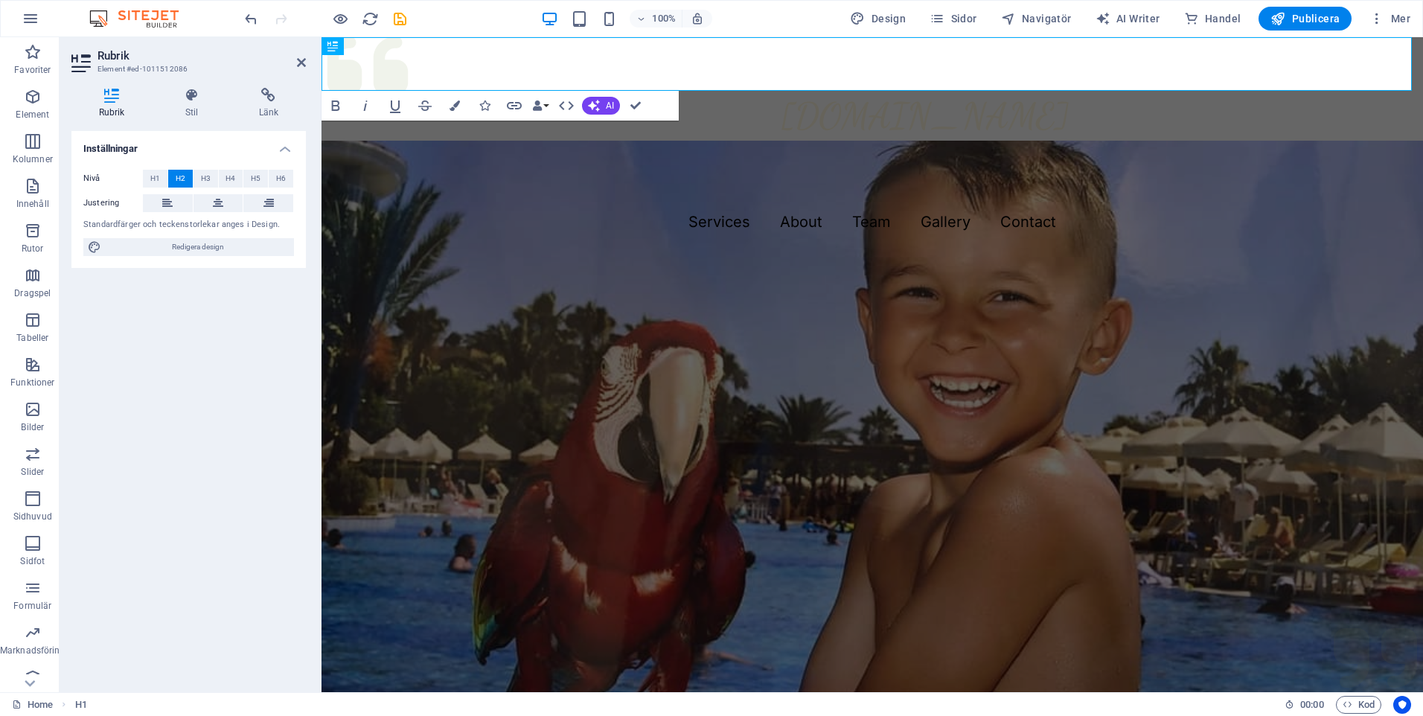
click at [138, 178] on label "Nivå" at bounding box center [113, 179] width 60 height 18
click at [159, 178] on span "H1" at bounding box center [155, 179] width 10 height 18
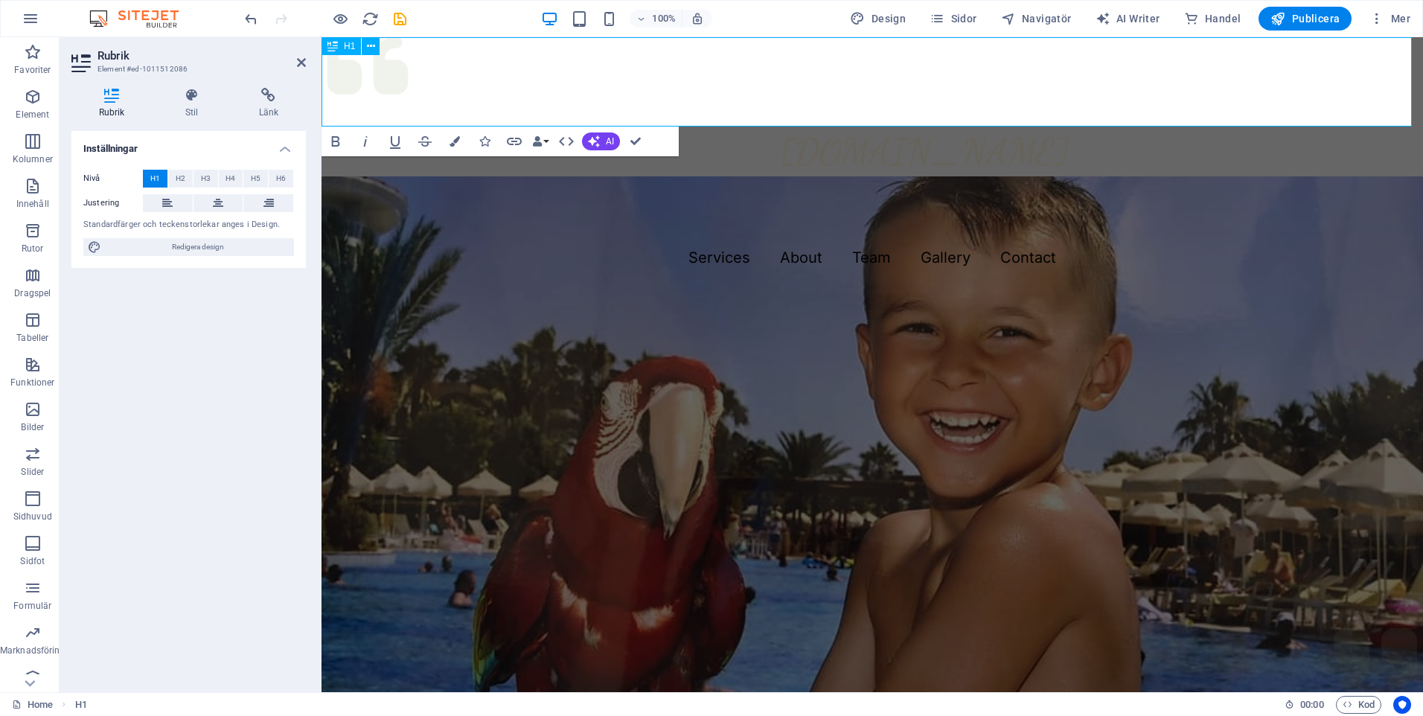
click at [937, 83] on span "Stolac-Benat" at bounding box center [873, 81] width 369 height 89
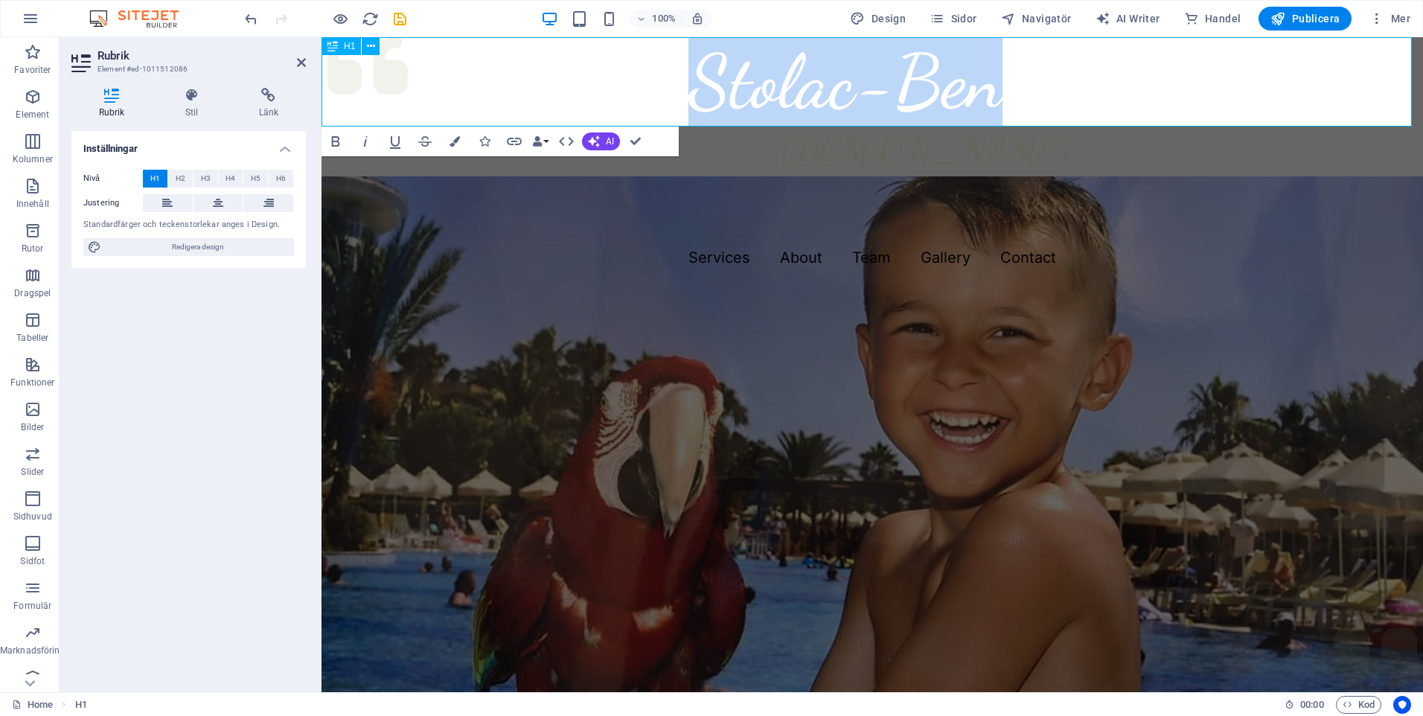
drag, startPoint x: 1007, startPoint y: 84, endPoint x: 517, endPoint y: 72, distance: 489.3
click at [517, 74] on h1 "Stolac-Benat" at bounding box center [873, 81] width 1102 height 89
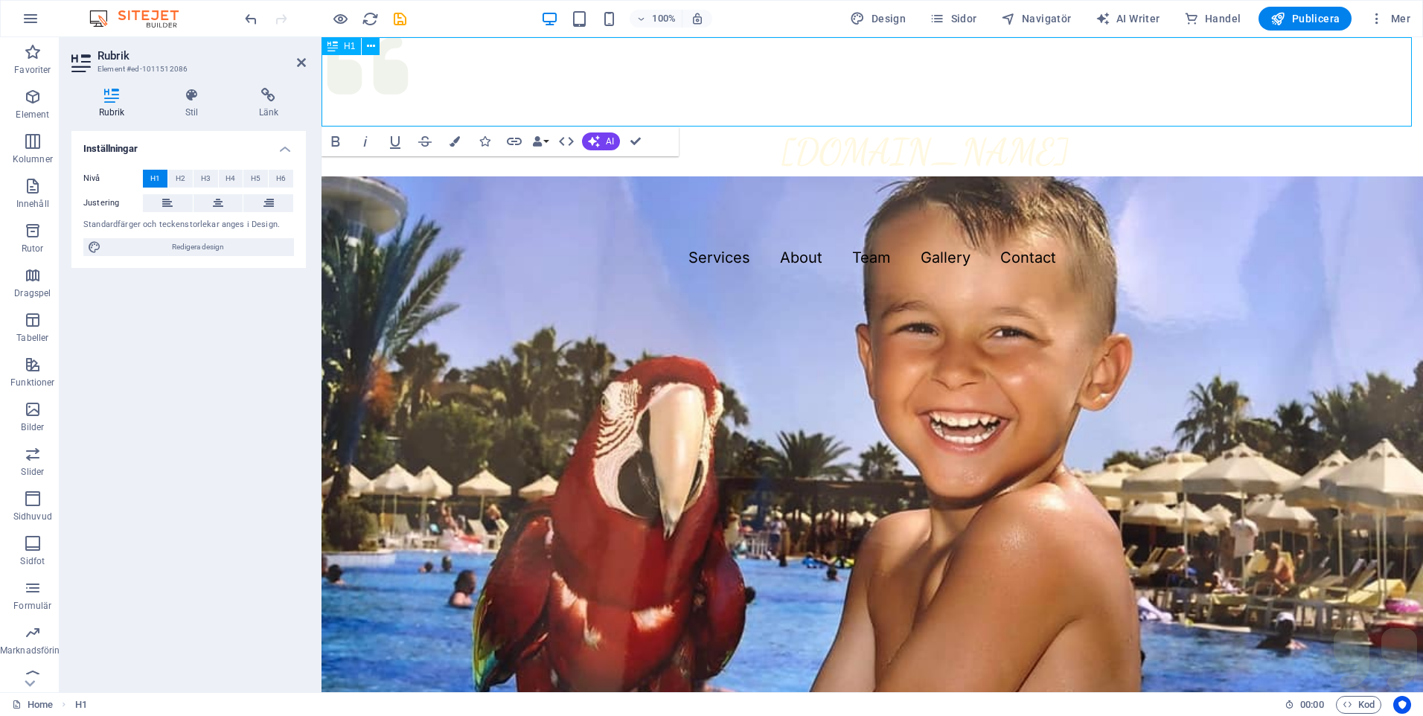
click at [864, 85] on span "atStolac-Ben" at bounding box center [873, 81] width 369 height 89
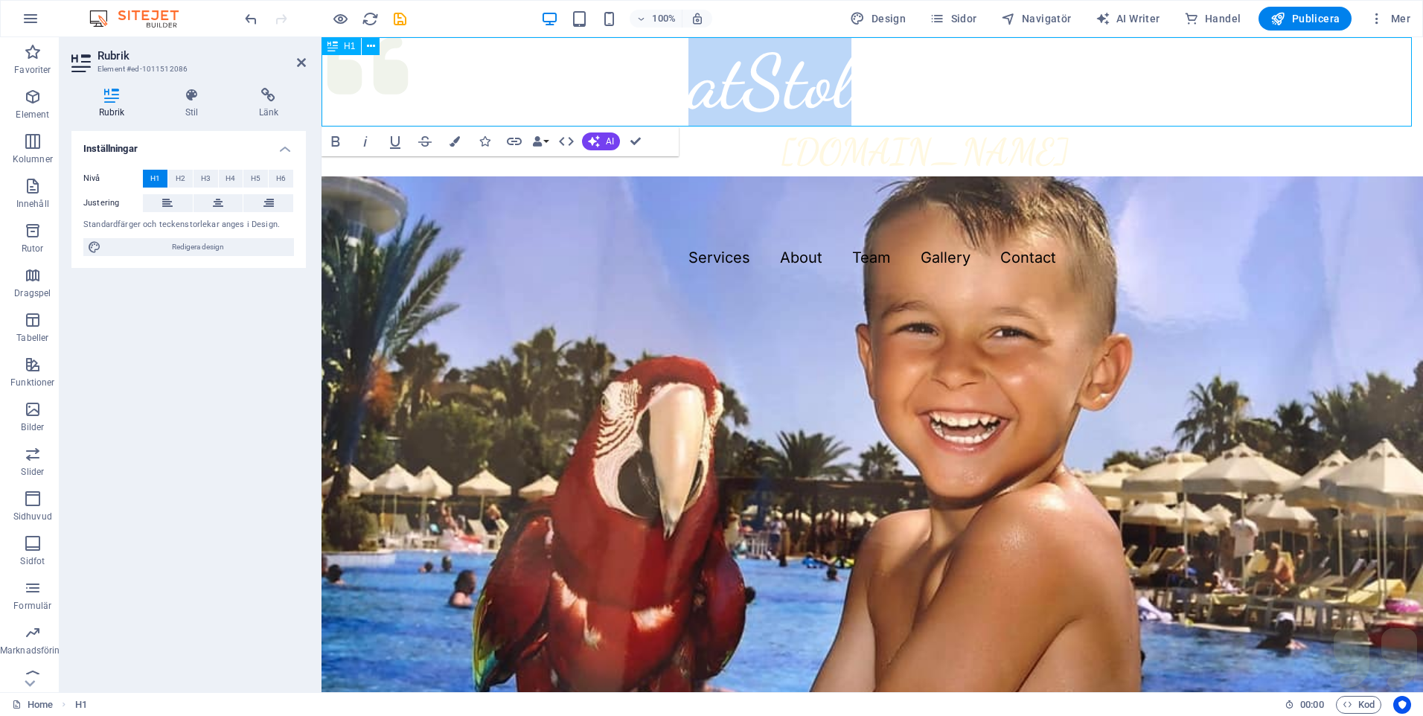
drag, startPoint x: 838, startPoint y: 82, endPoint x: 462, endPoint y: 73, distance: 376.8
click at [462, 73] on h1 "atStolac-Ben" at bounding box center [873, 81] width 1102 height 89
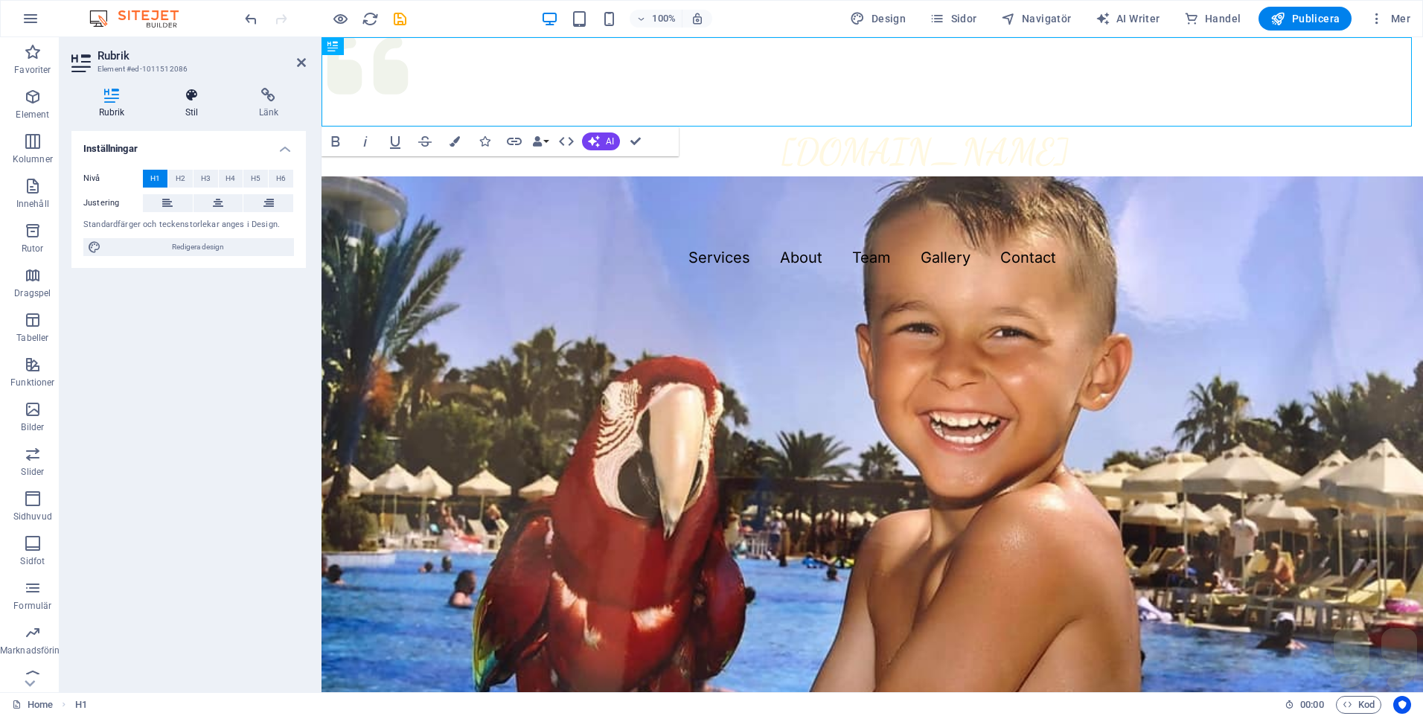
click at [200, 96] on icon at bounding box center [192, 95] width 68 height 15
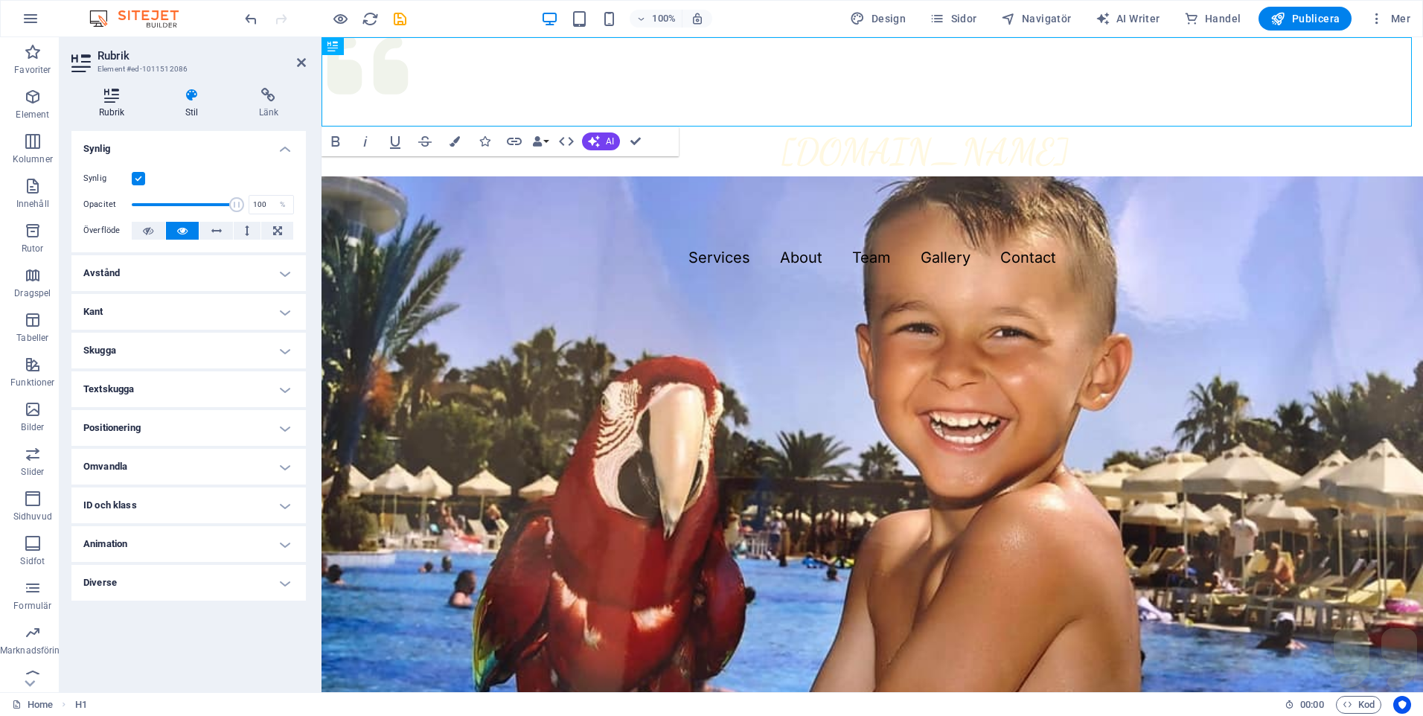
click at [117, 96] on icon at bounding box center [111, 95] width 80 height 15
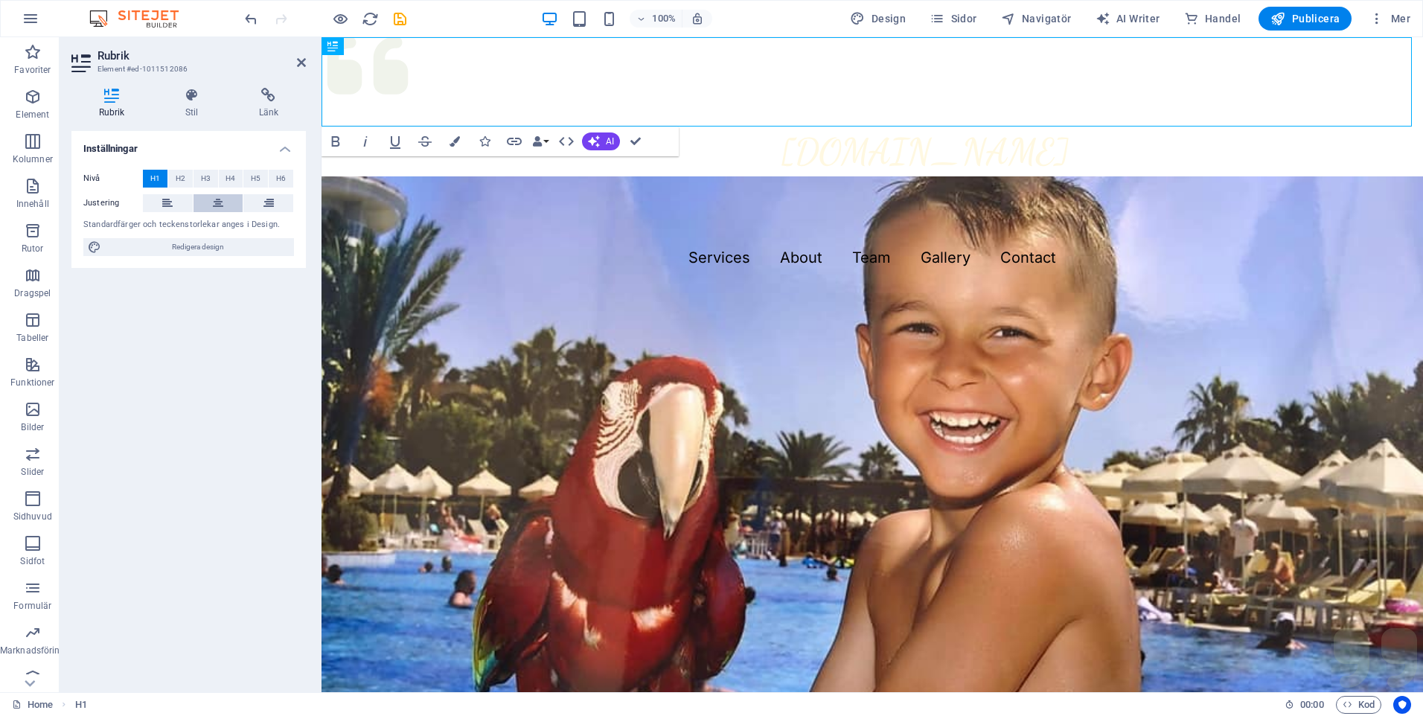
click at [214, 200] on icon at bounding box center [218, 203] width 10 height 18
click at [1115, 85] on h1 "ac-BatStolen" at bounding box center [873, 81] width 1102 height 89
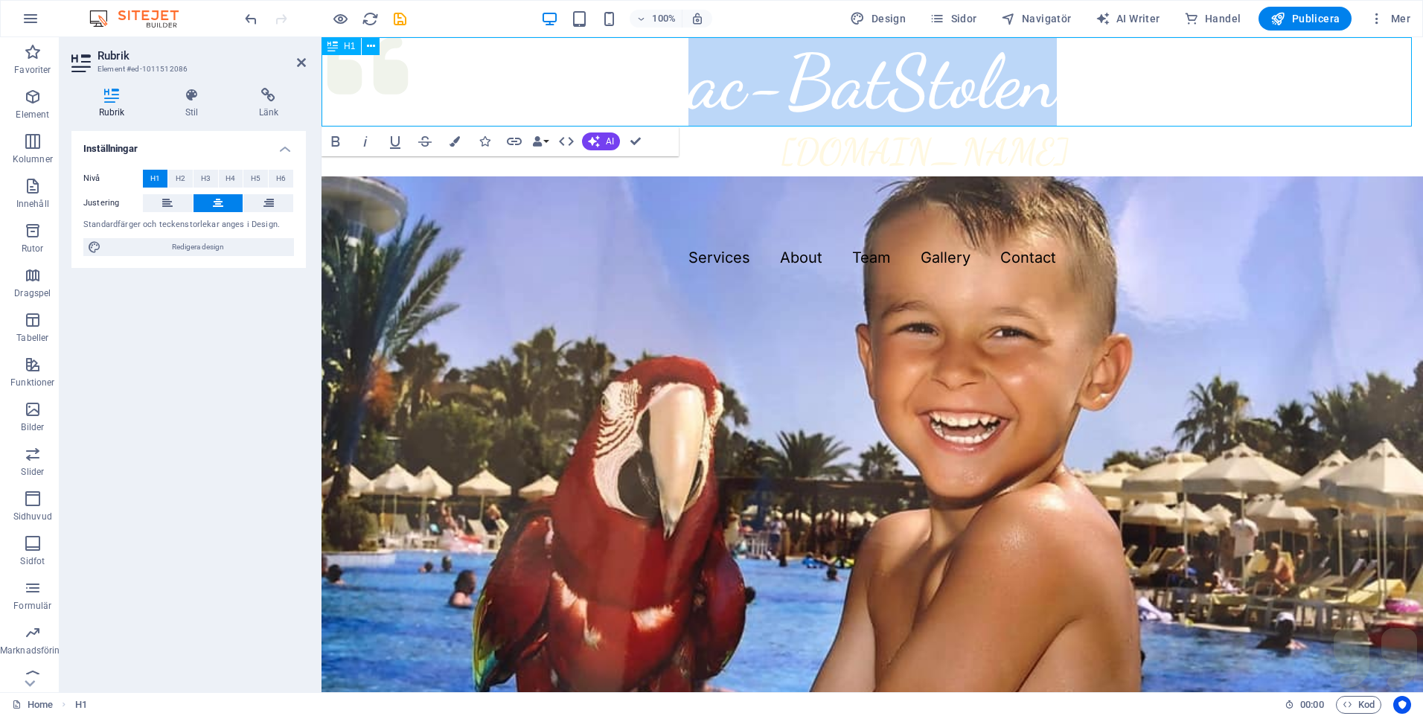
drag, startPoint x: 1103, startPoint y: 95, endPoint x: 395, endPoint y: 89, distance: 708.0
click at [395, 89] on h1 "ac-BatStolen" at bounding box center [873, 81] width 1102 height 89
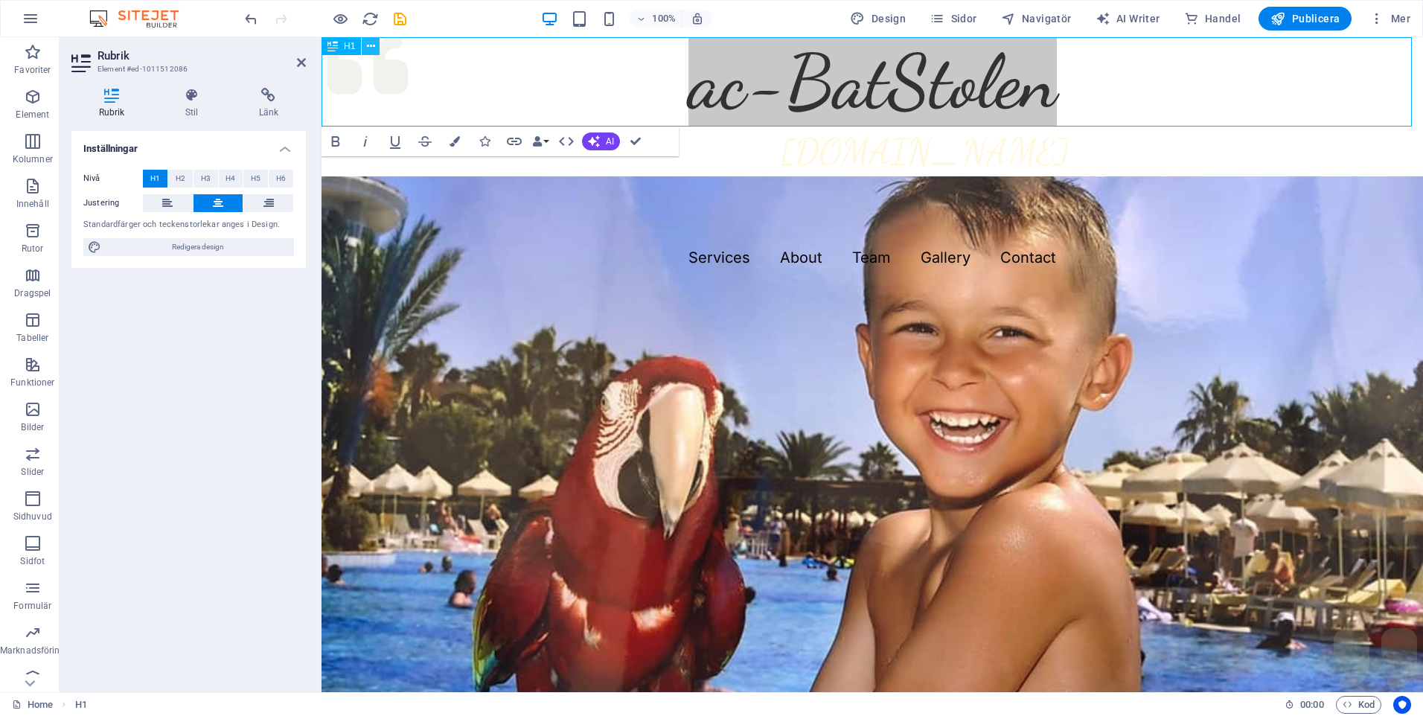
click at [364, 46] on button at bounding box center [371, 46] width 18 height 18
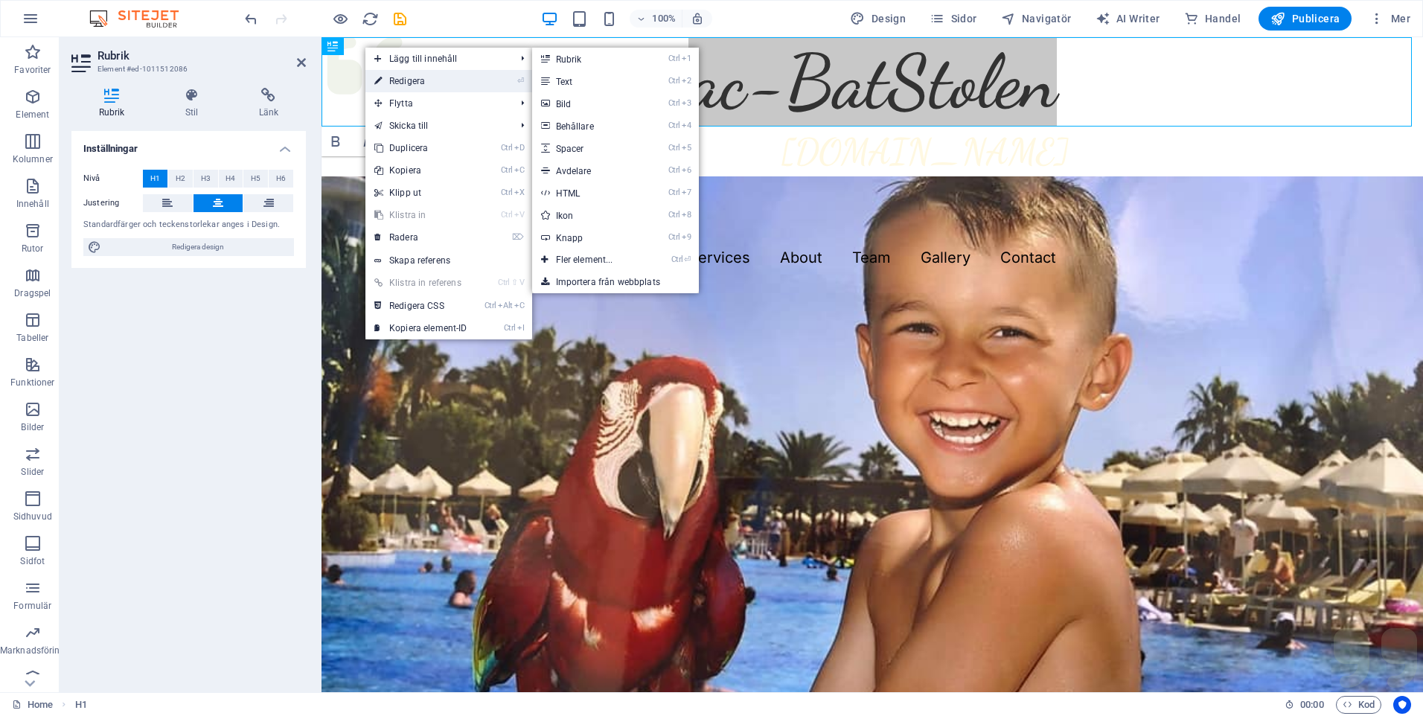
click at [416, 86] on link "⏎ Redigera" at bounding box center [421, 81] width 111 height 22
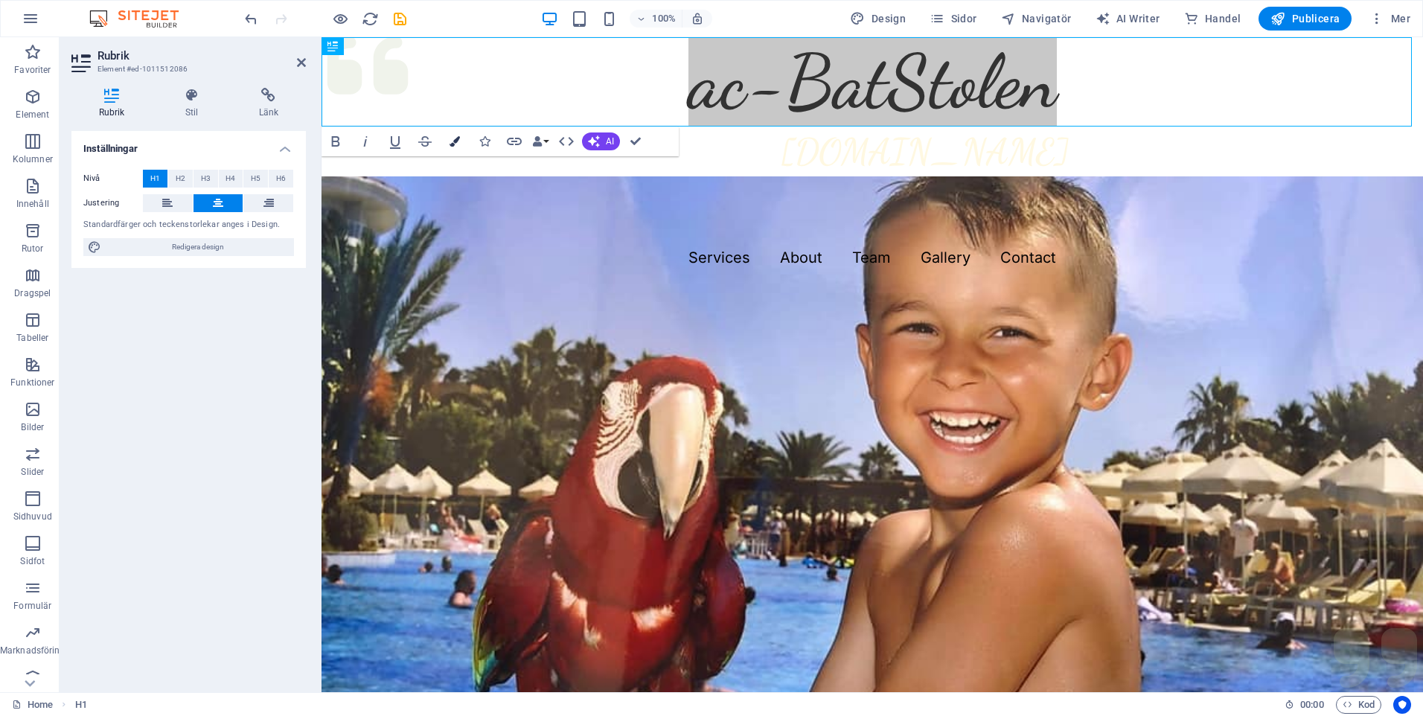
click at [458, 140] on icon "button" at bounding box center [455, 141] width 10 height 10
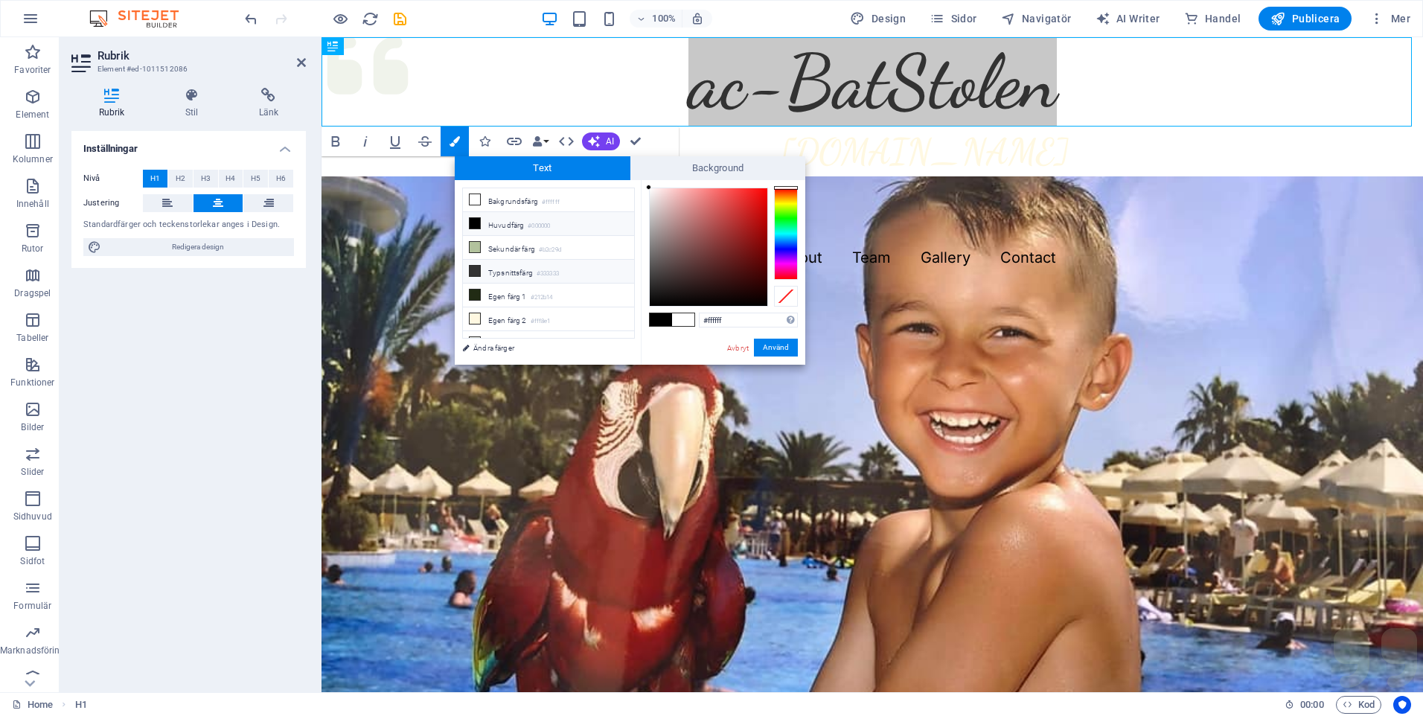
click at [470, 269] on icon at bounding box center [475, 271] width 10 height 10
type input "#333333"
drag, startPoint x: 780, startPoint y: 343, endPoint x: 470, endPoint y: 319, distance: 311.4
click at [780, 343] on button "Använd" at bounding box center [776, 348] width 44 height 18
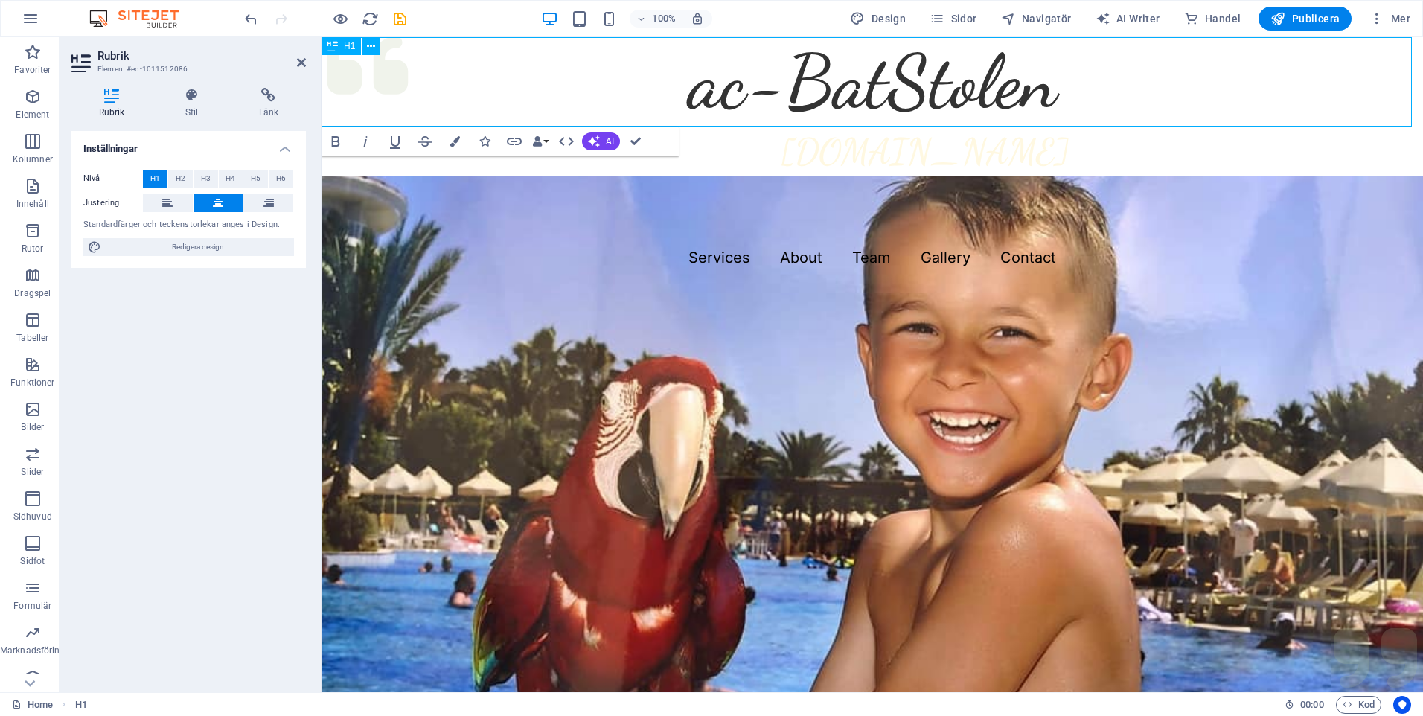
click at [1058, 92] on h1 "ac-BatStolen" at bounding box center [873, 81] width 1102 height 89
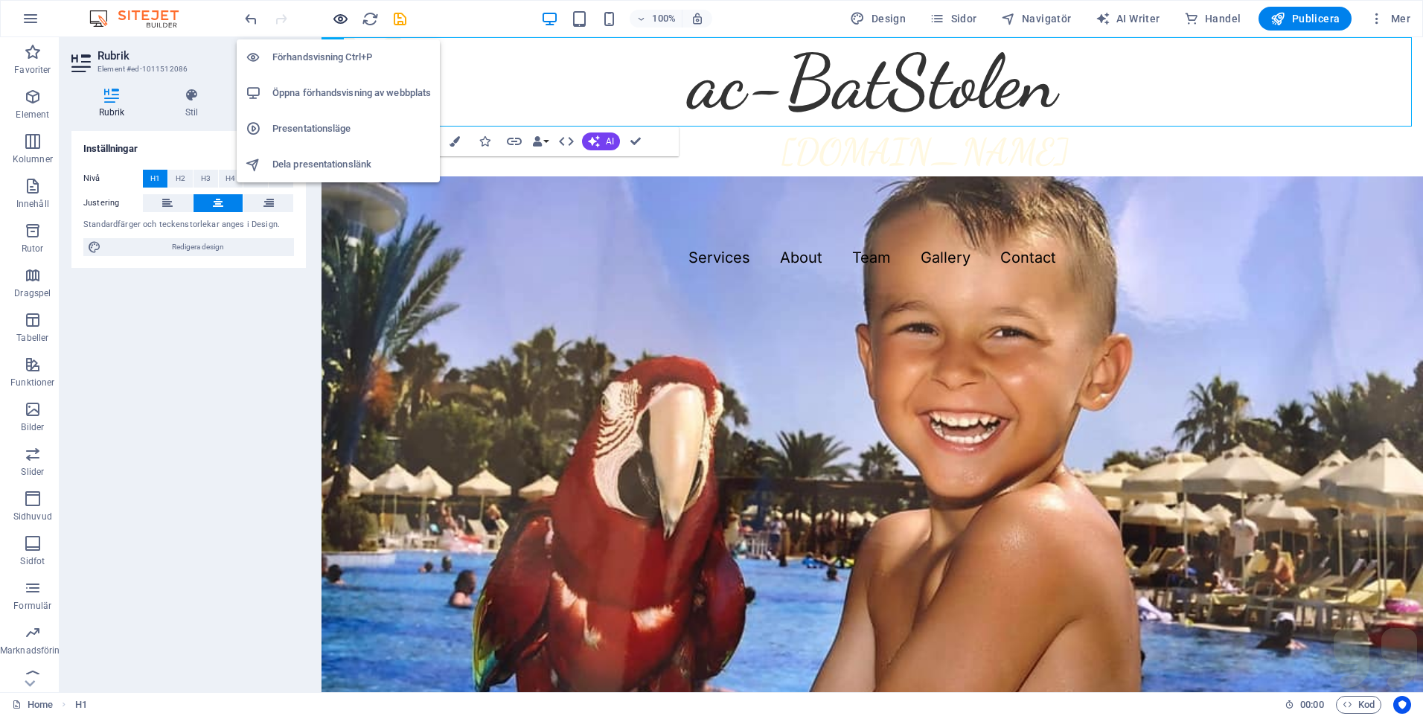
click at [336, 19] on icon "button" at bounding box center [340, 18] width 17 height 17
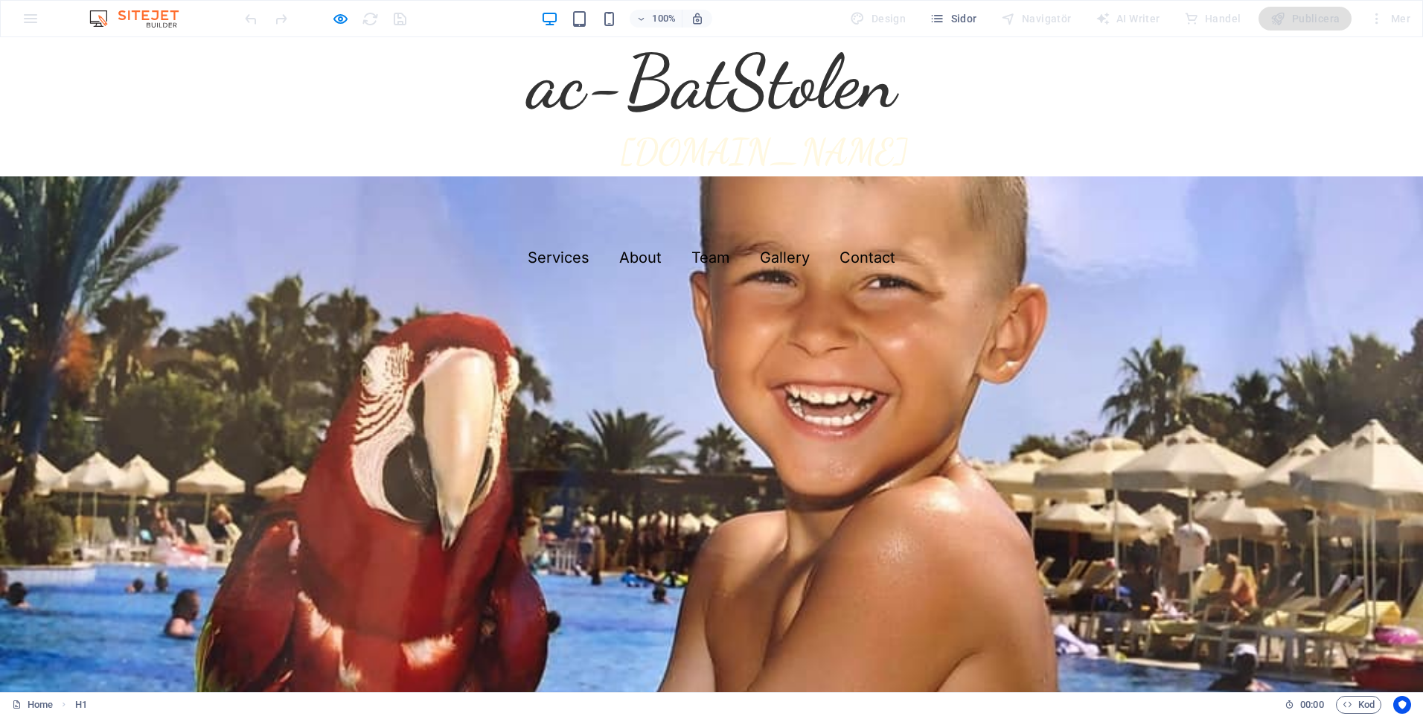
click at [679, 83] on span "ac-BatStolen" at bounding box center [712, 81] width 369 height 89
click at [339, 18] on icon "button" at bounding box center [340, 18] width 17 height 17
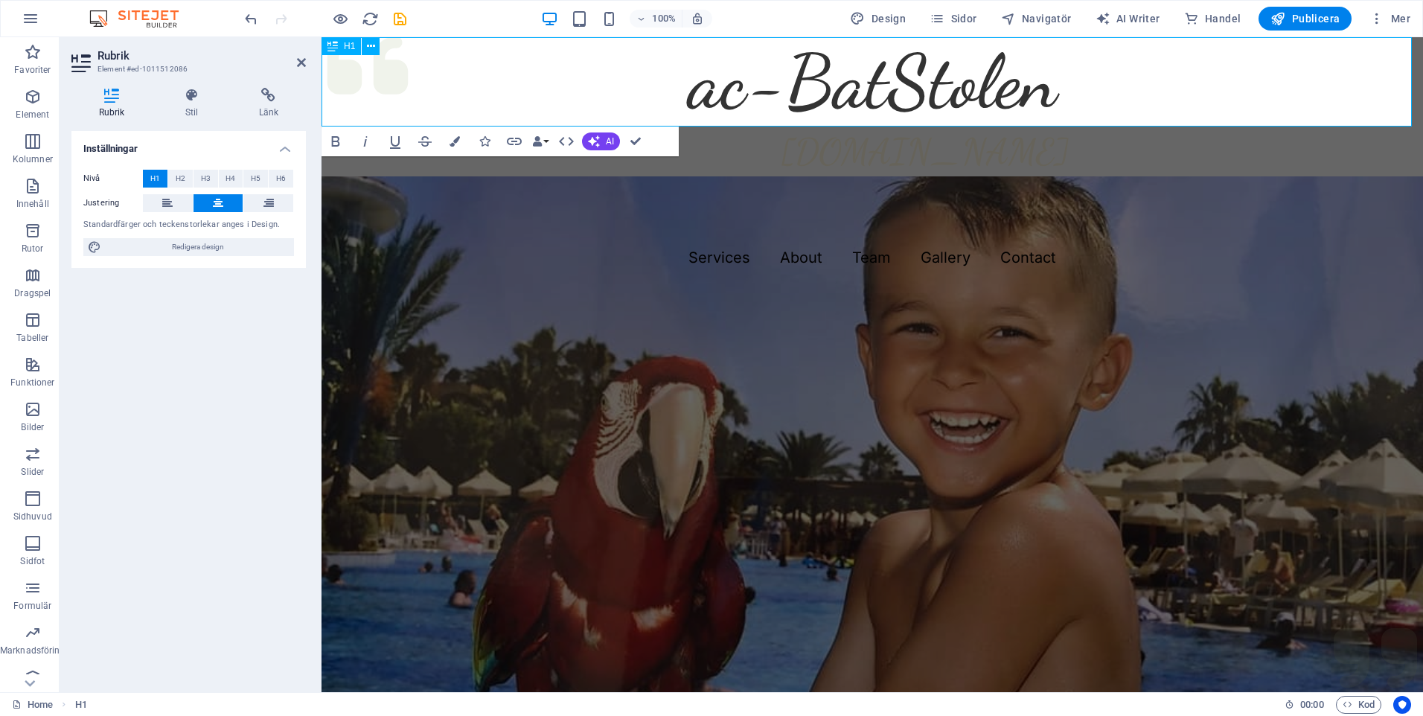
click at [833, 88] on span "ac-BatStolen" at bounding box center [873, 81] width 369 height 89
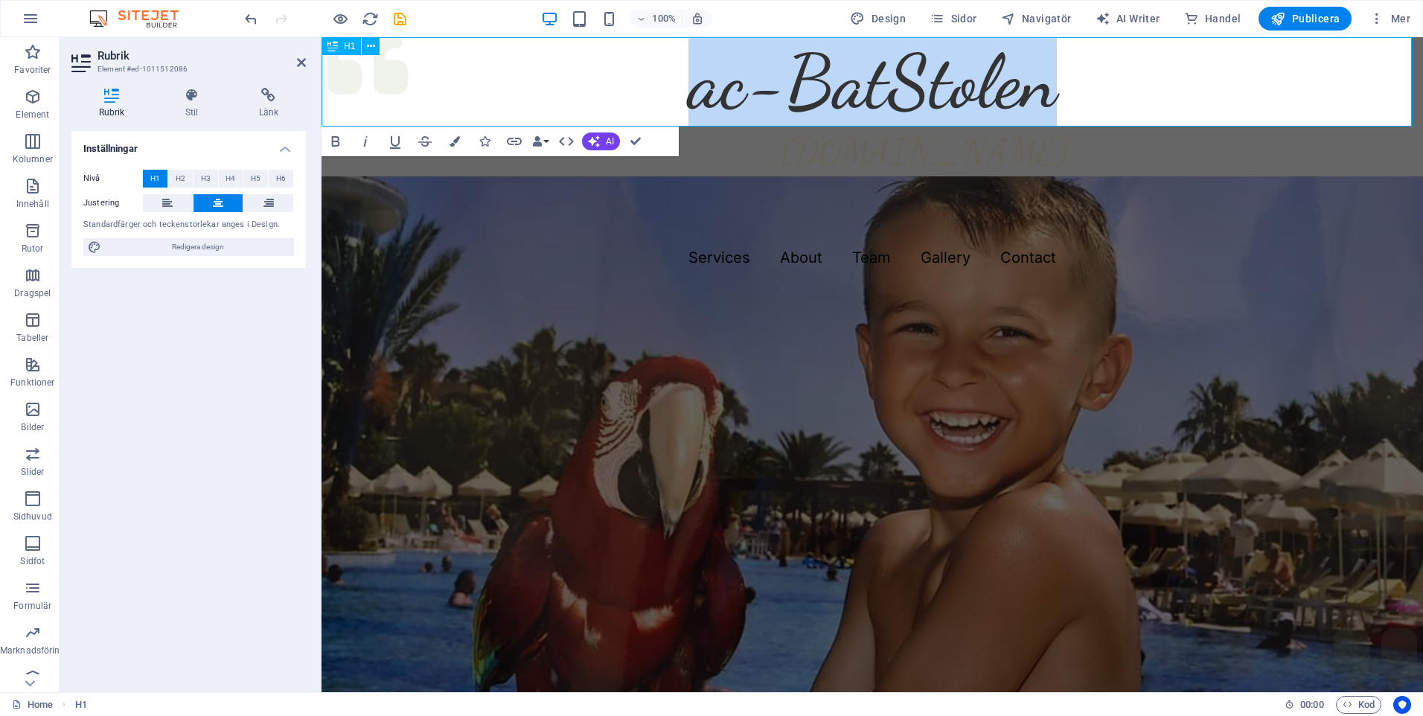
drag, startPoint x: 1099, startPoint y: 82, endPoint x: 554, endPoint y: 86, distance: 545.0
click at [554, 86] on h1 "ac-BatStolen" at bounding box center [873, 81] width 1102 height 89
drag, startPoint x: 448, startPoint y: 40, endPoint x: 345, endPoint y: 141, distance: 144.3
click at [345, 141] on button "Bold" at bounding box center [336, 142] width 28 height 30
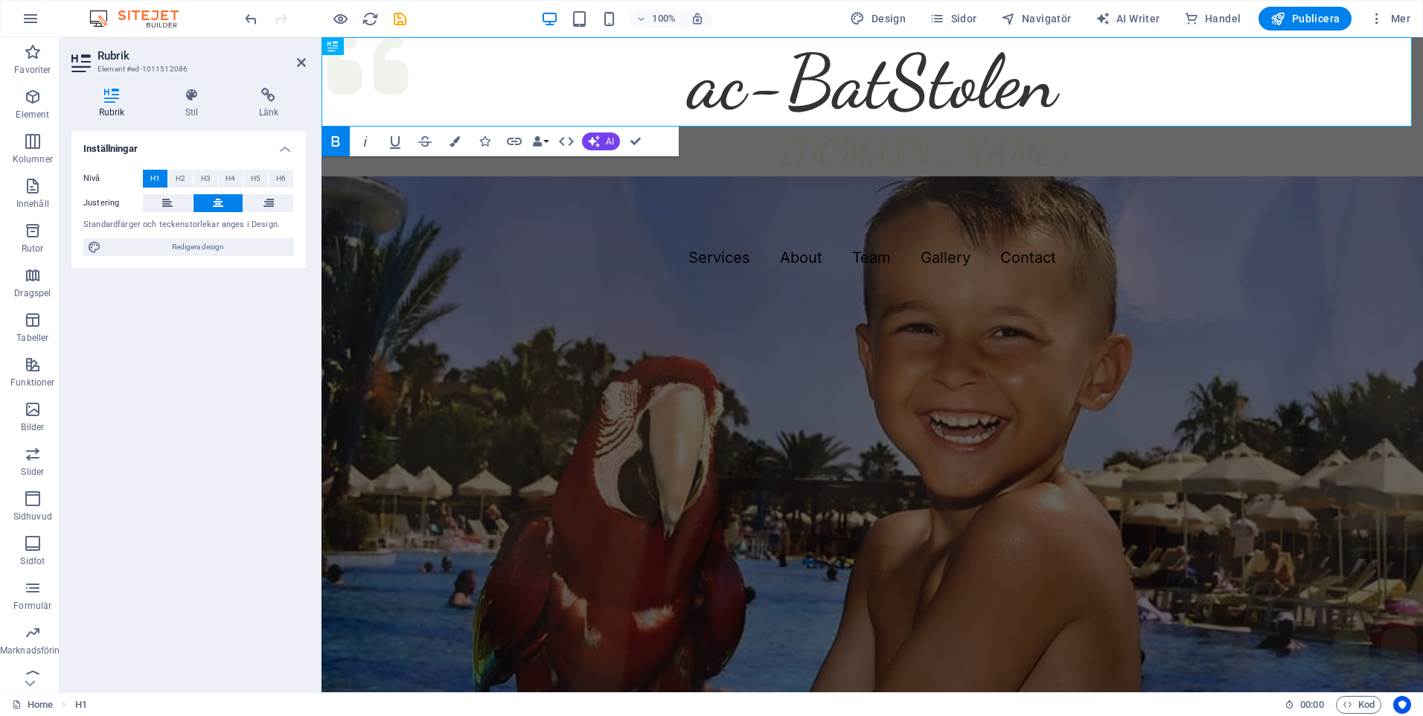
click at [345, 141] on button "Bold" at bounding box center [336, 142] width 28 height 30
click at [334, 45] on icon at bounding box center [333, 46] width 10 height 18
click at [371, 47] on icon at bounding box center [371, 47] width 8 height 16
click at [1000, 93] on span "ac-BatStolen" at bounding box center [873, 81] width 369 height 89
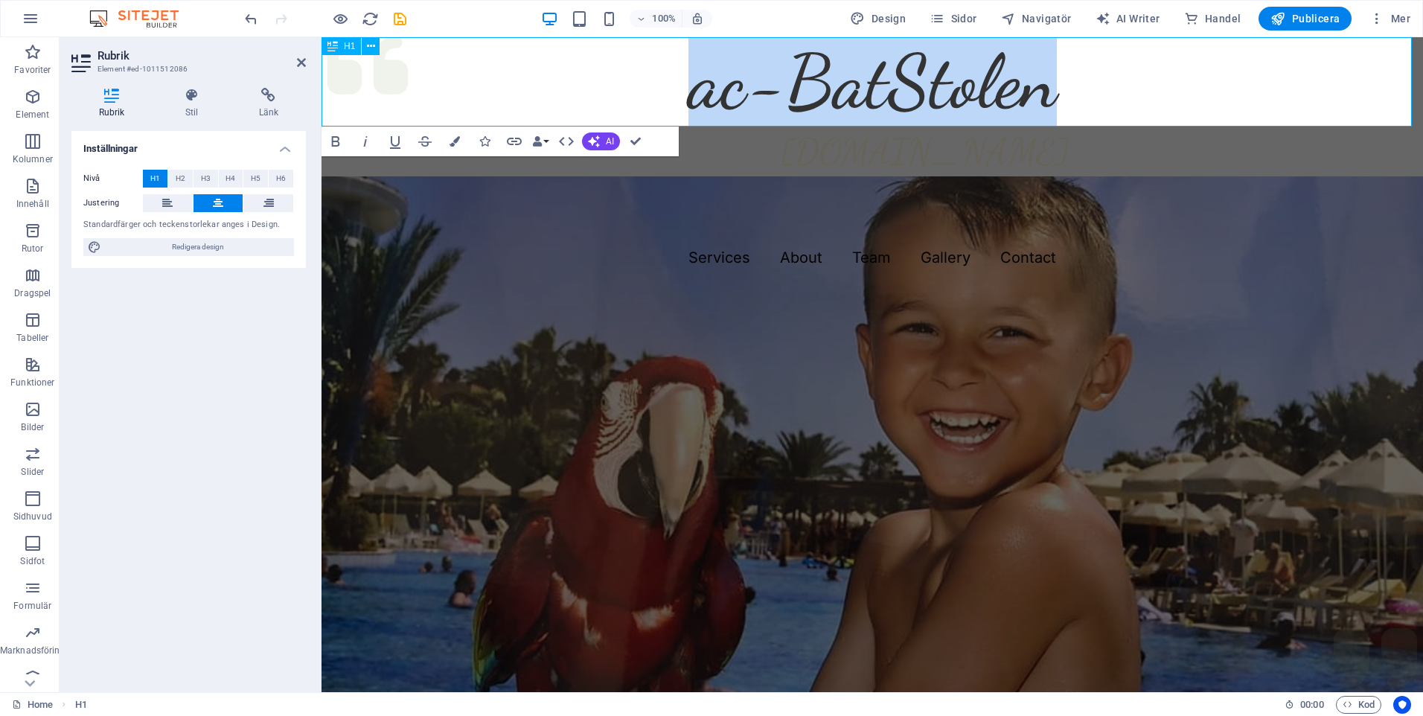
drag, startPoint x: 1090, startPoint y: 96, endPoint x: 622, endPoint y: 95, distance: 467.5
click at [622, 95] on h1 "ac-BatStolen" at bounding box center [873, 81] width 1102 height 89
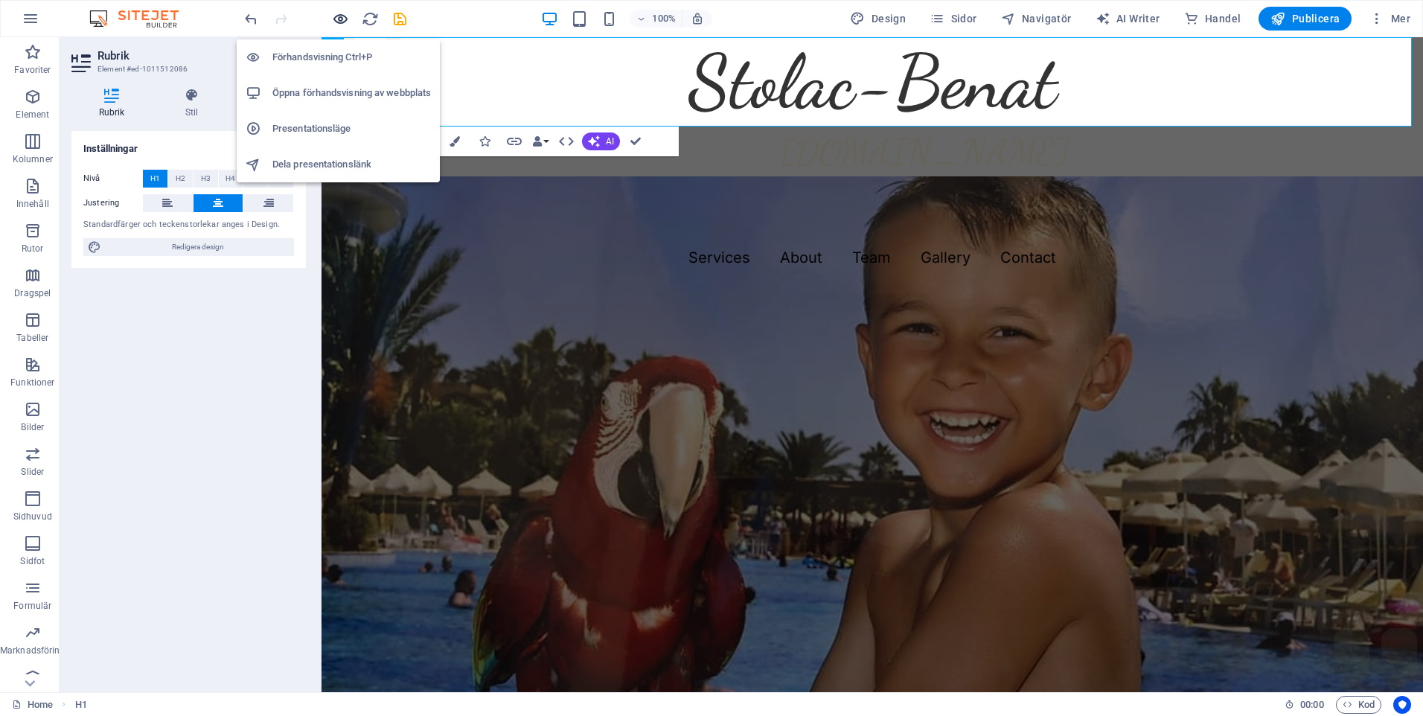
click at [340, 17] on icon "button" at bounding box center [340, 18] width 17 height 17
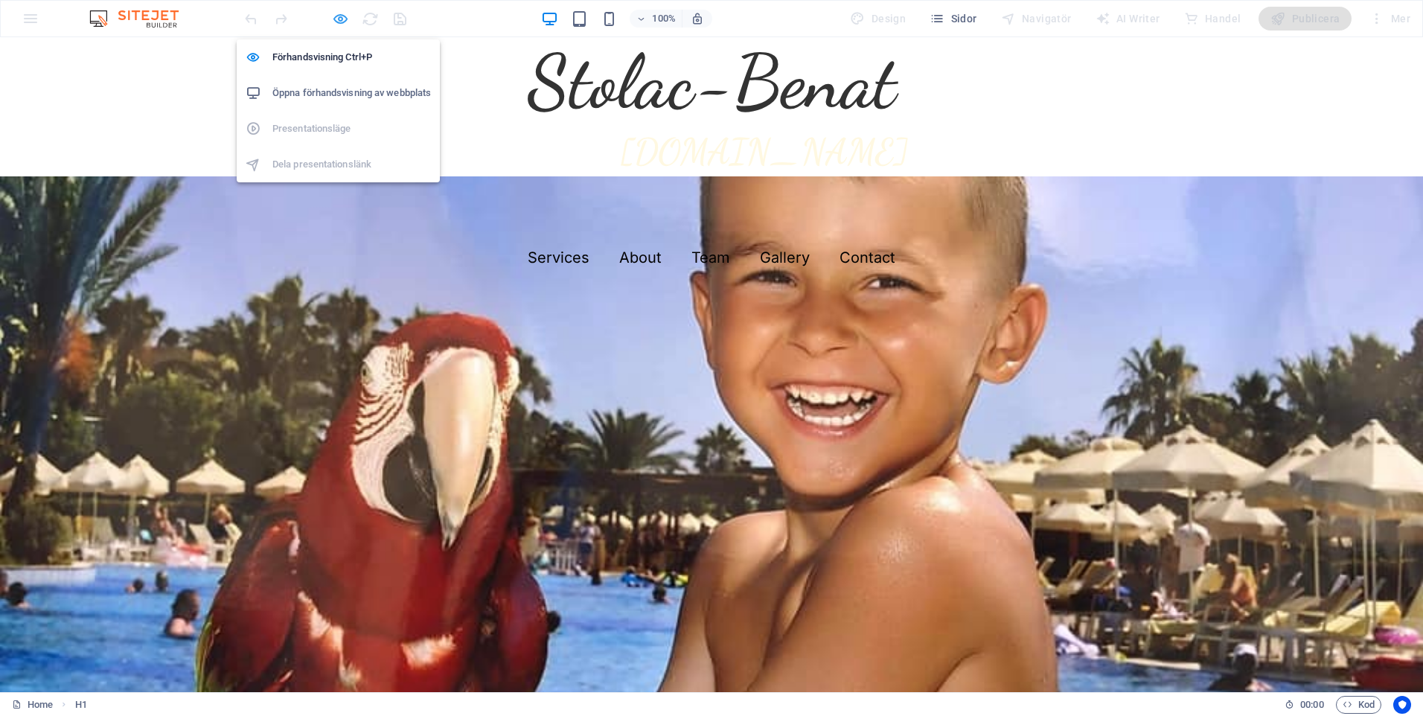
click at [342, 12] on icon "button" at bounding box center [340, 18] width 17 height 17
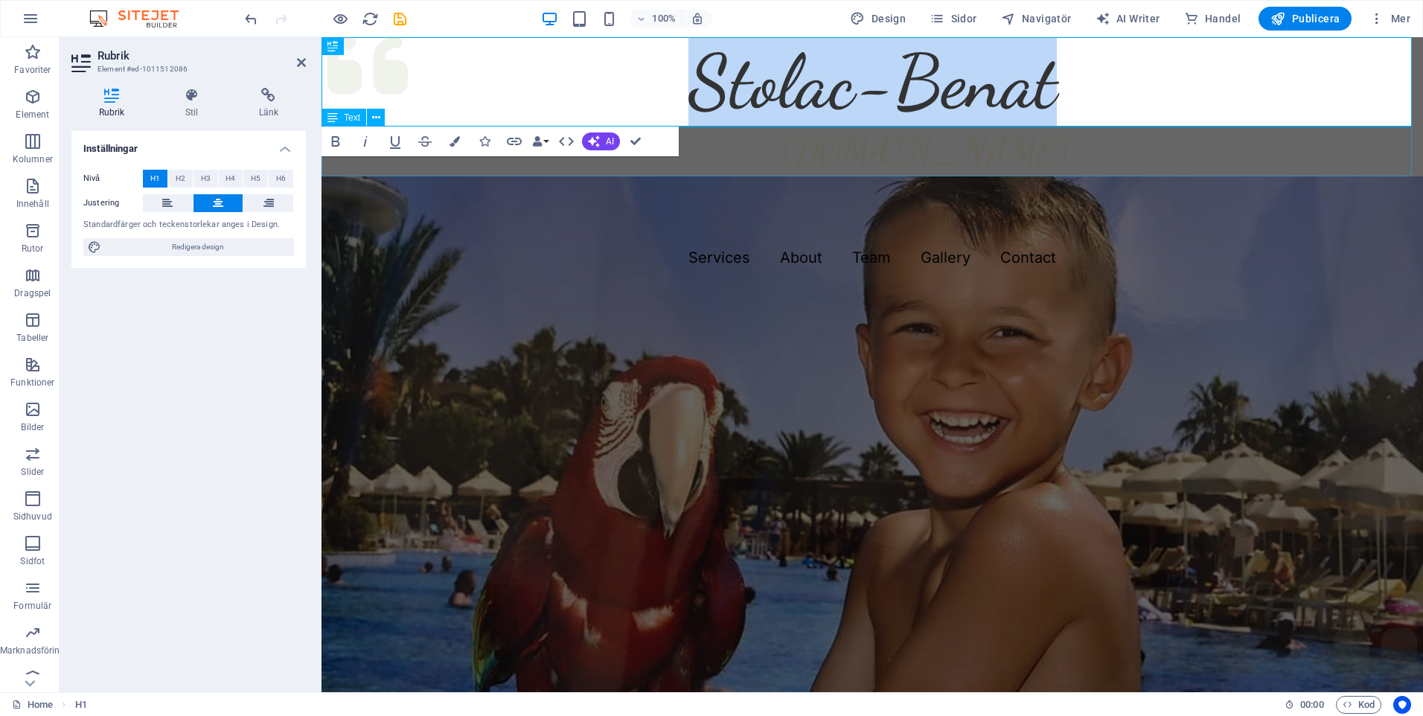
click at [884, 141] on div "[DOMAIN_NAME]" at bounding box center [873, 152] width 1102 height 50
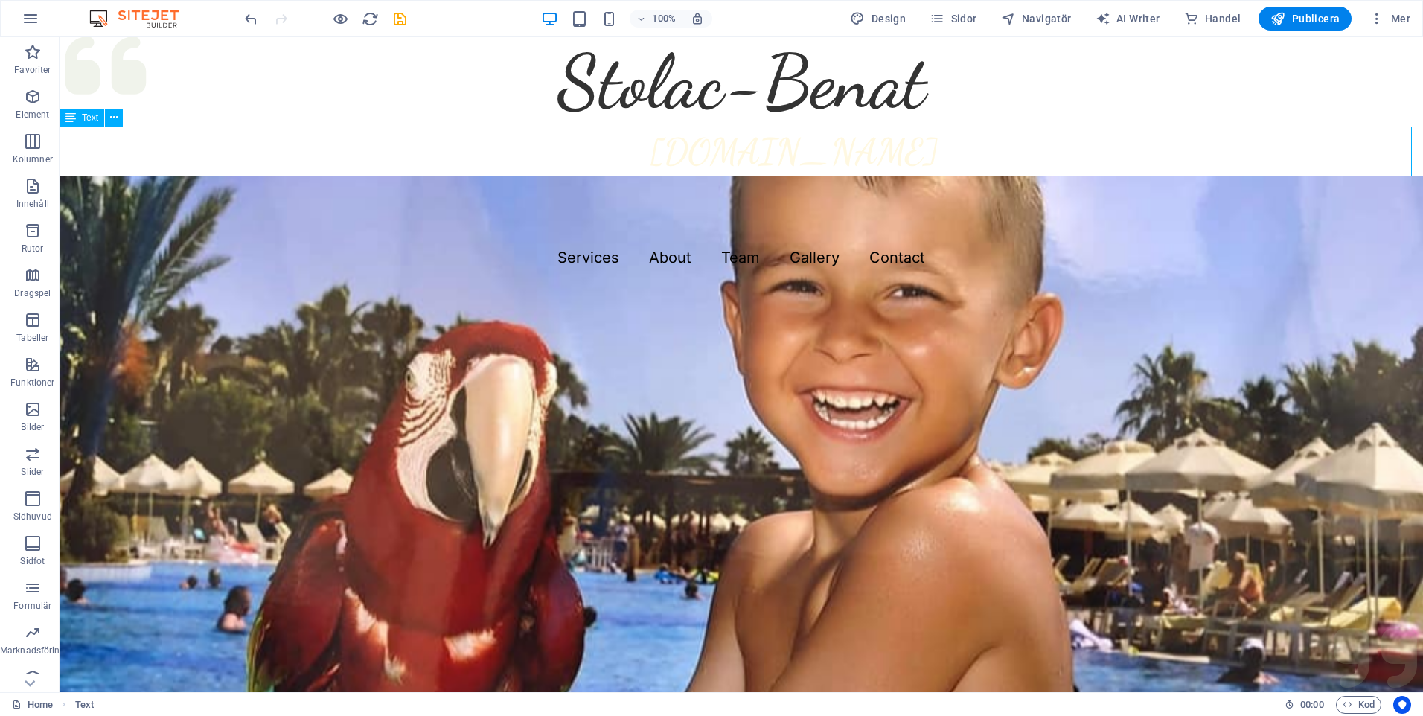
click at [931, 160] on div "[DOMAIN_NAME]" at bounding box center [742, 152] width 1364 height 50
drag, startPoint x: 889, startPoint y: 155, endPoint x: 721, endPoint y: 153, distance: 167.5
click at [721, 153] on div "[DOMAIN_NAME]" at bounding box center [742, 152] width 1364 height 50
click at [756, 148] on div "[DOMAIN_NAME]" at bounding box center [742, 152] width 1364 height 50
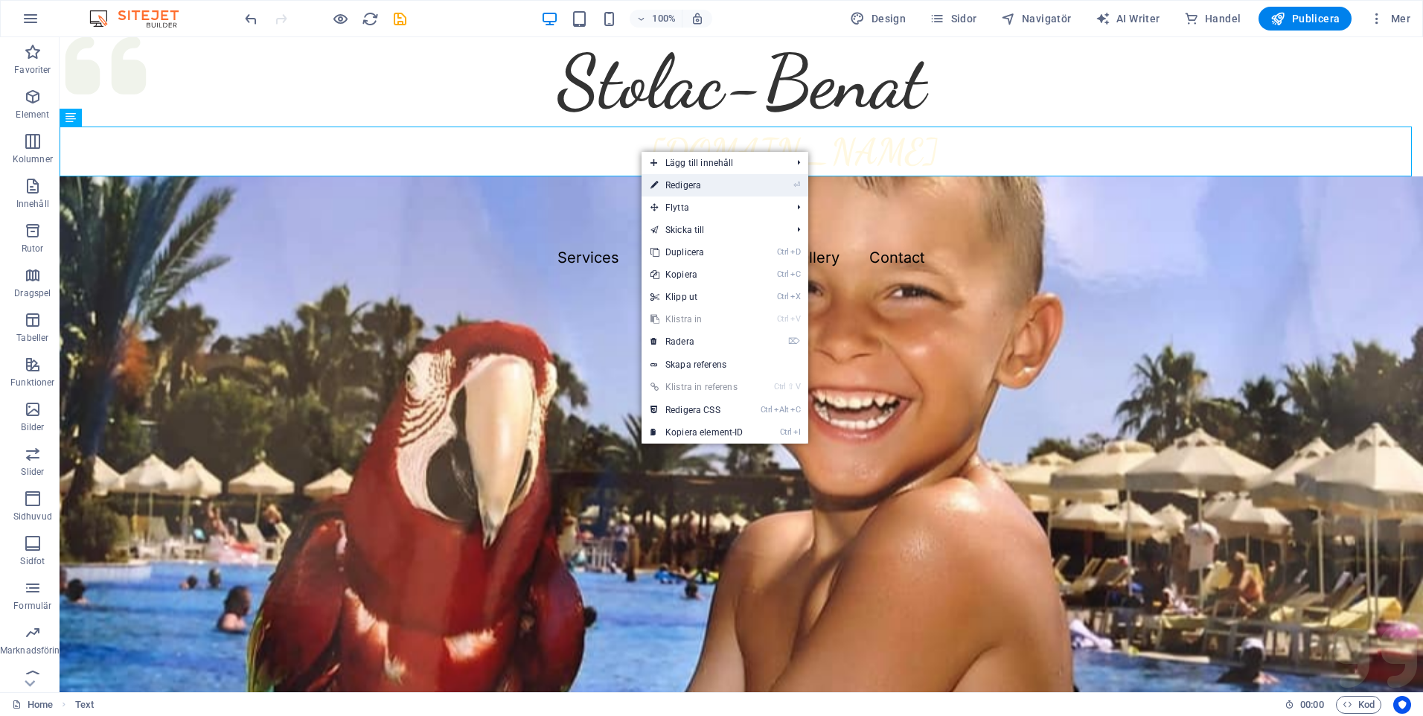
click at [692, 185] on link "⏎ Redigera" at bounding box center [697, 185] width 111 height 22
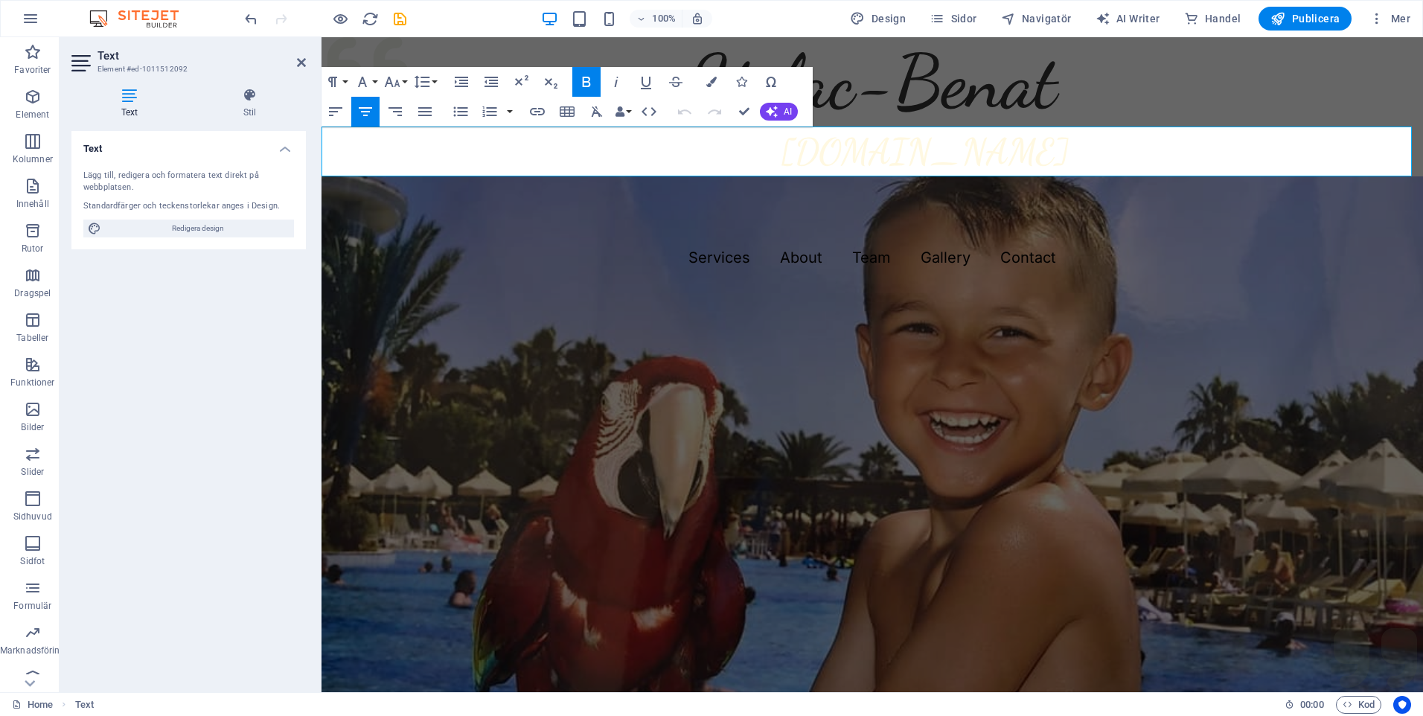
click at [722, 150] on p "[DOMAIN_NAME]" at bounding box center [925, 152] width 998 height 50
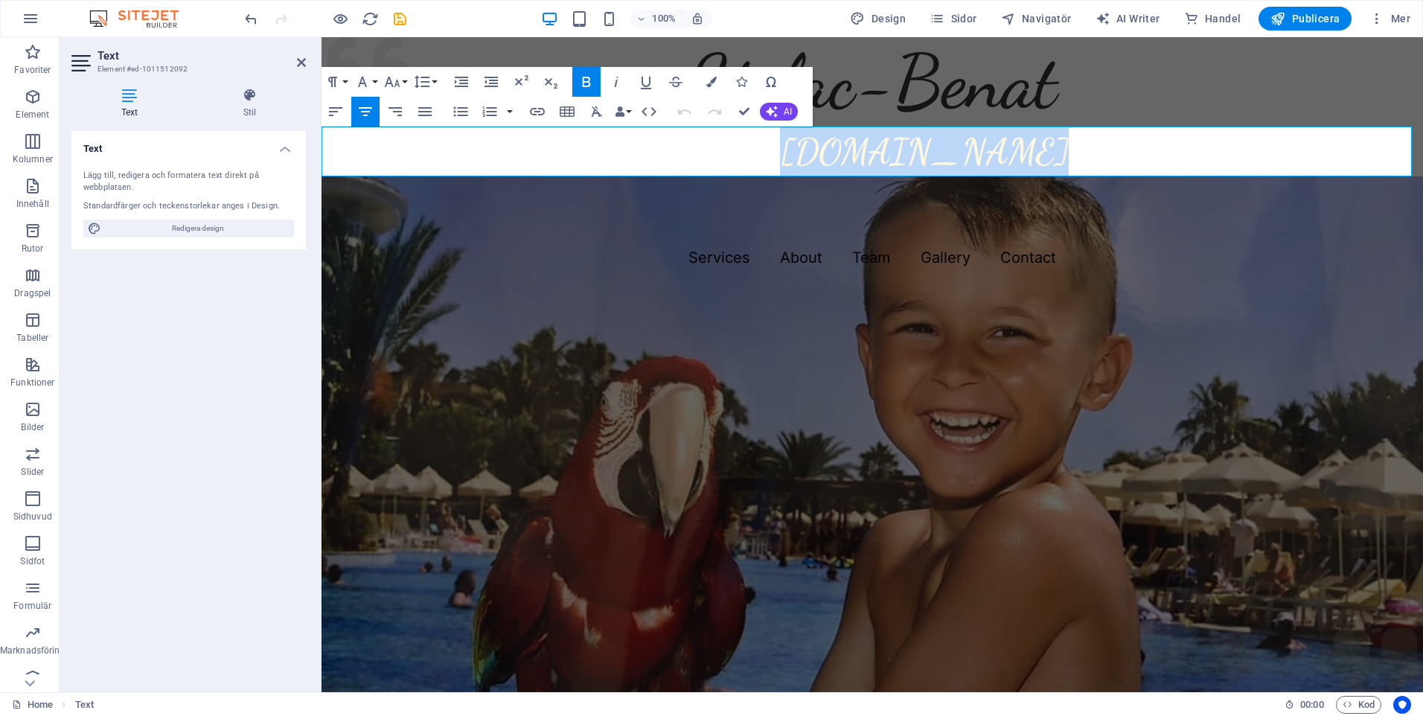
drag, startPoint x: 1073, startPoint y: 156, endPoint x: 743, endPoint y: 147, distance: 329.9
click at [743, 147] on p "[DOMAIN_NAME]" at bounding box center [925, 152] width 998 height 50
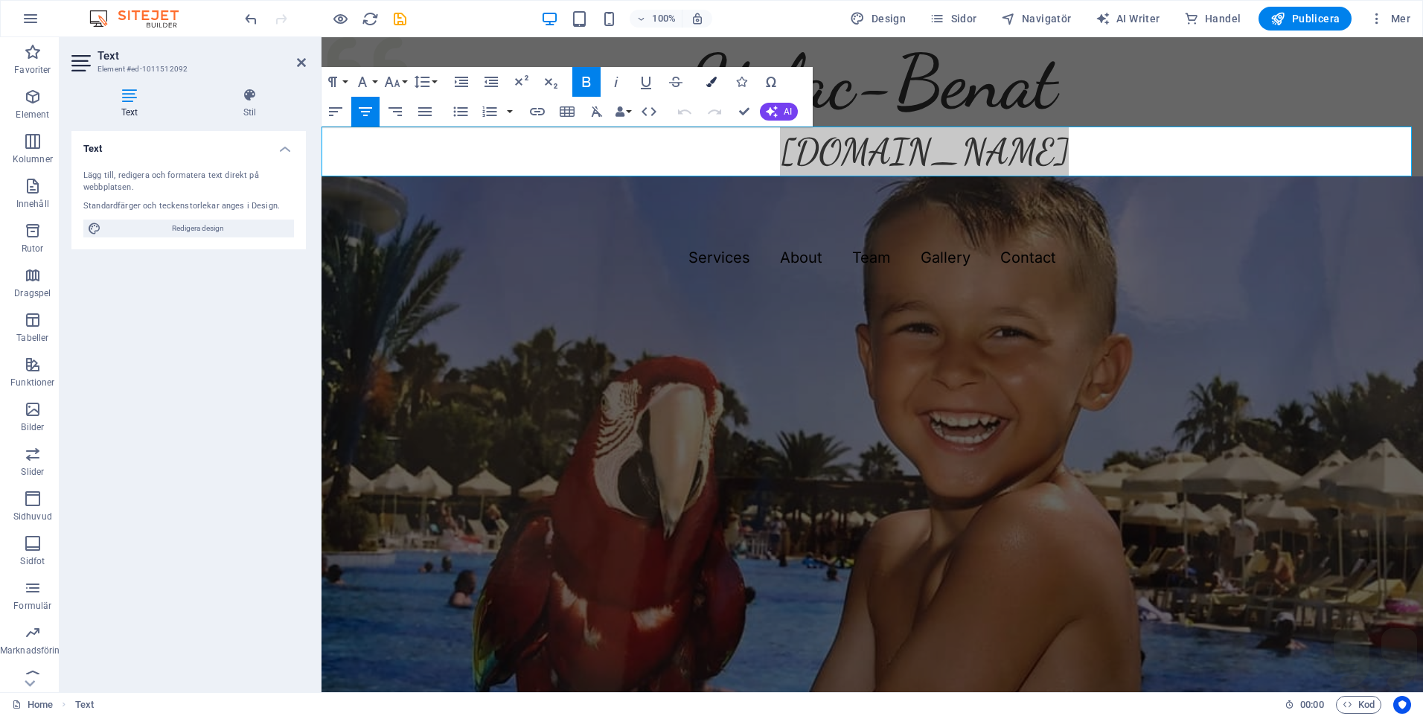
click at [707, 84] on icon "button" at bounding box center [712, 82] width 10 height 10
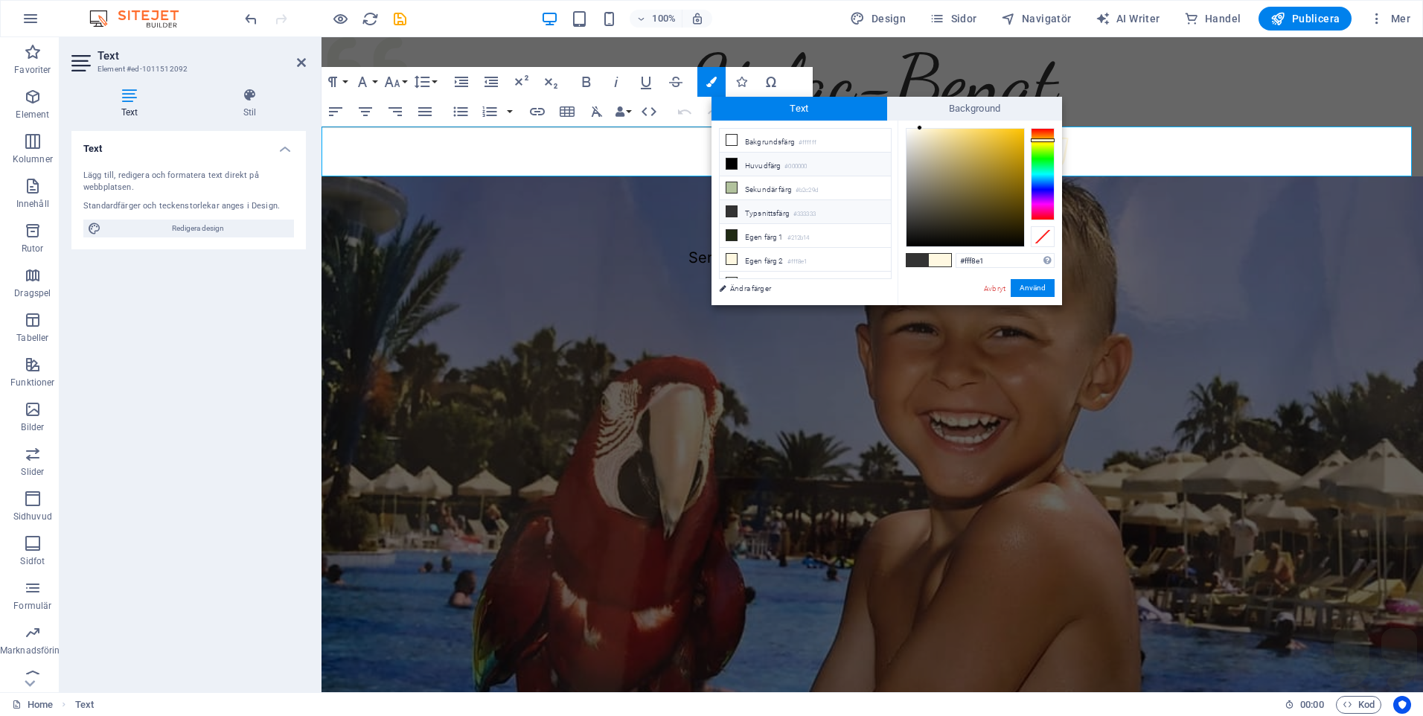
click at [730, 164] on icon at bounding box center [732, 164] width 10 height 10
type input "#000000"
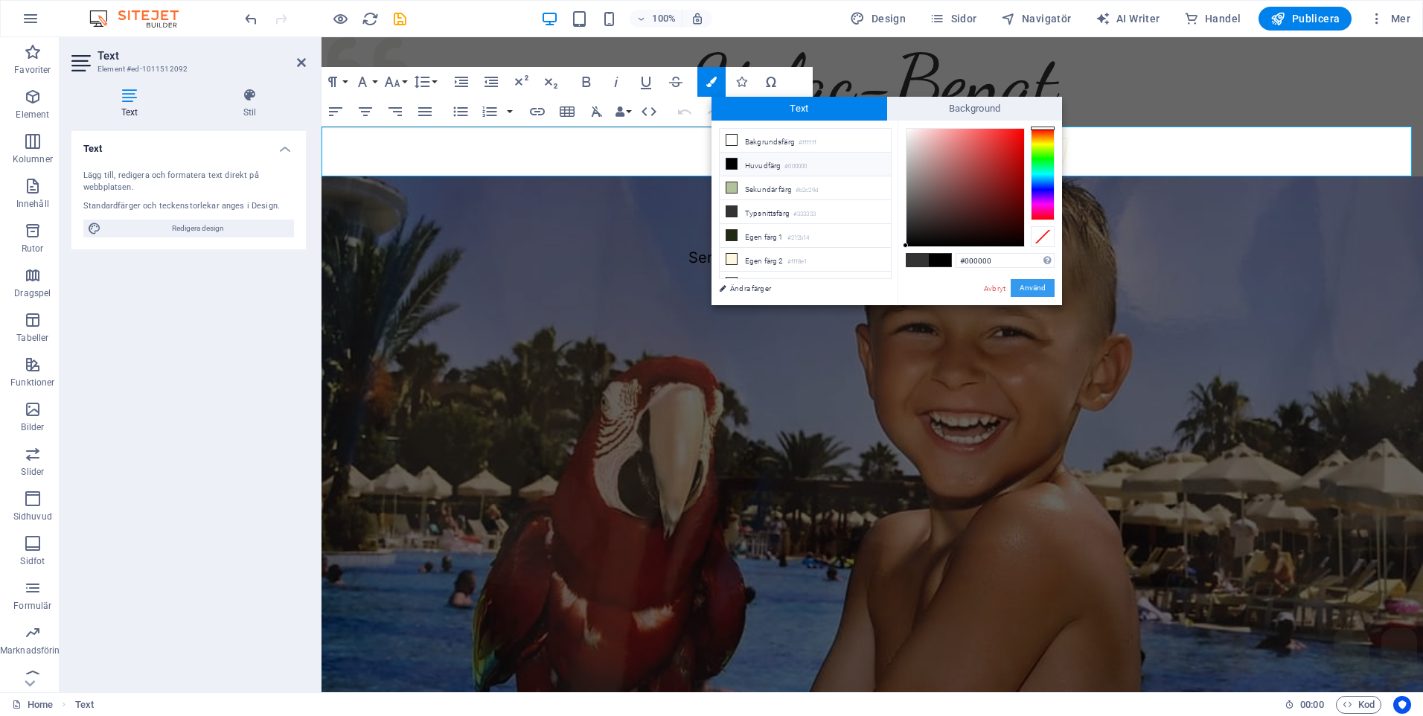
drag, startPoint x: 1021, startPoint y: 287, endPoint x: 692, endPoint y: 249, distance: 331.2
click at [1021, 287] on button "Använd" at bounding box center [1033, 288] width 44 height 18
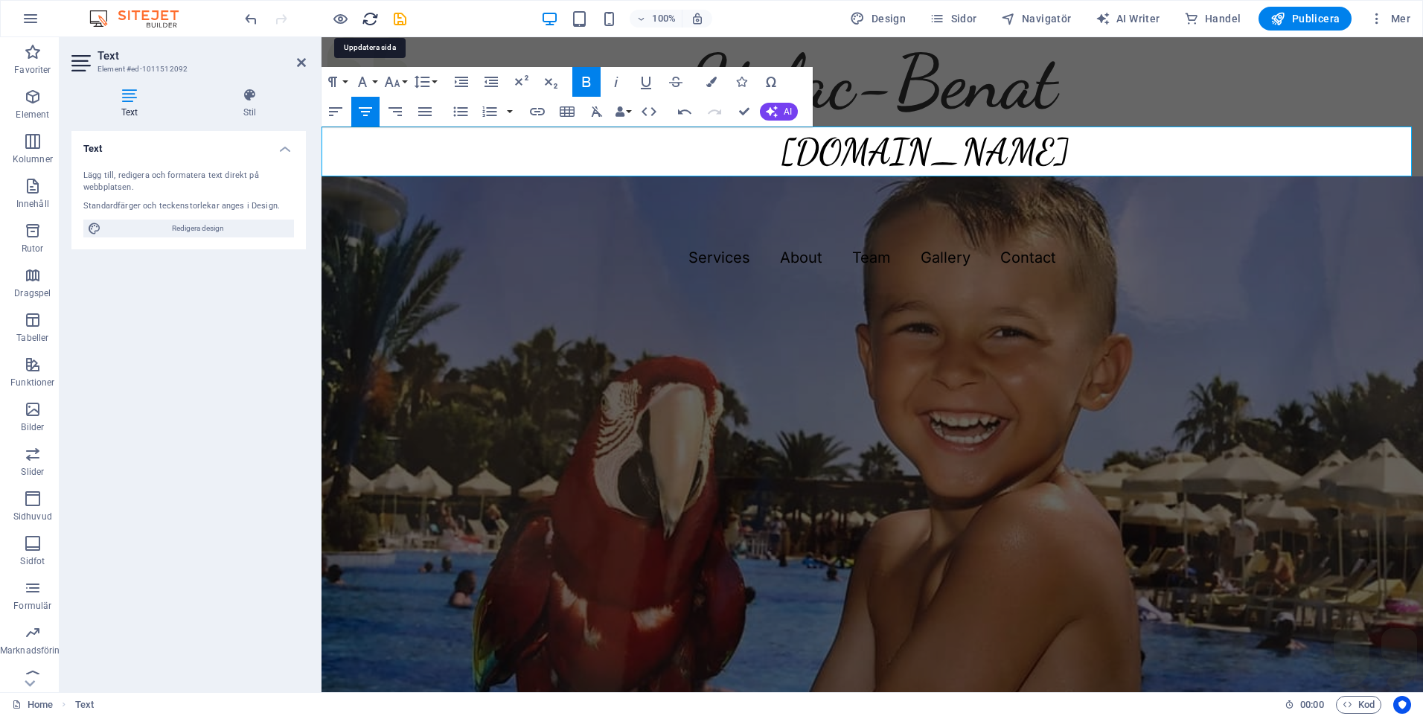
drag, startPoint x: 373, startPoint y: 14, endPoint x: 724, endPoint y: 23, distance: 351.5
click at [373, 14] on icon "reload" at bounding box center [370, 18] width 17 height 17
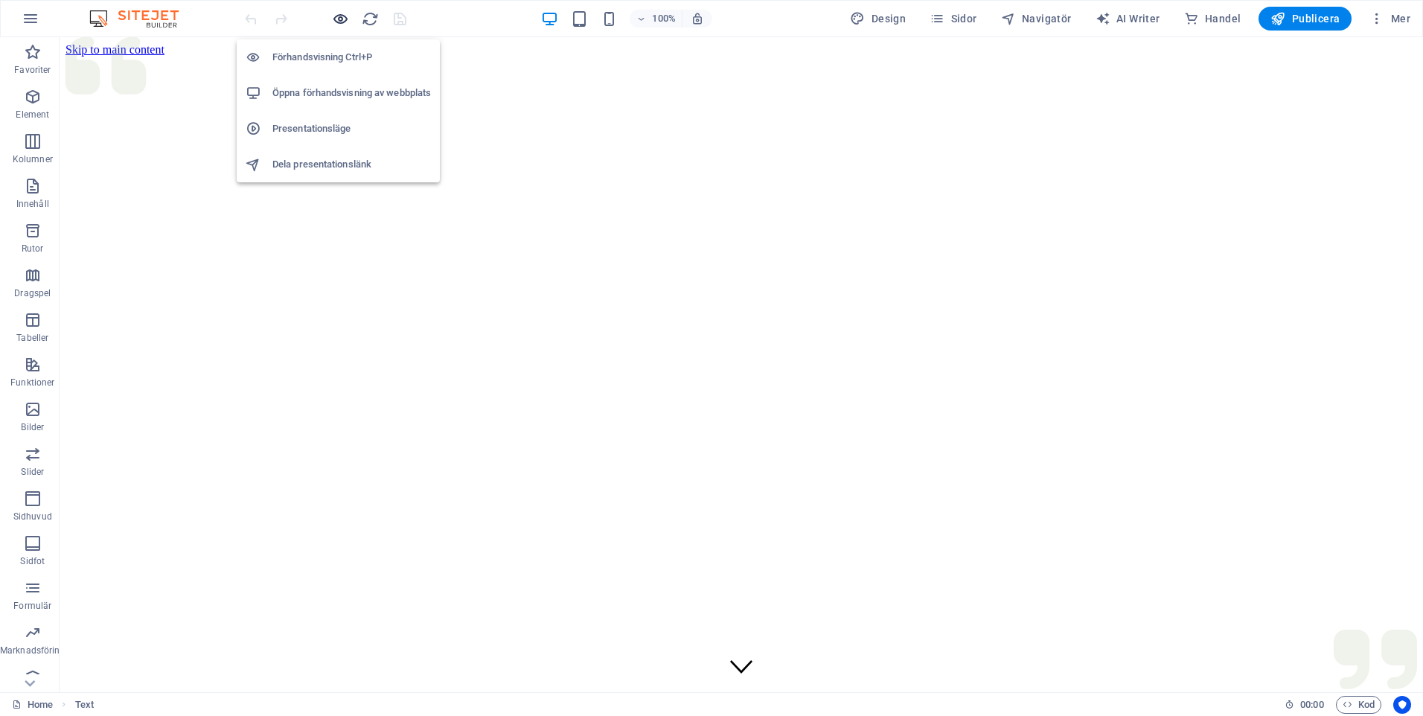
click at [346, 21] on icon "button" at bounding box center [340, 18] width 17 height 17
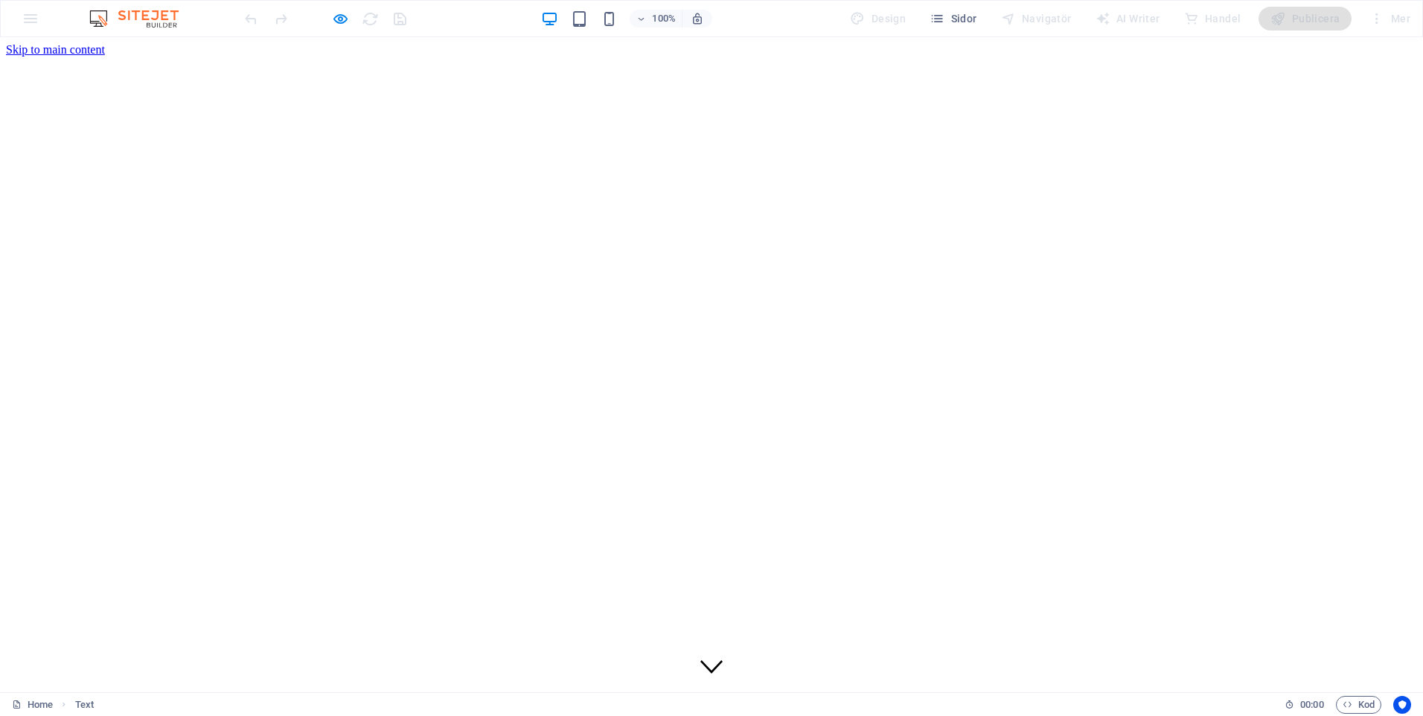
click at [349, 18] on div at bounding box center [325, 19] width 167 height 24
click at [342, 18] on icon "button" at bounding box center [340, 18] width 17 height 17
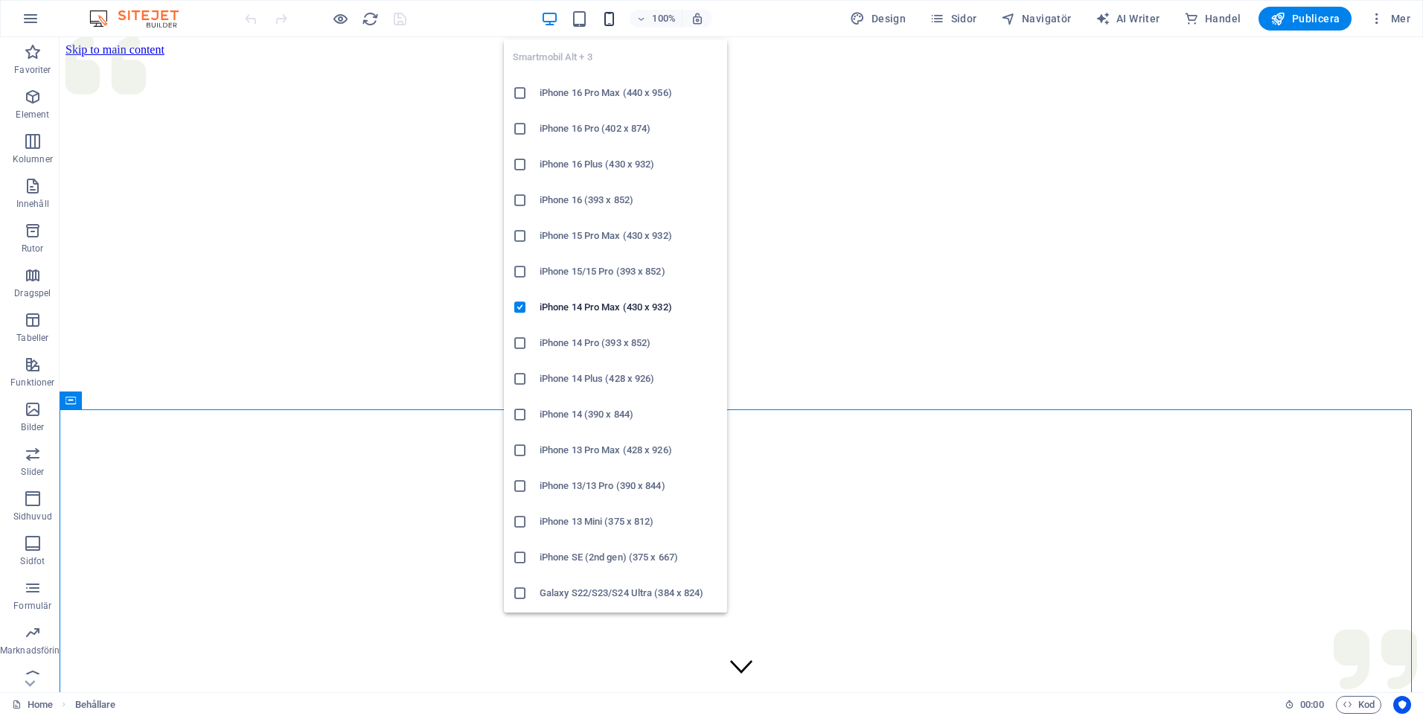
click at [609, 19] on icon "button" at bounding box center [609, 18] width 17 height 17
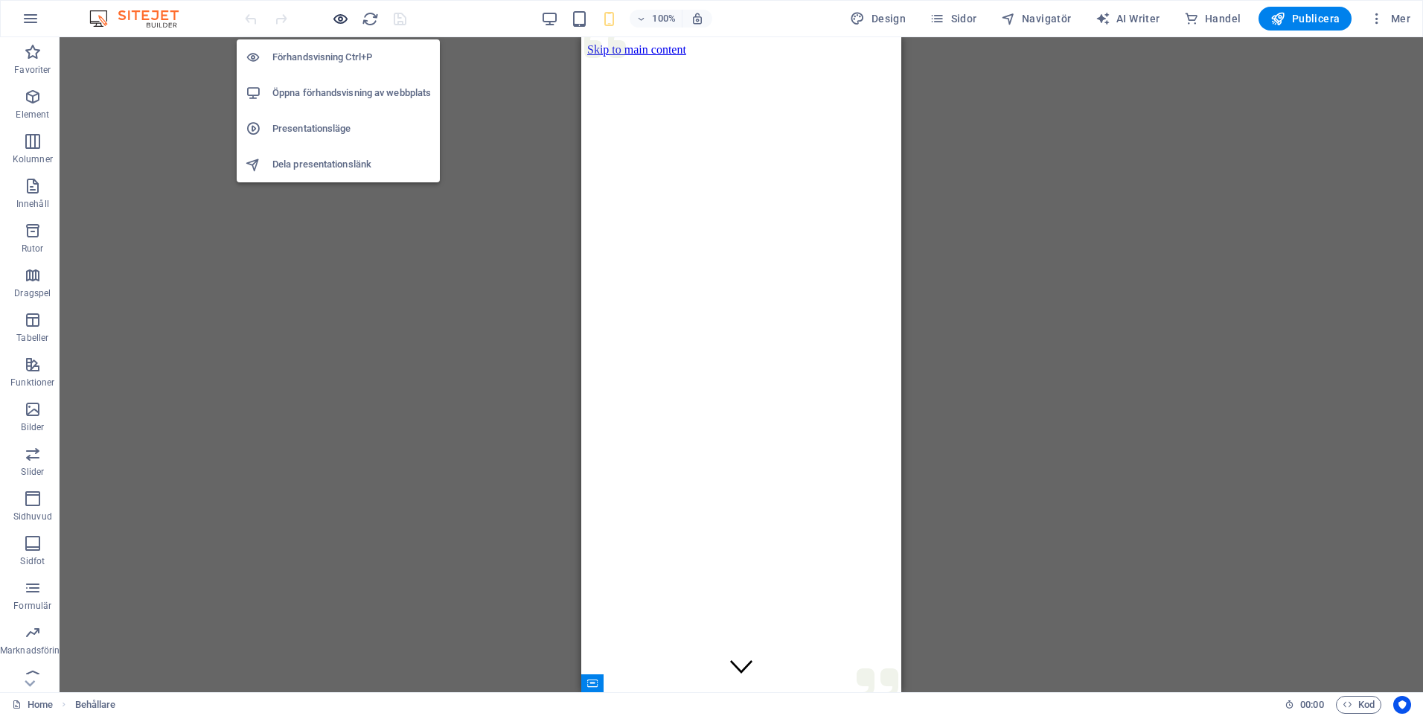
click at [345, 20] on icon "button" at bounding box center [340, 18] width 17 height 17
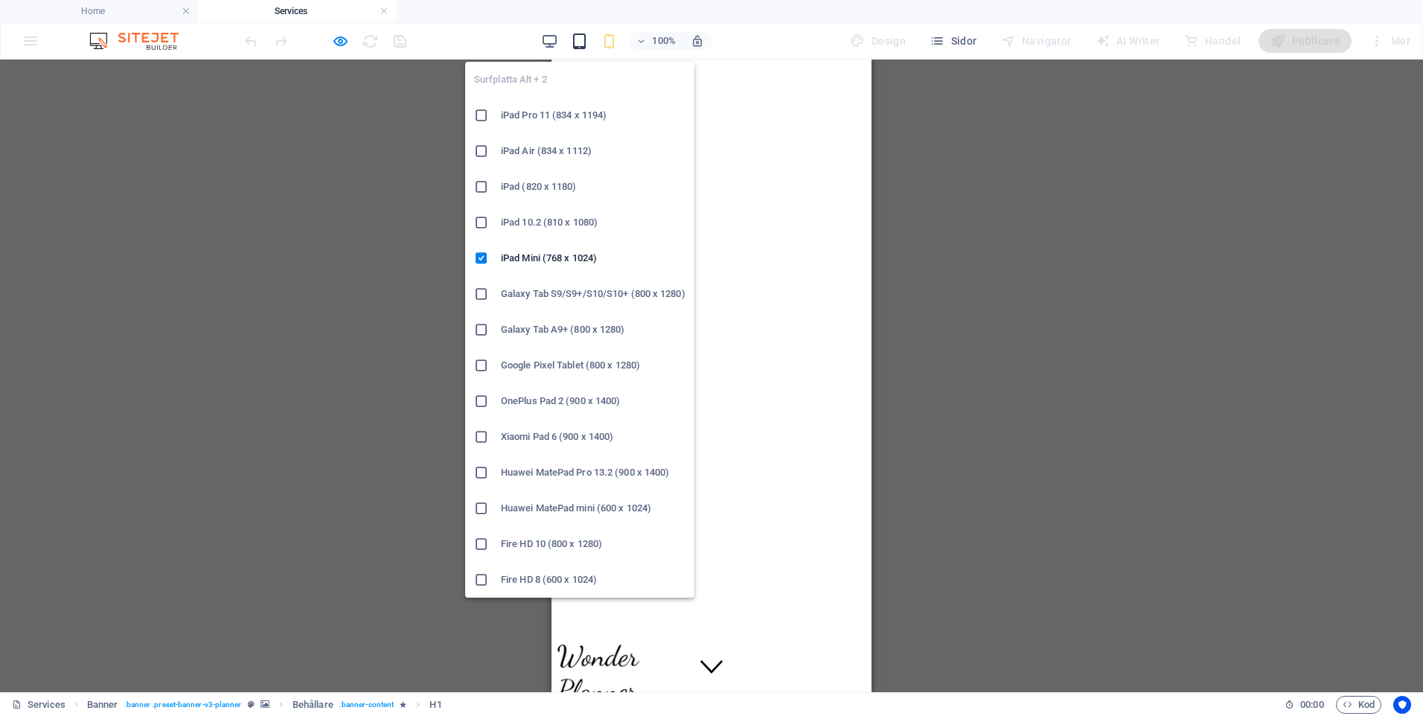
click at [583, 44] on icon "button" at bounding box center [579, 41] width 17 height 17
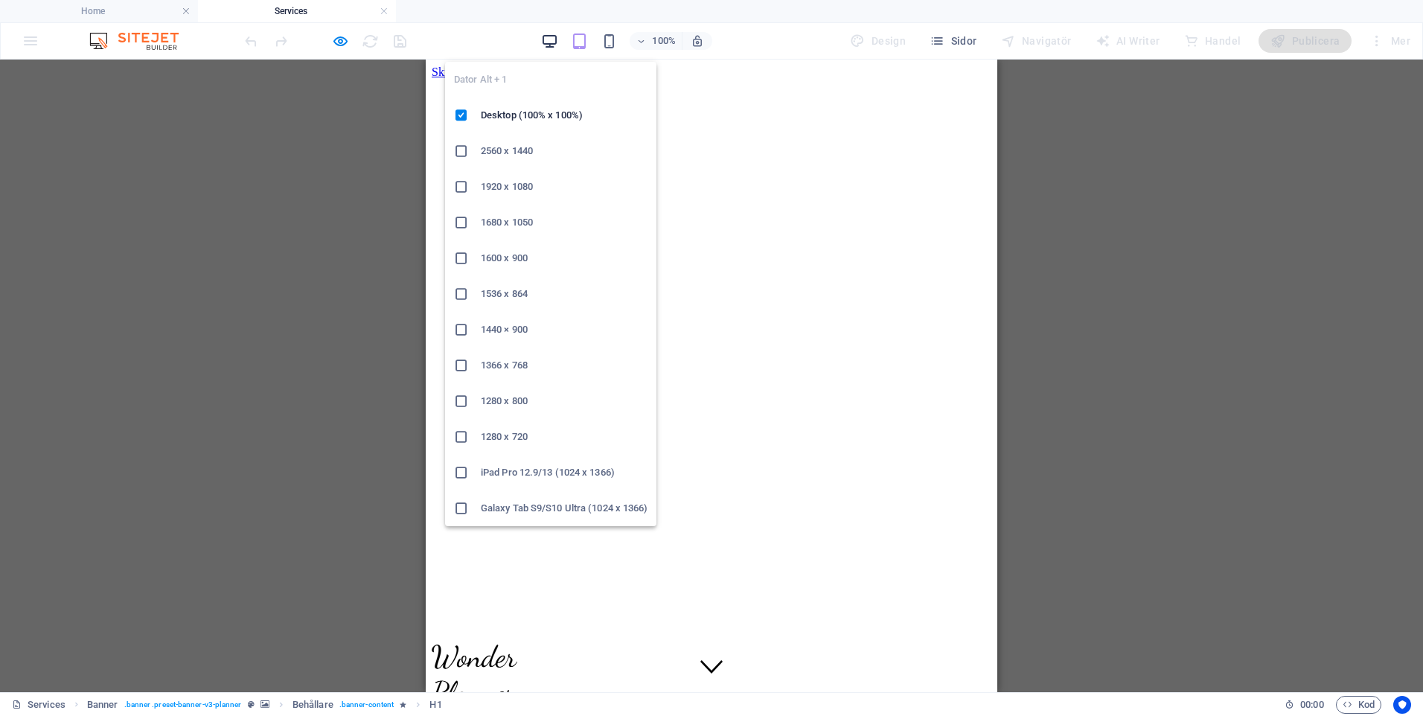
click at [556, 39] on icon "button" at bounding box center [549, 41] width 17 height 17
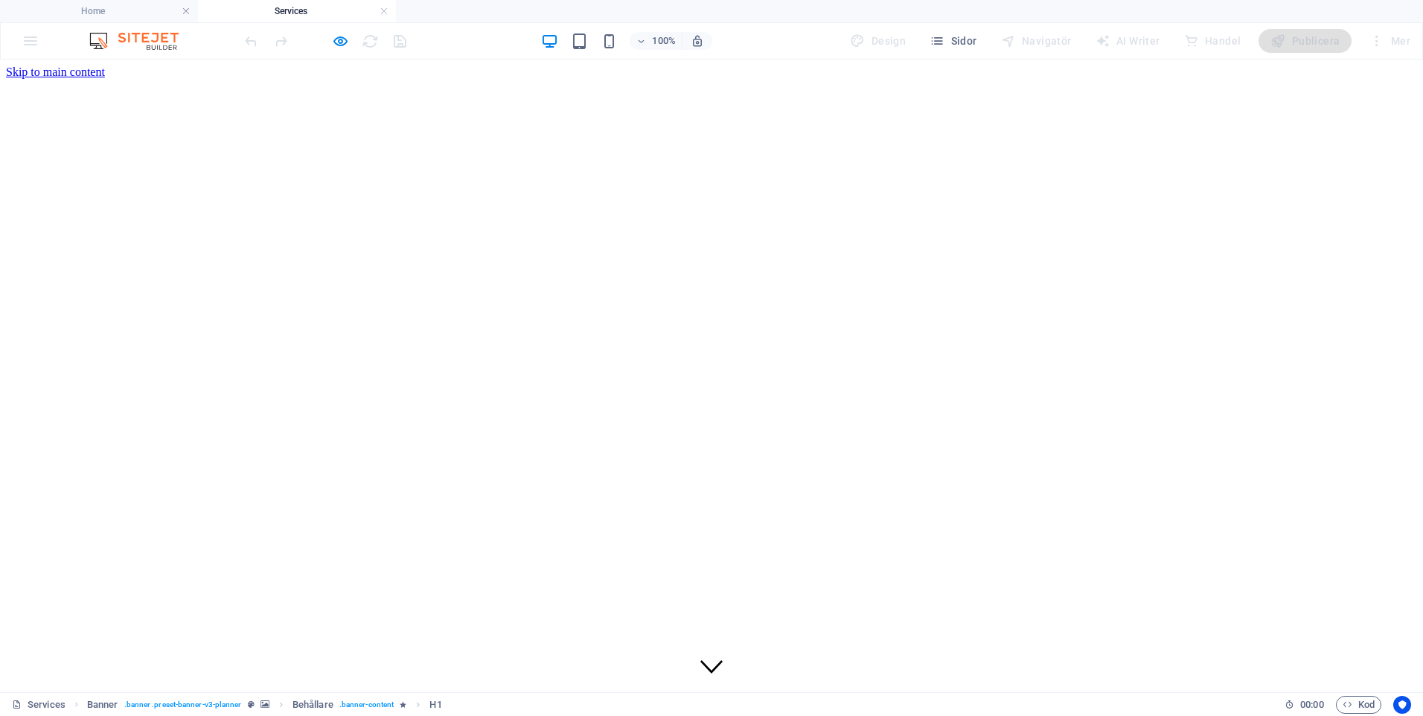
click at [330, 36] on div at bounding box center [325, 41] width 167 height 24
click at [340, 40] on icon "button" at bounding box center [340, 41] width 17 height 17
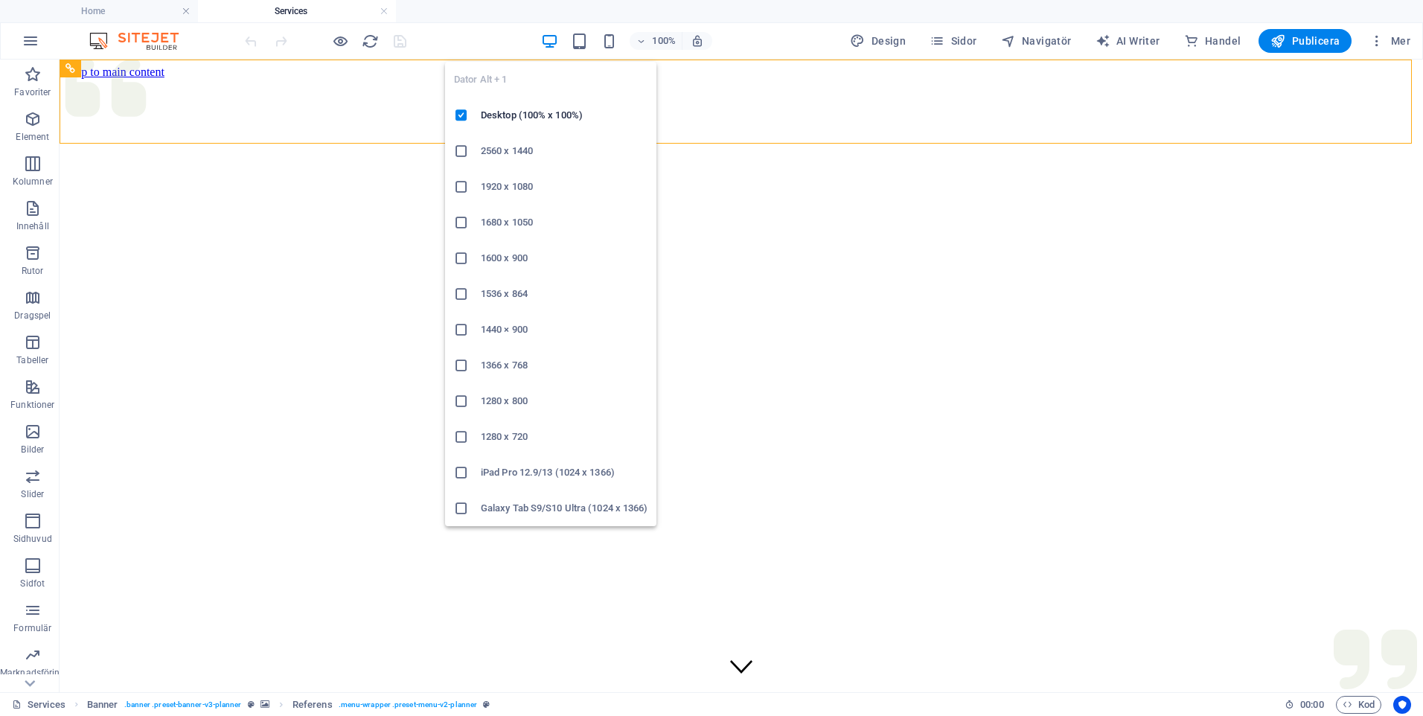
click at [555, 35] on icon "button" at bounding box center [549, 41] width 17 height 17
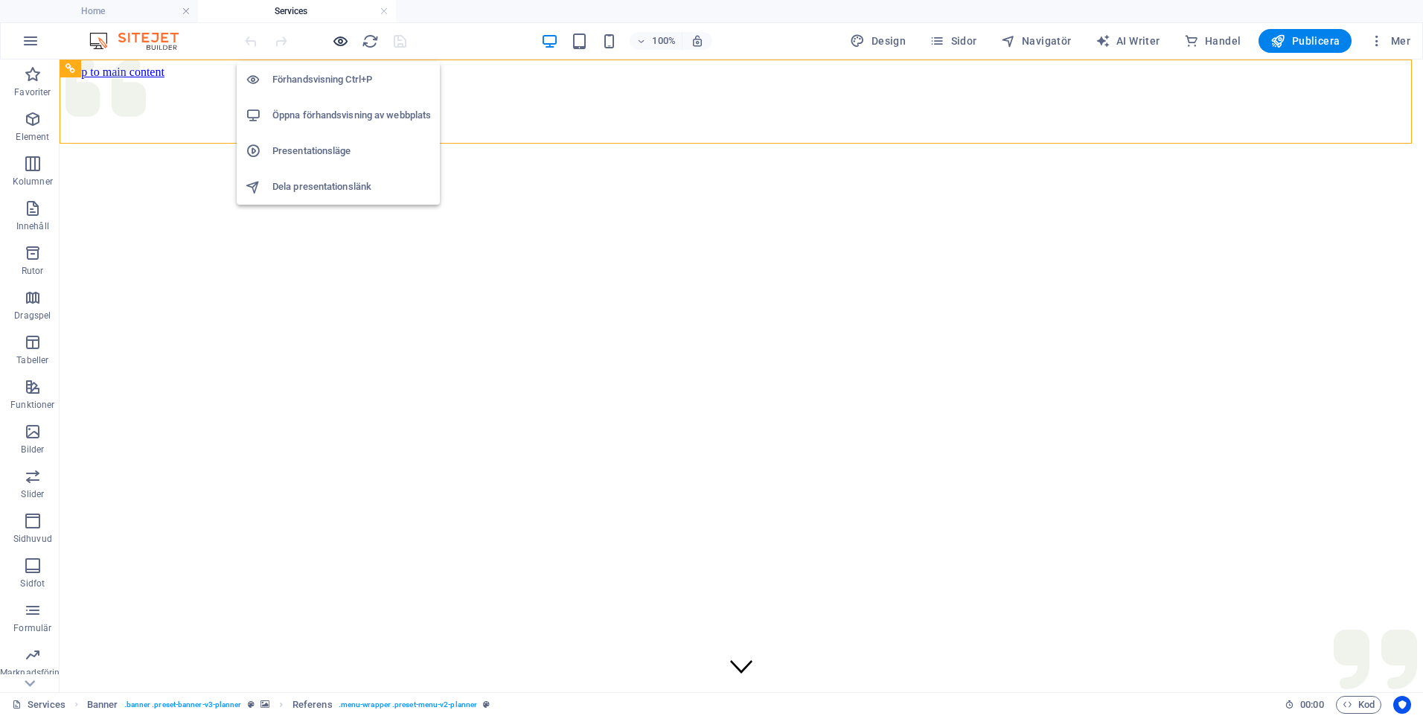
click at [342, 39] on icon "button" at bounding box center [340, 41] width 17 height 17
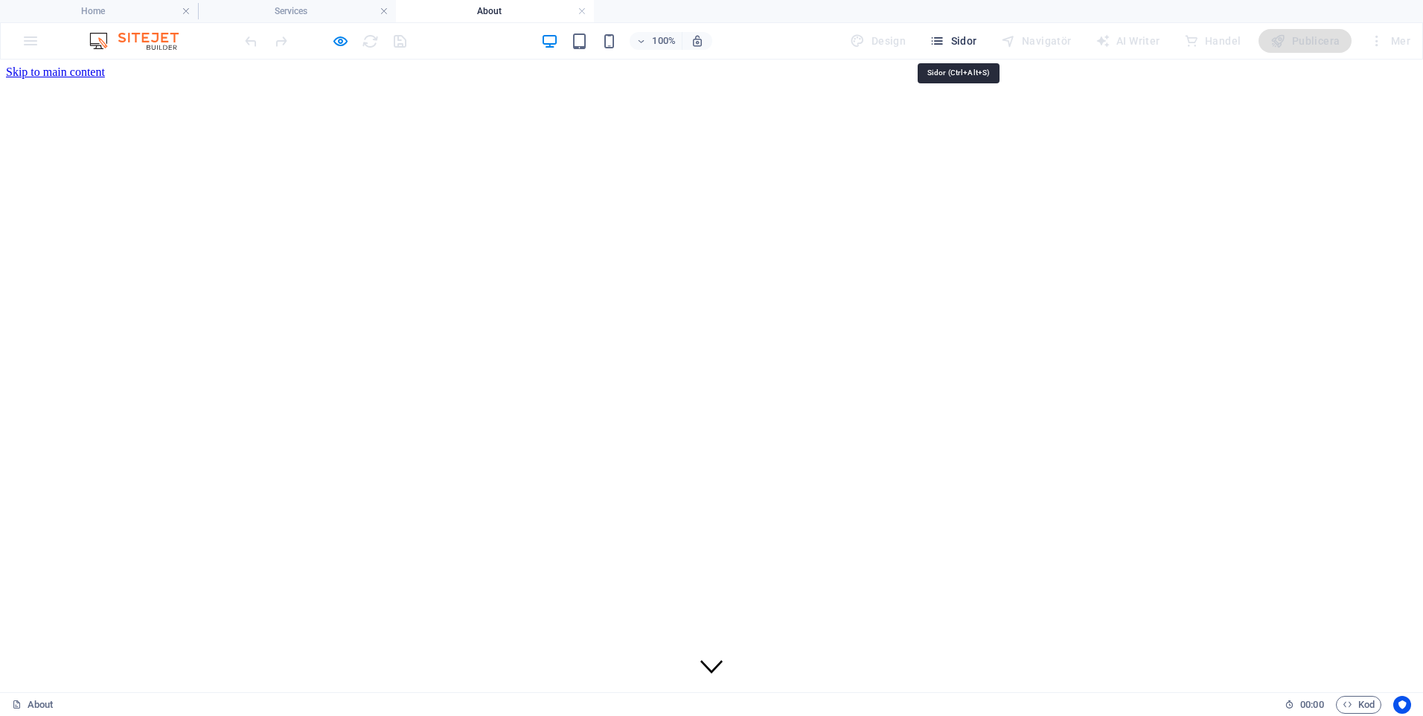
click at [956, 37] on span "Sidor" at bounding box center [953, 41] width 47 height 15
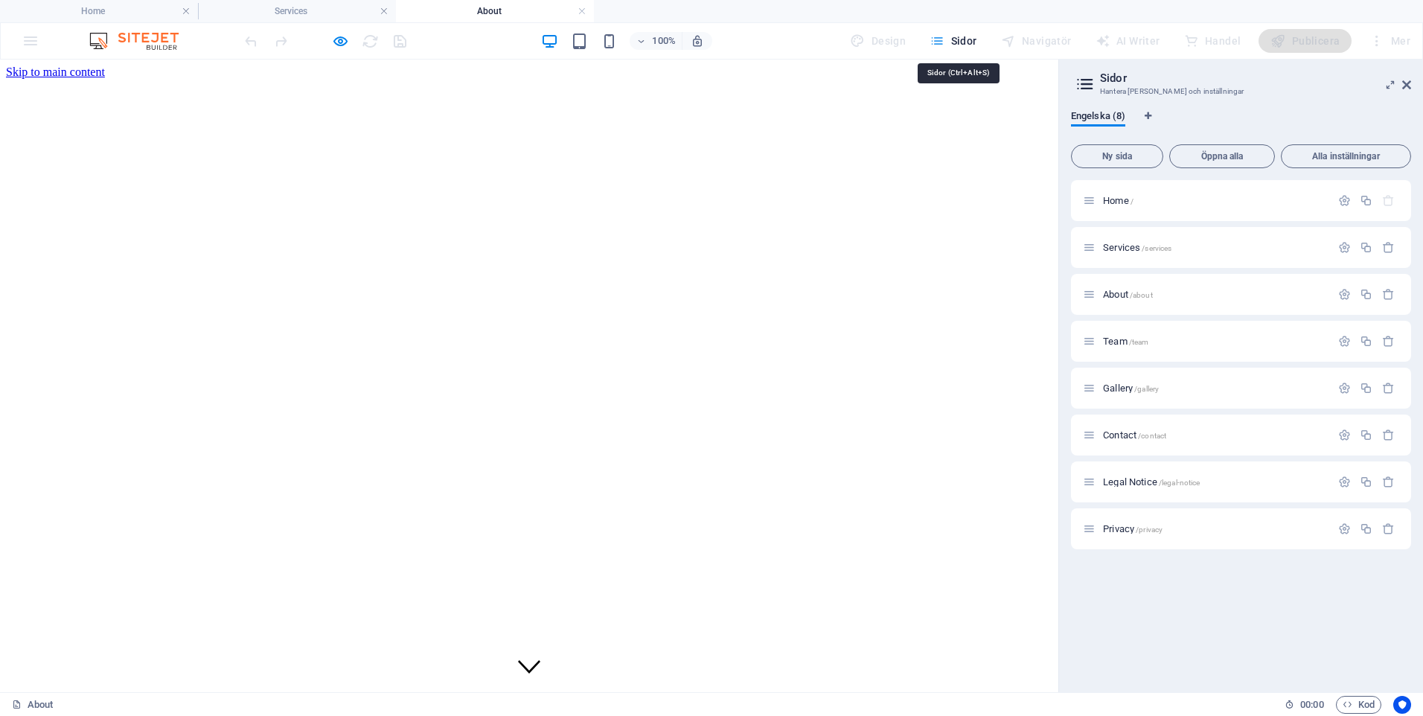
click at [956, 37] on span "Sidor" at bounding box center [953, 41] width 47 height 15
click at [941, 39] on icon "button" at bounding box center [937, 41] width 15 height 15
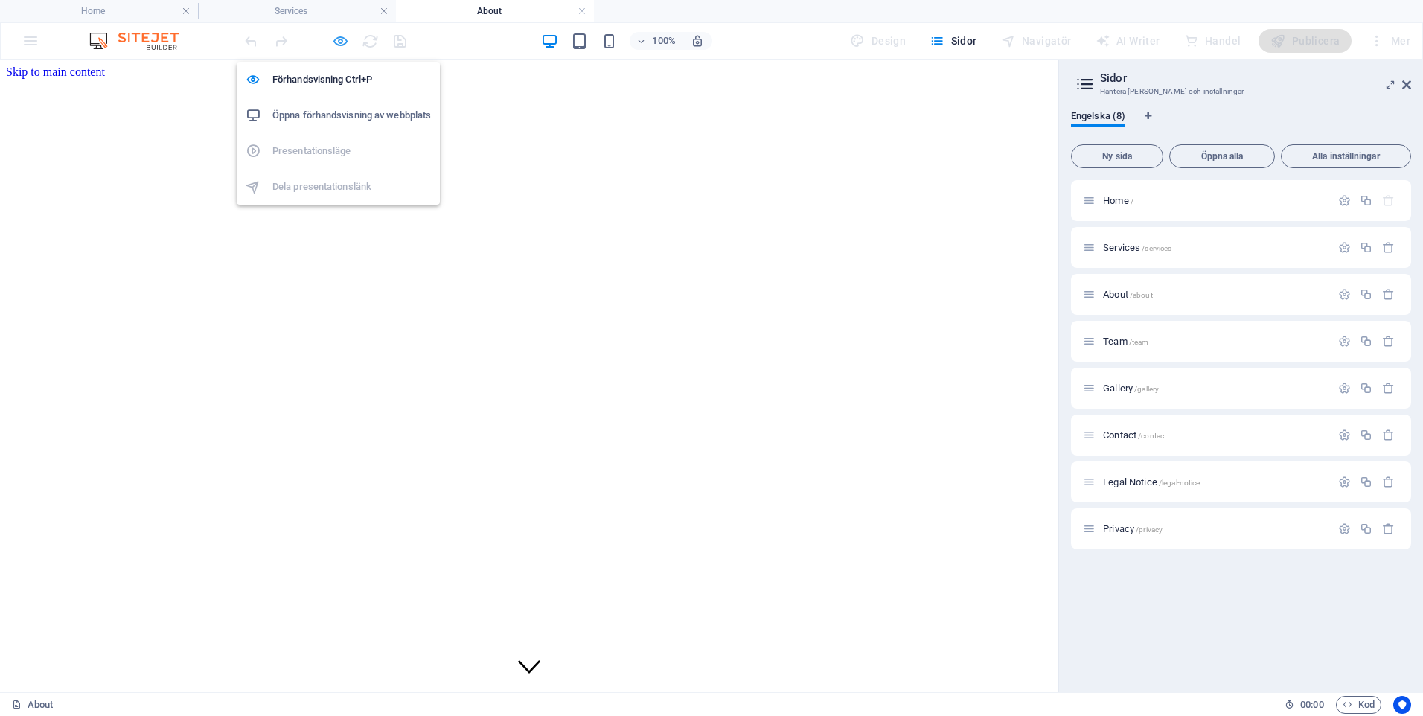
click at [344, 39] on icon "button" at bounding box center [340, 41] width 17 height 17
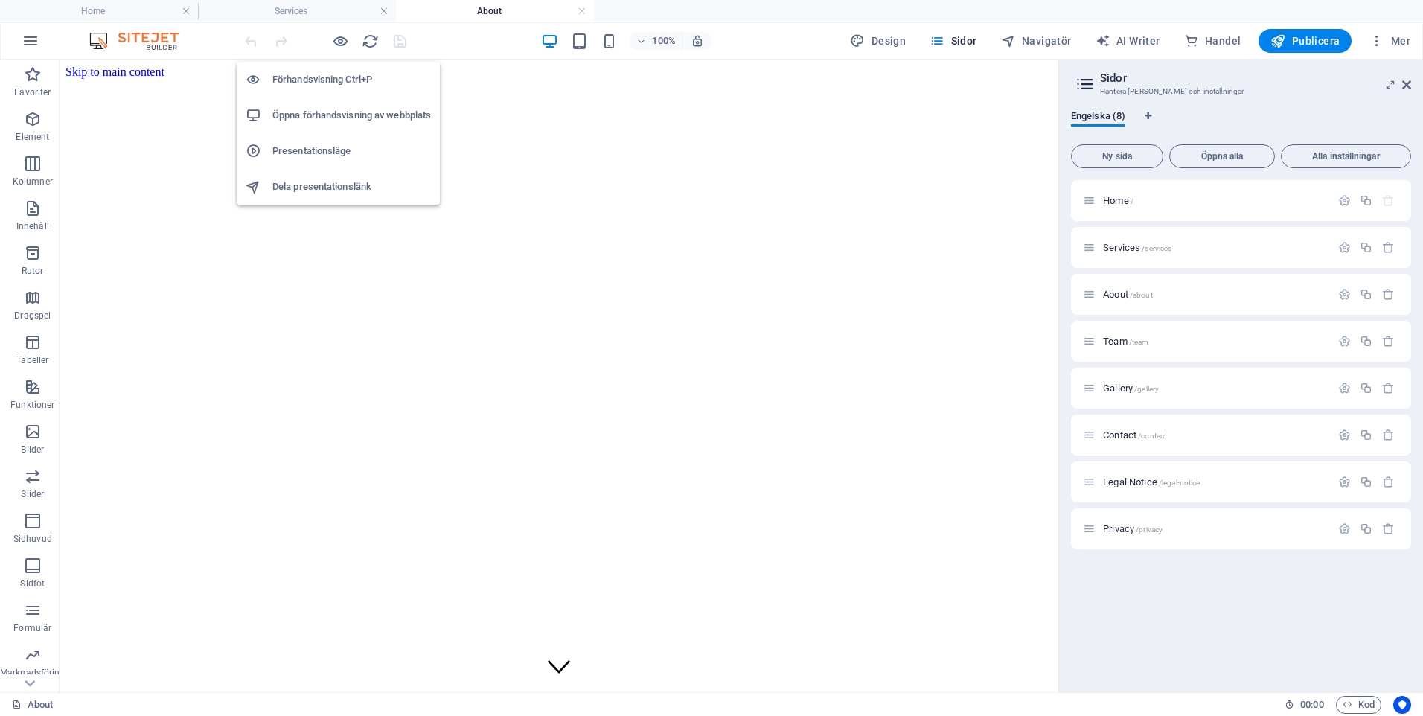
click at [345, 80] on h6 "Förhandsvisning Ctrl+P" at bounding box center [351, 80] width 159 height 18
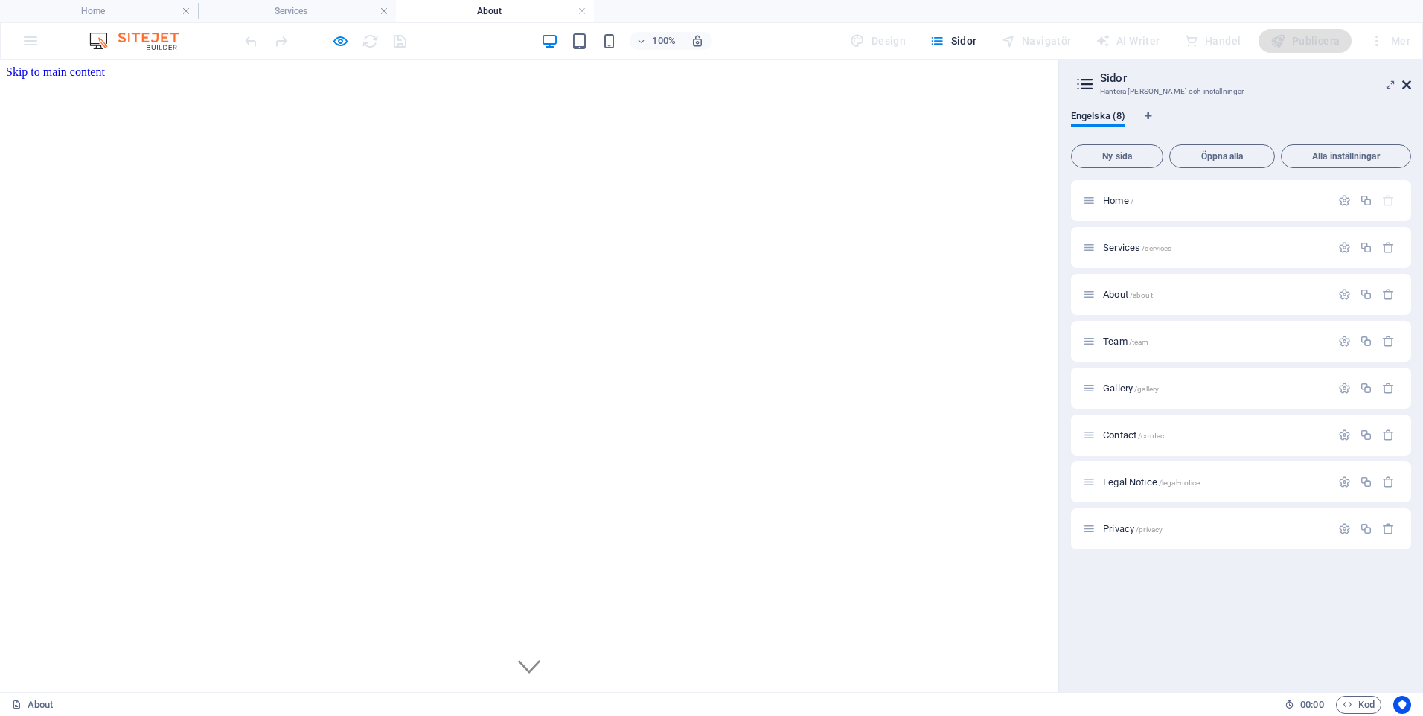
click at [1404, 86] on icon at bounding box center [1407, 85] width 9 height 12
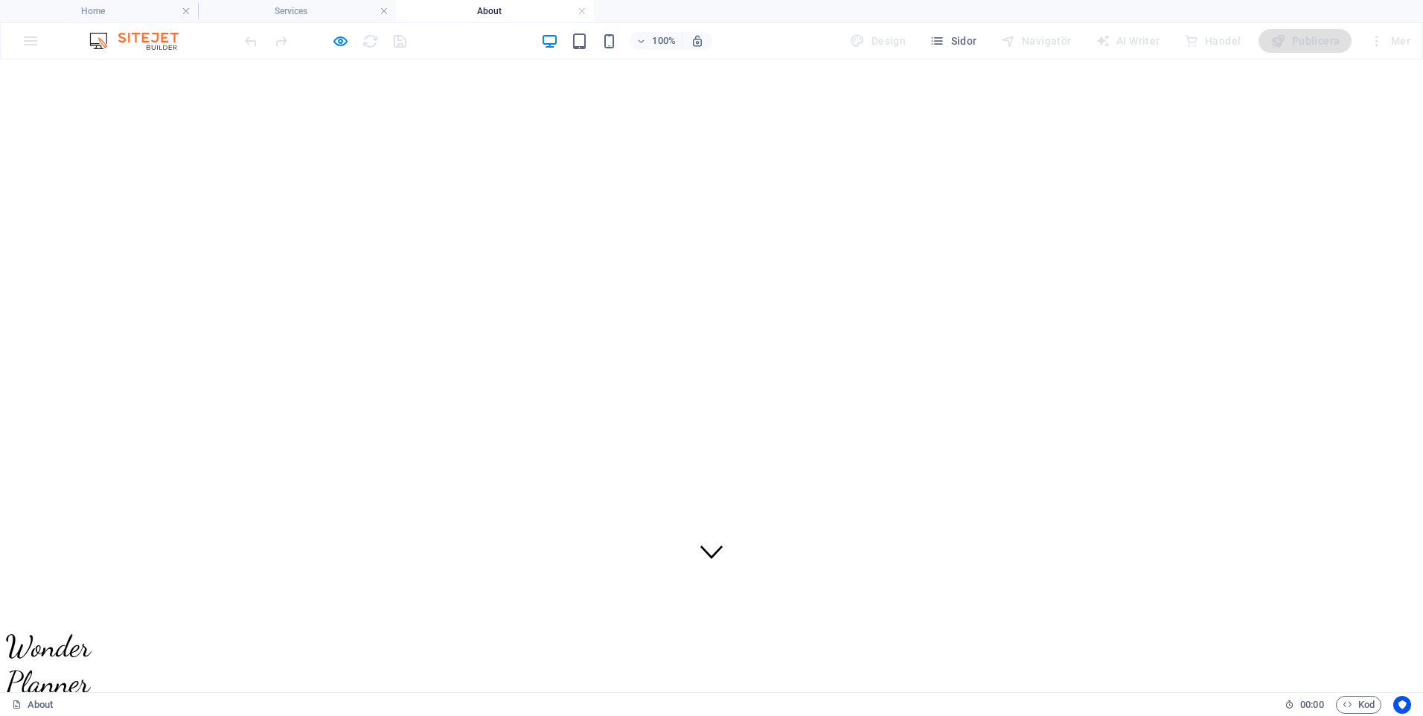
scroll to position [74, 0]
click at [765, 4] on div at bounding box center [712, 4] width 1412 height 0
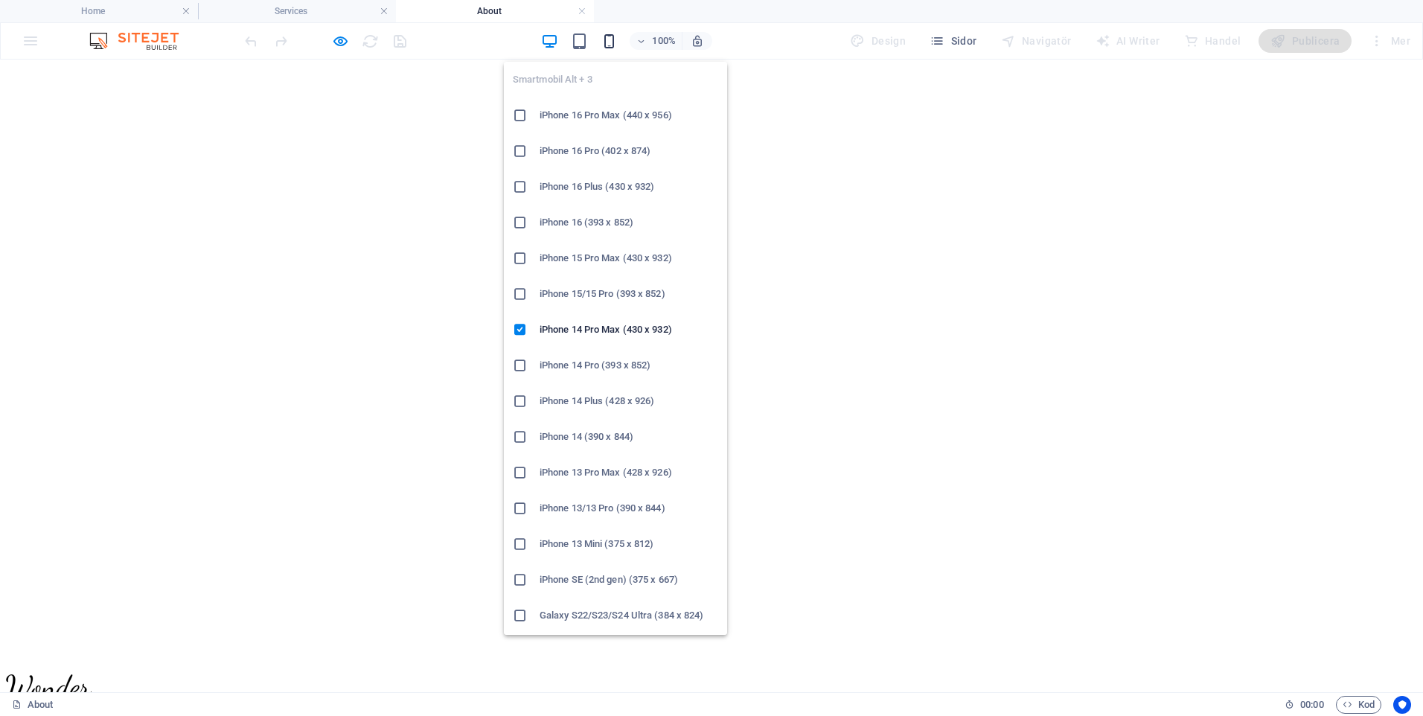
click at [608, 40] on icon "button" at bounding box center [609, 41] width 17 height 17
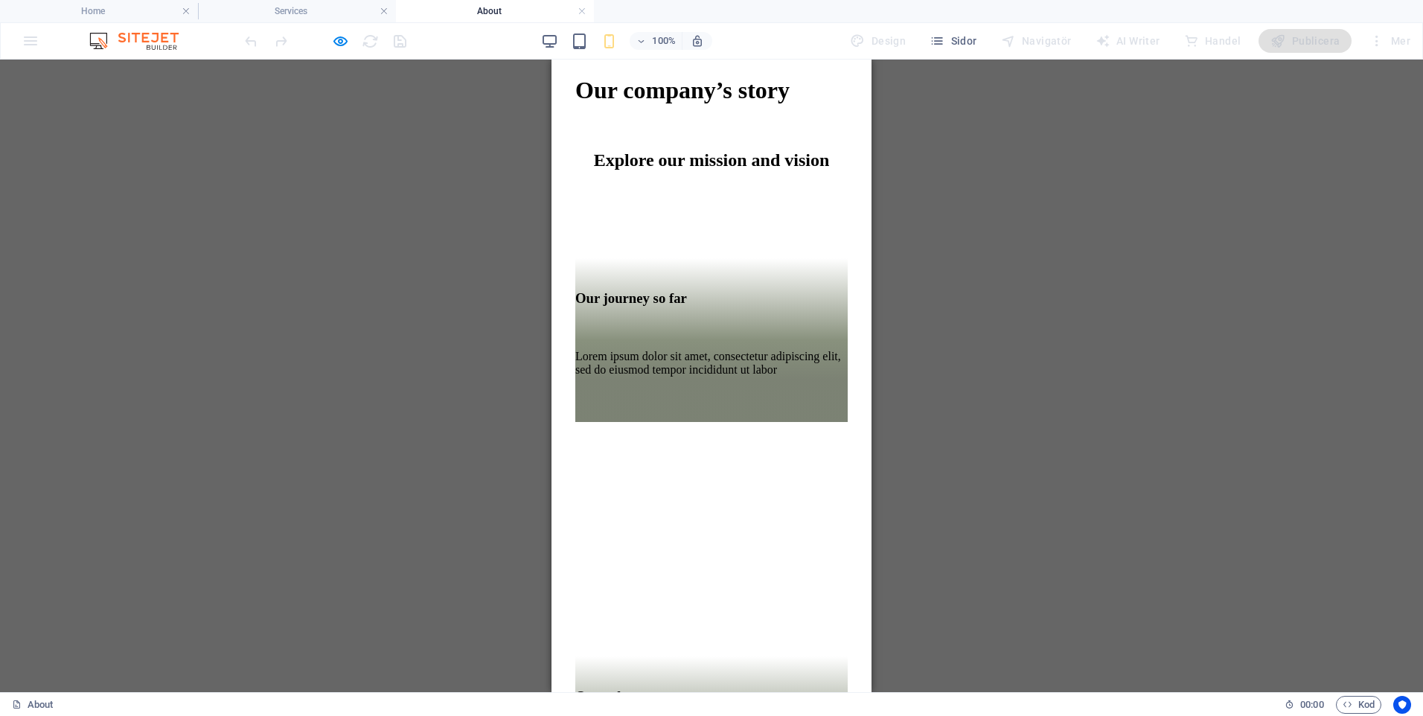
scroll to position [819, 0]
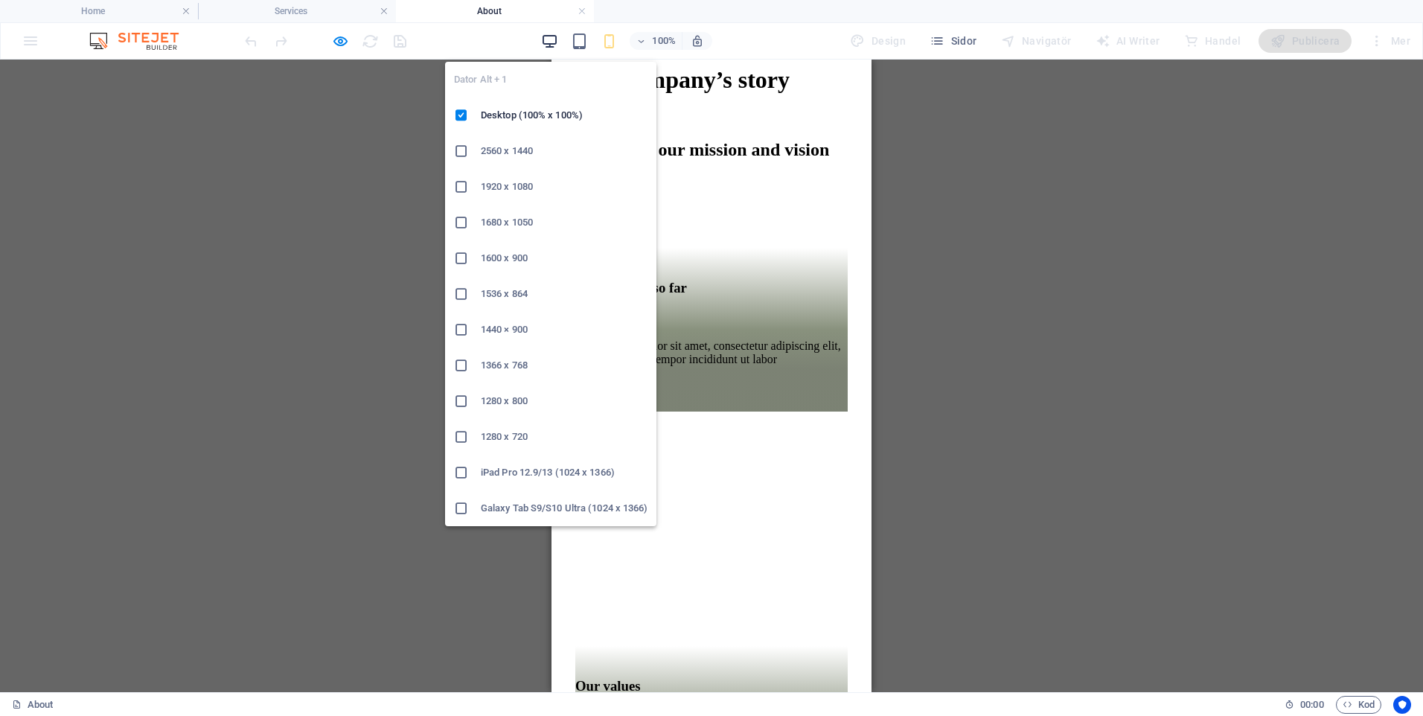
click at [556, 41] on icon "button" at bounding box center [549, 41] width 17 height 17
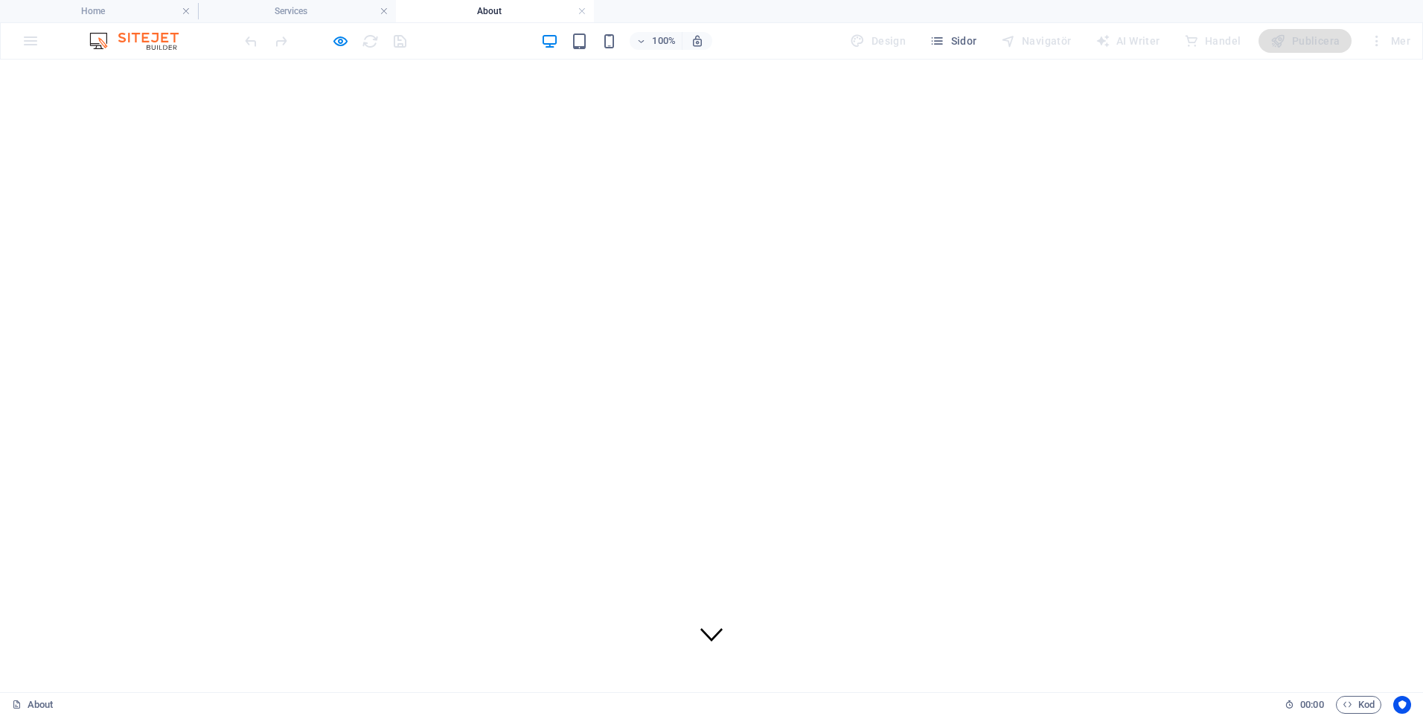
scroll to position [0, 0]
click at [39, 51] on div "100% Design Sidor Navigatör AI Writer Handel Publicera Mer" at bounding box center [712, 41] width 1422 height 36
click at [93, 6] on h4 "Home" at bounding box center [99, 11] width 198 height 16
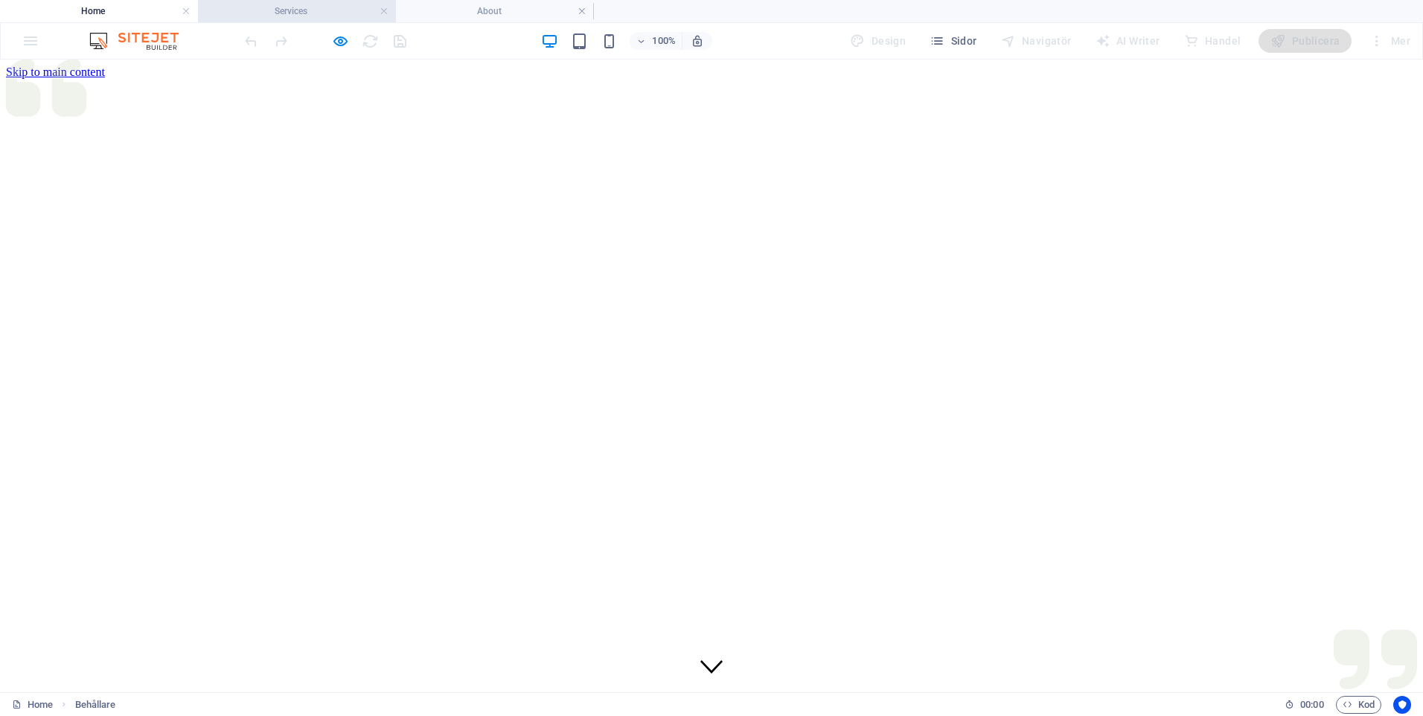
click at [308, 6] on h4 "Services" at bounding box center [297, 11] width 198 height 16
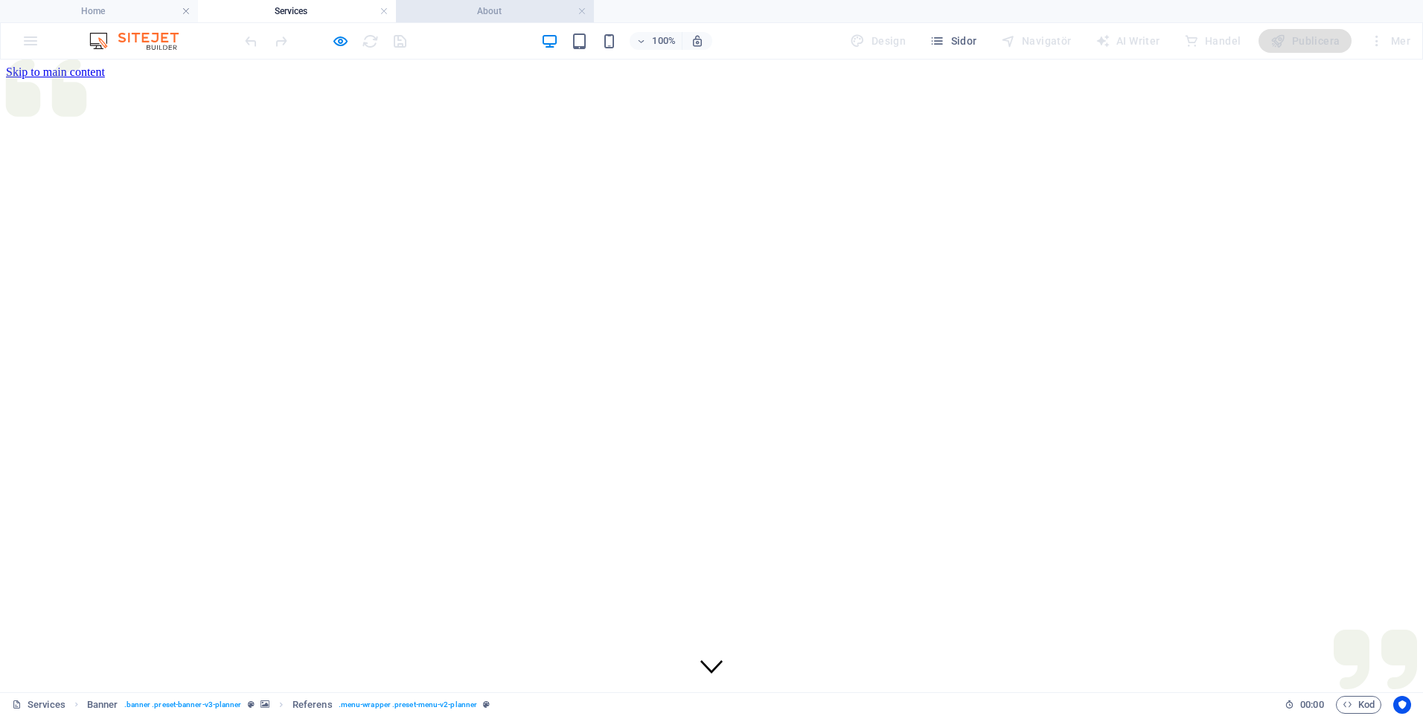
click at [512, 17] on h4 "About" at bounding box center [495, 11] width 198 height 16
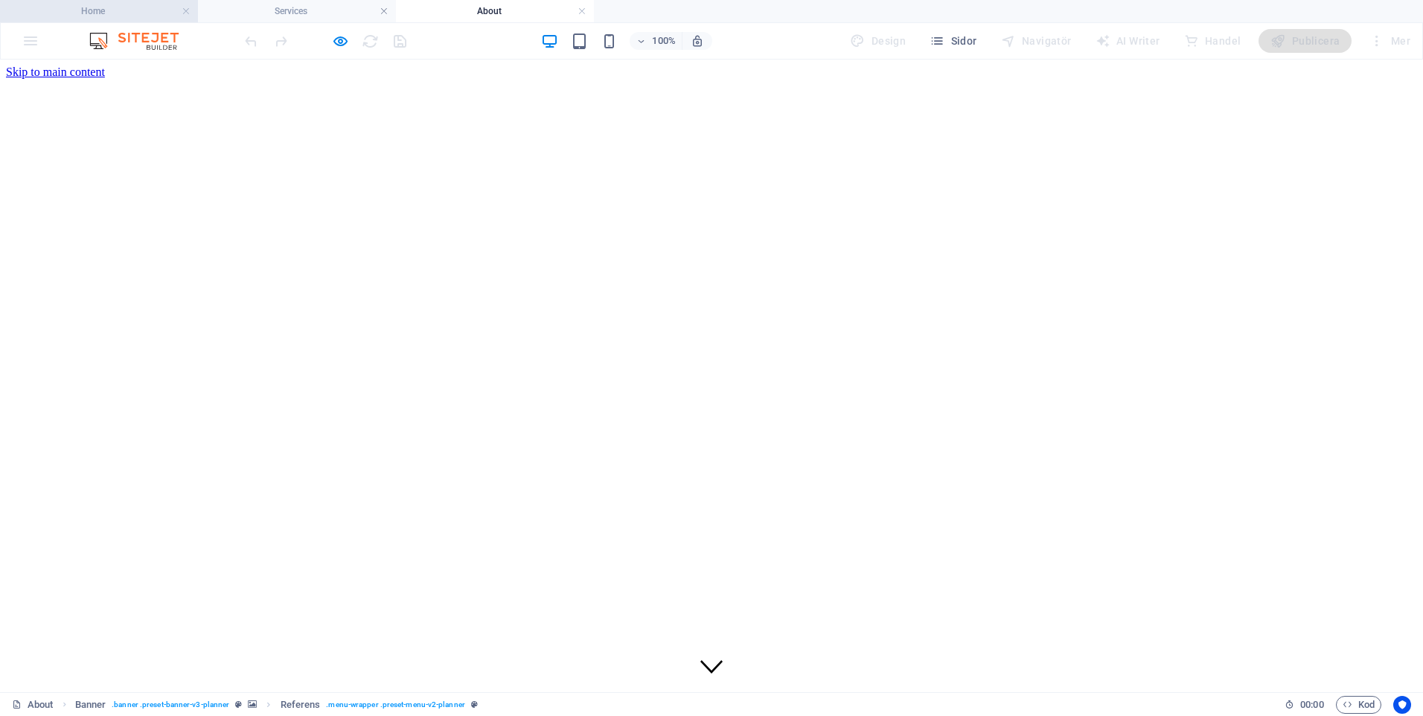
click at [96, 7] on h4 "Home" at bounding box center [99, 11] width 198 height 16
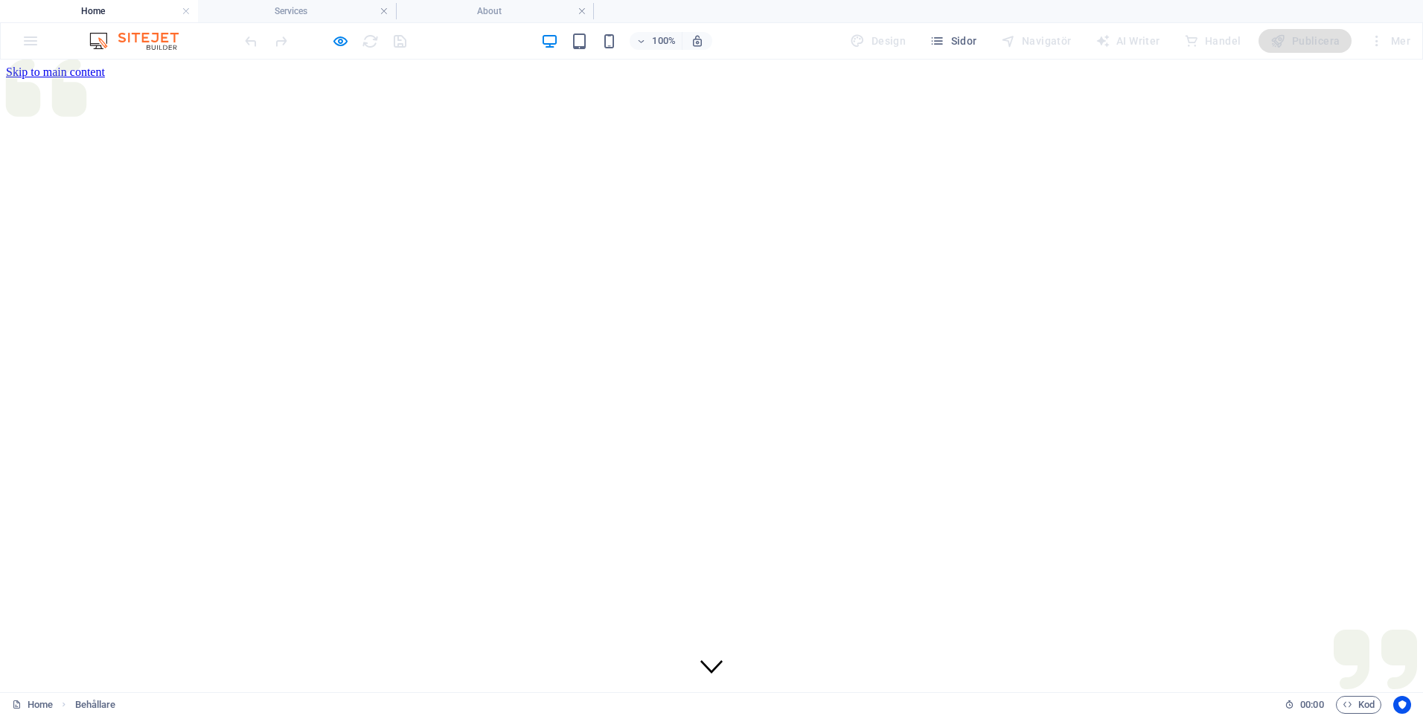
click at [341, 40] on icon "button" at bounding box center [340, 41] width 17 height 17
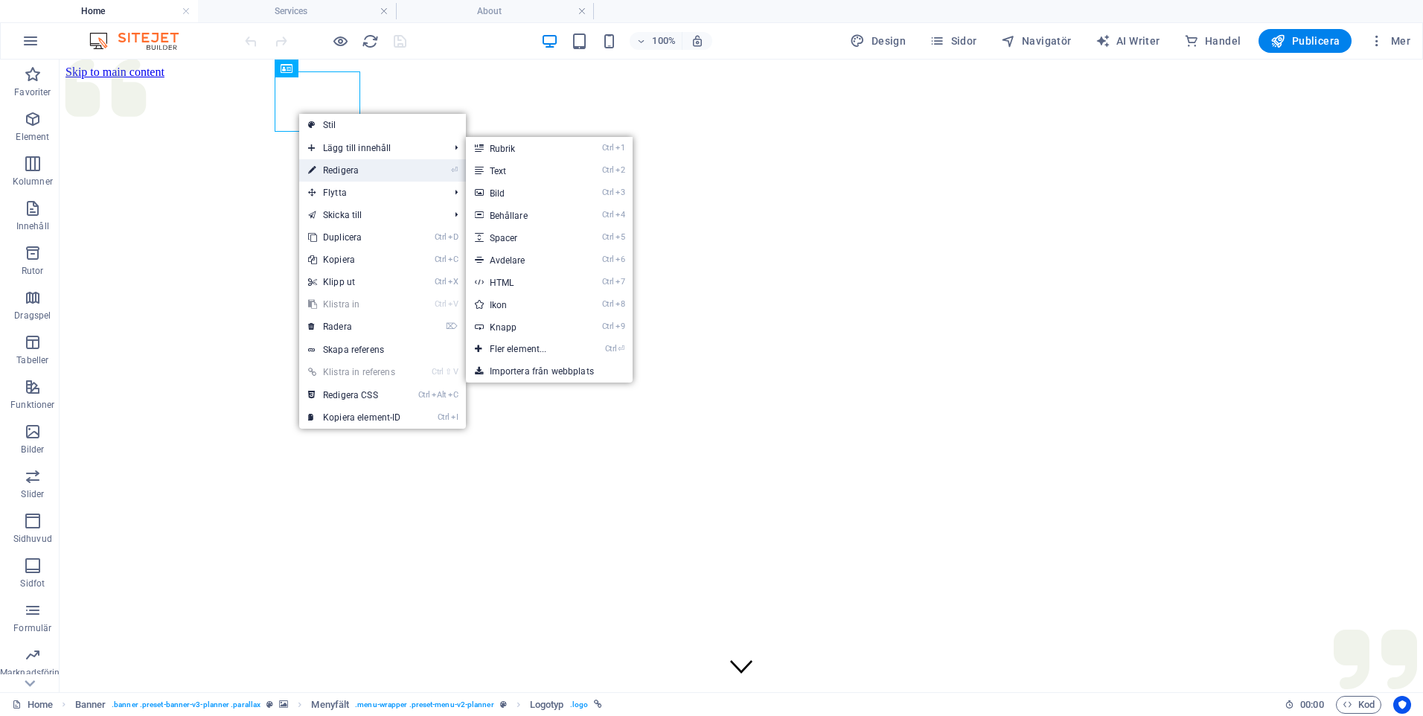
click at [346, 172] on link "⏎ Redigera" at bounding box center [354, 170] width 111 height 22
select select "px"
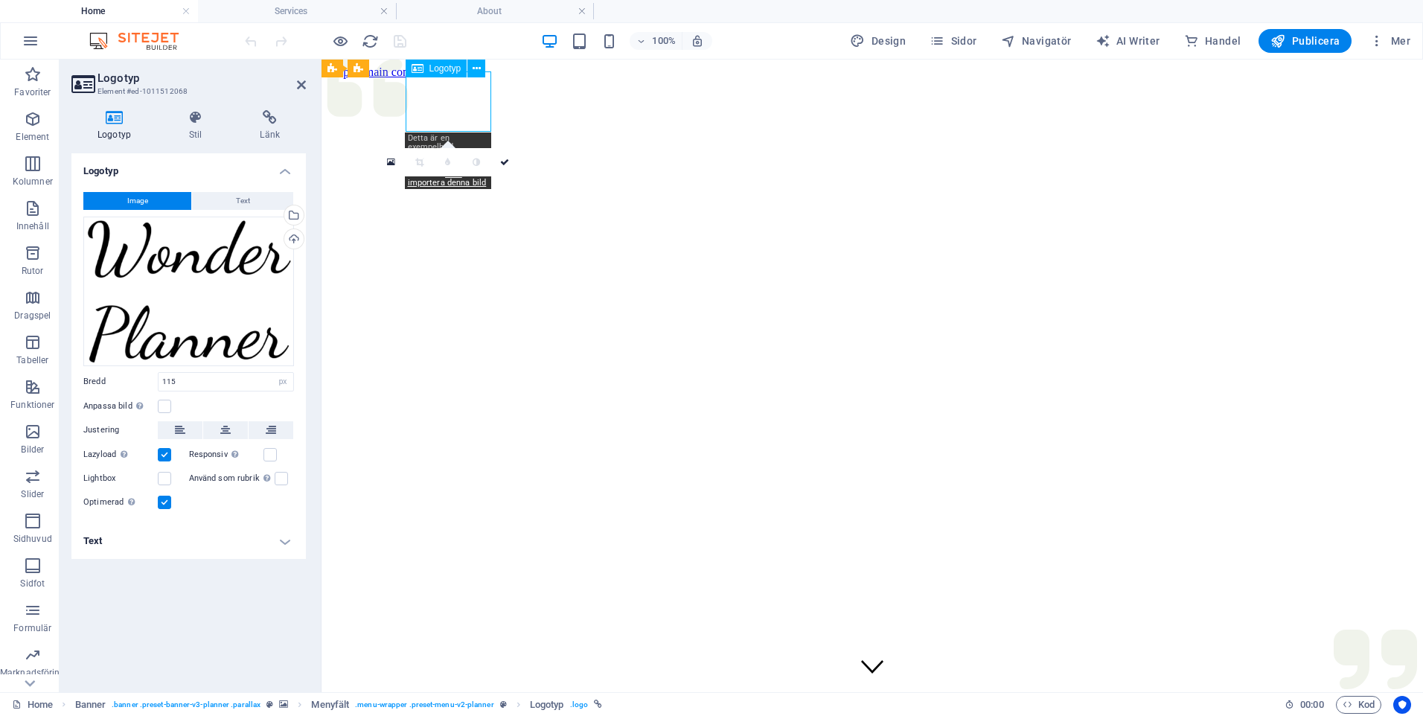
drag, startPoint x: 486, startPoint y: 121, endPoint x: 443, endPoint y: 123, distance: 43.2
drag, startPoint x: 506, startPoint y: 162, endPoint x: 448, endPoint y: 101, distance: 83.7
click at [506, 162] on icon at bounding box center [504, 162] width 9 height 9
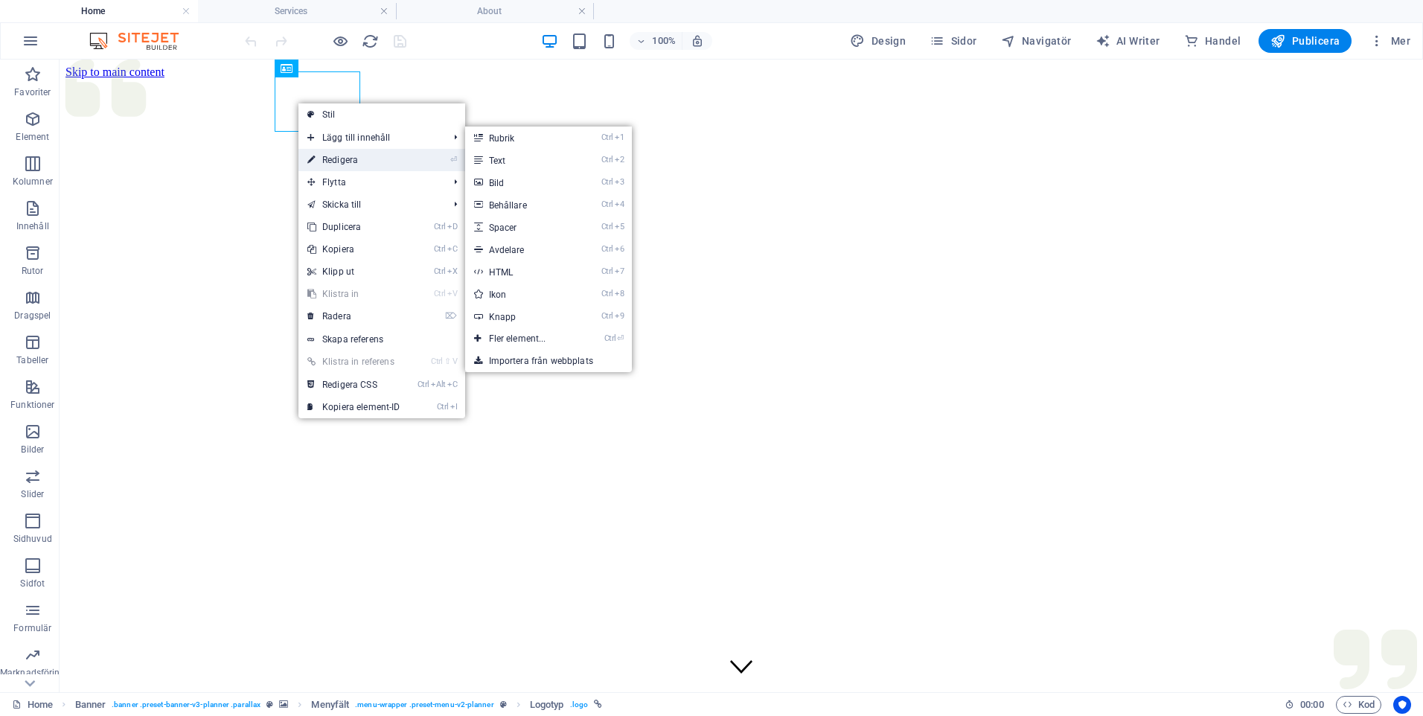
click at [346, 159] on link "⏎ Redigera" at bounding box center [354, 160] width 111 height 22
select select "px"
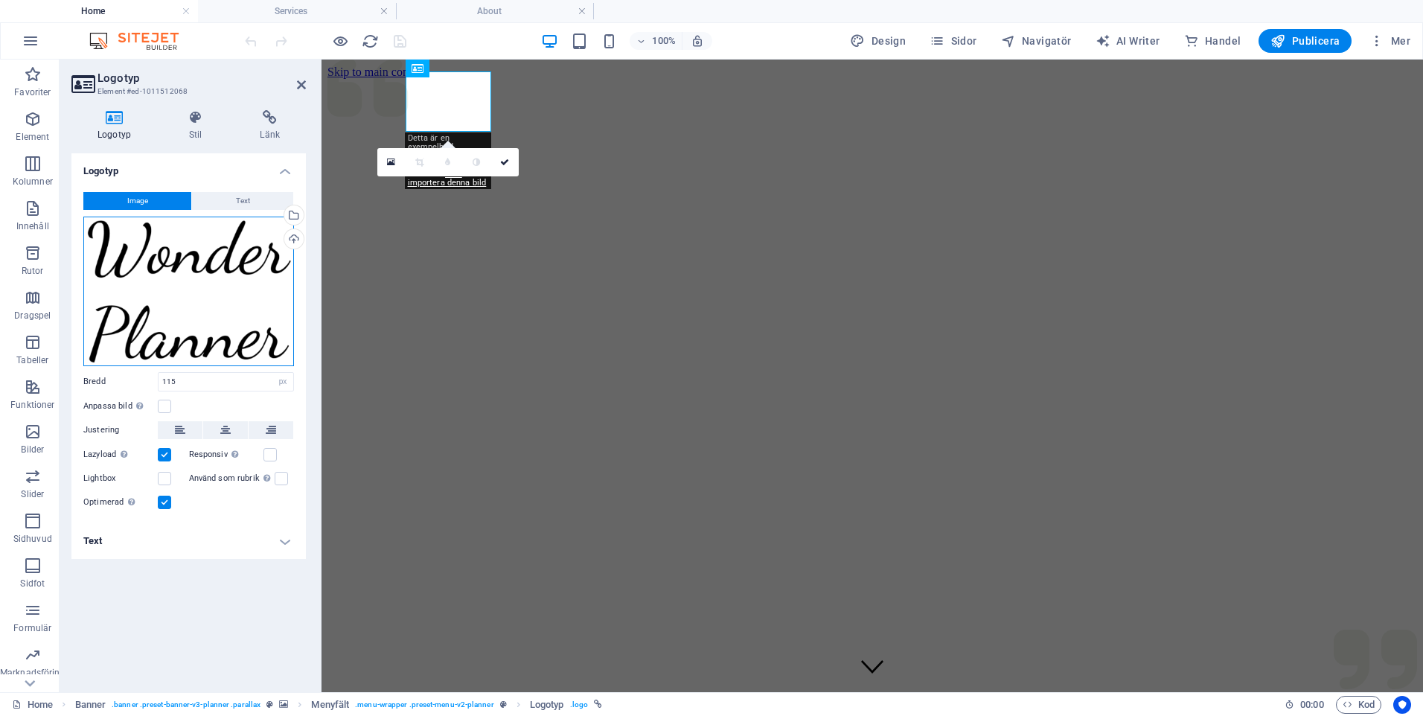
drag, startPoint x: 278, startPoint y: 342, endPoint x: 223, endPoint y: 347, distance: 54.6
click at [223, 347] on div "Dra filer hit, klicka för att välja filer eller välj filer från Filer eller vår…" at bounding box center [188, 292] width 211 height 150
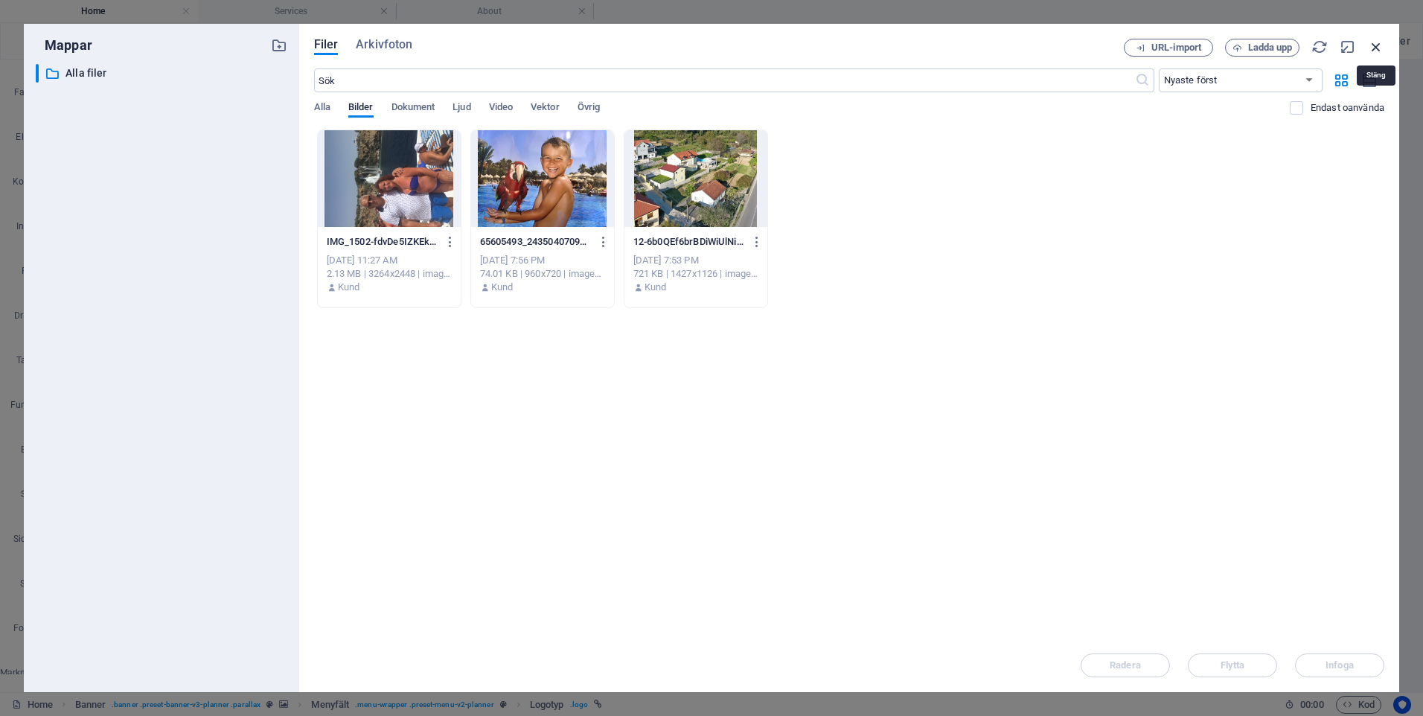
drag, startPoint x: 1379, startPoint y: 45, endPoint x: 807, endPoint y: 22, distance: 572.2
click at [1379, 45] on icon "button" at bounding box center [1376, 47] width 16 height 16
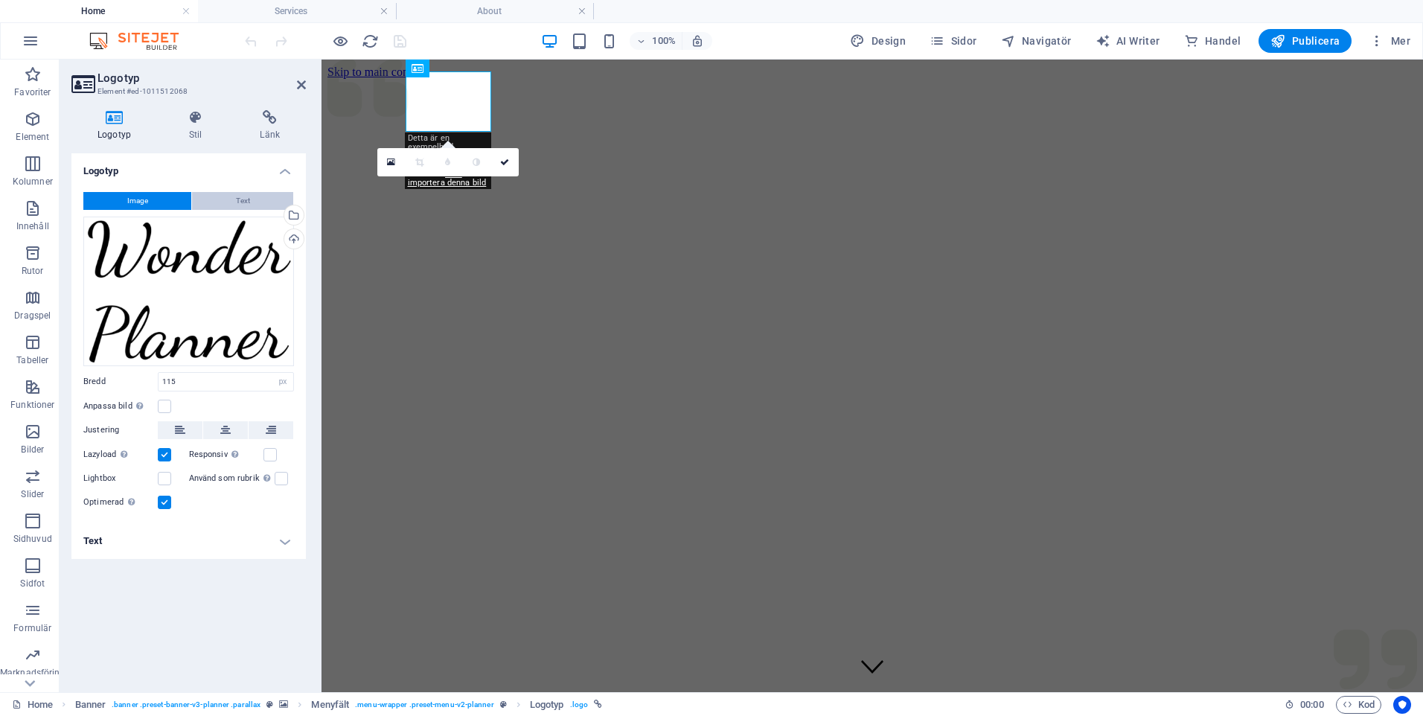
click at [244, 195] on span "Text" at bounding box center [243, 201] width 14 height 18
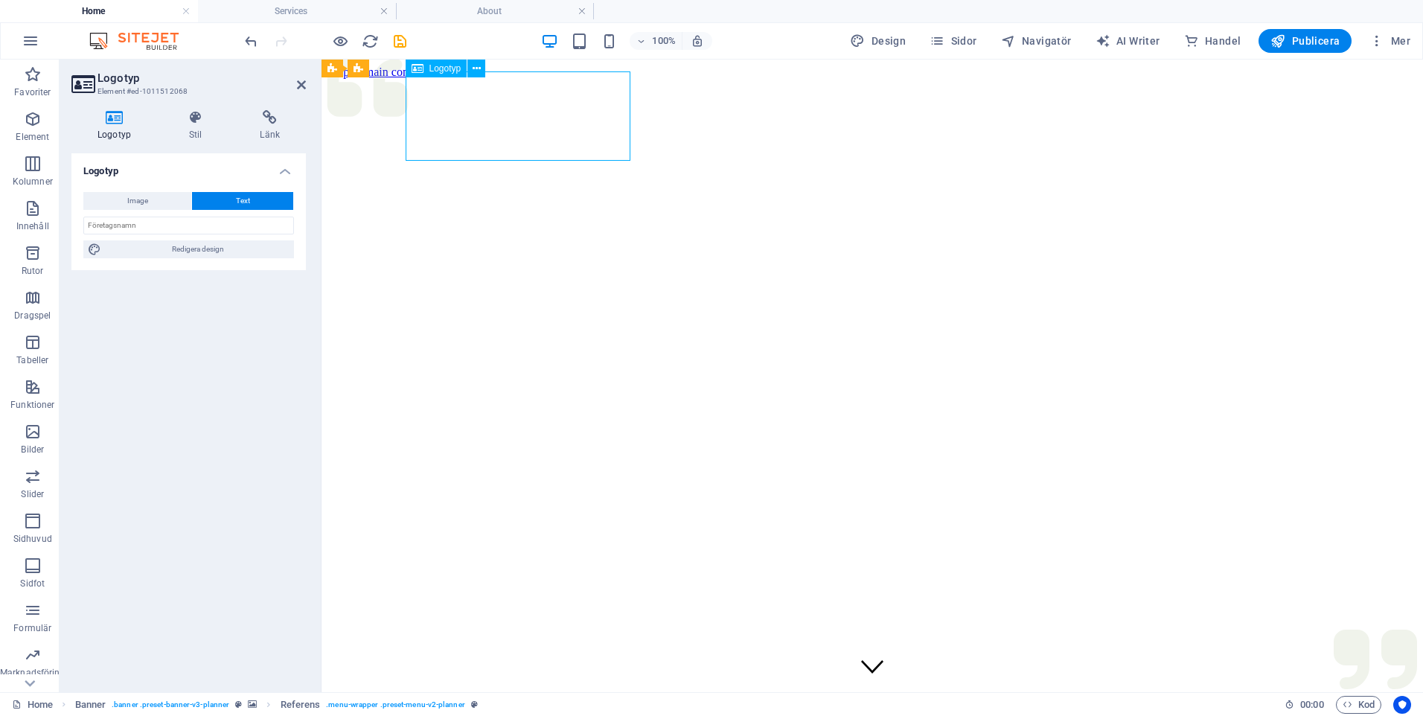
drag, startPoint x: 615, startPoint y: 126, endPoint x: 557, endPoint y: 130, distance: 58.2
click at [134, 200] on span "Image" at bounding box center [137, 201] width 21 height 18
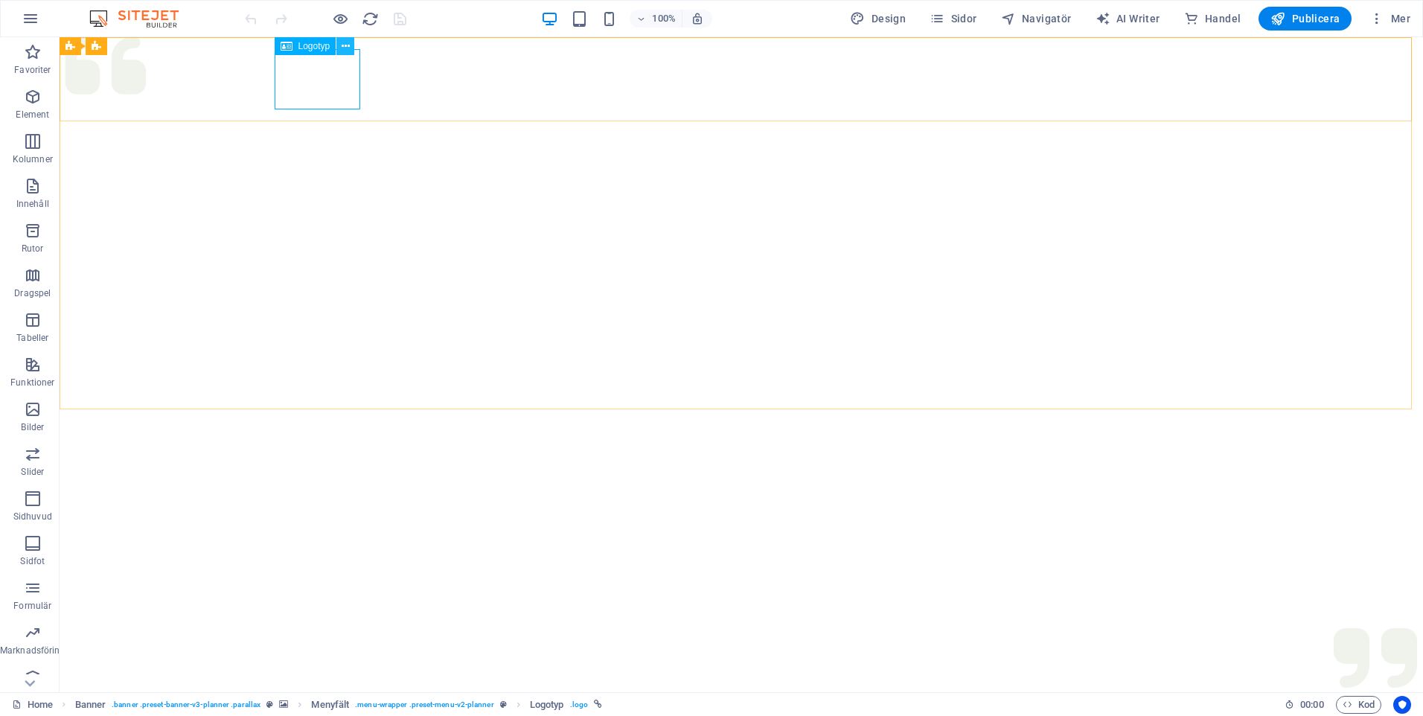
click at [348, 42] on icon at bounding box center [346, 47] width 8 height 16
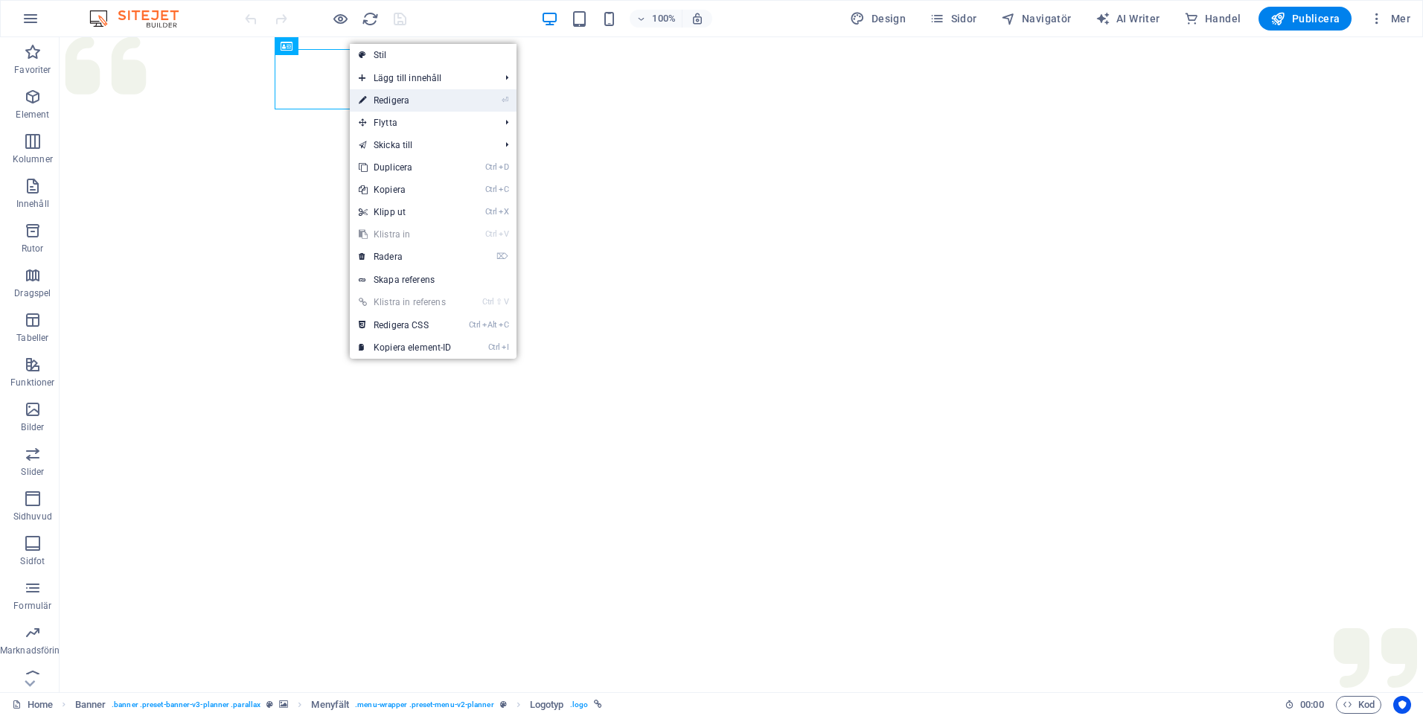
click at [406, 102] on link "⏎ Redigera" at bounding box center [405, 100] width 111 height 22
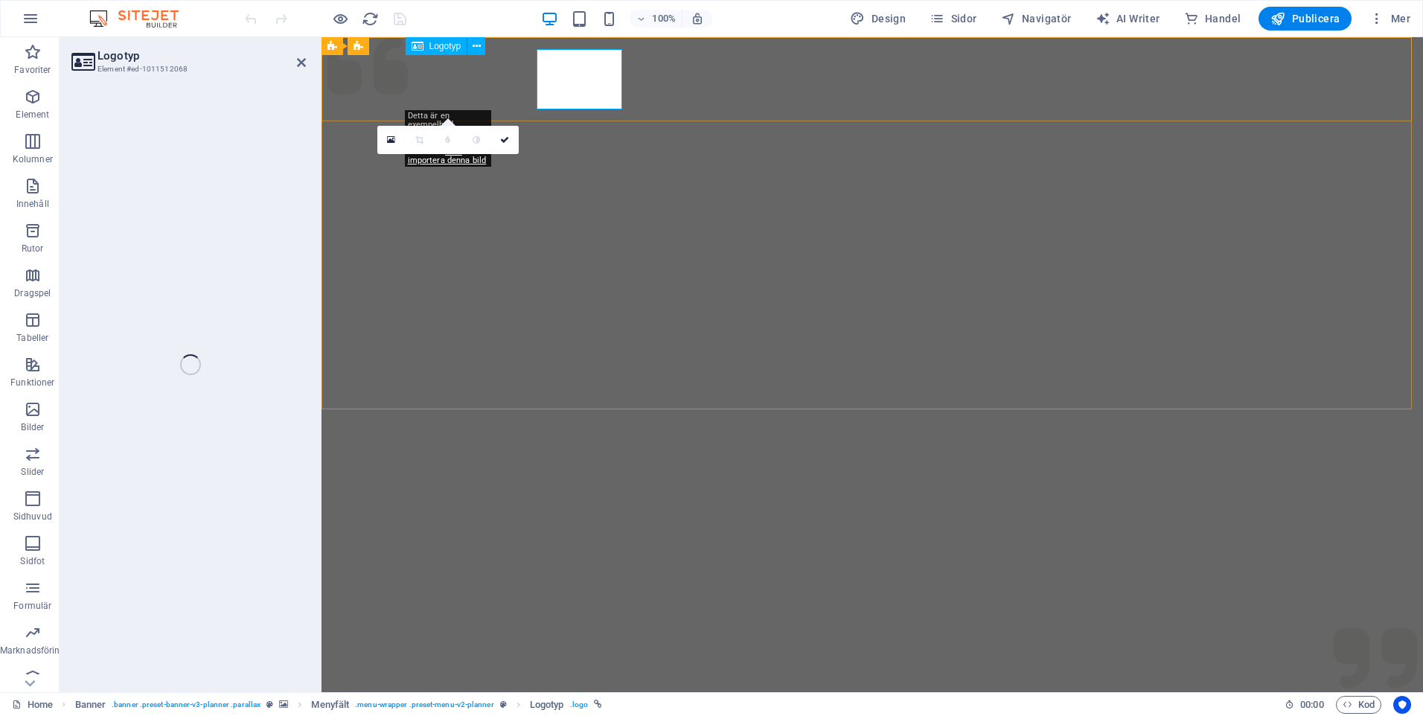
select select "px"
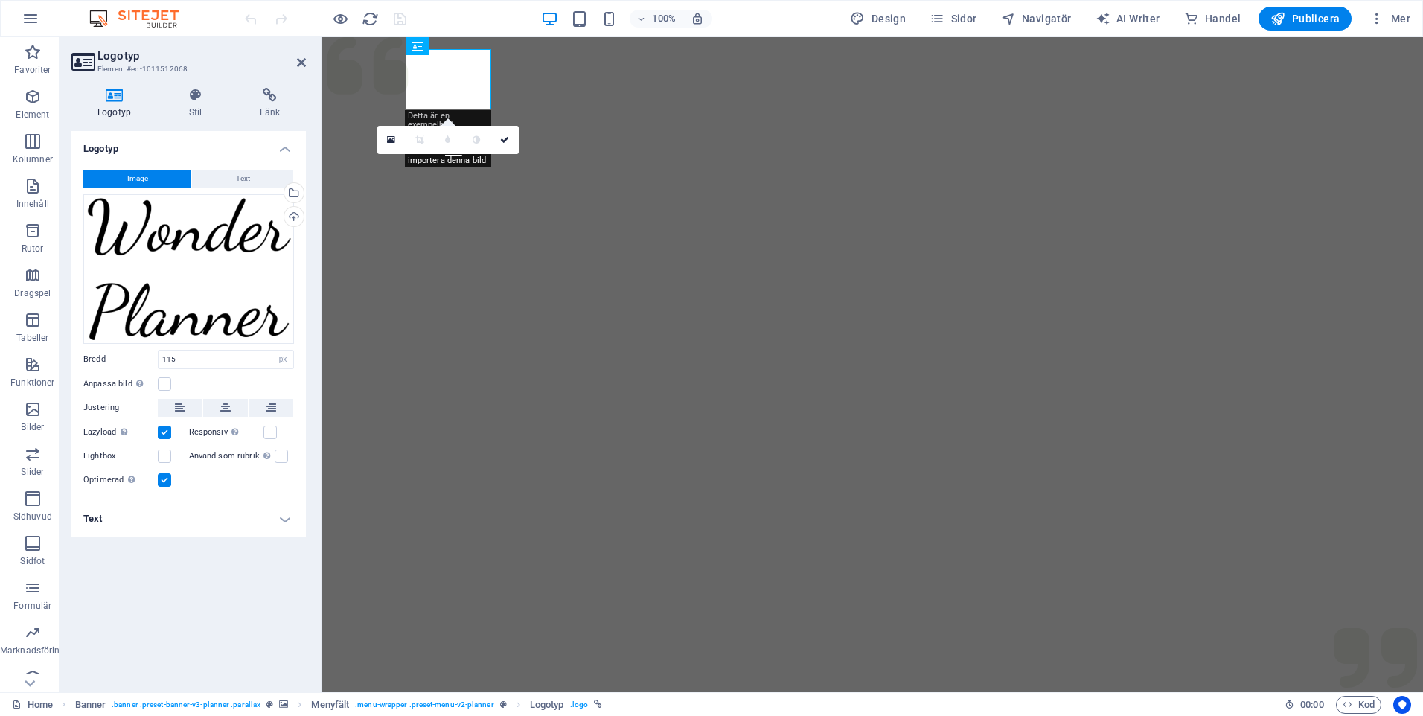
click at [118, 100] on icon at bounding box center [114, 95] width 86 height 15
click at [235, 180] on button "Text" at bounding box center [242, 179] width 101 height 18
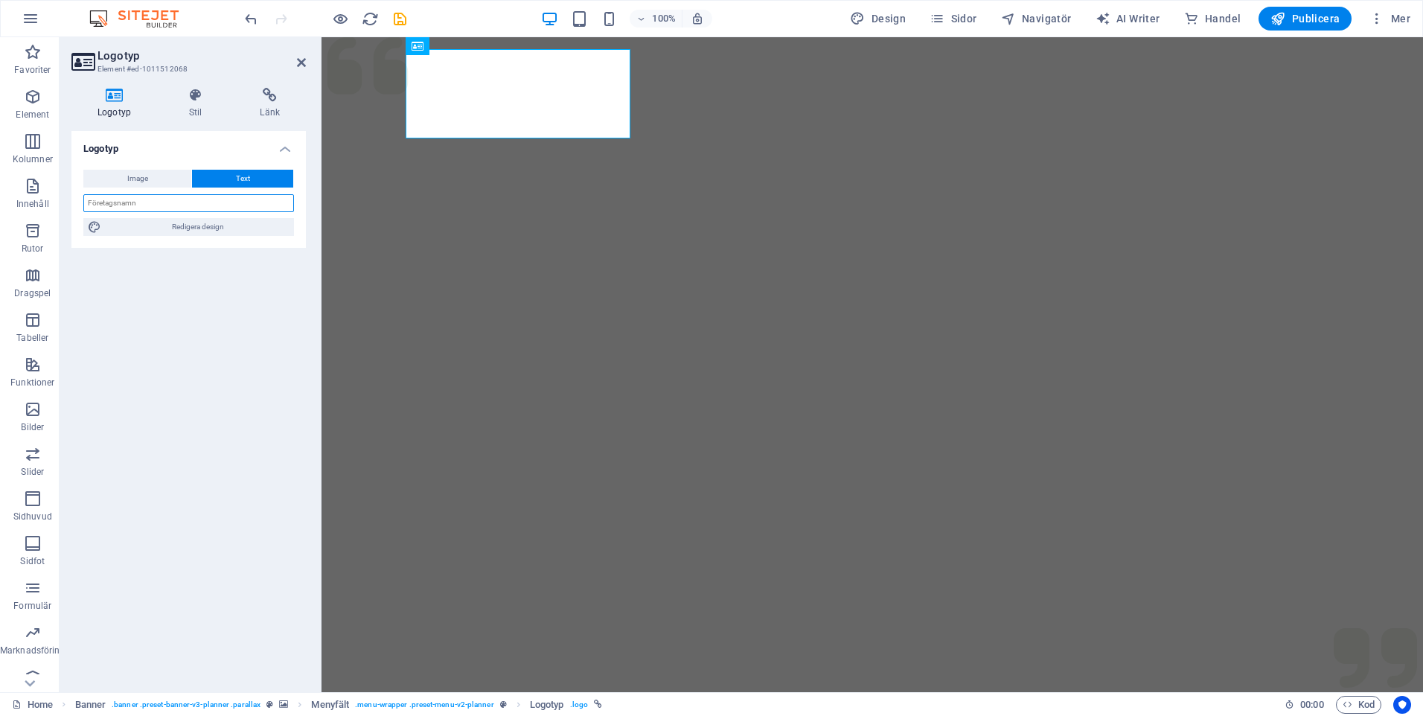
drag, startPoint x: 153, startPoint y: 203, endPoint x: 101, endPoint y: 202, distance: 52.1
click at [101, 202] on input "text" at bounding box center [188, 203] width 211 height 18
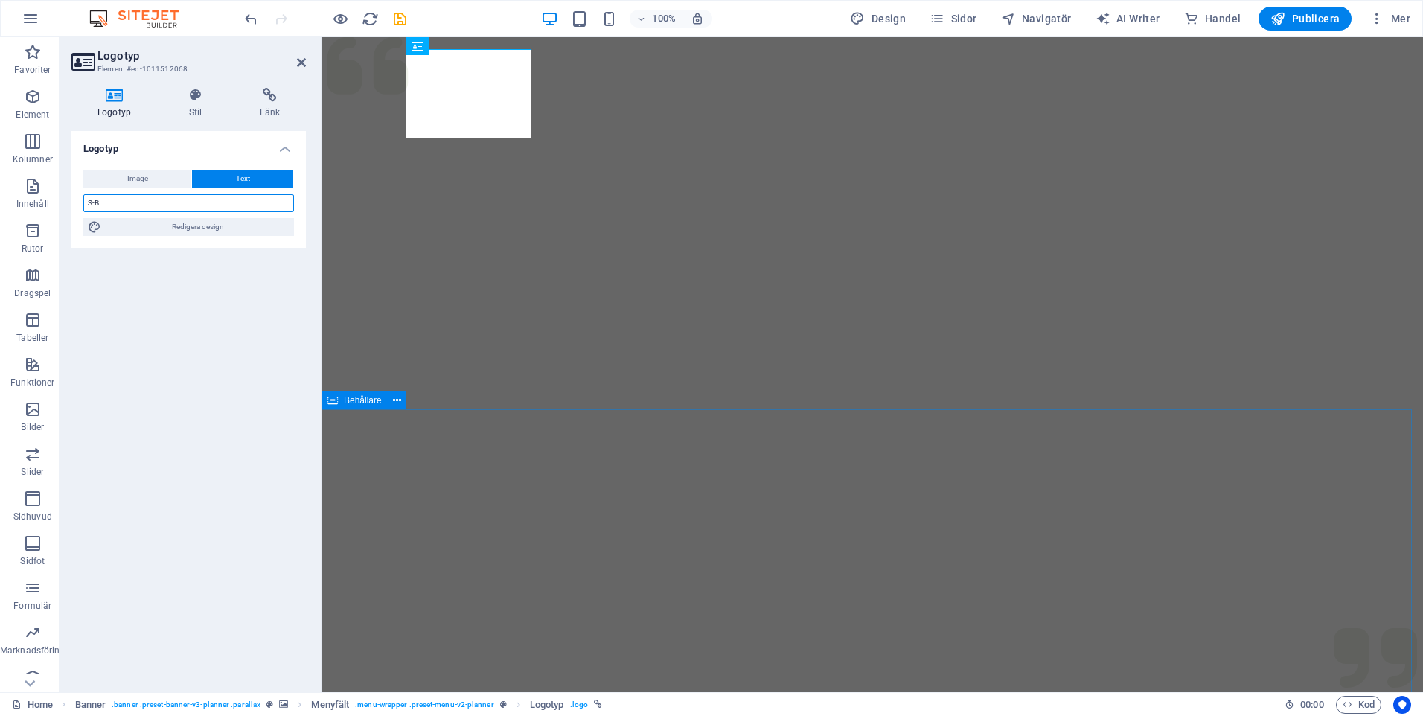
type input "S-B"
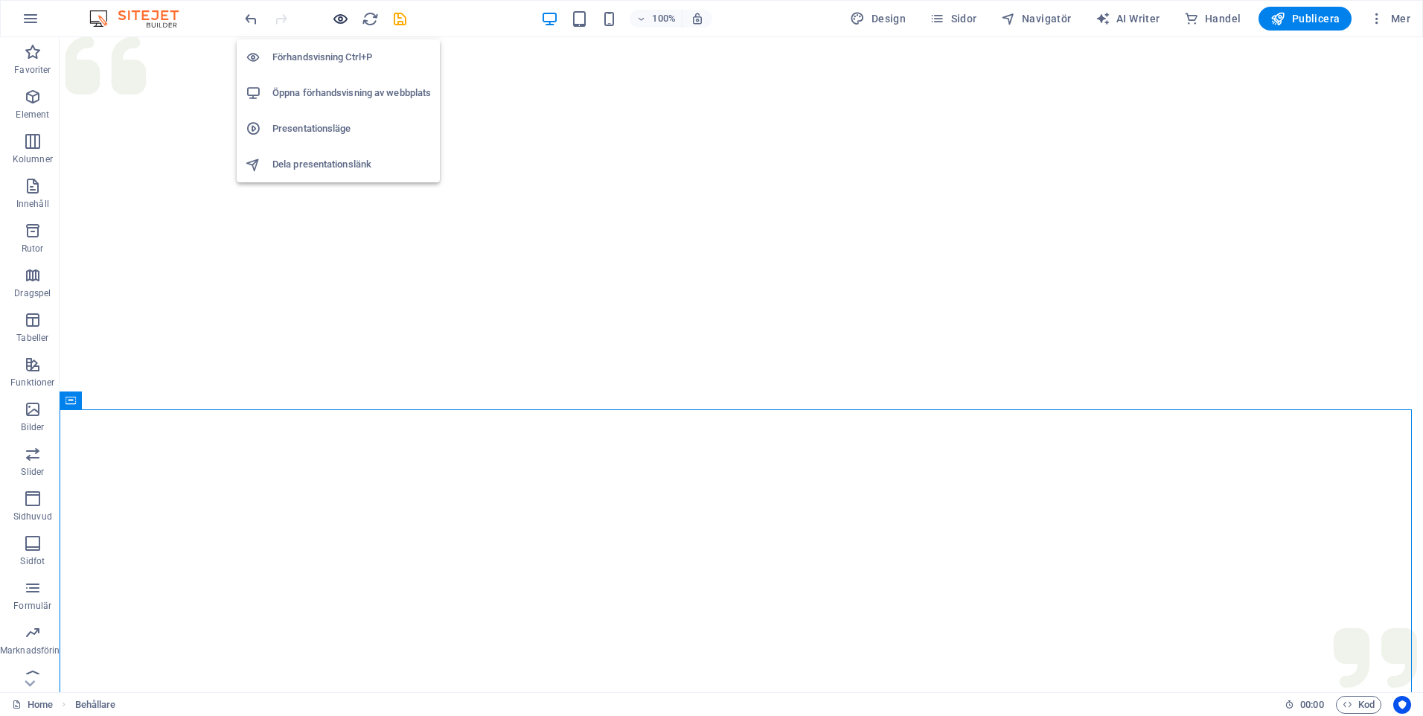
click at [347, 15] on icon "button" at bounding box center [340, 18] width 17 height 17
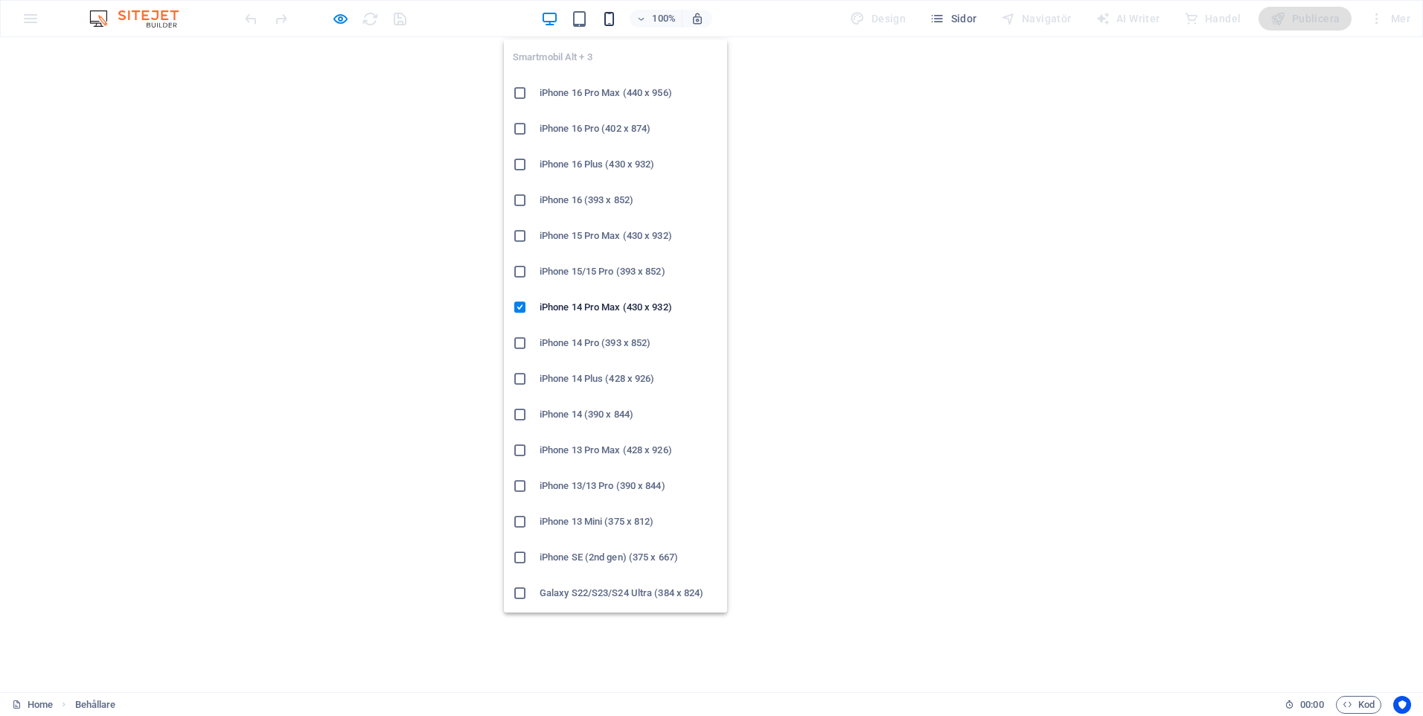
click at [613, 17] on icon "button" at bounding box center [609, 18] width 17 height 17
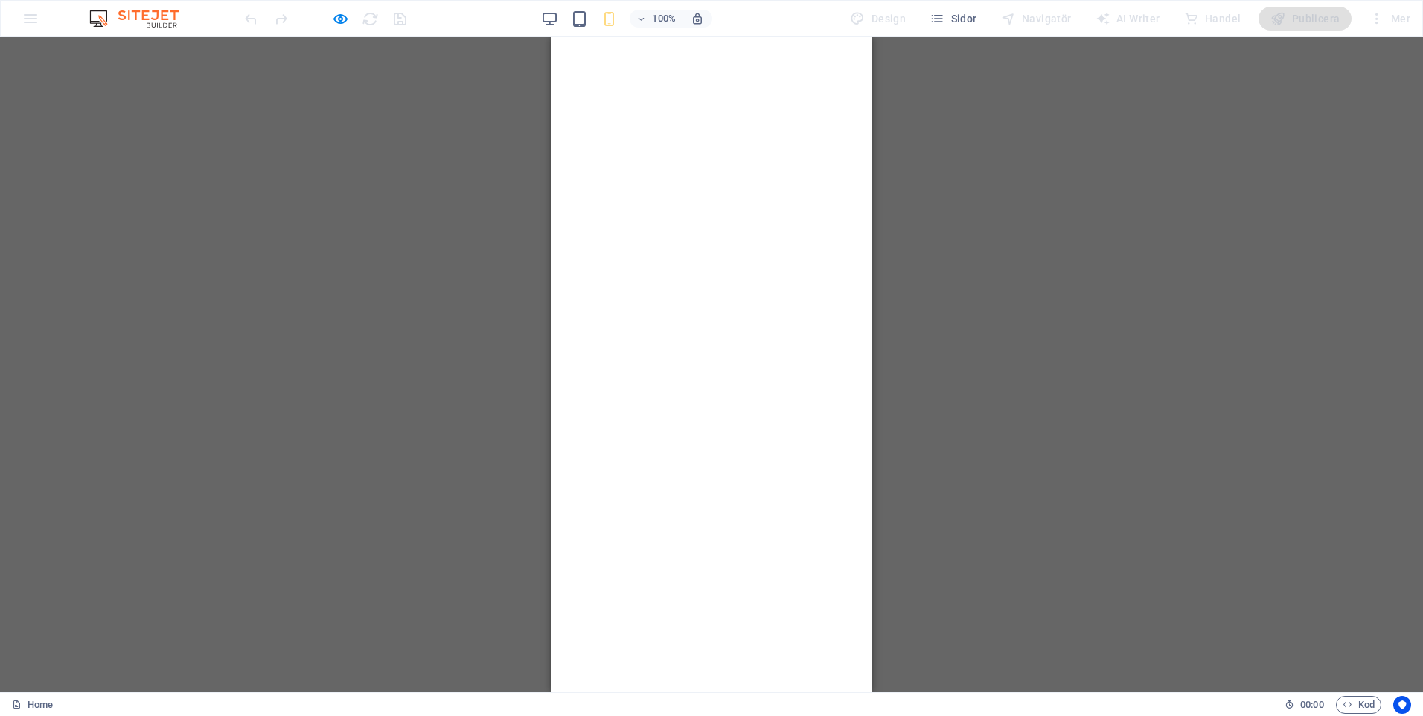
drag, startPoint x: 863, startPoint y: 168, endPoint x: 1479, endPoint y: 87, distance: 621.0
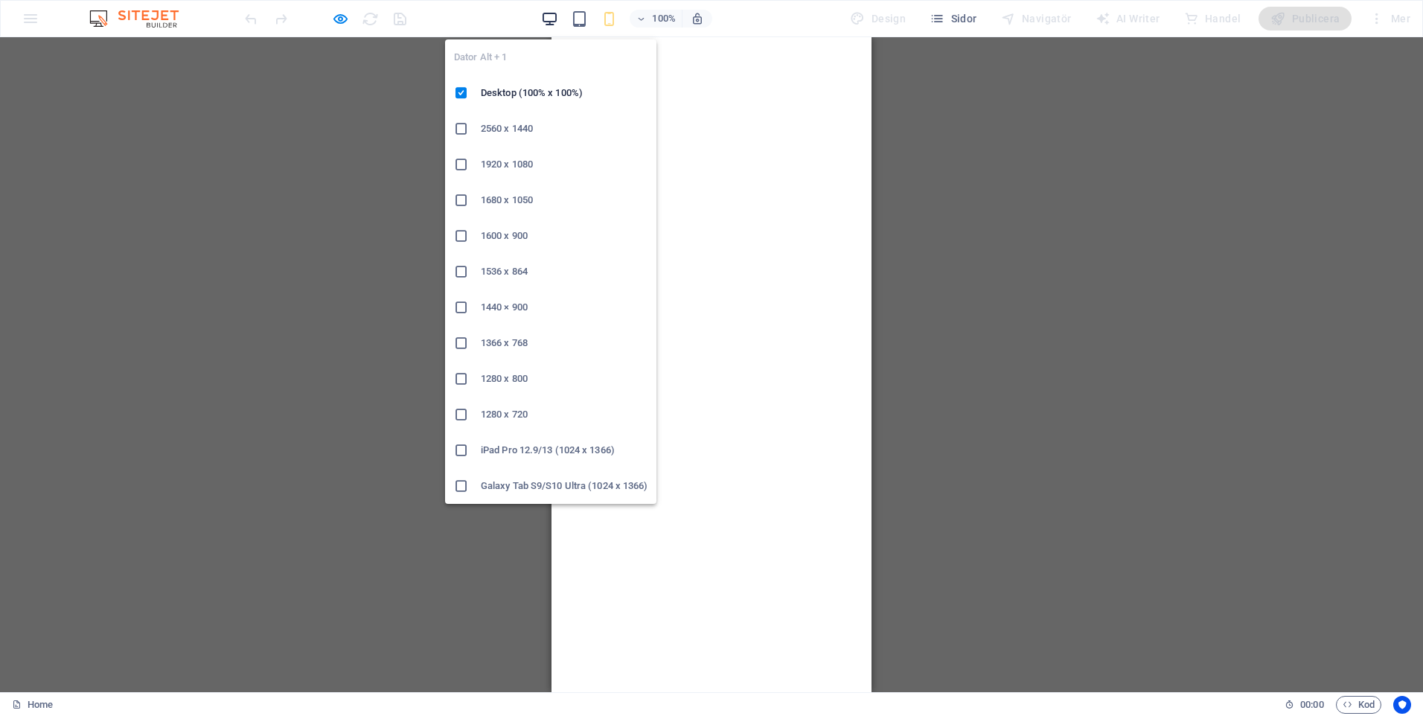
click at [550, 16] on icon "button" at bounding box center [549, 18] width 17 height 17
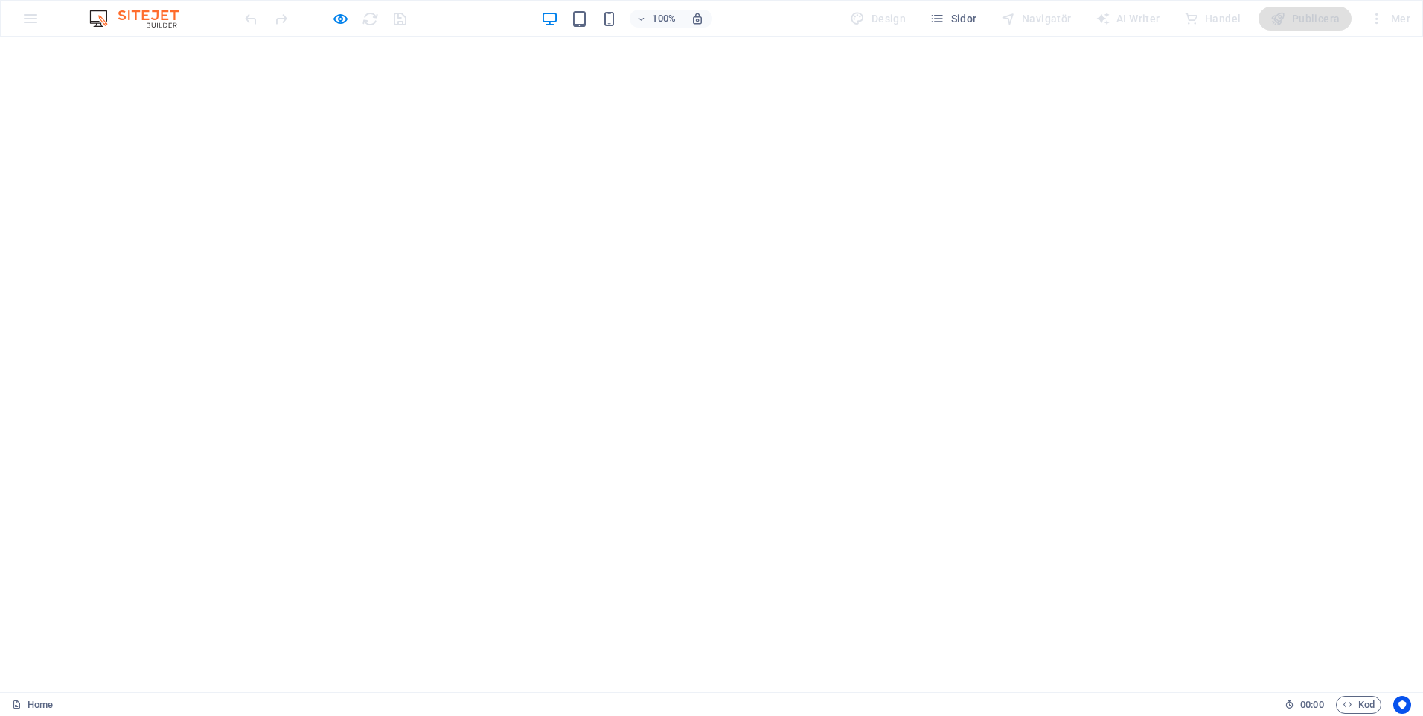
drag, startPoint x: 479, startPoint y: 164, endPoint x: 339, endPoint y: 8, distance: 209.3
click at [339, 8] on div at bounding box center [325, 19] width 167 height 24
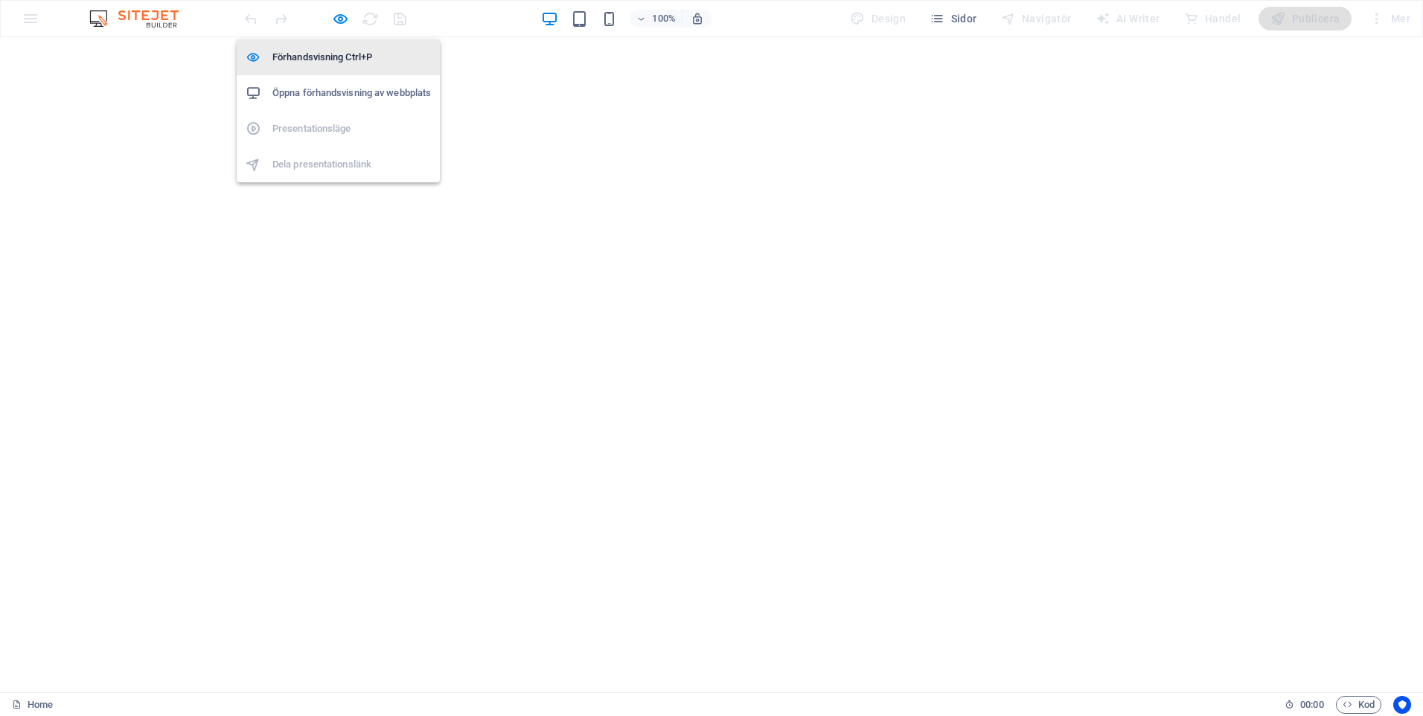
click at [349, 55] on h6 "Förhandsvisning Ctrl+P" at bounding box center [351, 57] width 159 height 18
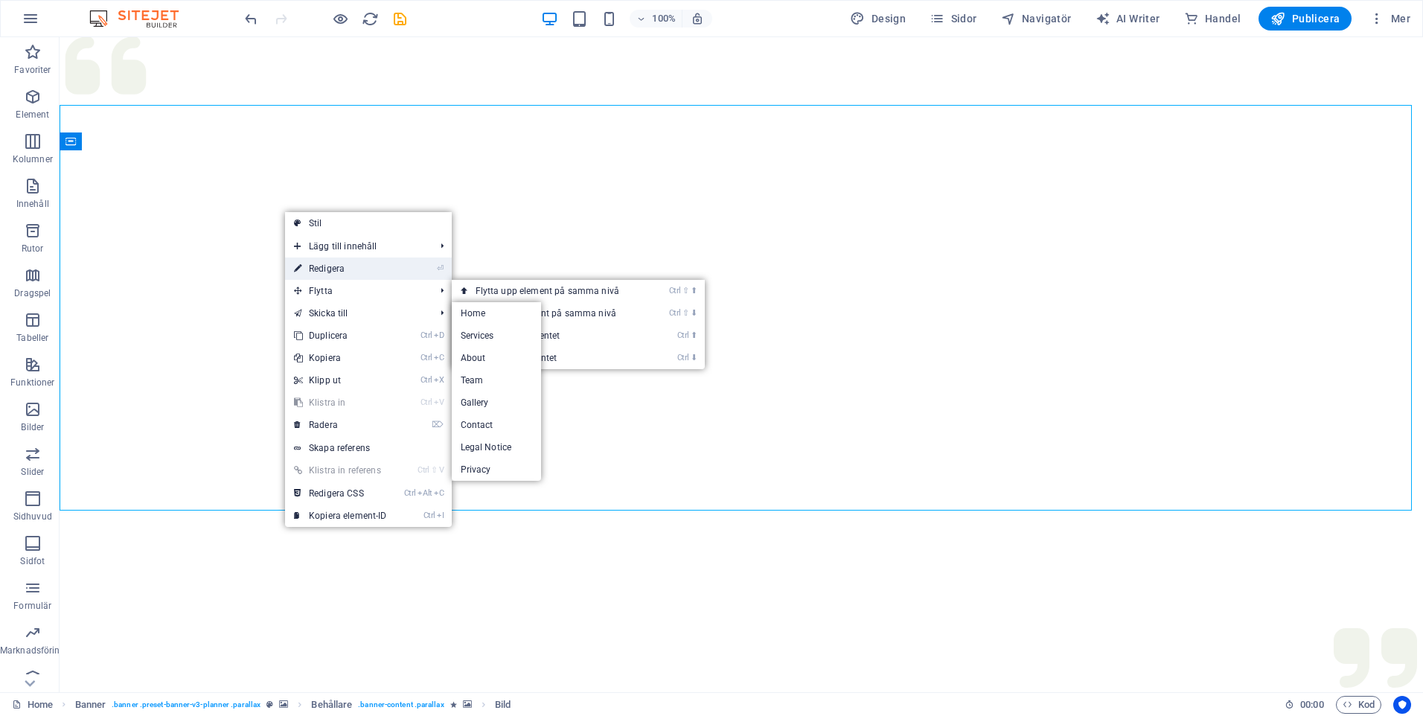
click at [342, 270] on link "⏎ Redigera" at bounding box center [340, 269] width 111 height 22
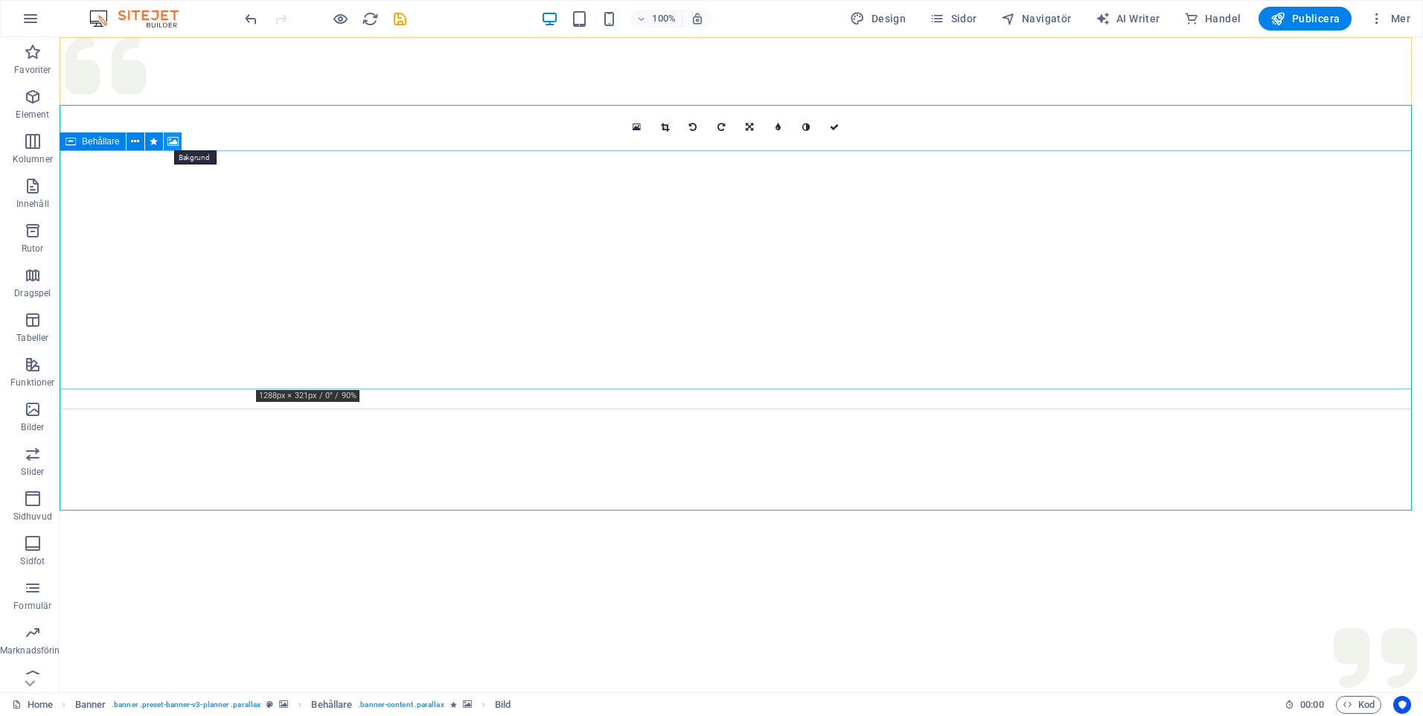
drag, startPoint x: 174, startPoint y: 139, endPoint x: 176, endPoint y: 167, distance: 27.6
click at [174, 139] on icon at bounding box center [173, 142] width 11 height 16
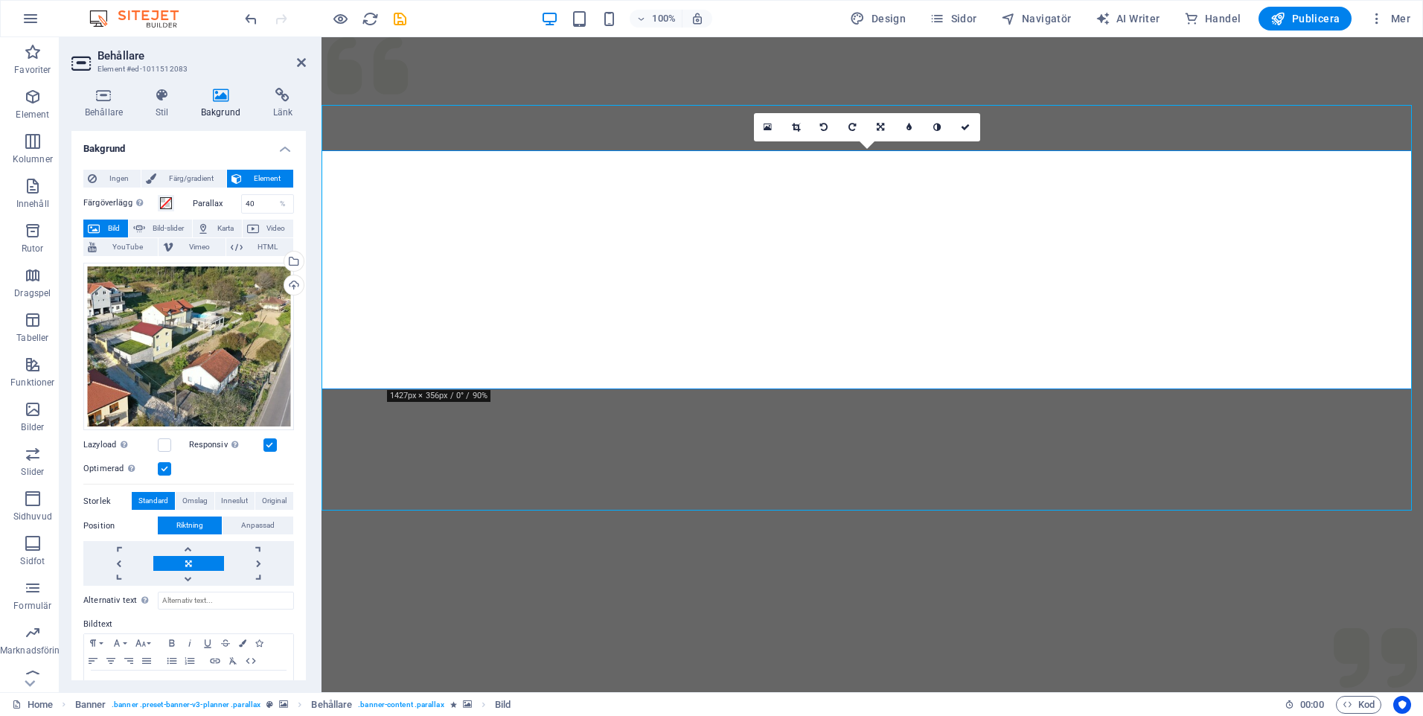
click at [212, 100] on icon at bounding box center [221, 95] width 66 height 15
click at [164, 101] on icon at bounding box center [161, 95] width 39 height 15
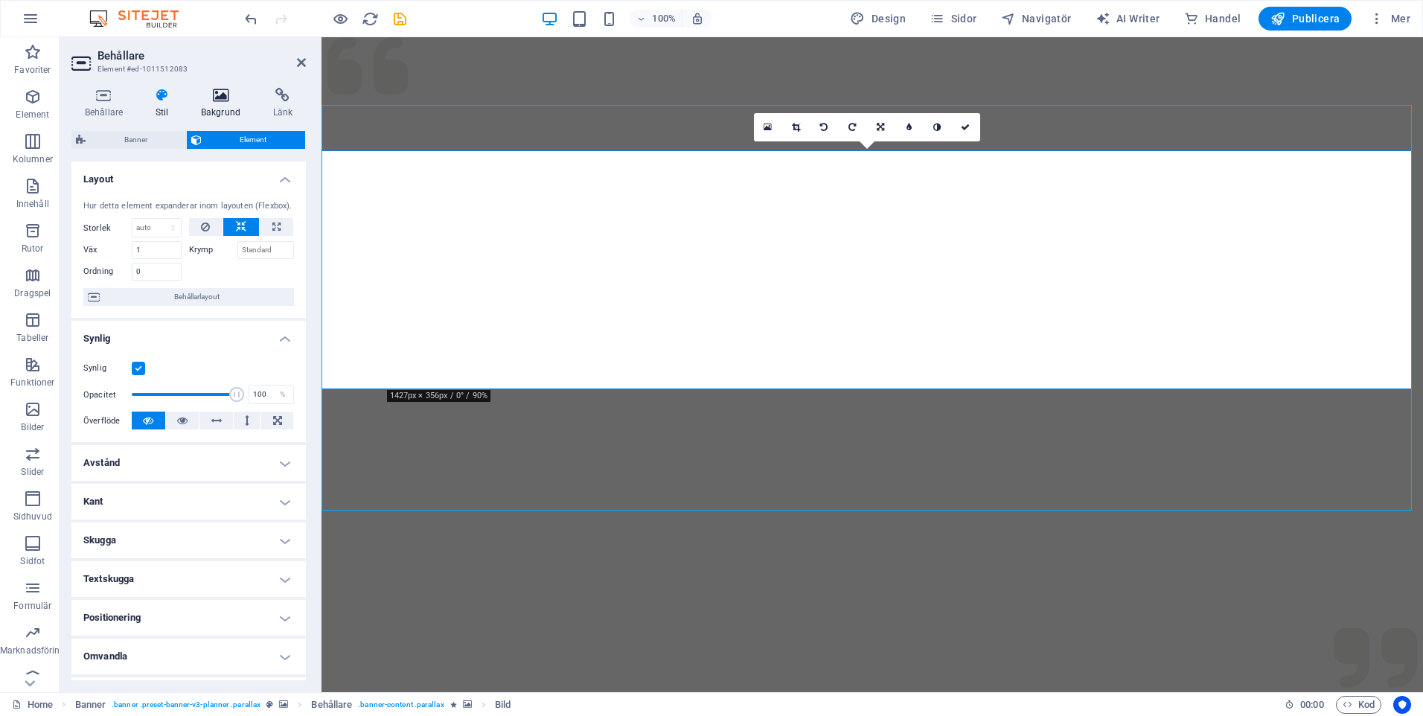
click at [205, 99] on icon at bounding box center [221, 95] width 66 height 15
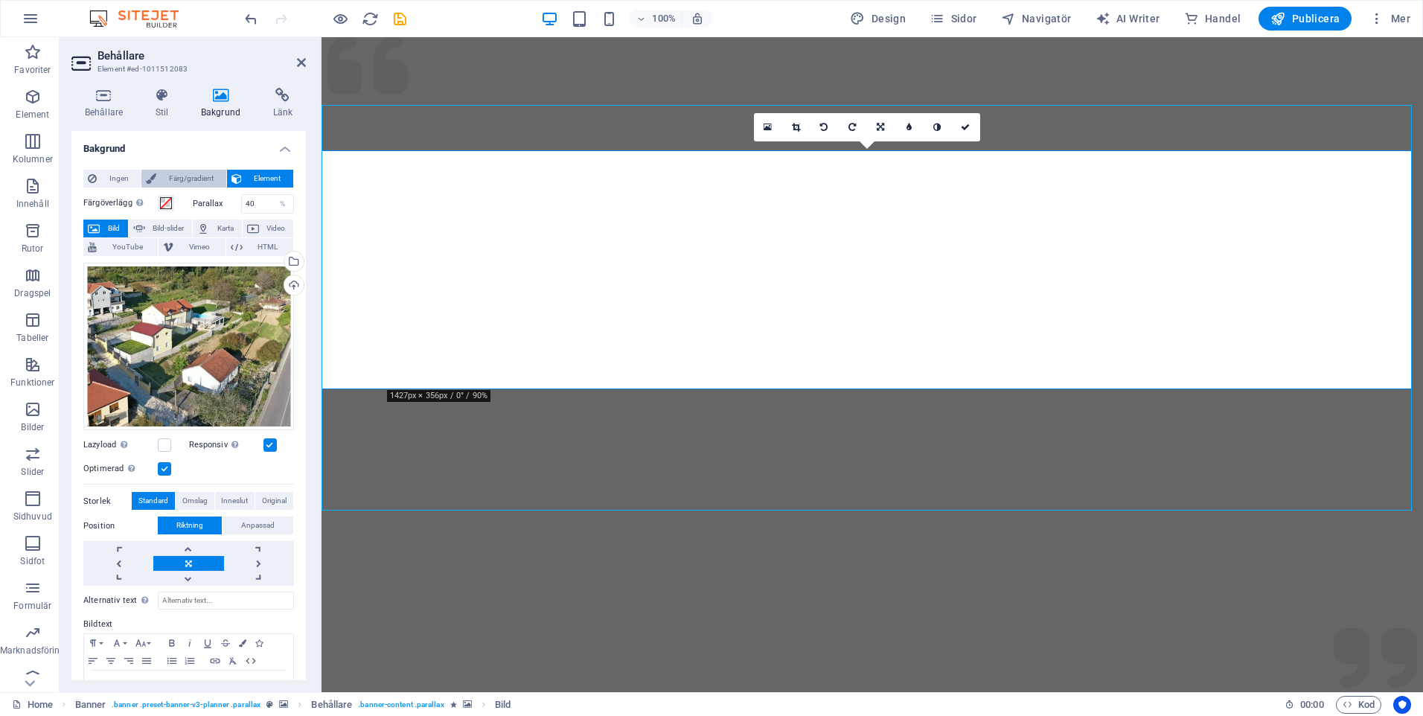
click at [194, 176] on span "Färg/gradient" at bounding box center [191, 179] width 60 height 18
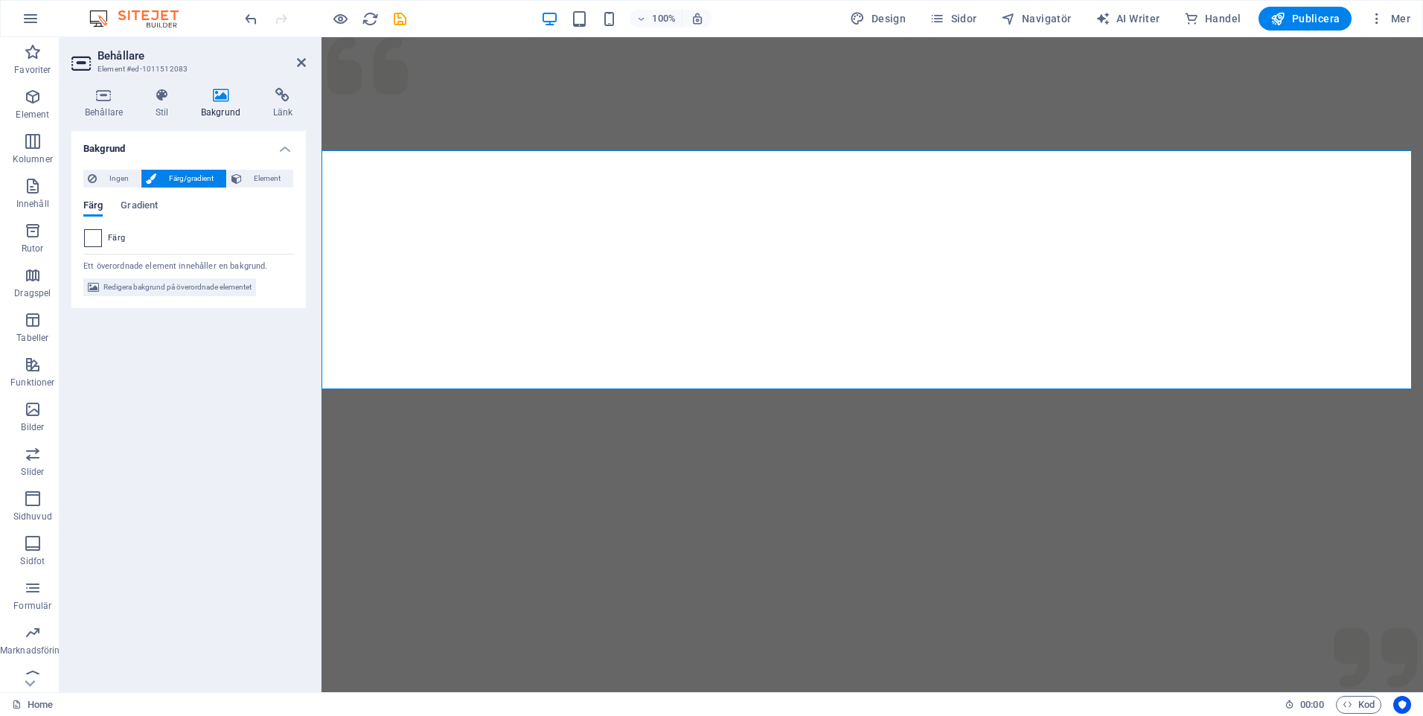
click at [87, 234] on span at bounding box center [93, 238] width 16 height 16
click at [119, 235] on span "Färg" at bounding box center [116, 238] width 17 height 12
click at [95, 237] on span at bounding box center [93, 238] width 16 height 16
click at [92, 238] on span at bounding box center [93, 238] width 16 height 16
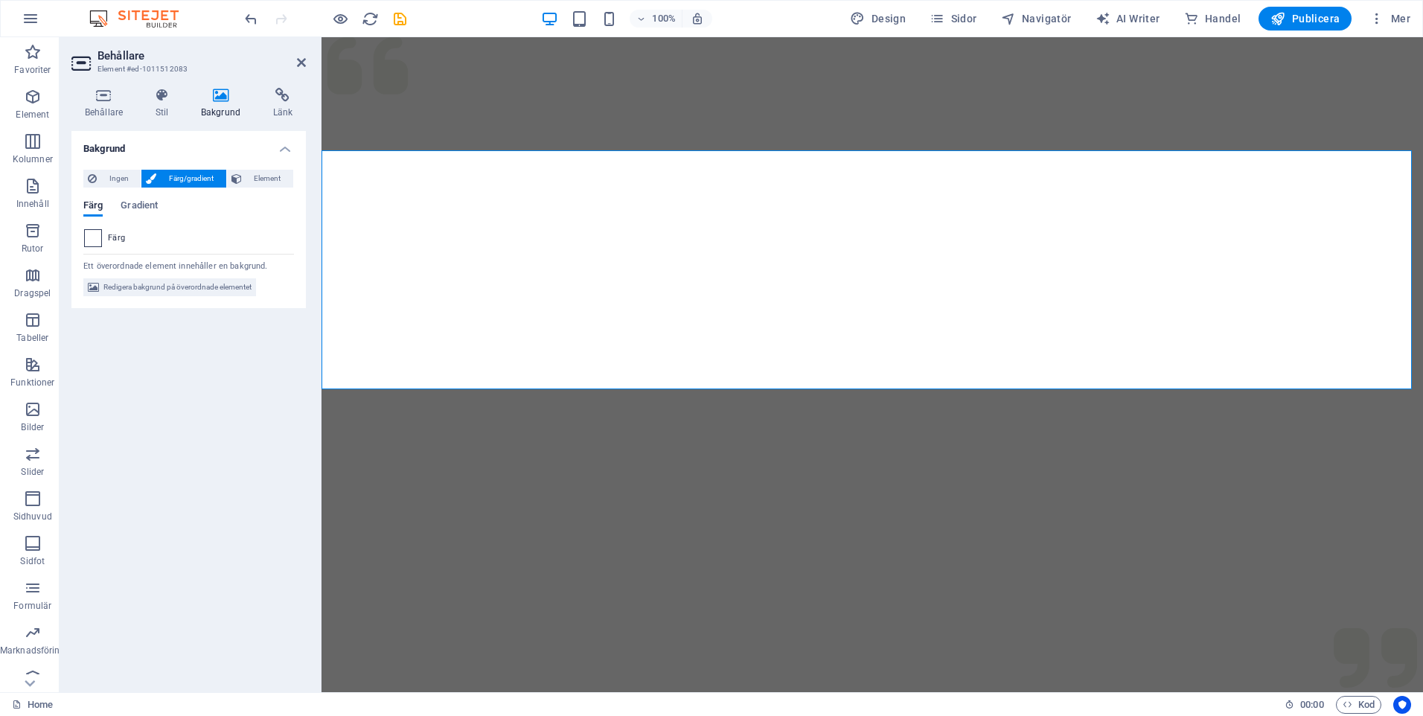
click at [97, 233] on span at bounding box center [93, 238] width 16 height 16
click at [91, 235] on span at bounding box center [93, 238] width 16 height 16
click at [270, 174] on span "Element" at bounding box center [267, 179] width 42 height 18
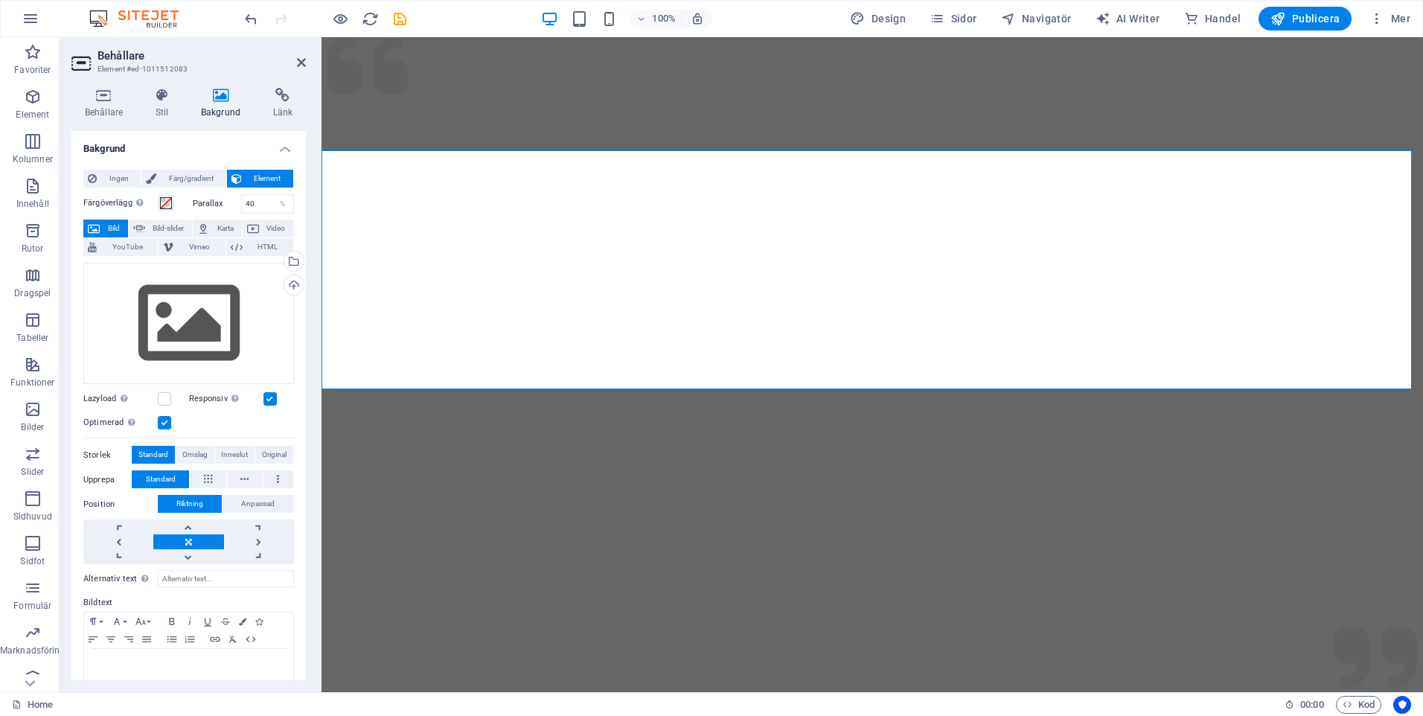
click at [267, 175] on span "Element" at bounding box center [267, 179] width 42 height 18
click at [192, 176] on span "Färg/gradient" at bounding box center [191, 179] width 60 height 18
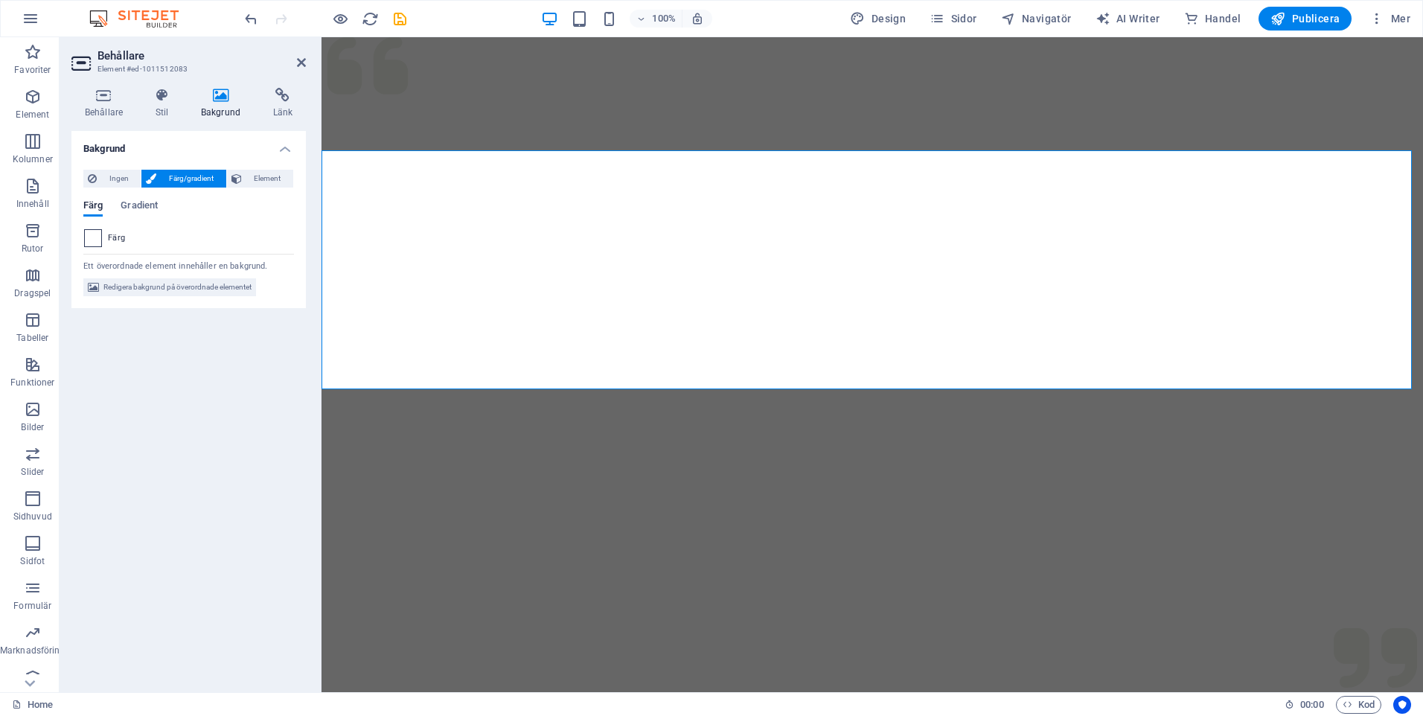
click at [96, 235] on span at bounding box center [93, 238] width 16 height 16
click at [95, 235] on span at bounding box center [93, 238] width 16 height 16
click at [141, 203] on span "Gradient" at bounding box center [139, 207] width 37 height 21
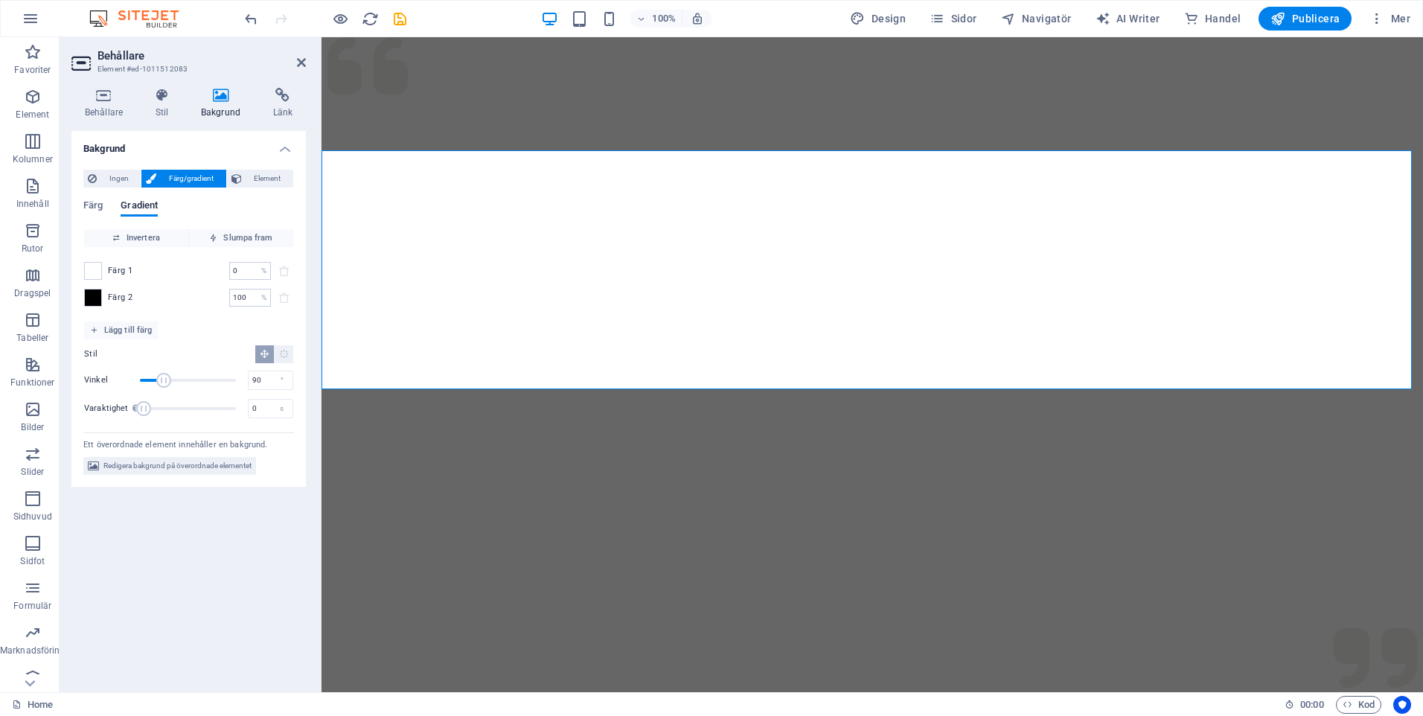
drag, startPoint x: 261, startPoint y: 275, endPoint x: 234, endPoint y: 277, distance: 27.6
click at [218, 278] on div "Färg 1 0 % ​" at bounding box center [188, 271] width 209 height 18
drag, startPoint x: 241, startPoint y: 272, endPoint x: 223, endPoint y: 272, distance: 17.9
click at [223, 272] on div "Färg 1 0 % ​" at bounding box center [188, 271] width 209 height 18
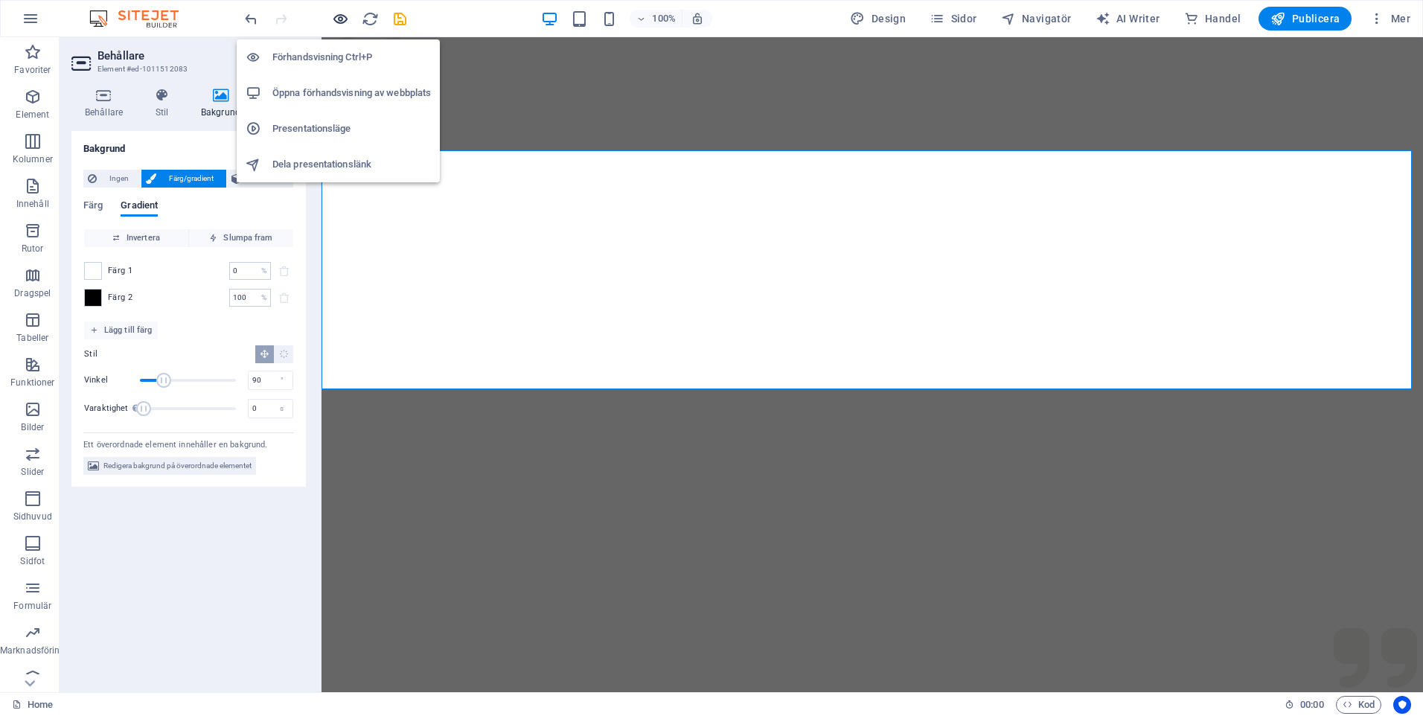
click at [339, 13] on icon "button" at bounding box center [340, 18] width 17 height 17
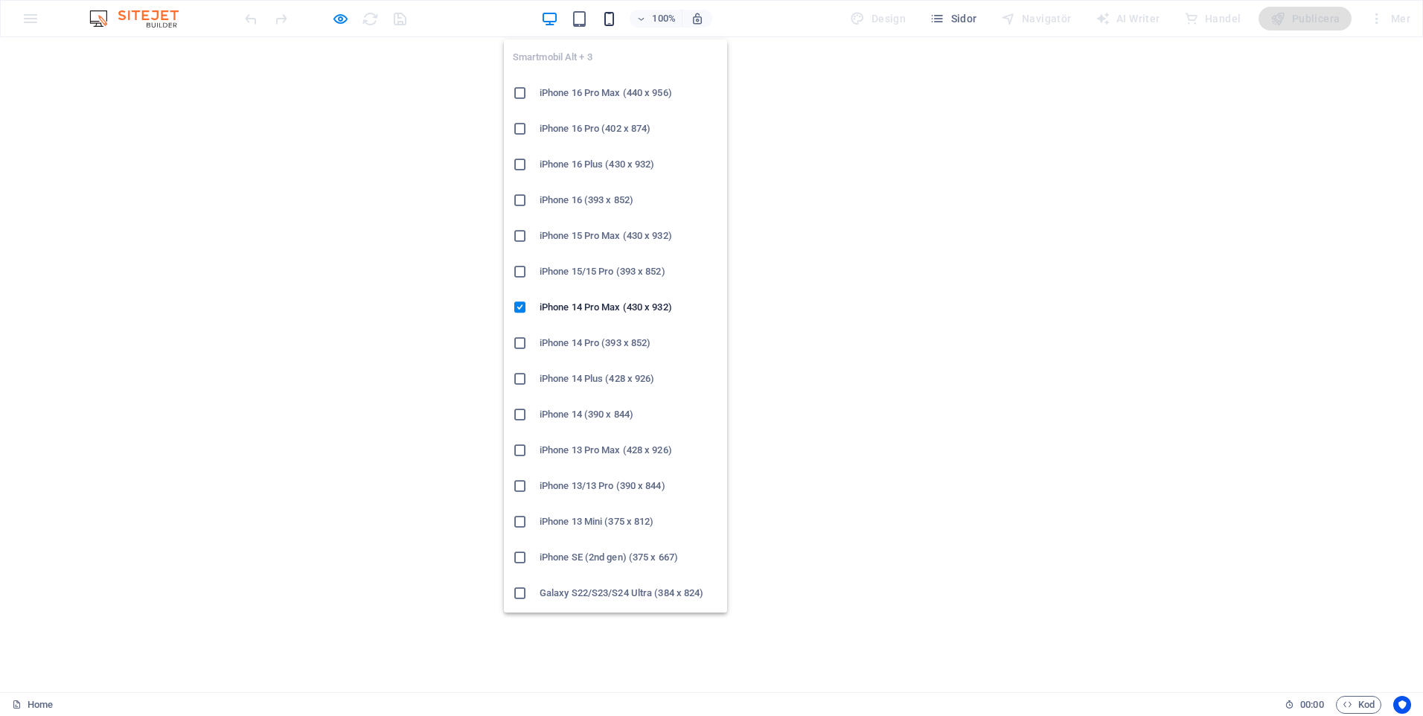
click at [615, 18] on icon "button" at bounding box center [609, 18] width 17 height 17
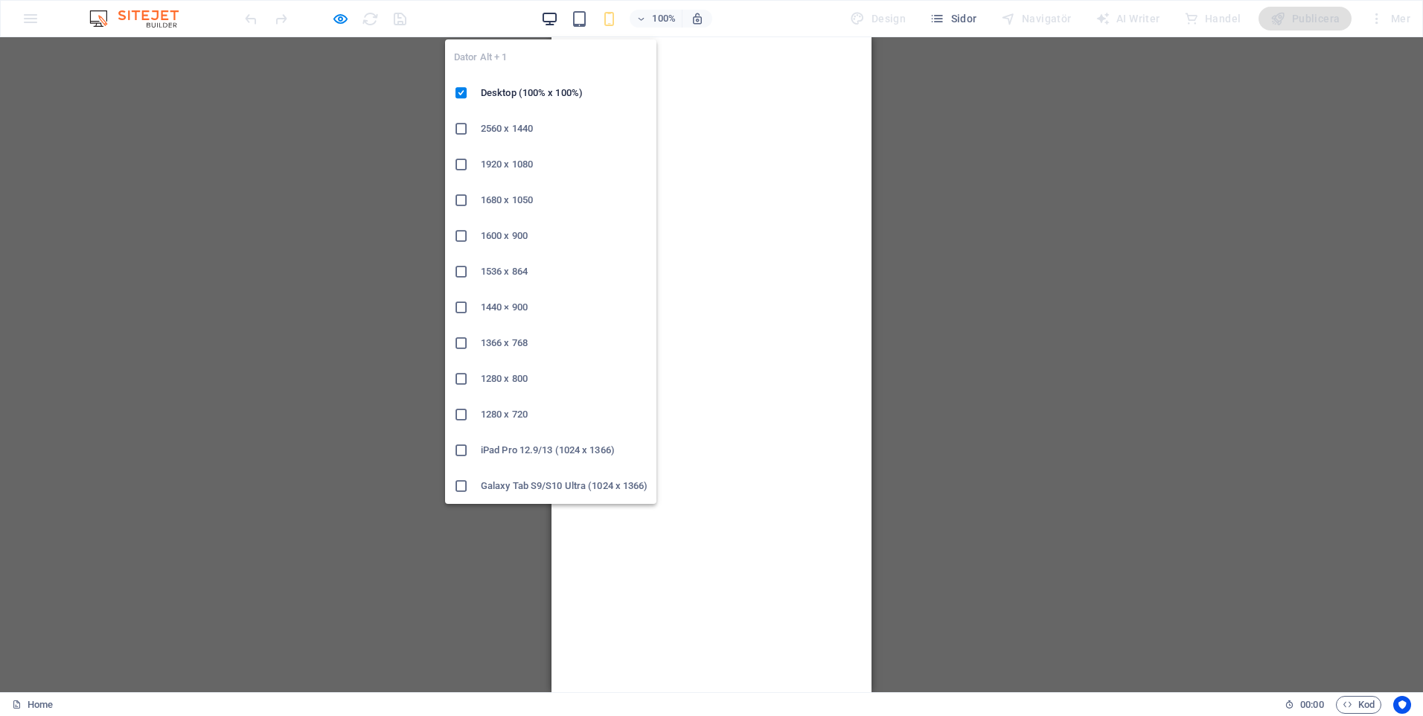
click at [558, 18] on icon "button" at bounding box center [549, 18] width 17 height 17
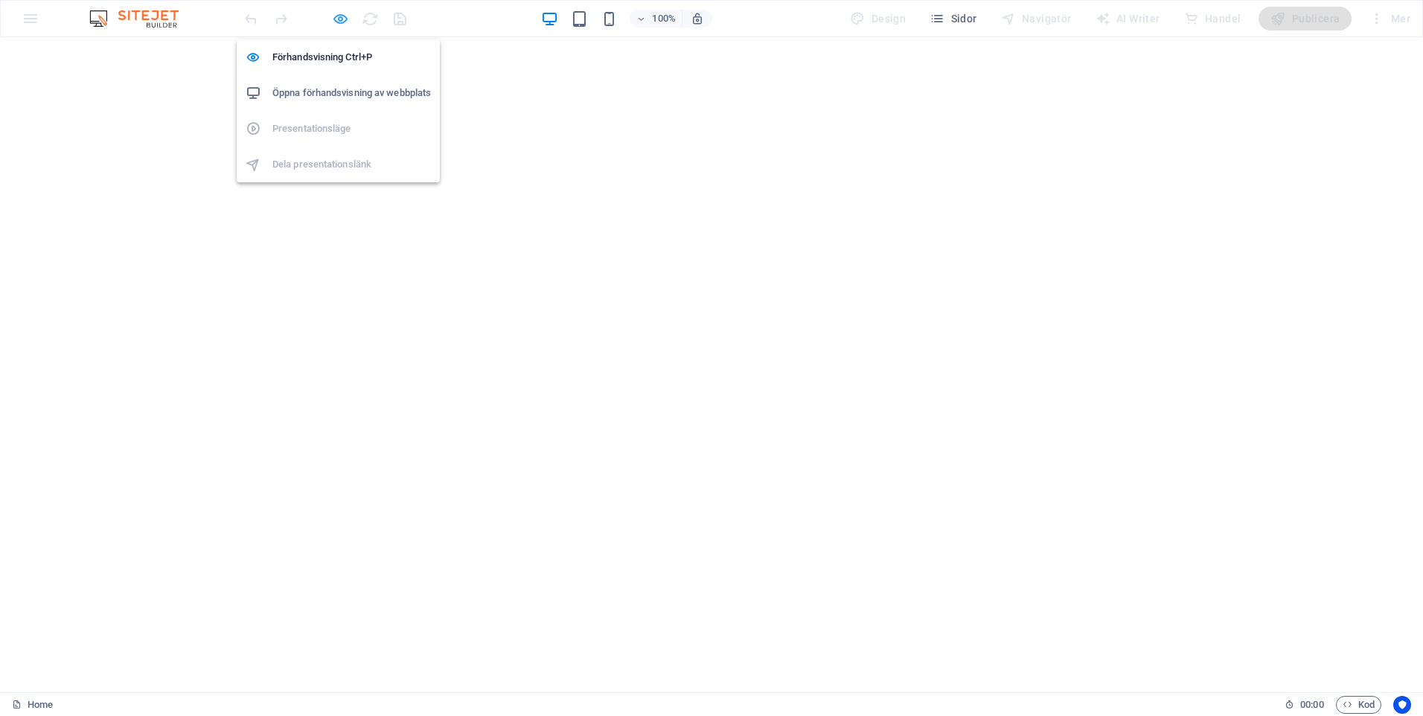
click at [344, 19] on icon "button" at bounding box center [340, 18] width 17 height 17
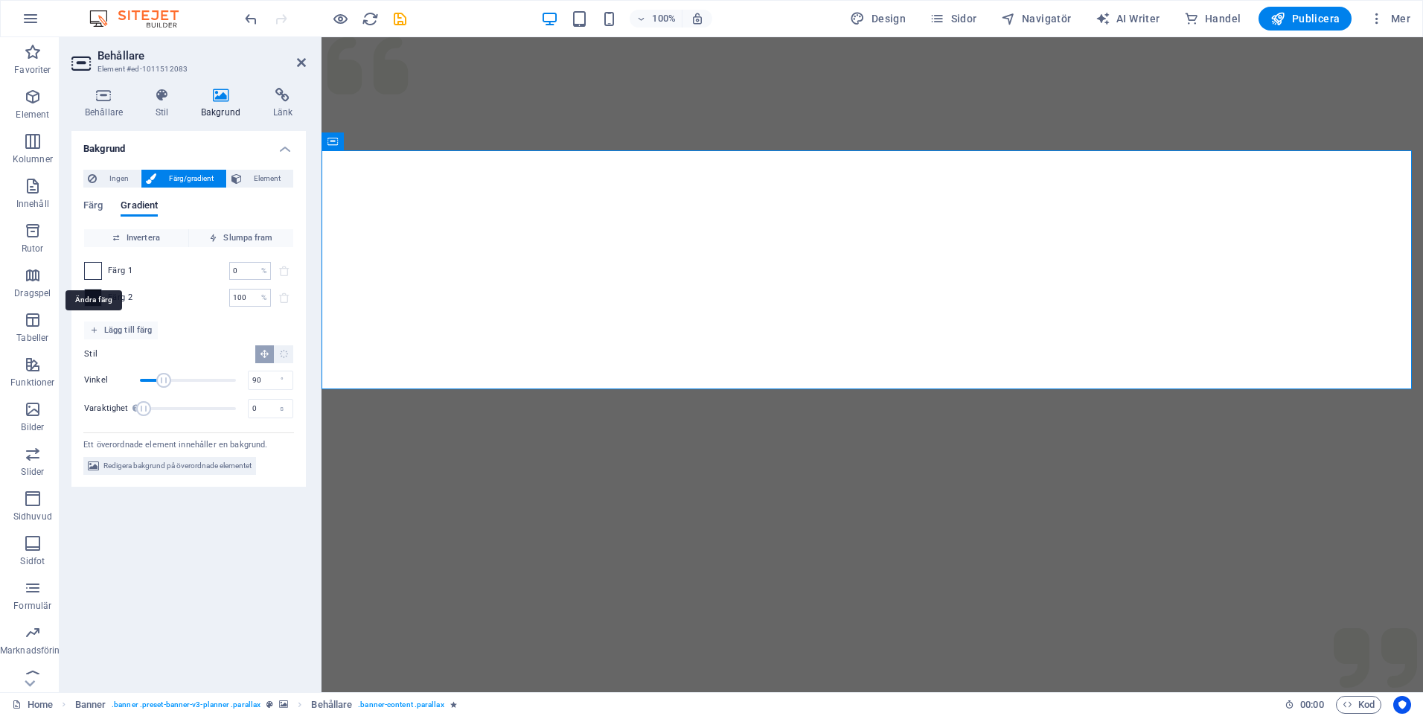
click at [96, 273] on span at bounding box center [93, 271] width 16 height 16
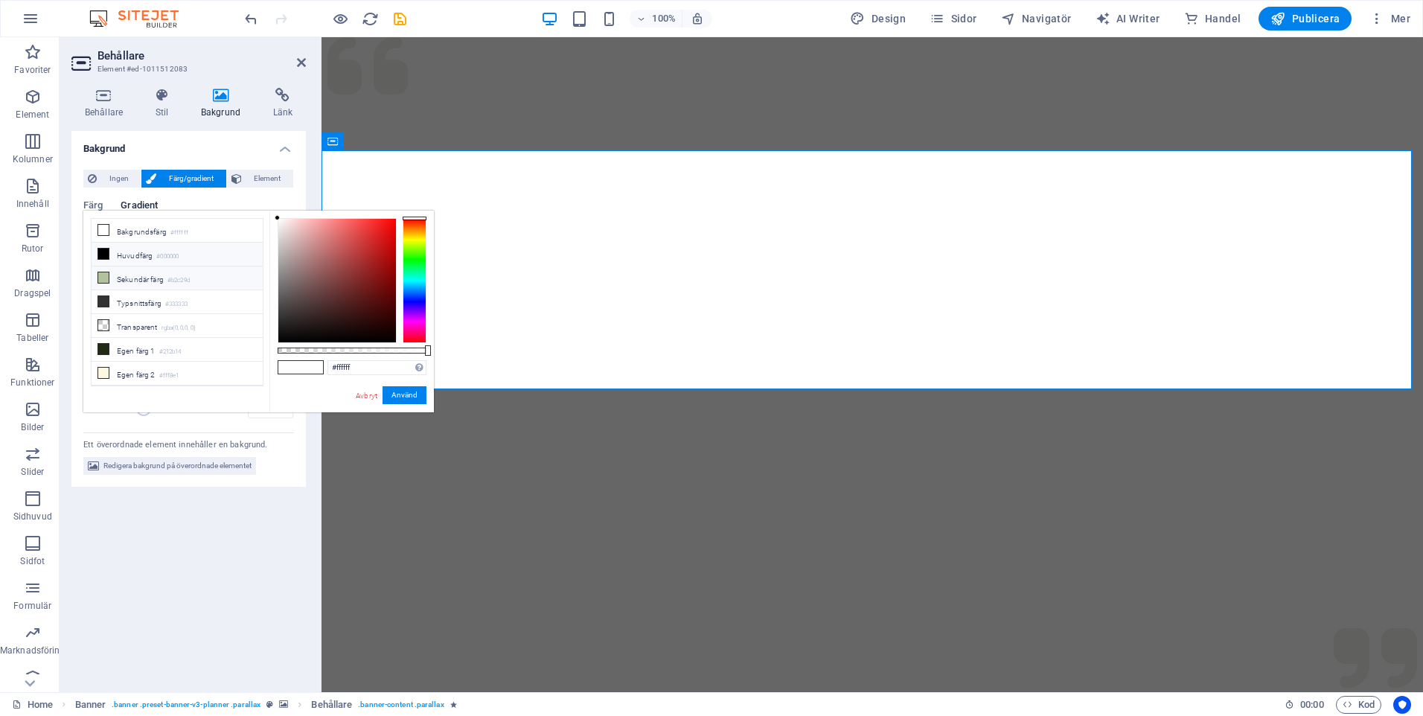
click at [104, 276] on icon at bounding box center [103, 277] width 10 height 10
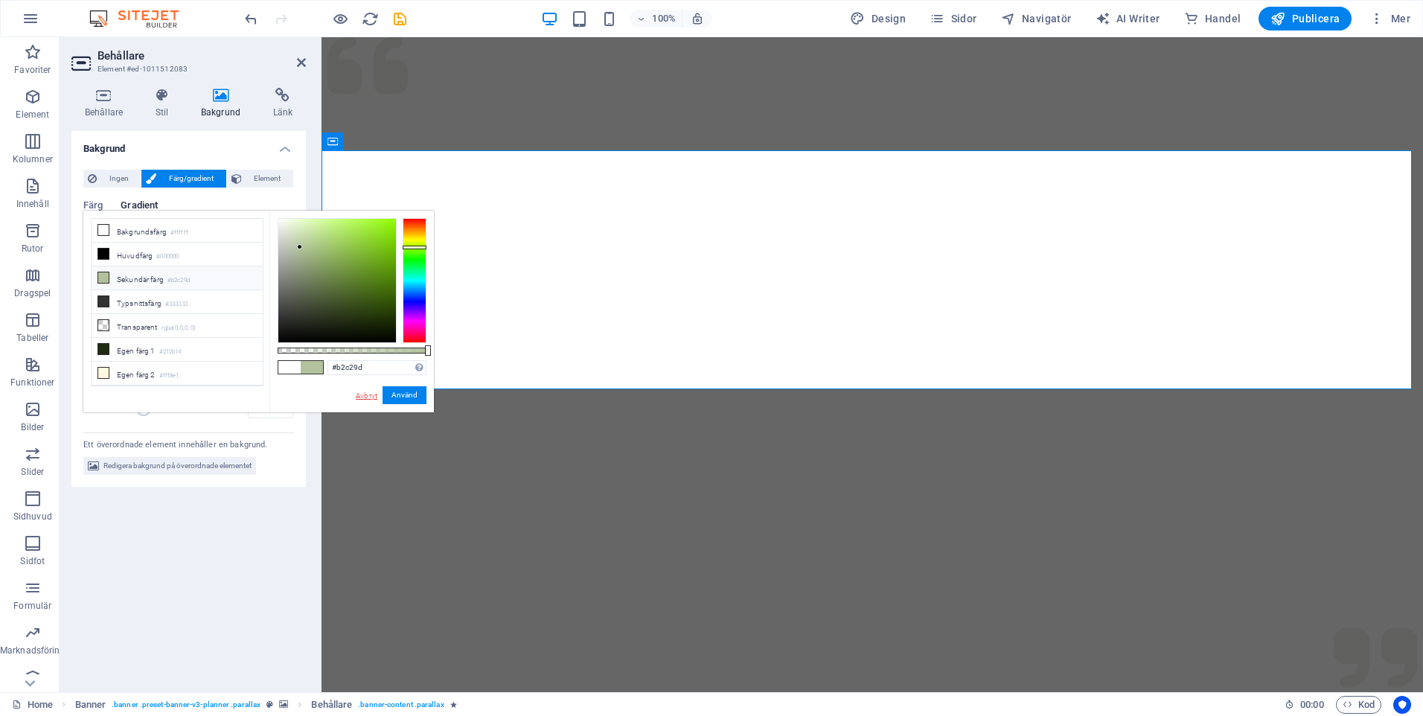
click at [367, 392] on link "Avbryt" at bounding box center [366, 395] width 25 height 11
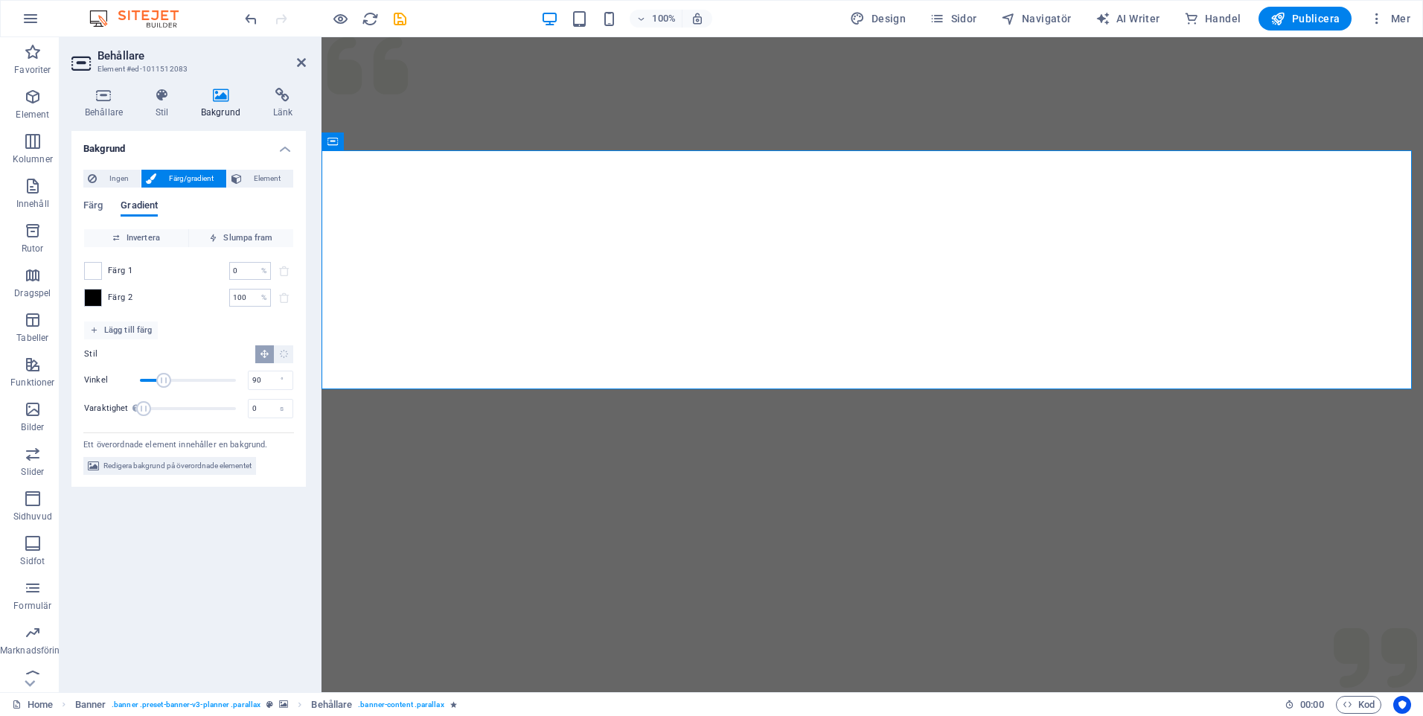
click at [139, 205] on span "Gradient" at bounding box center [139, 207] width 37 height 21
click at [93, 269] on span at bounding box center [93, 271] width 16 height 16
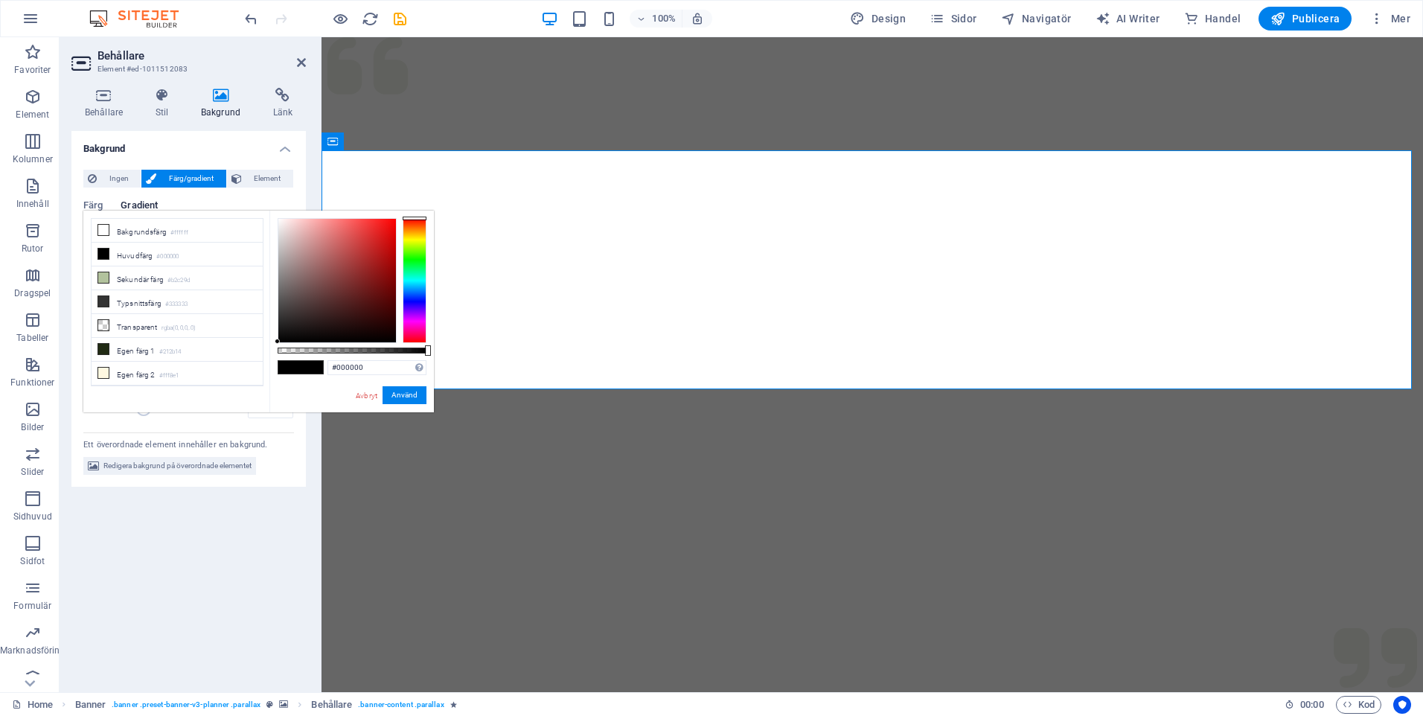
click at [409, 237] on div at bounding box center [415, 280] width 24 height 125
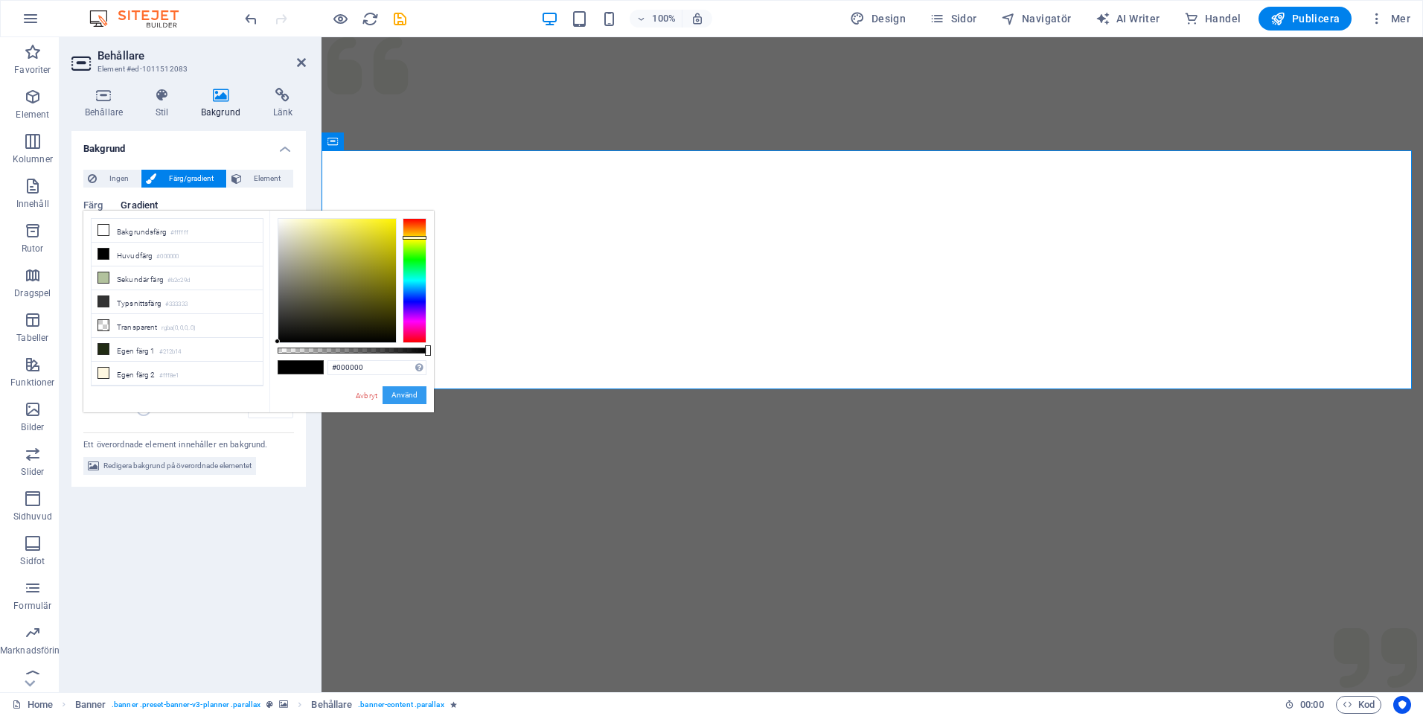
click at [406, 396] on button "Använd" at bounding box center [405, 395] width 44 height 18
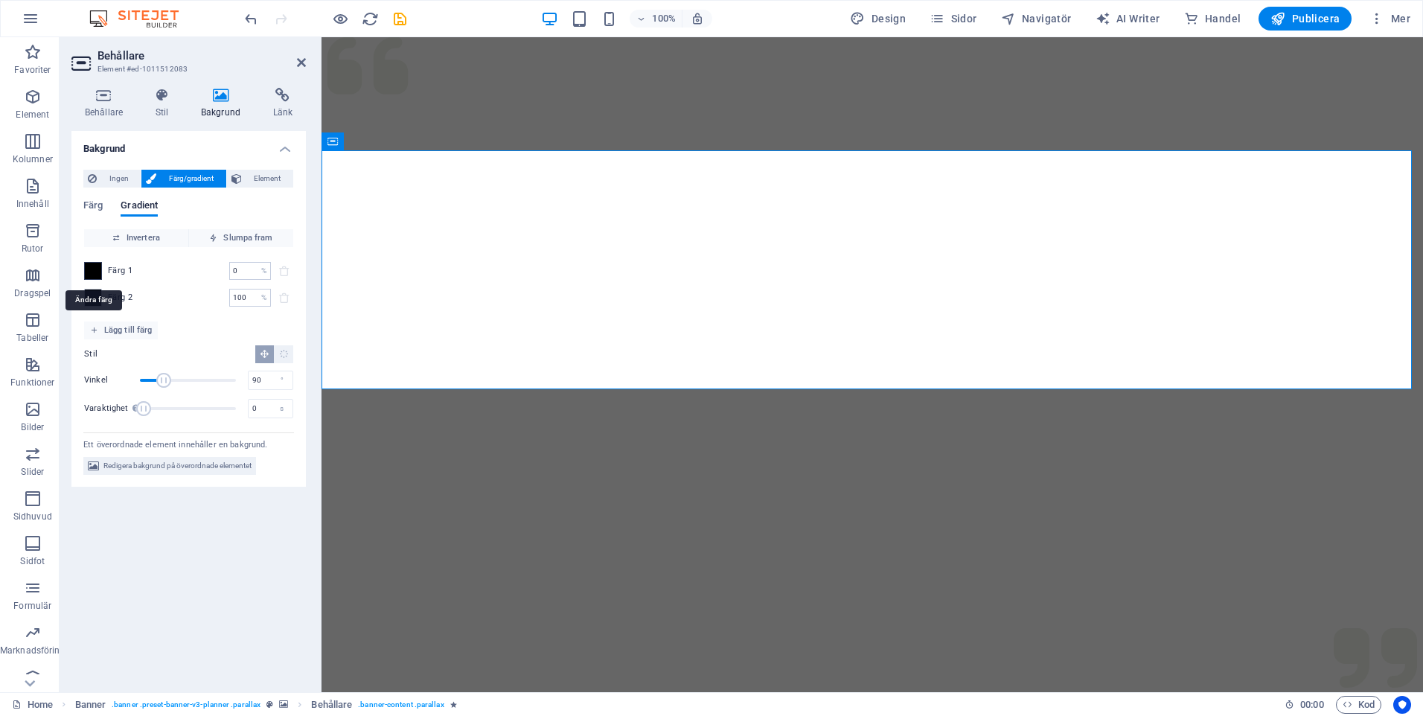
click at [95, 275] on span at bounding box center [93, 271] width 16 height 16
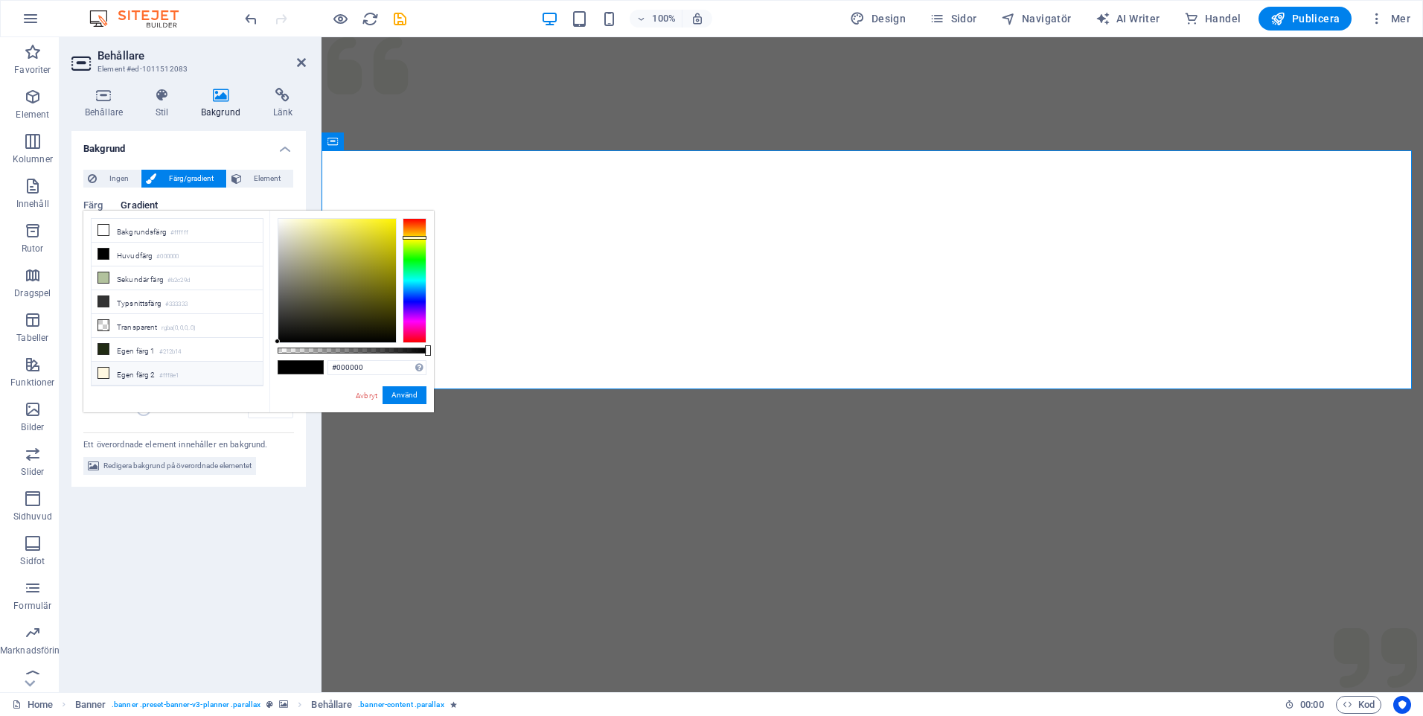
click at [103, 368] on icon at bounding box center [103, 373] width 10 height 10
type input "#fff8e1"
click at [401, 395] on button "Använd" at bounding box center [405, 395] width 44 height 18
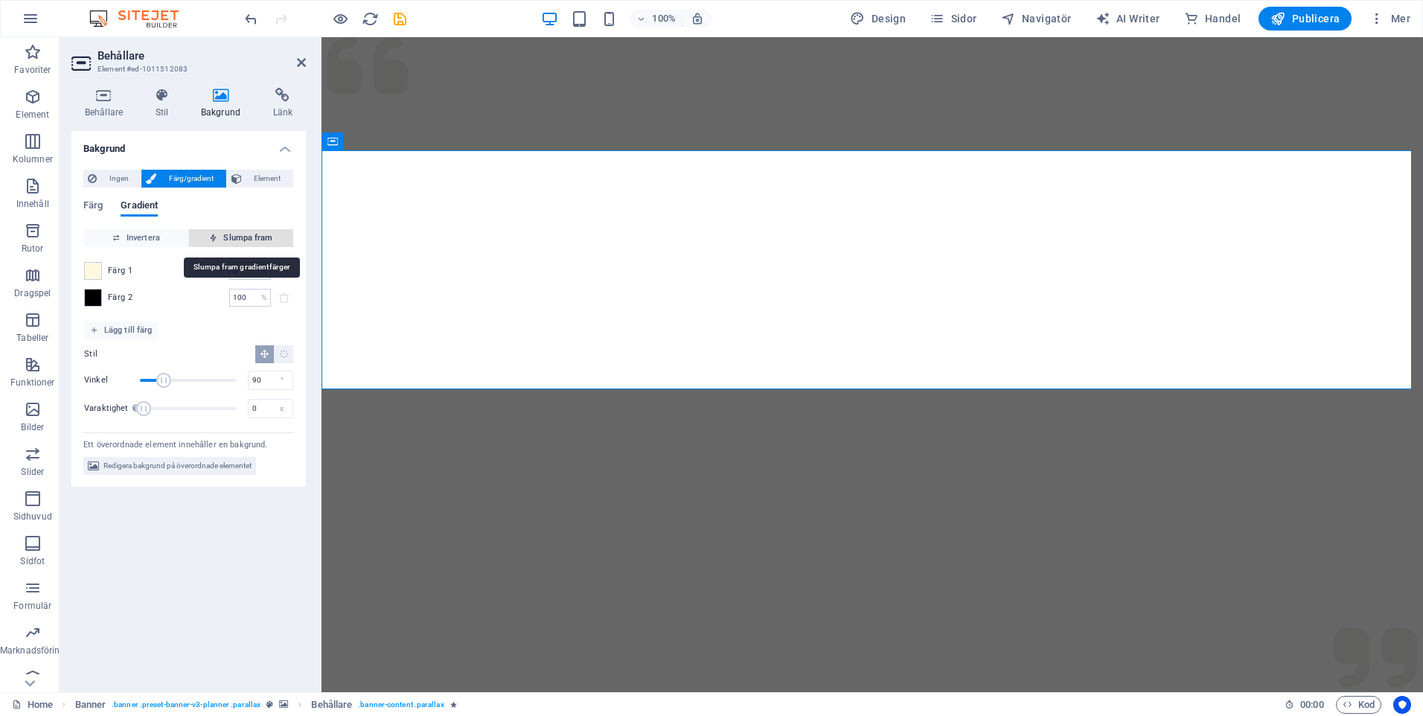
click at [254, 236] on span "Slumpa fram" at bounding box center [241, 238] width 92 height 18
type input "15"
type input "276"
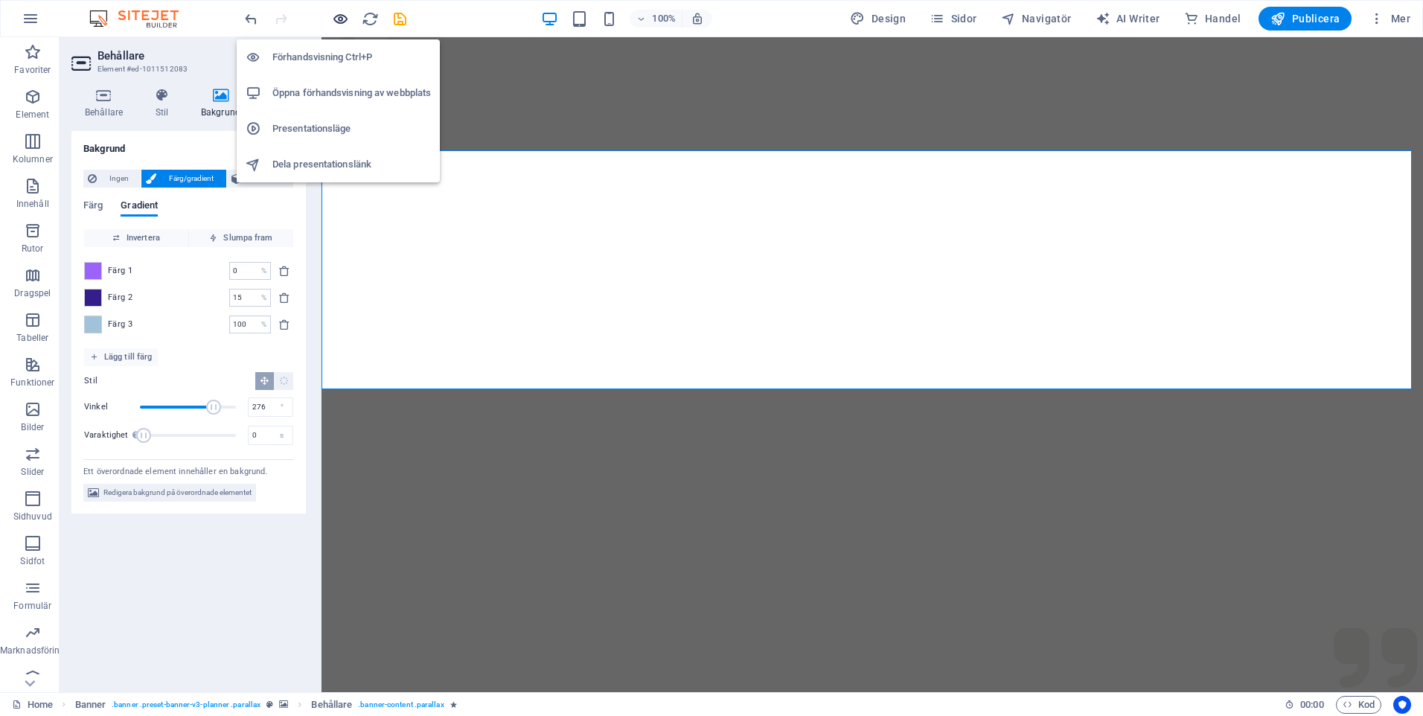
click at [337, 16] on icon "button" at bounding box center [340, 18] width 17 height 17
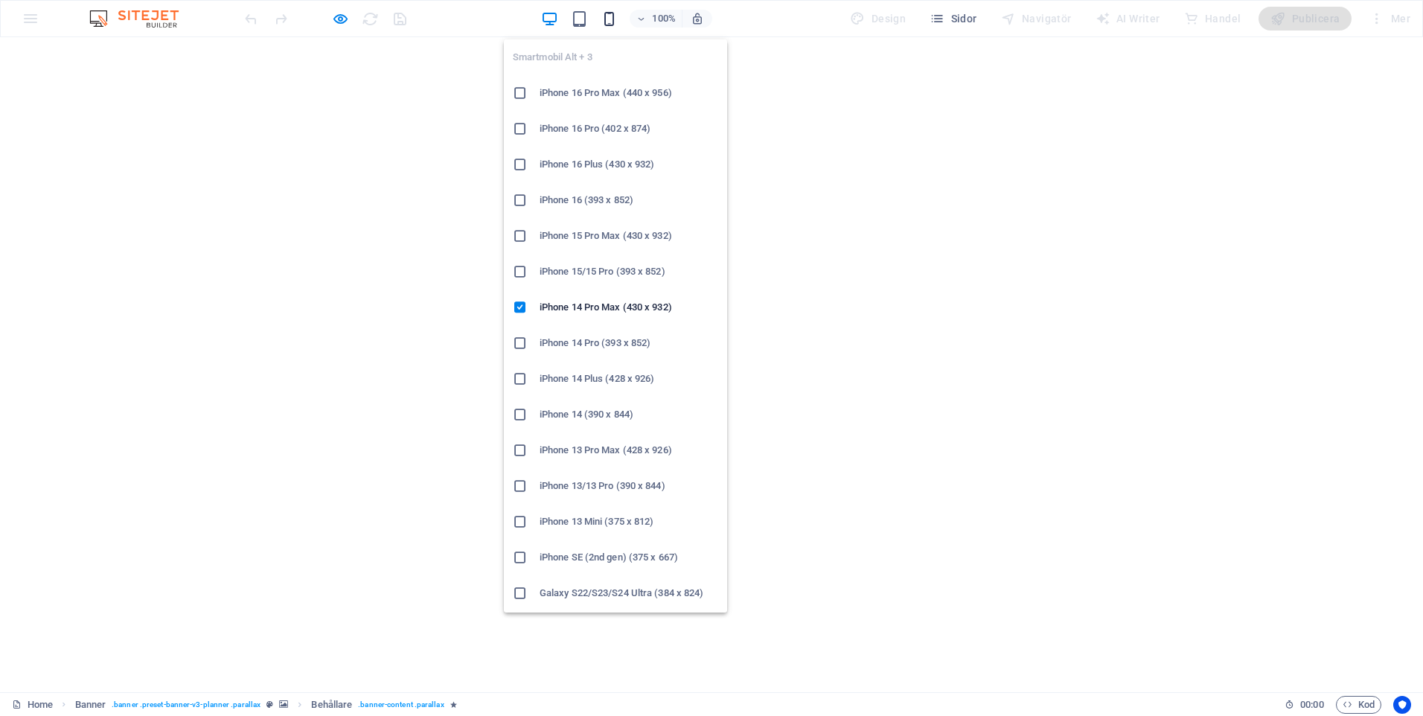
click at [617, 16] on icon "button" at bounding box center [609, 18] width 17 height 17
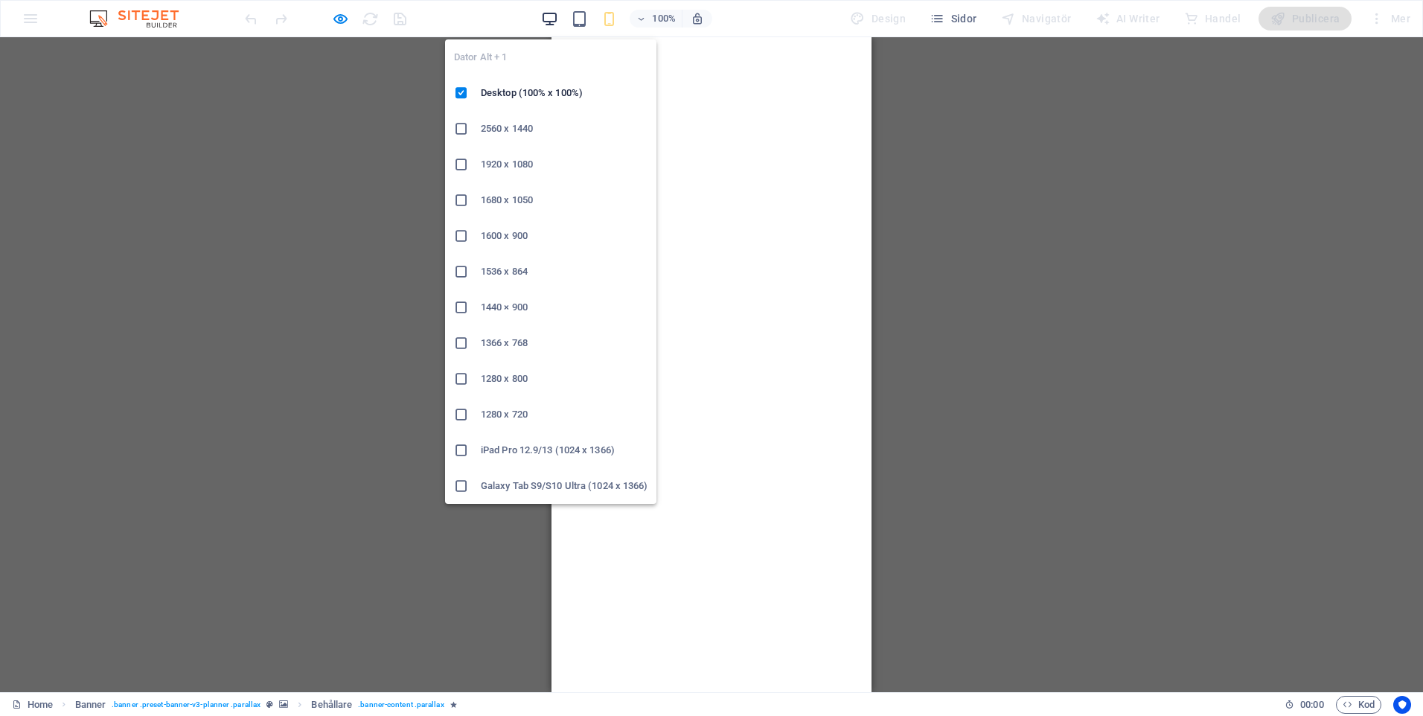
click at [558, 12] on icon "button" at bounding box center [549, 18] width 17 height 17
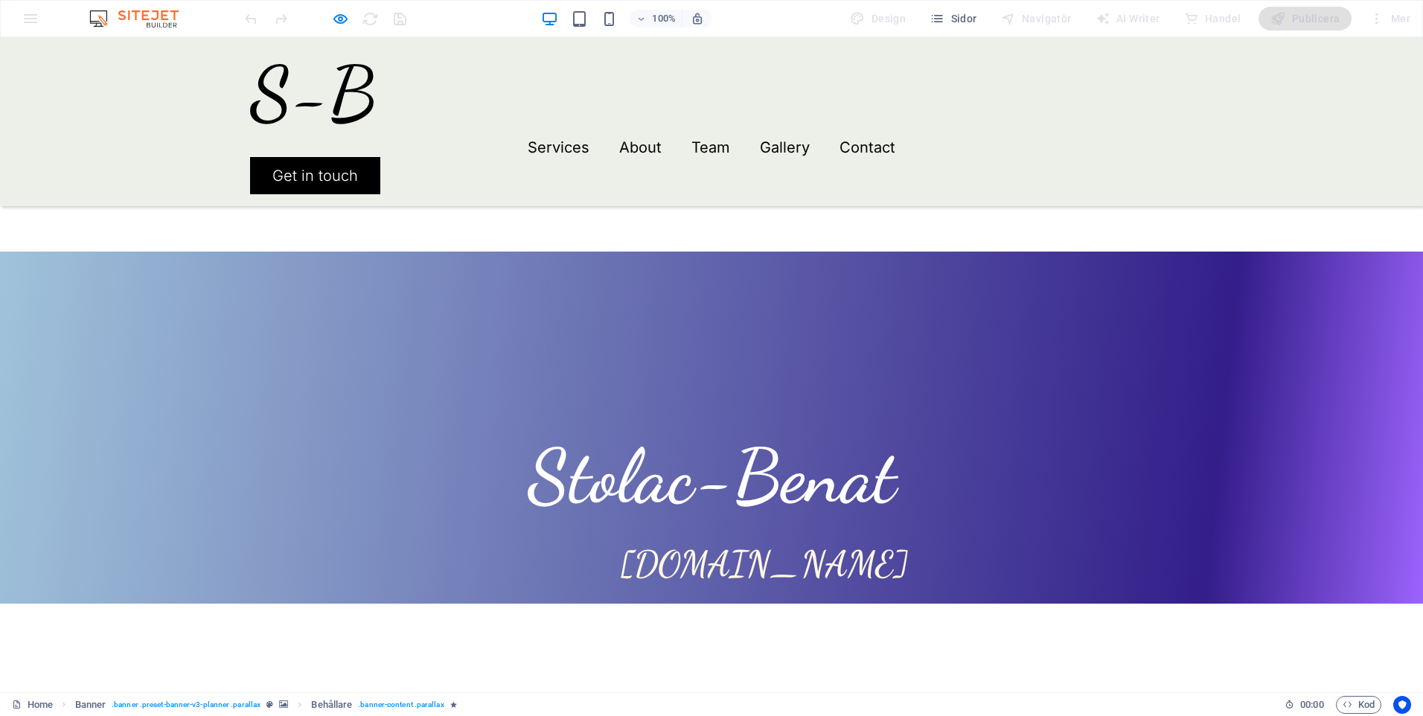
scroll to position [447, 0]
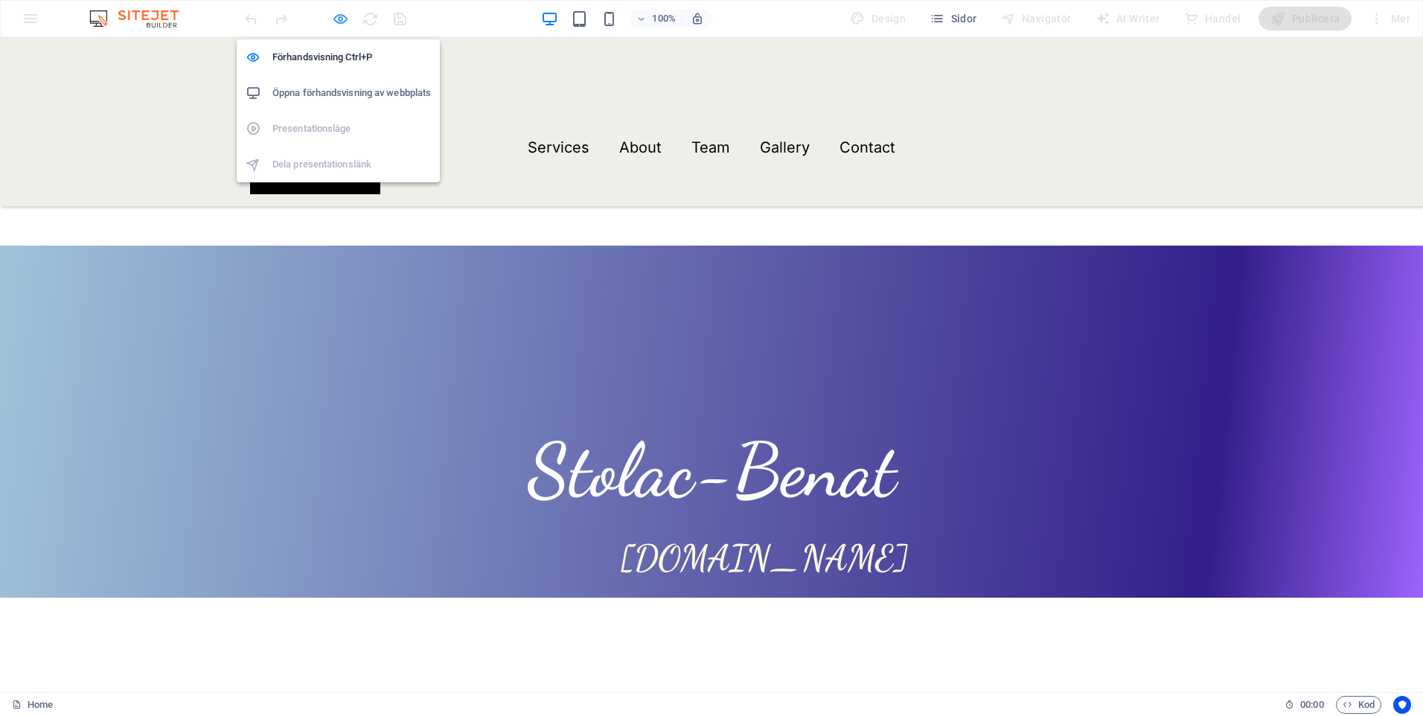
click at [342, 13] on icon "button" at bounding box center [340, 18] width 17 height 17
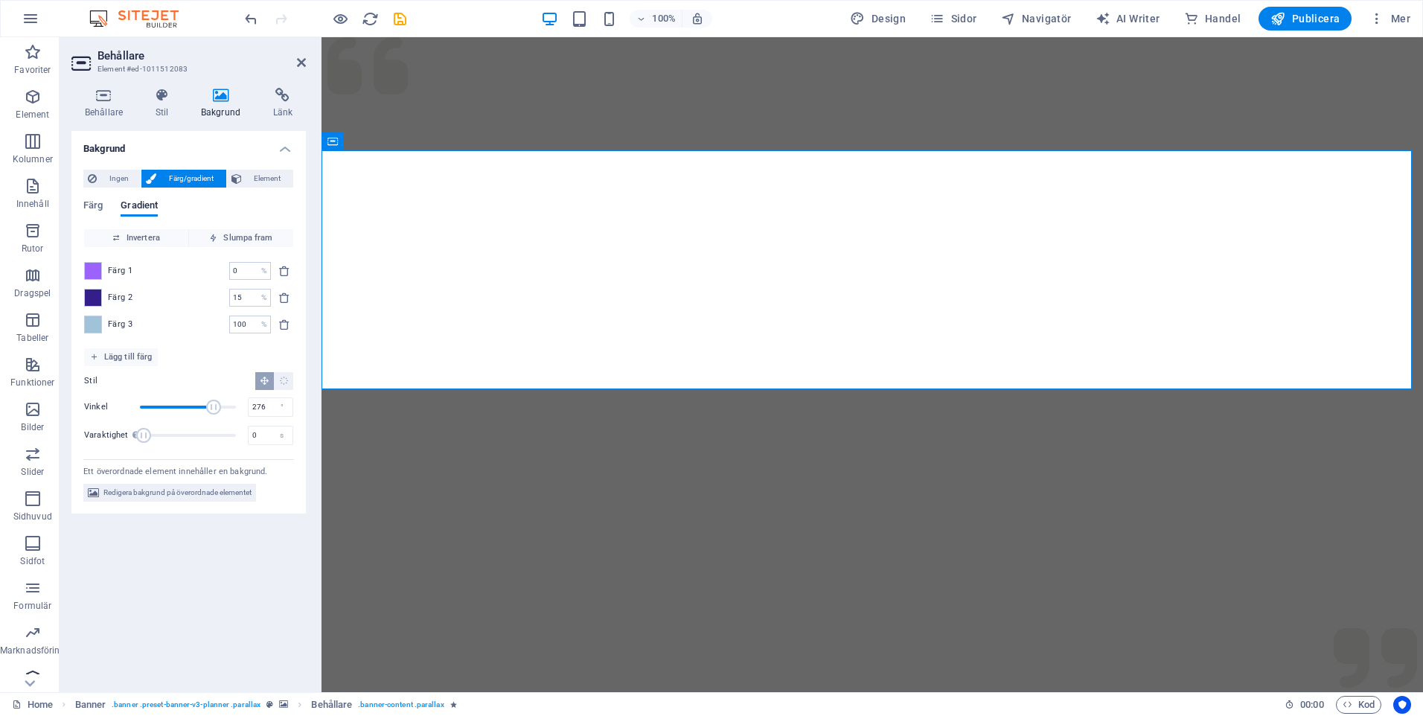
scroll to position [60, 0]
click at [27, 487] on icon "button" at bounding box center [33, 484] width 18 height 18
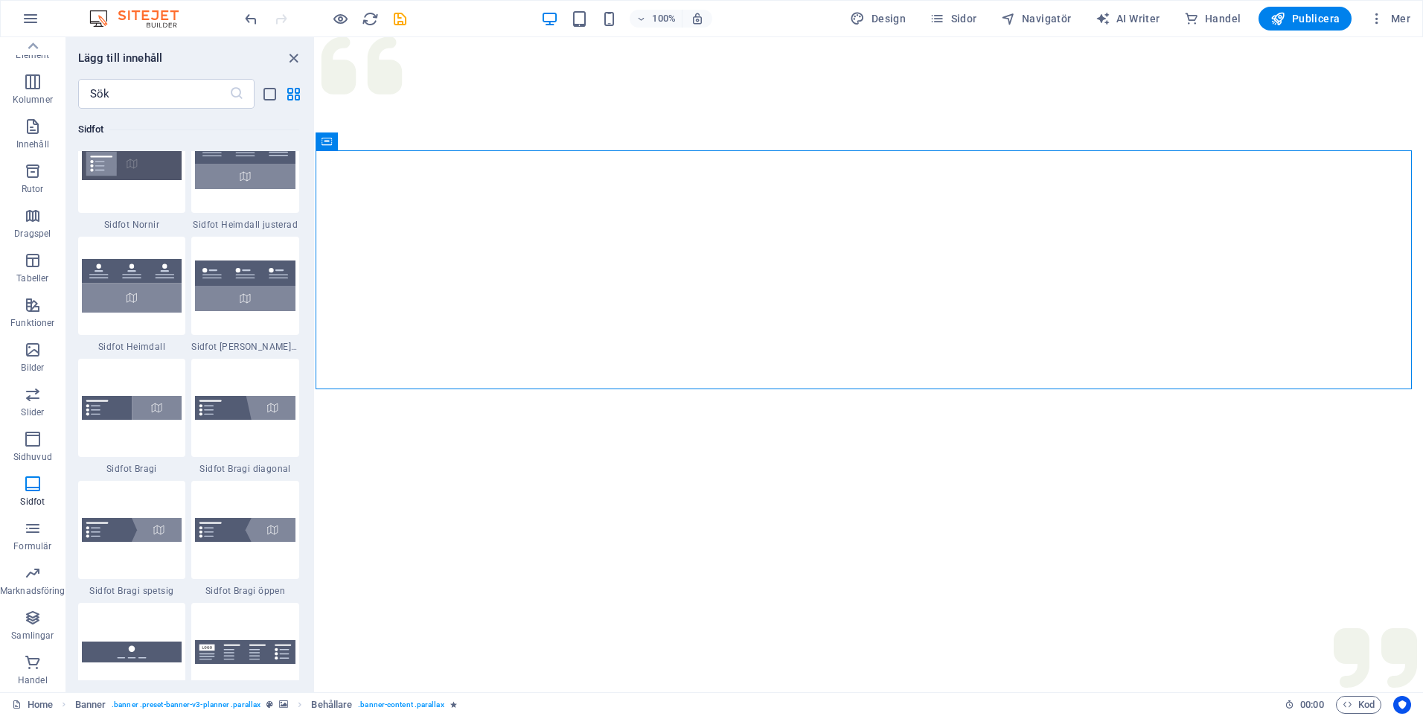
scroll to position [9877, 0]
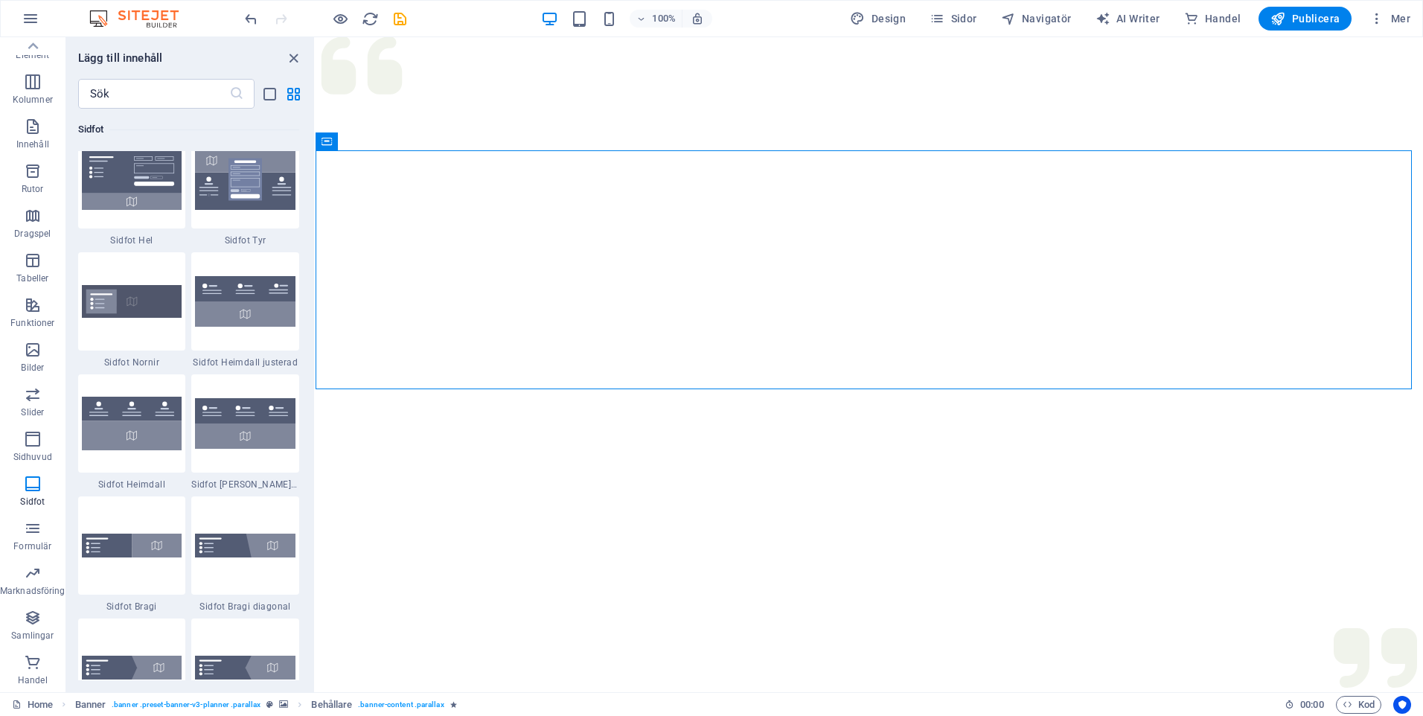
drag, startPoint x: 313, startPoint y: 533, endPoint x: 1, endPoint y: 449, distance: 322.4
click at [255, 296] on img at bounding box center [245, 301] width 101 height 51
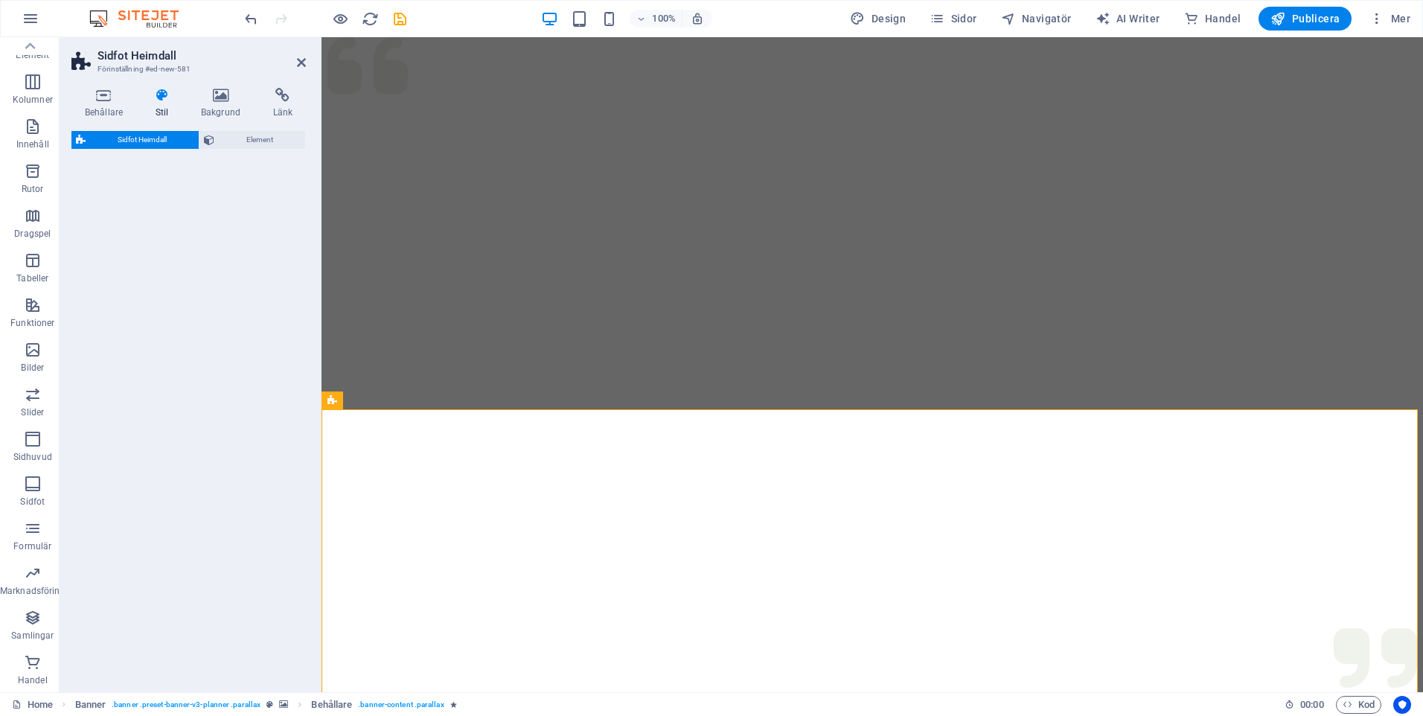
select select "rem"
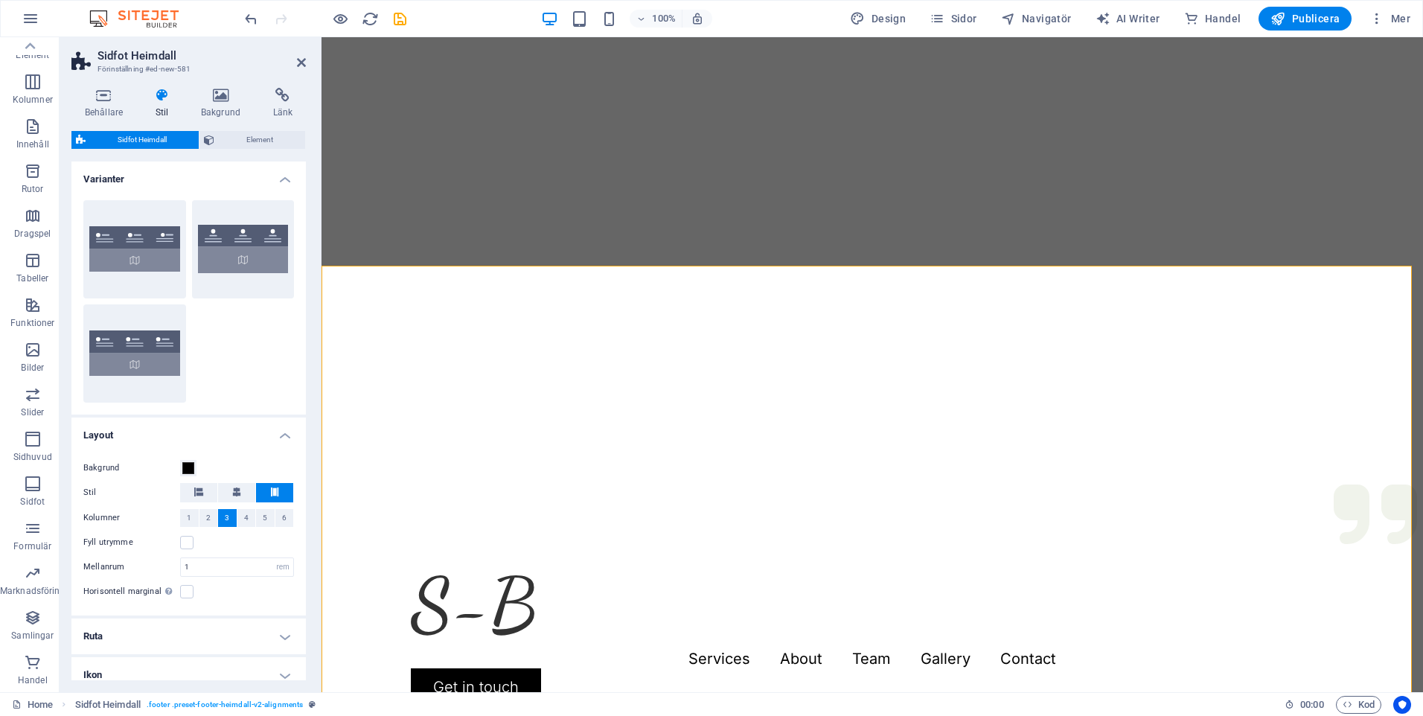
scroll to position [208, 0]
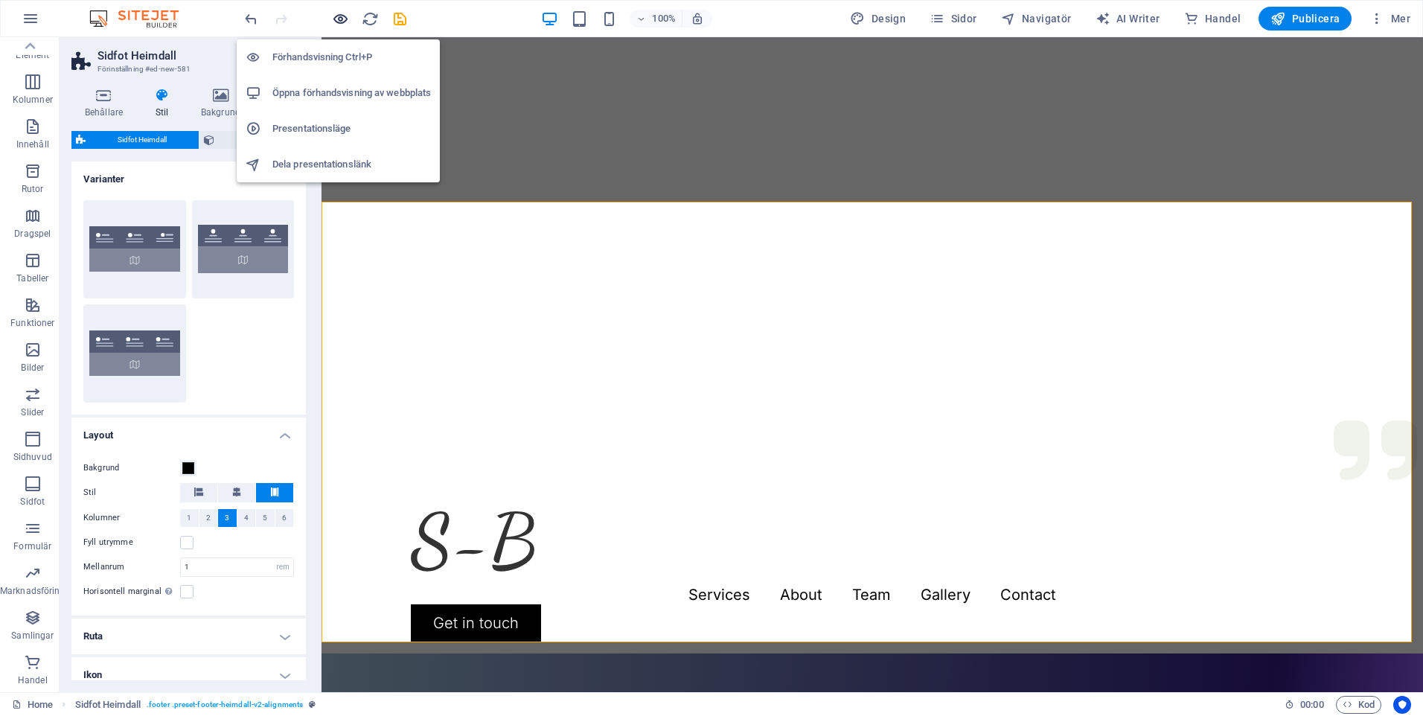
click at [335, 16] on icon "button" at bounding box center [340, 18] width 17 height 17
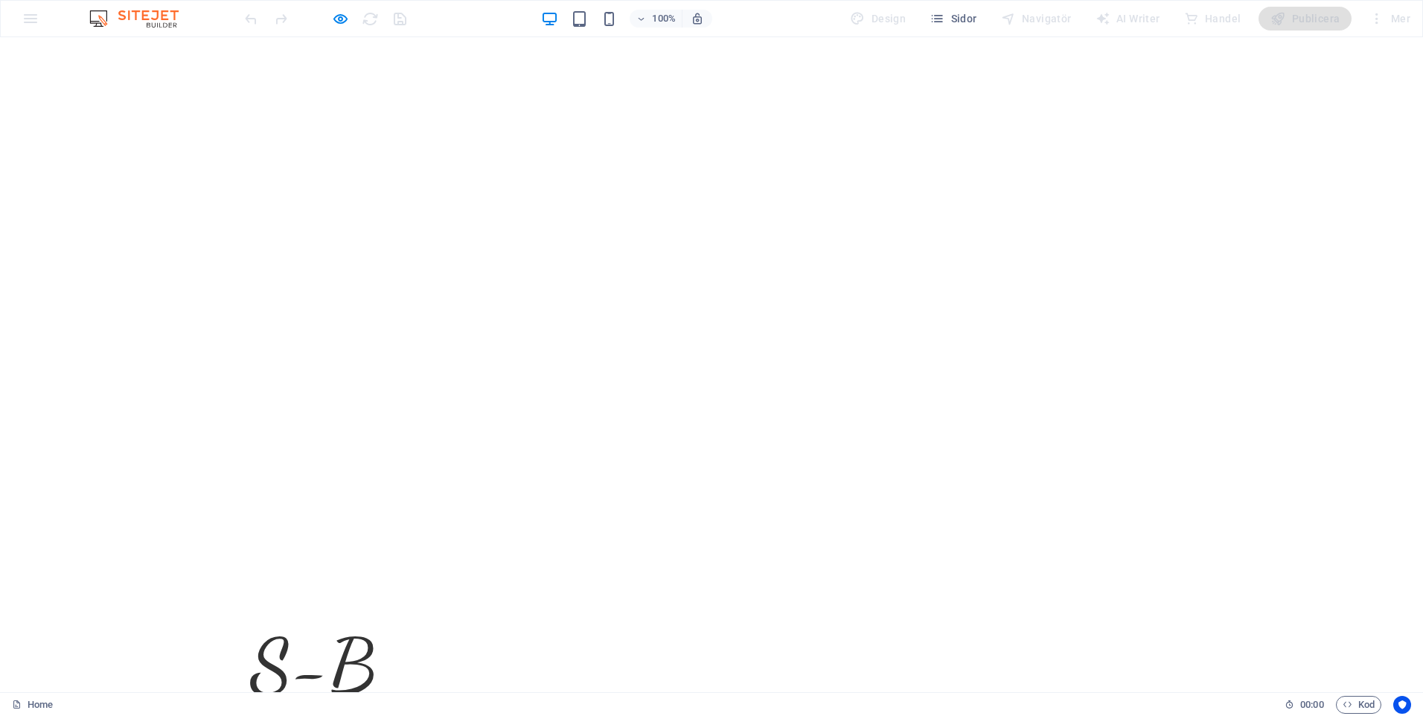
scroll to position [149, 0]
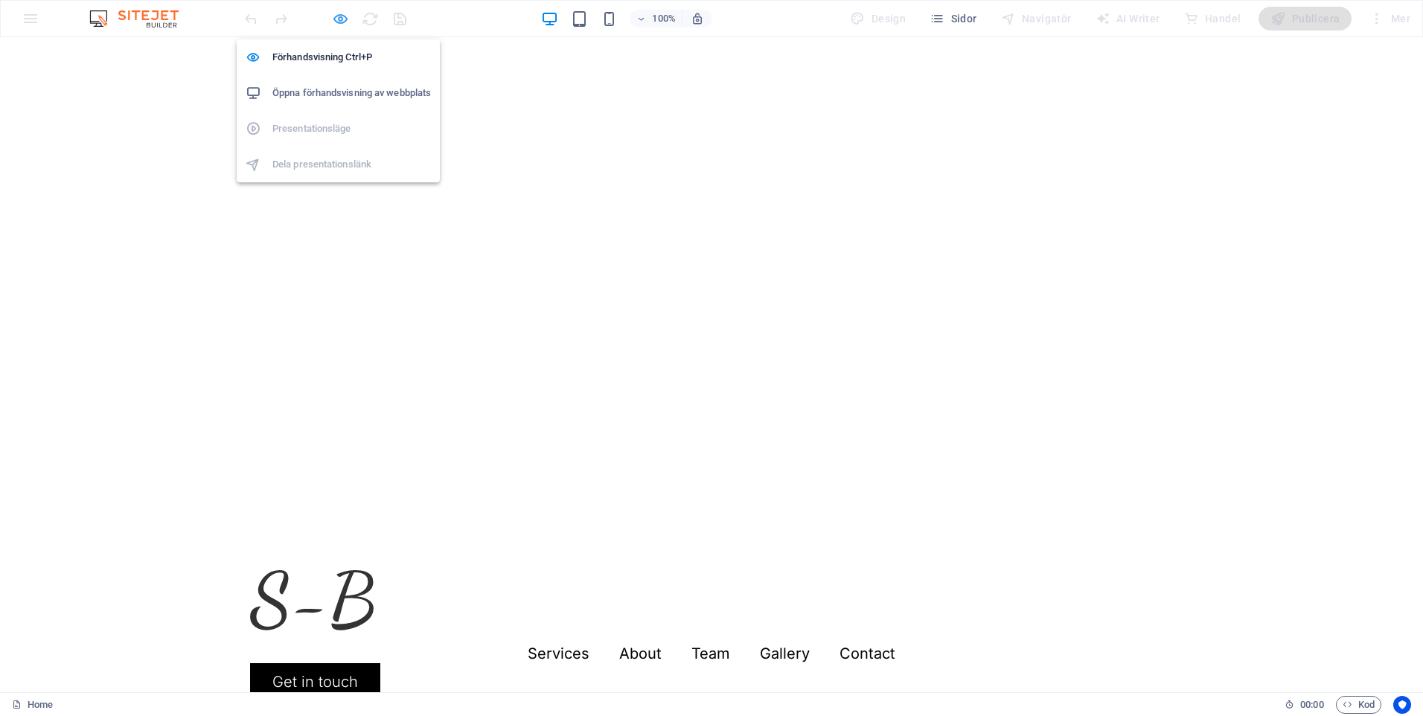
click at [345, 23] on icon "button" at bounding box center [340, 18] width 17 height 17
select select "rem"
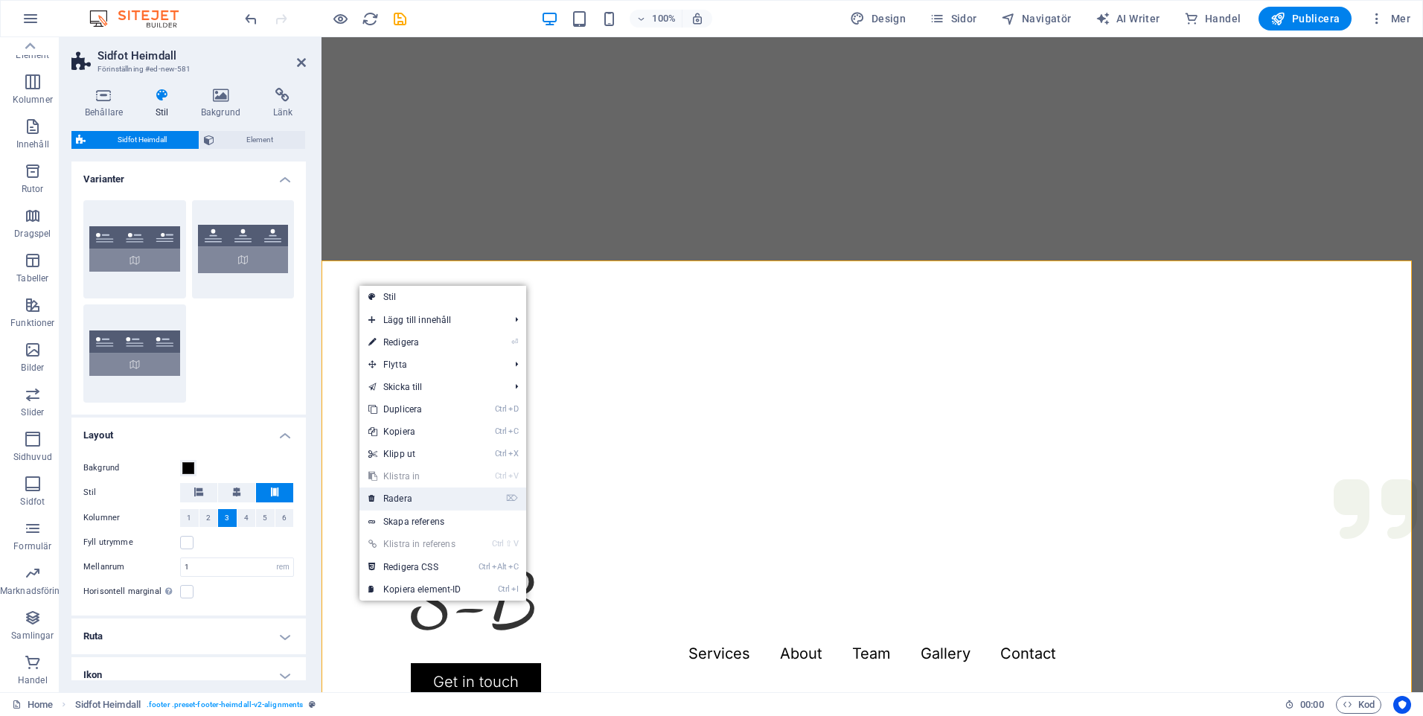
click at [406, 498] on link "⌦ Radera" at bounding box center [415, 499] width 111 height 22
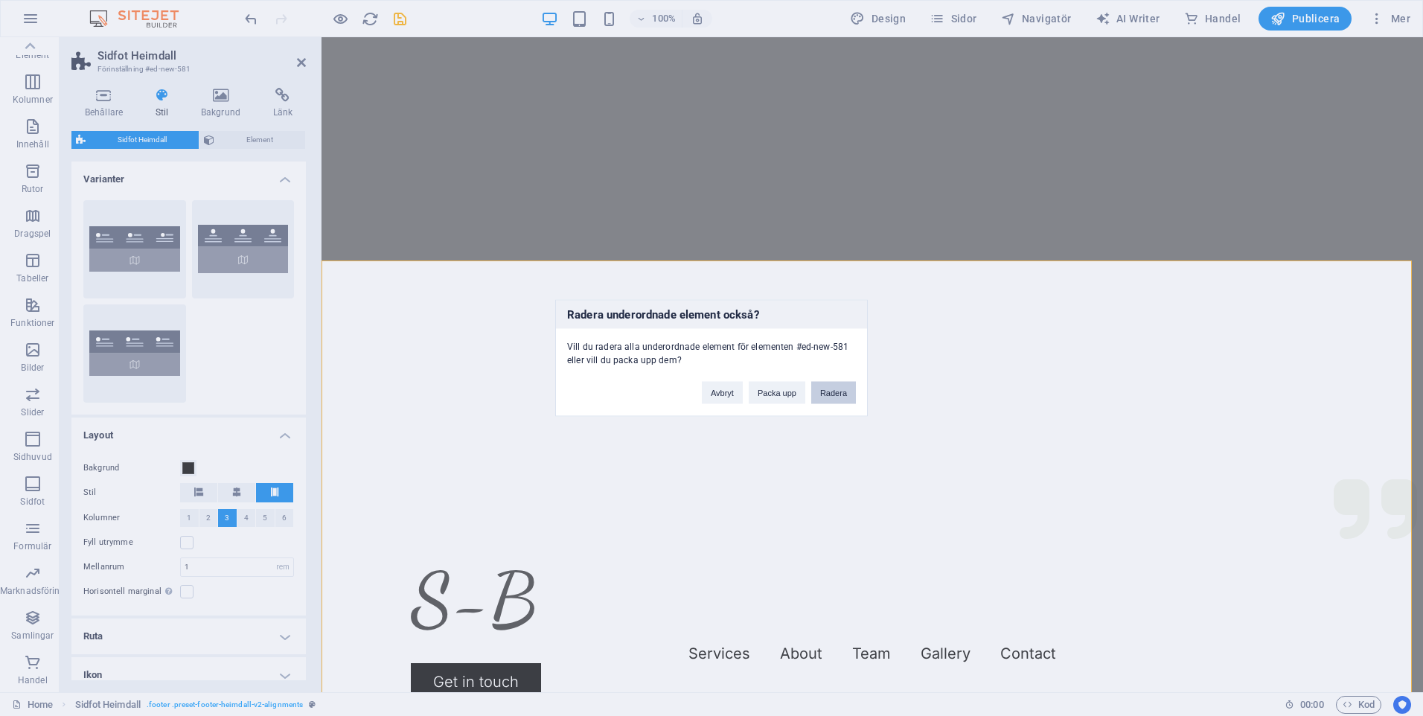
click at [823, 390] on button "Radera" at bounding box center [833, 393] width 45 height 22
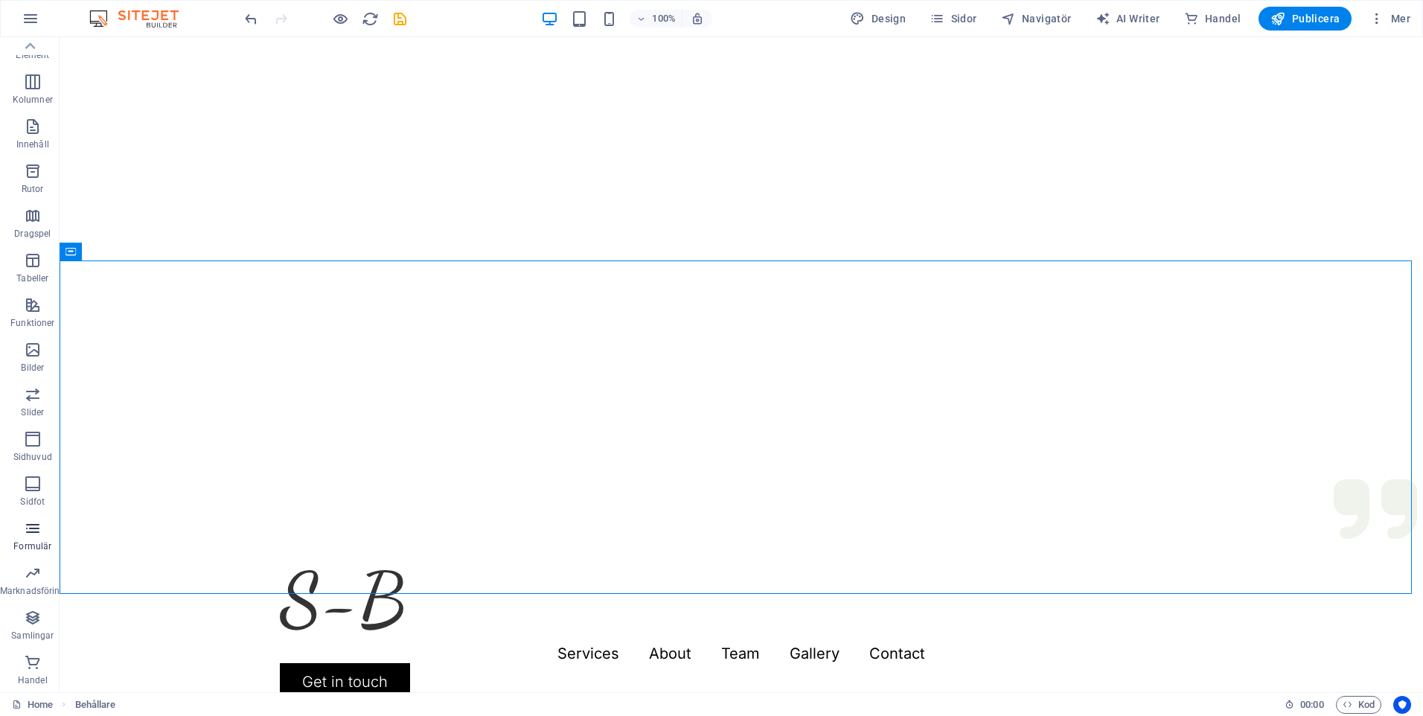
click at [26, 527] on icon "button" at bounding box center [33, 529] width 18 height 18
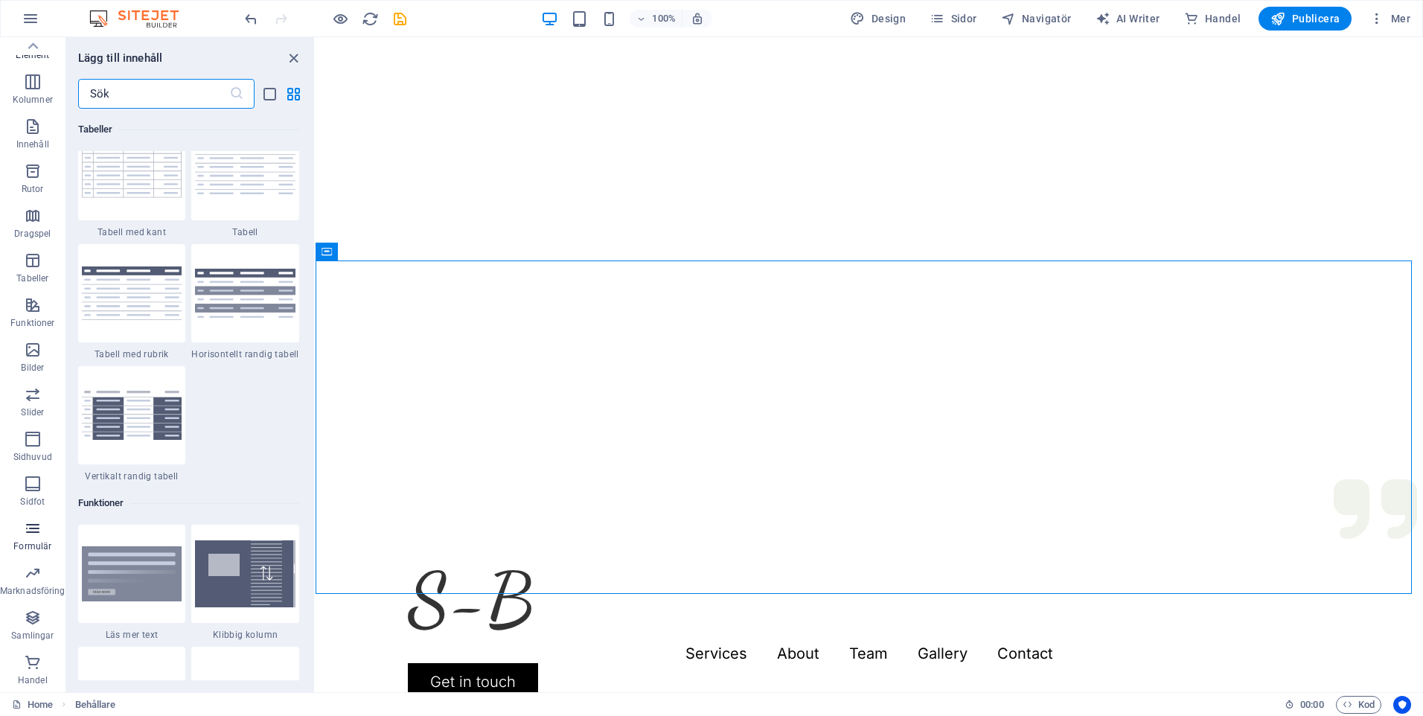
scroll to position [10870, 0]
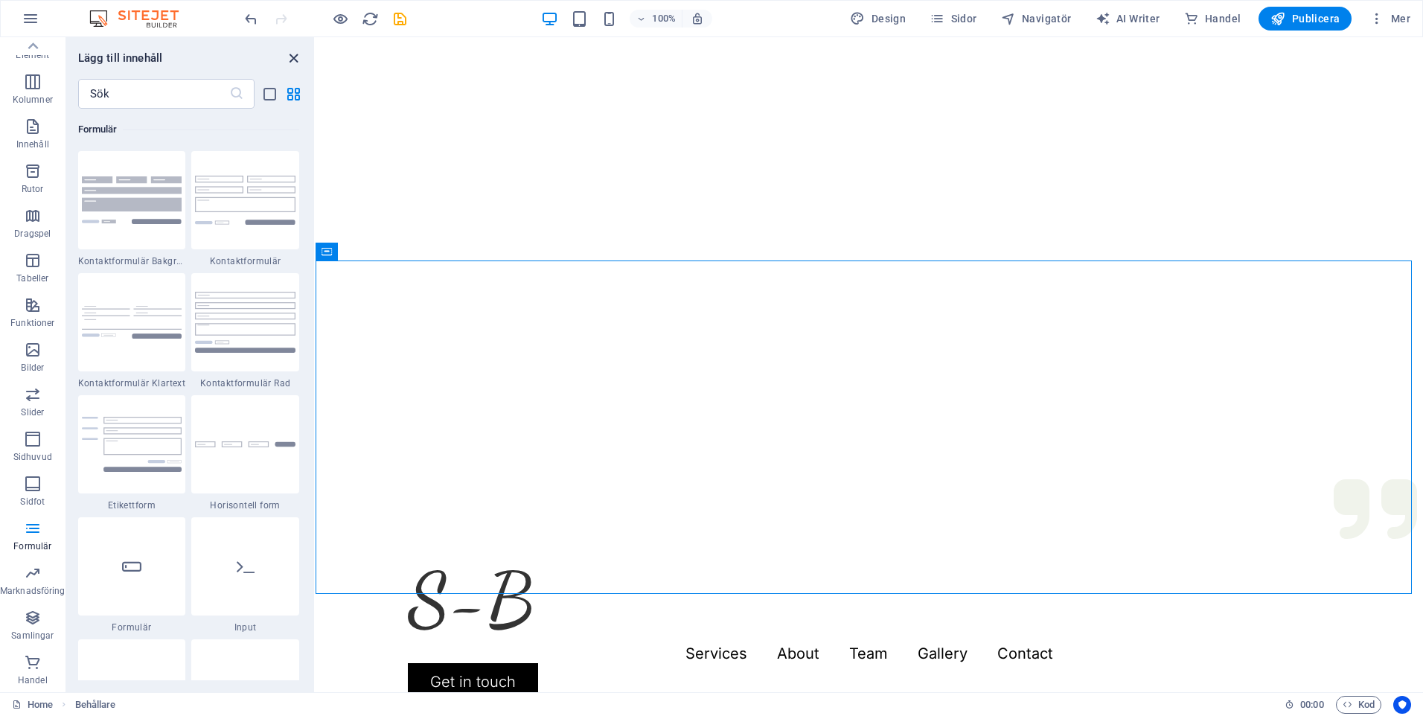
click at [292, 57] on icon "close panel" at bounding box center [293, 58] width 17 height 17
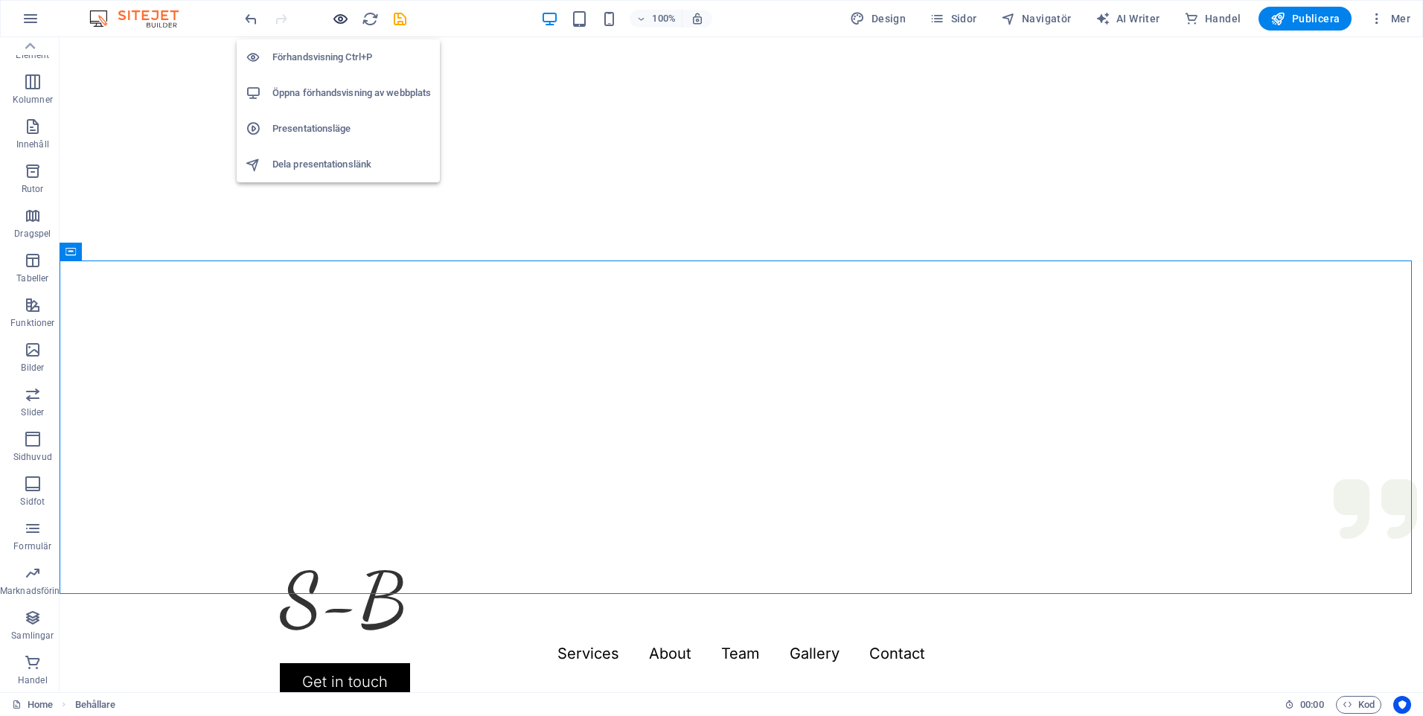
click at [342, 17] on icon "button" at bounding box center [340, 18] width 17 height 17
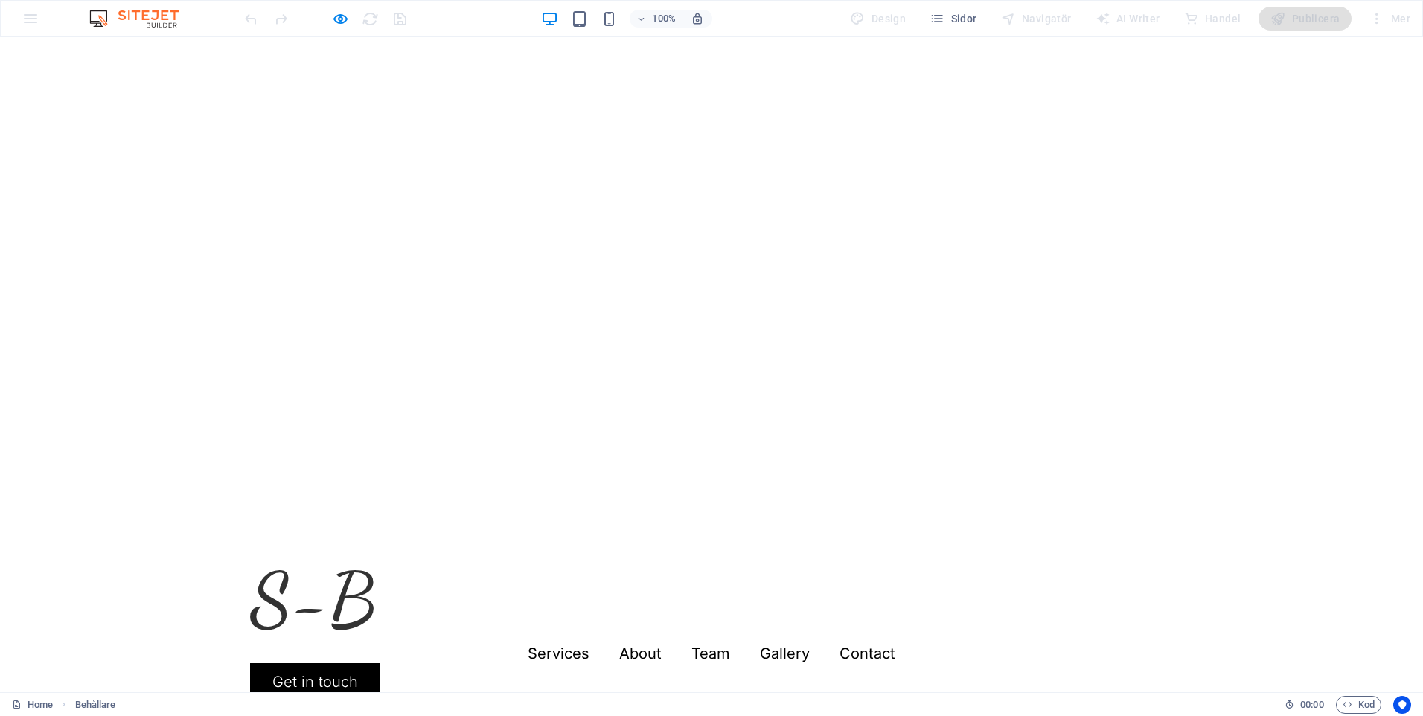
scroll to position [0, 0]
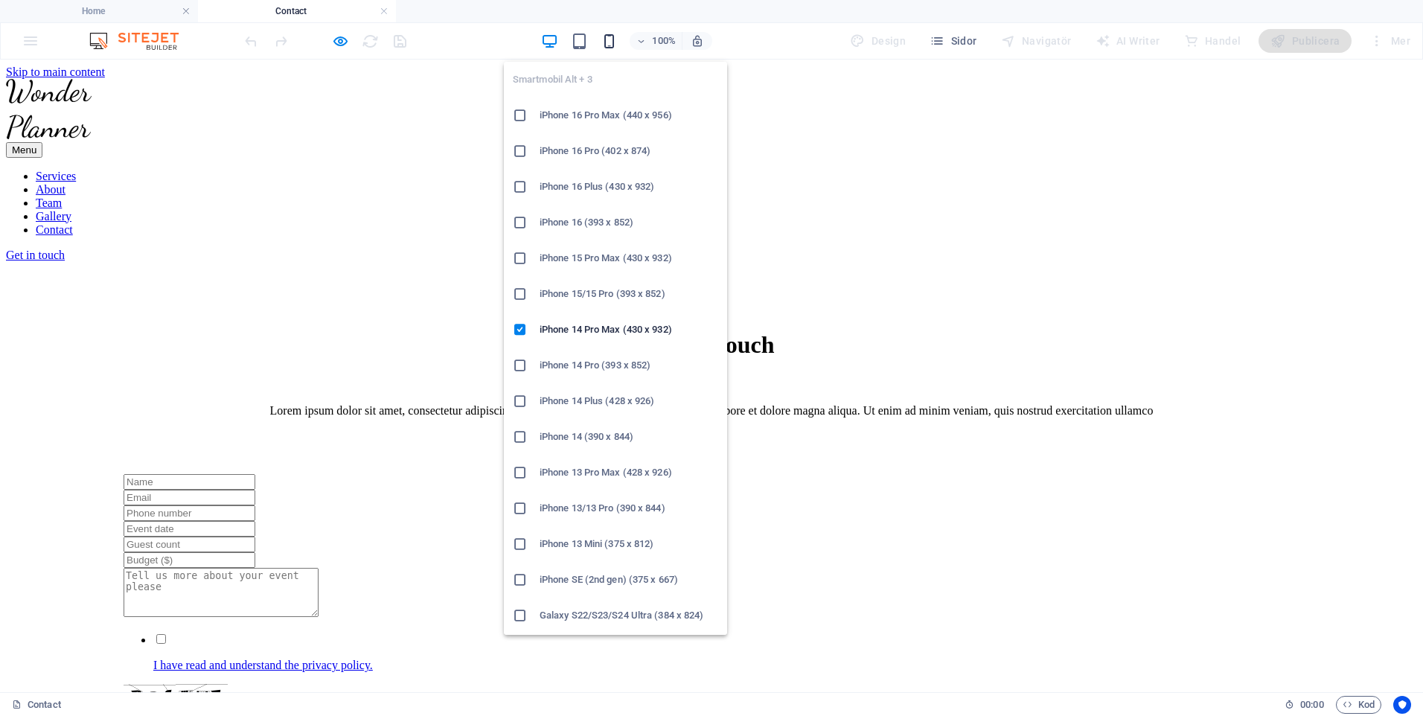
click at [616, 35] on icon "button" at bounding box center [609, 41] width 17 height 17
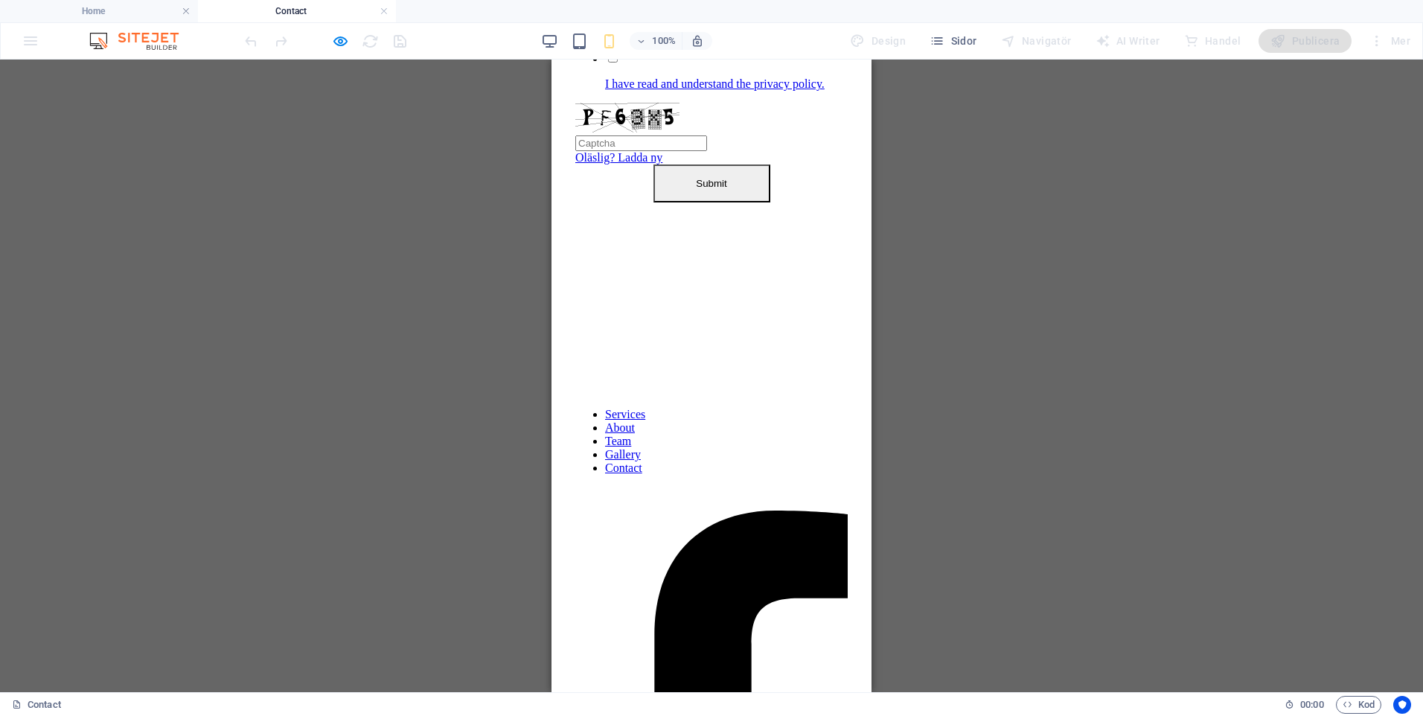
scroll to position [606, 0]
drag, startPoint x: 869, startPoint y: 325, endPoint x: 1430, endPoint y: 591, distance: 621.4
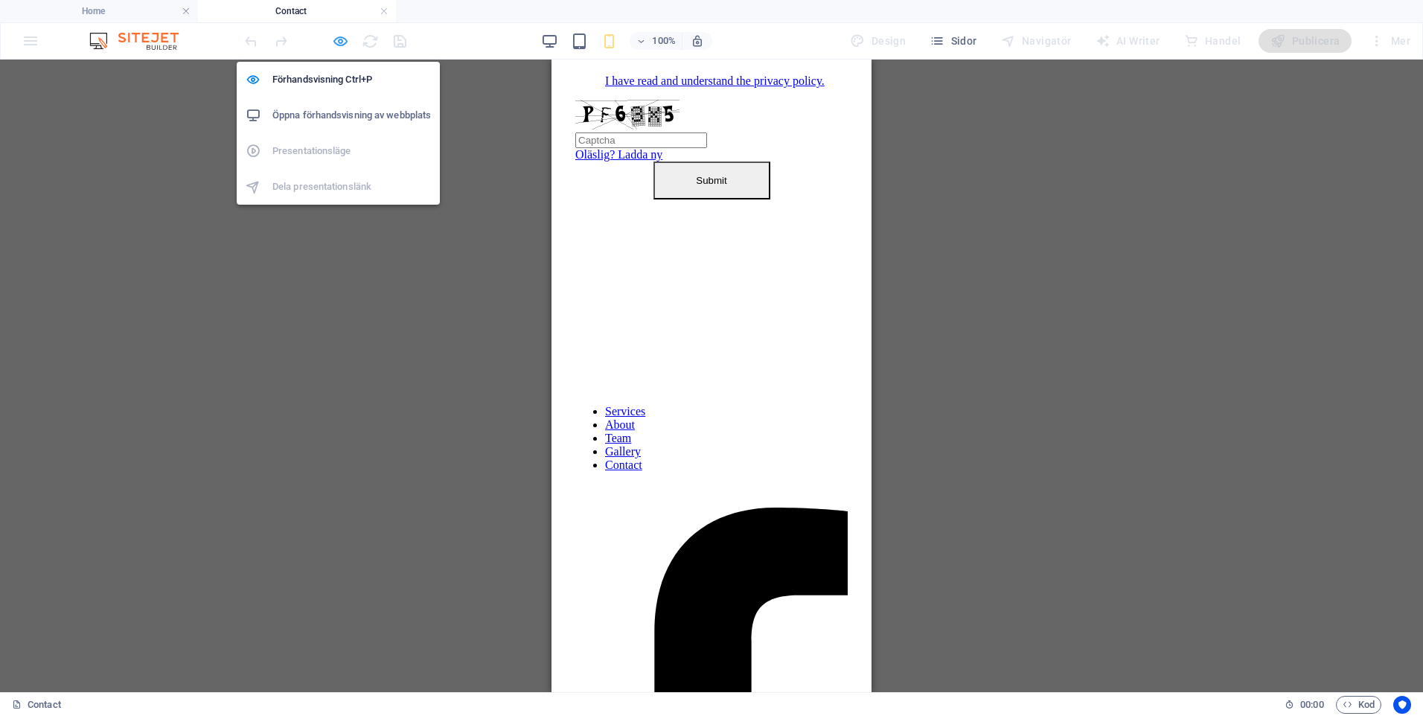
click at [343, 41] on icon "button" at bounding box center [340, 41] width 17 height 17
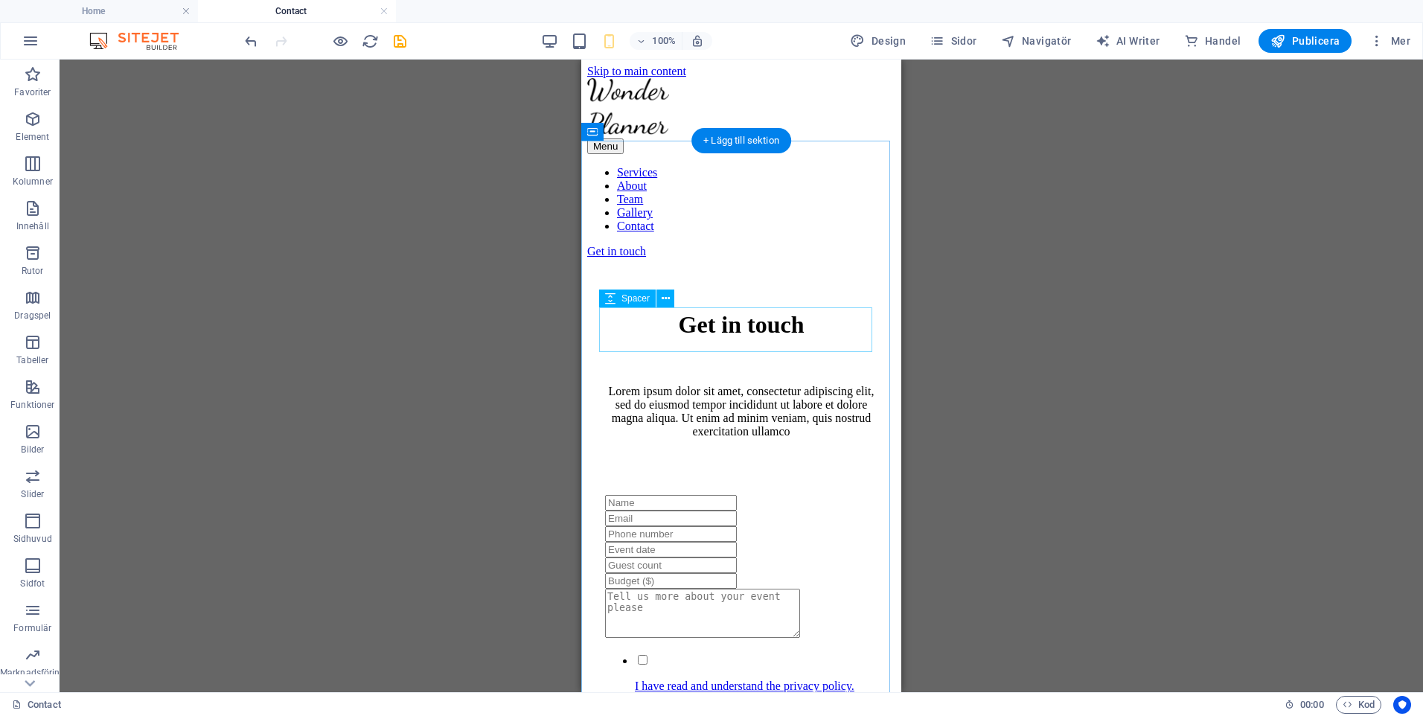
scroll to position [0, 0]
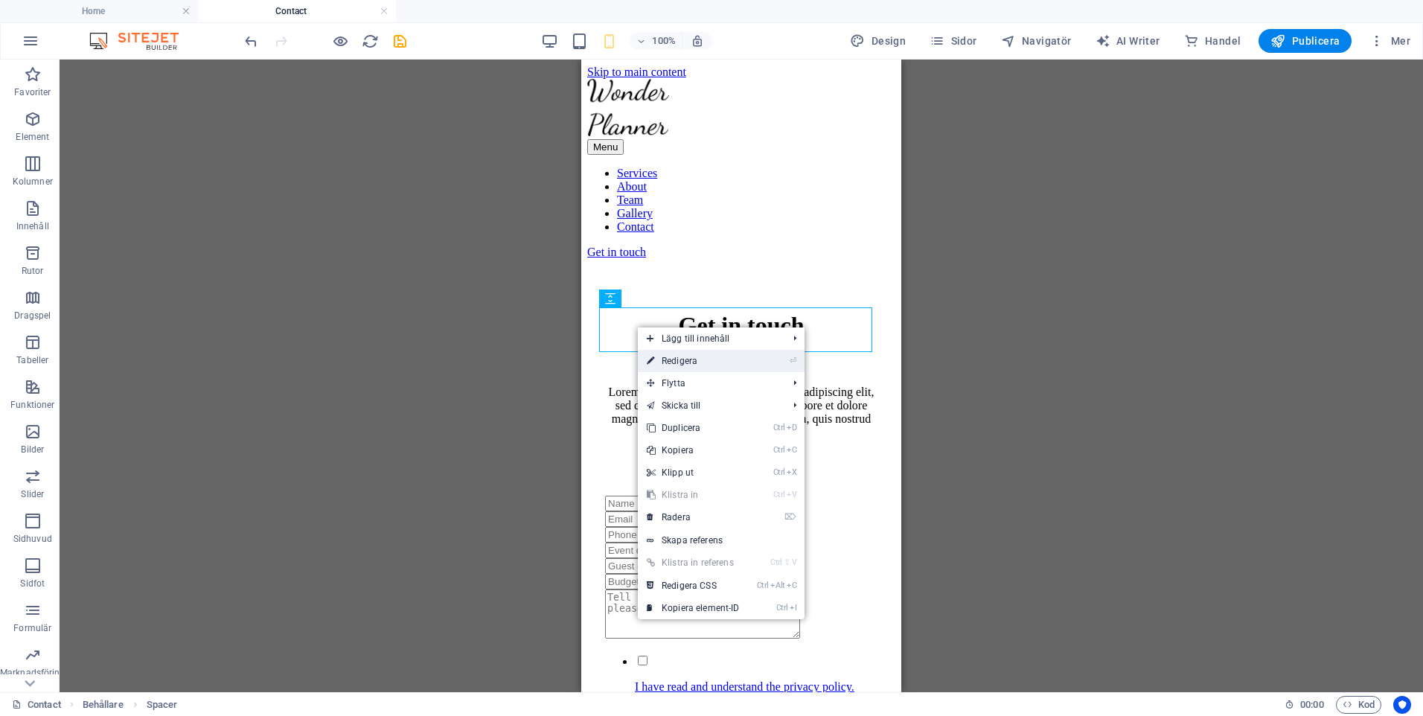
click at [692, 361] on link "⏎ Redigera" at bounding box center [693, 361] width 111 height 22
select select "px"
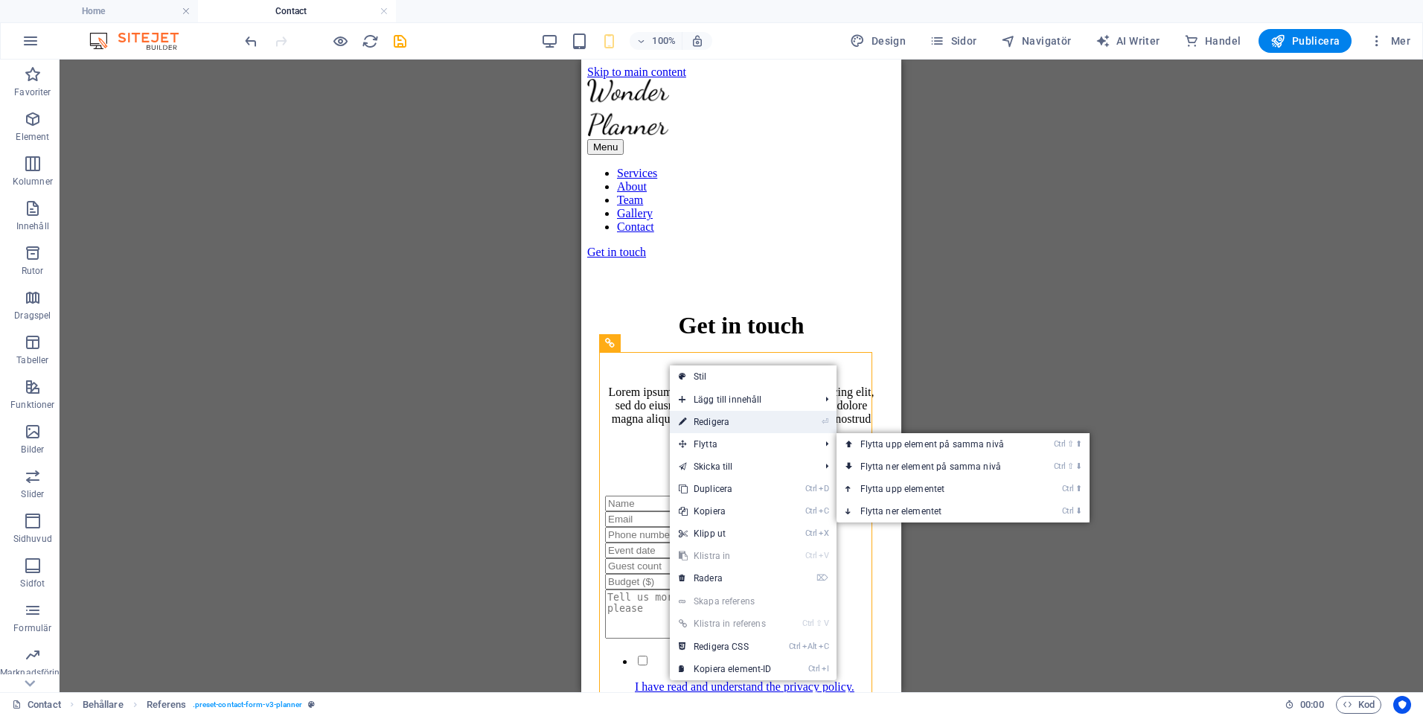
click at [727, 424] on link "⏎ Redigera" at bounding box center [725, 422] width 111 height 22
select select "rem"
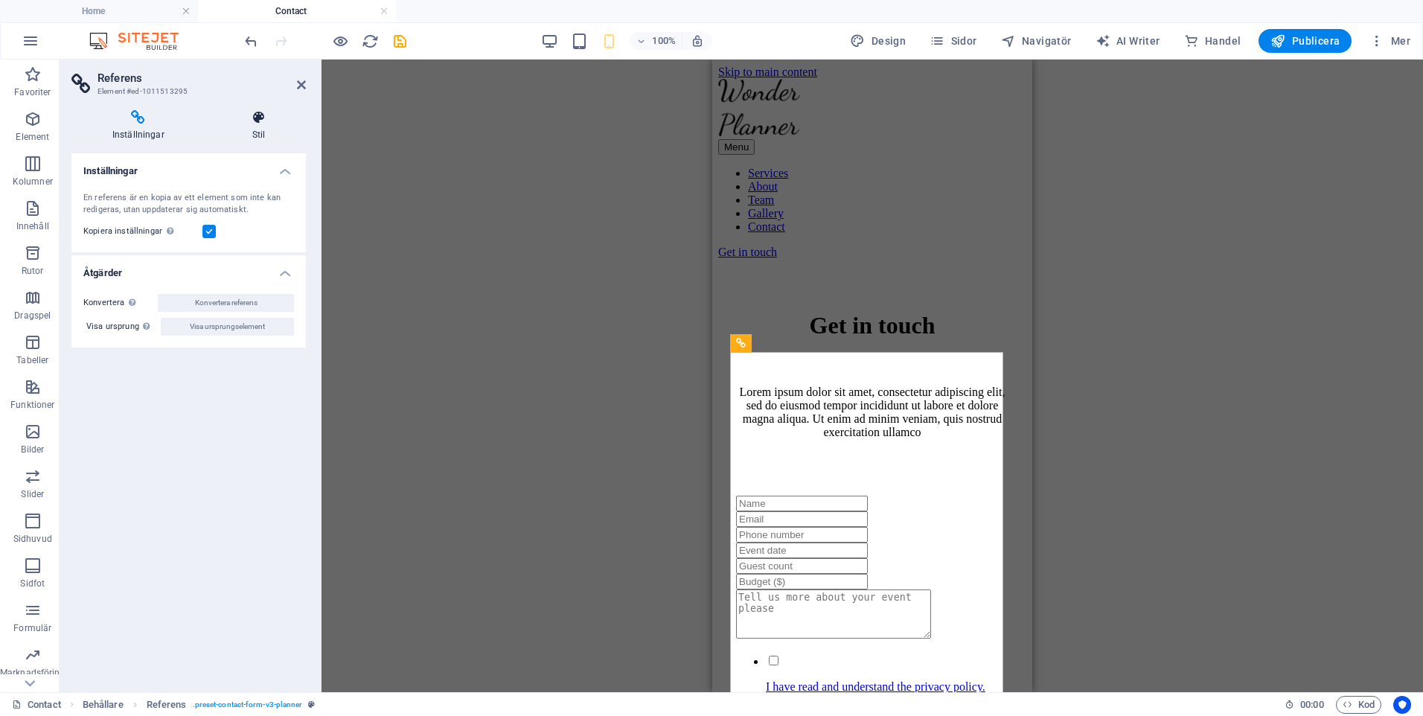
click at [260, 130] on h4 "Stil" at bounding box center [258, 125] width 95 height 31
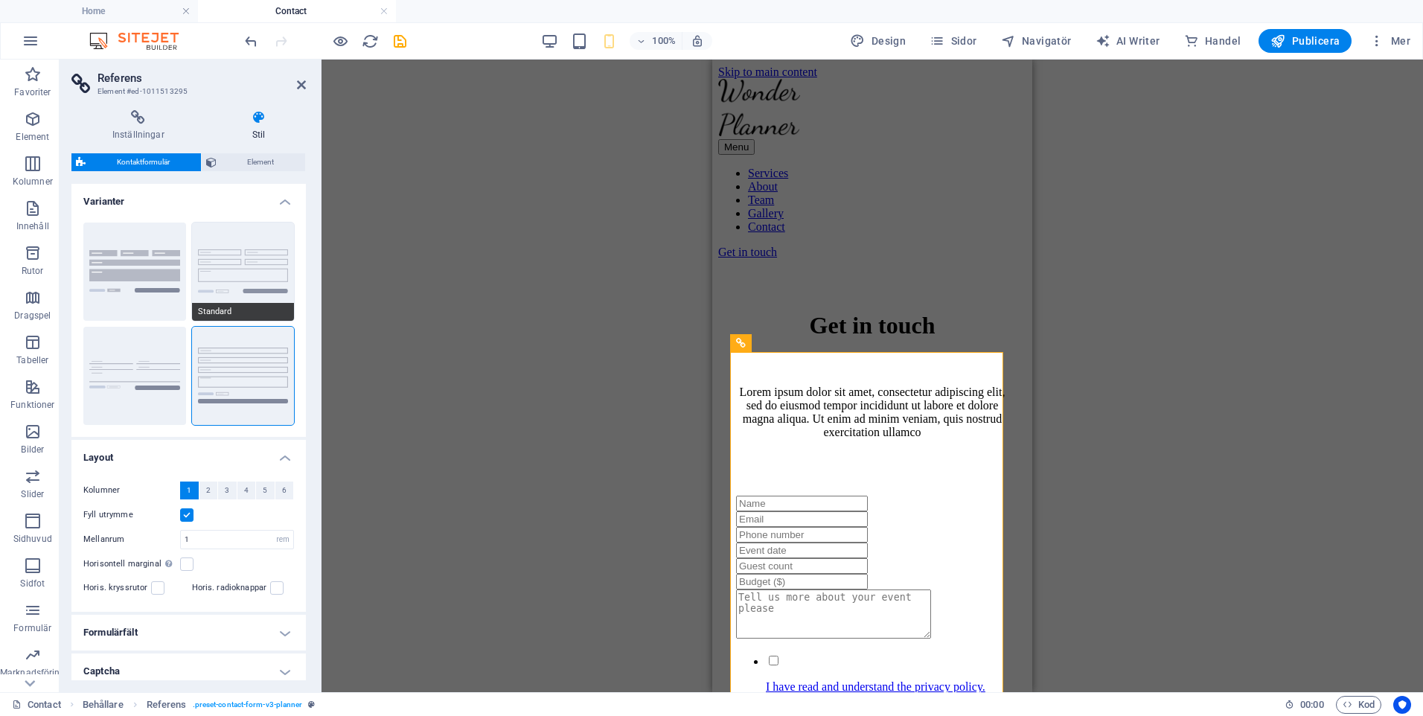
click at [240, 264] on button "Standard" at bounding box center [243, 272] width 103 height 98
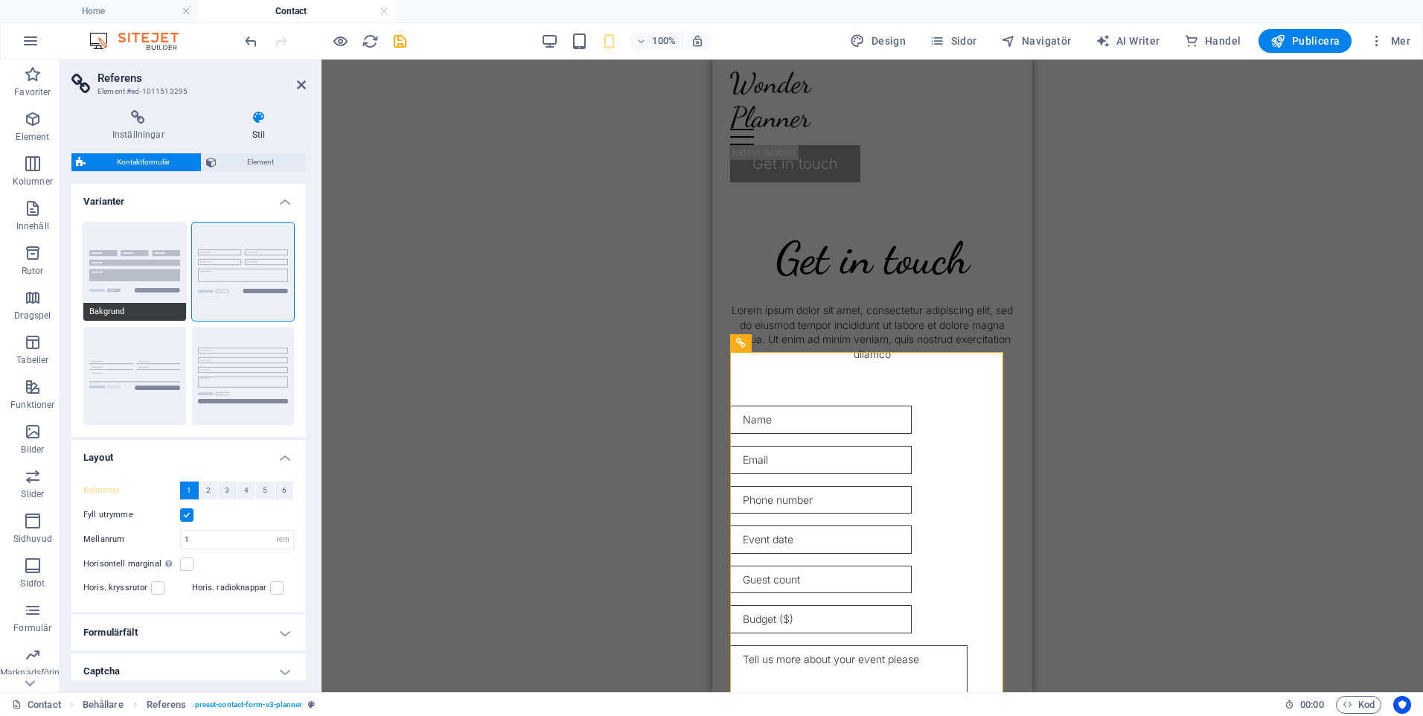
click at [138, 260] on button "Bakgrund" at bounding box center [134, 272] width 103 height 98
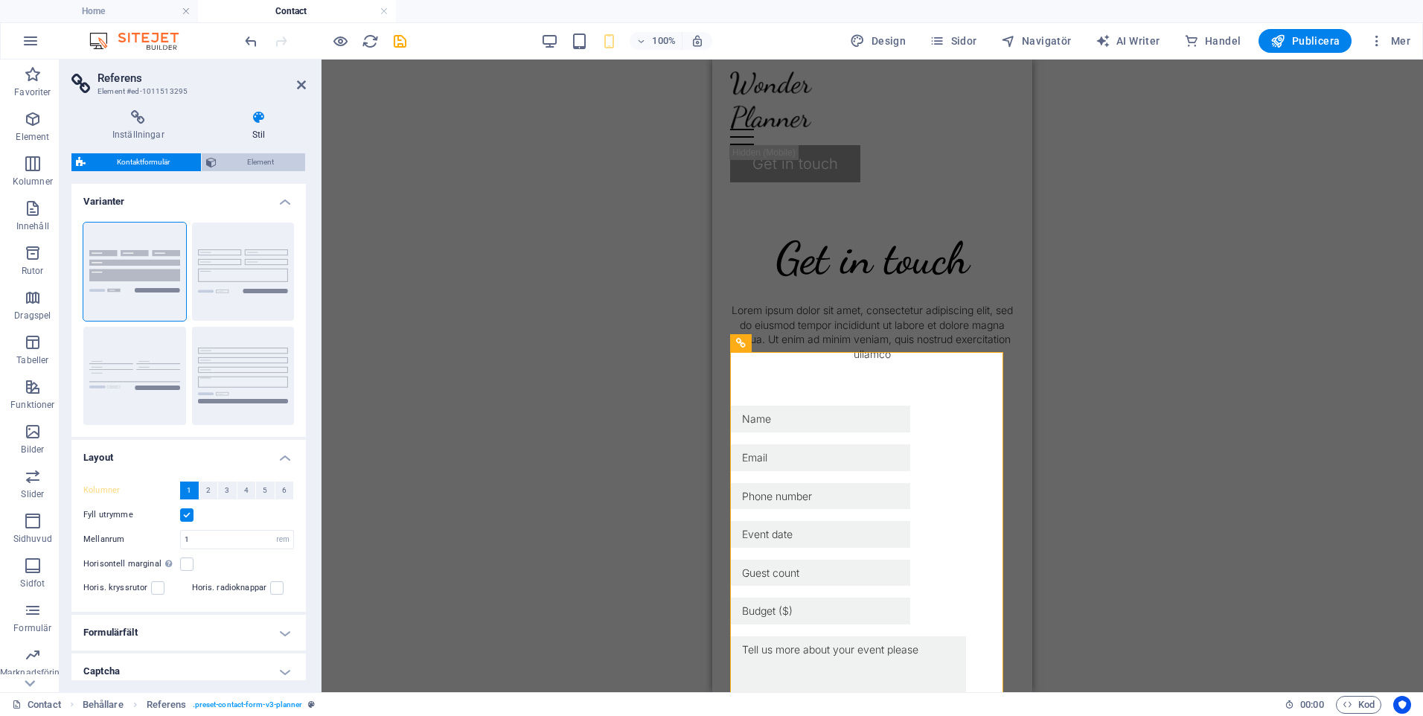
click at [258, 165] on span "Element" at bounding box center [261, 162] width 80 height 18
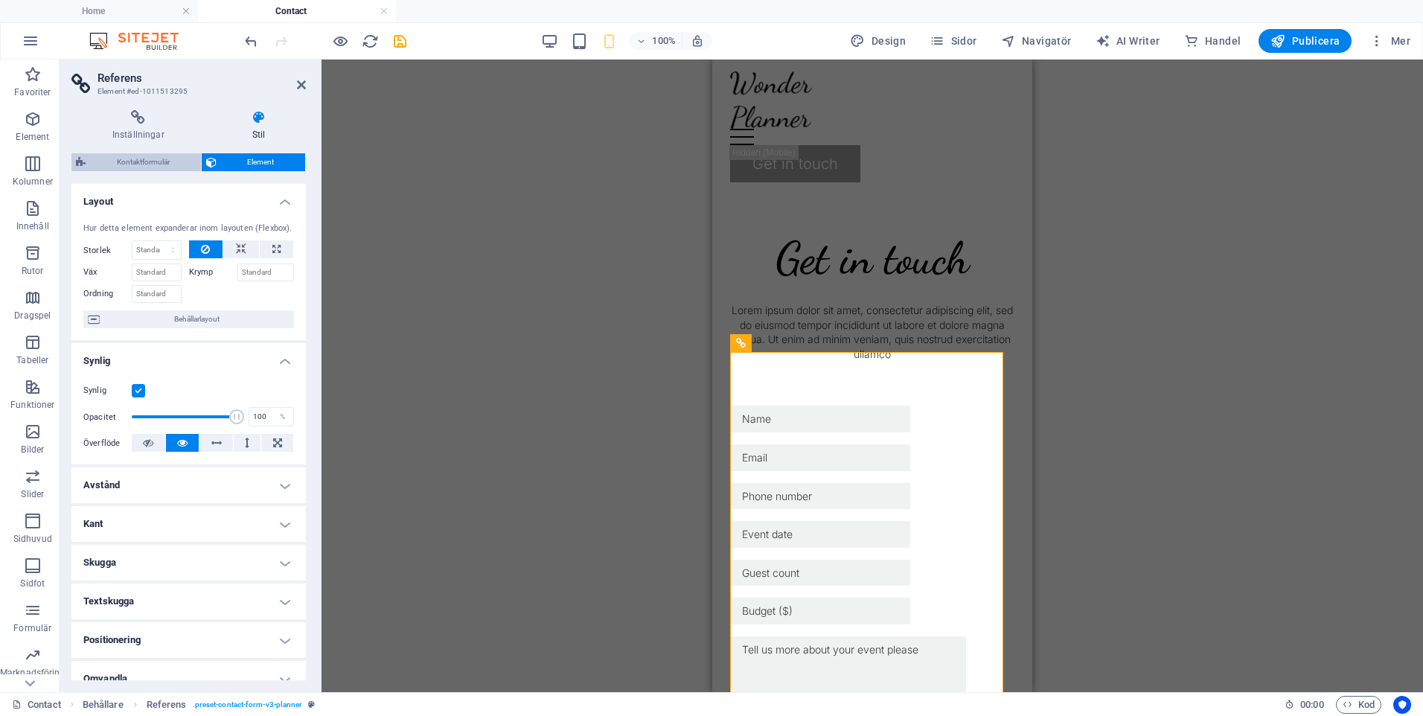
click at [145, 158] on span "Kontaktformulär" at bounding box center [143, 162] width 106 height 18
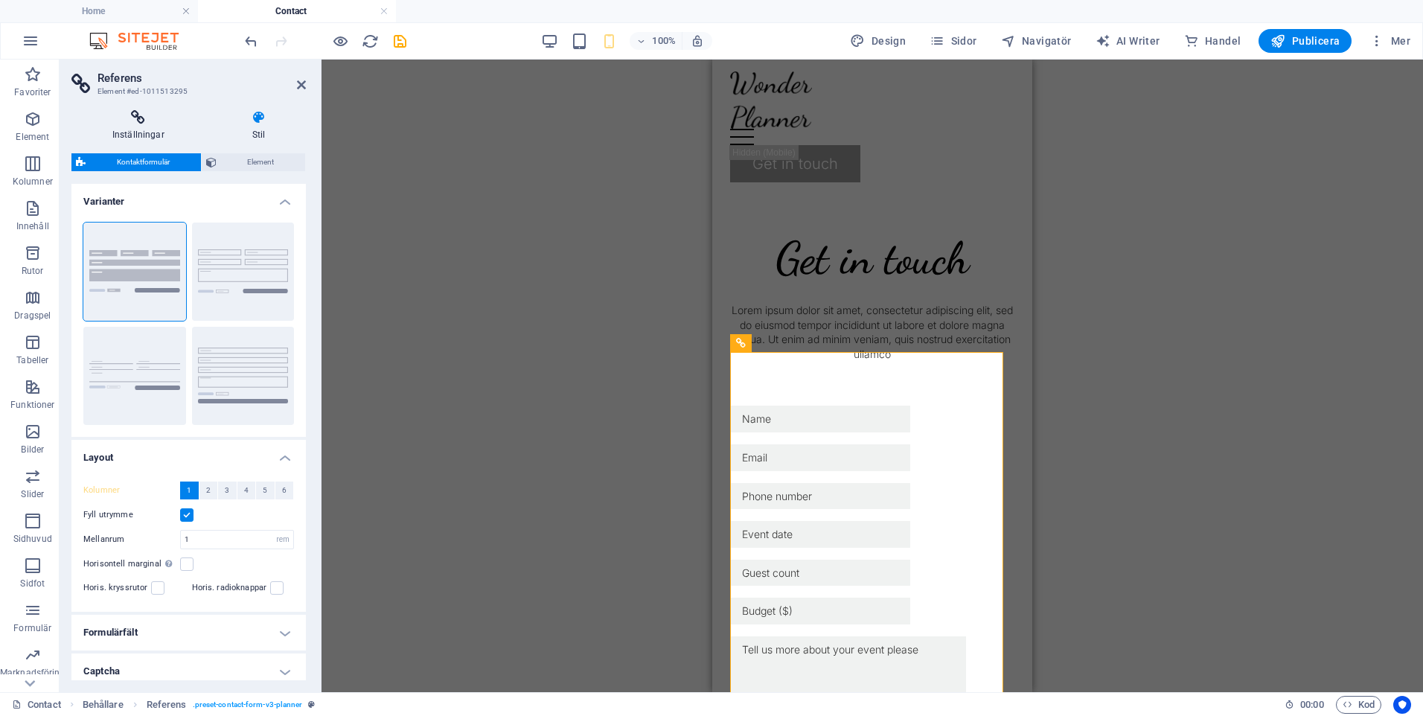
click at [143, 127] on h4 "Inställningar" at bounding box center [141, 125] width 140 height 31
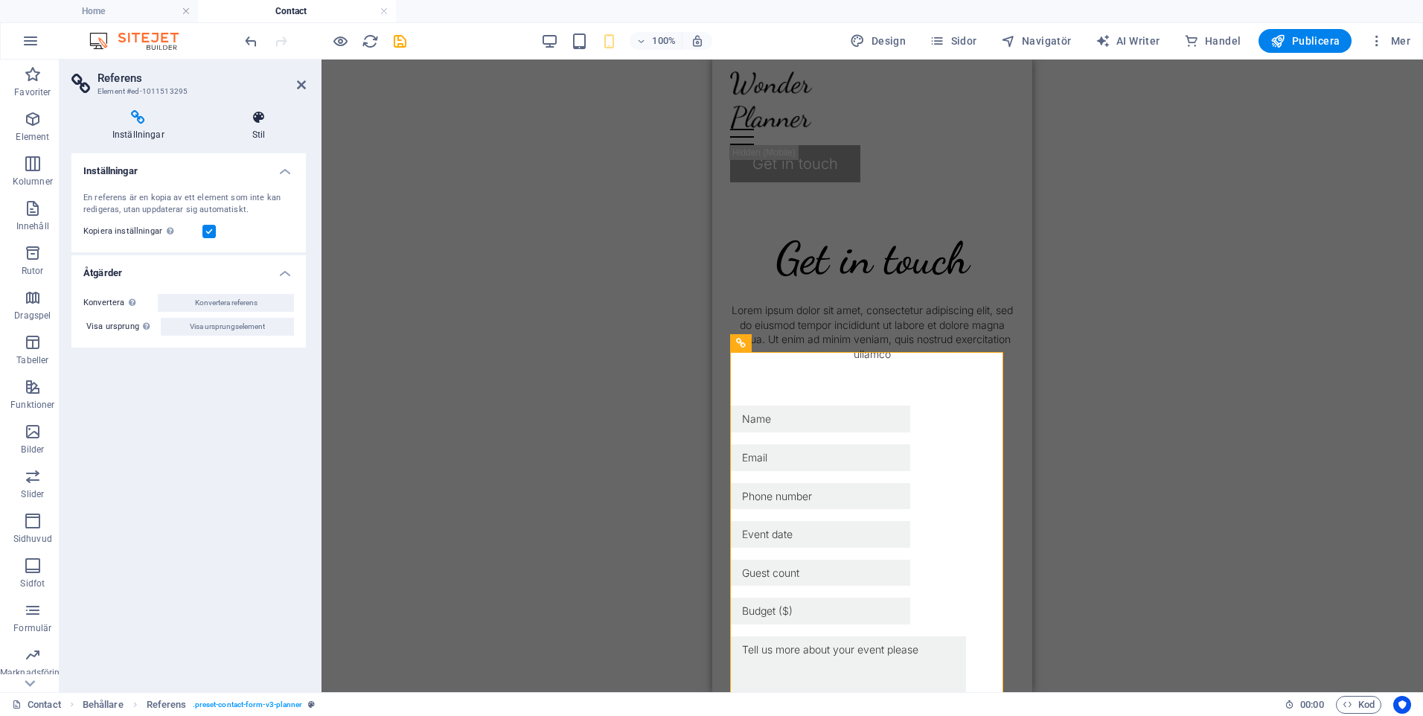
click at [262, 121] on icon at bounding box center [258, 117] width 95 height 15
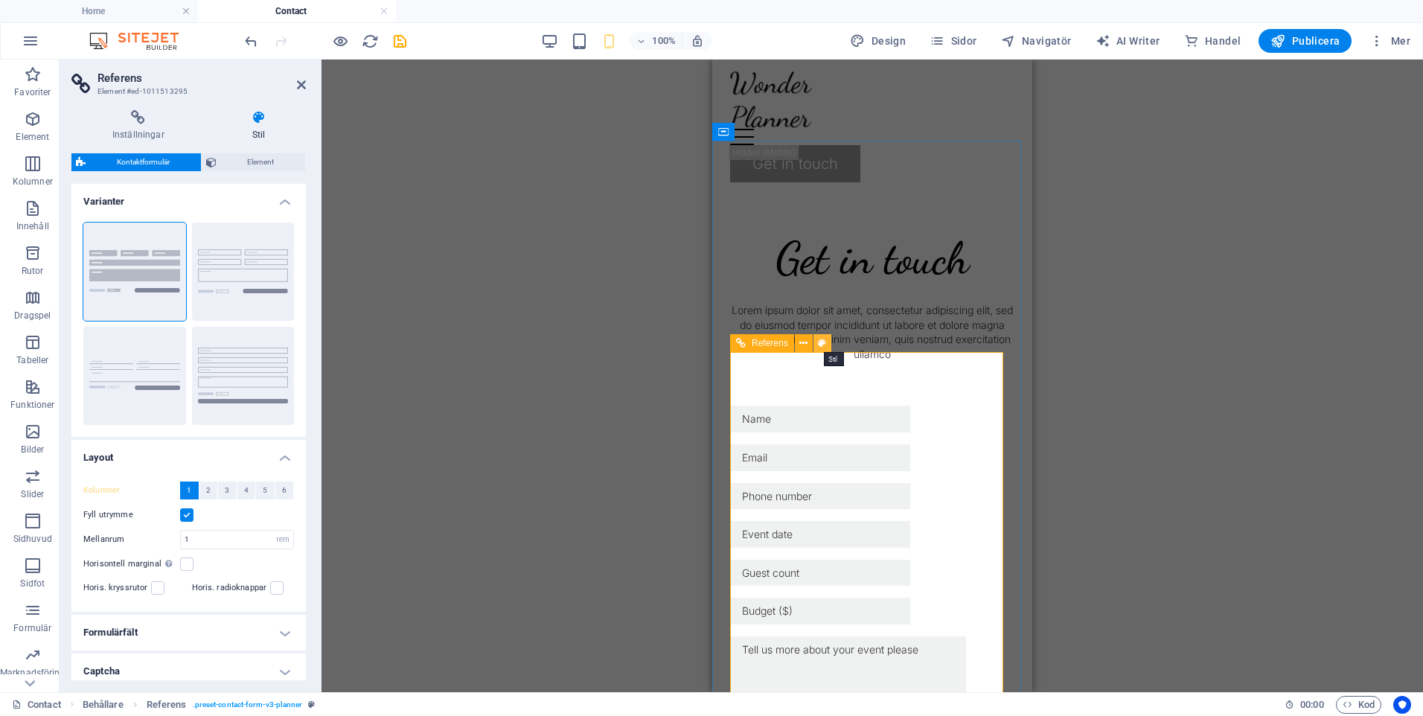
click at [820, 343] on icon at bounding box center [822, 344] width 8 height 16
click at [206, 491] on span "2" at bounding box center [208, 491] width 4 height 18
click at [225, 491] on span "3" at bounding box center [227, 491] width 4 height 18
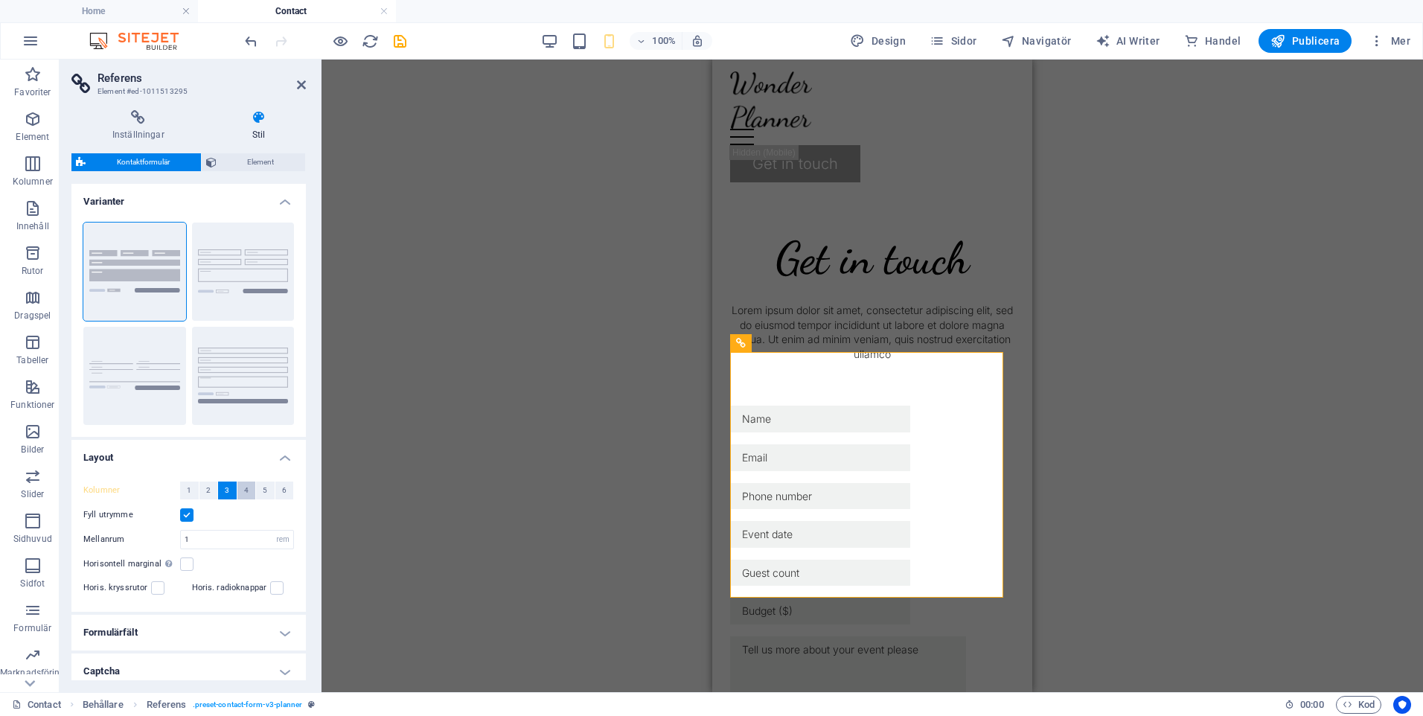
click at [245, 489] on span "4" at bounding box center [246, 491] width 4 height 18
click at [264, 489] on span "5" at bounding box center [265, 491] width 4 height 18
click at [283, 489] on span "6" at bounding box center [284, 491] width 4 height 18
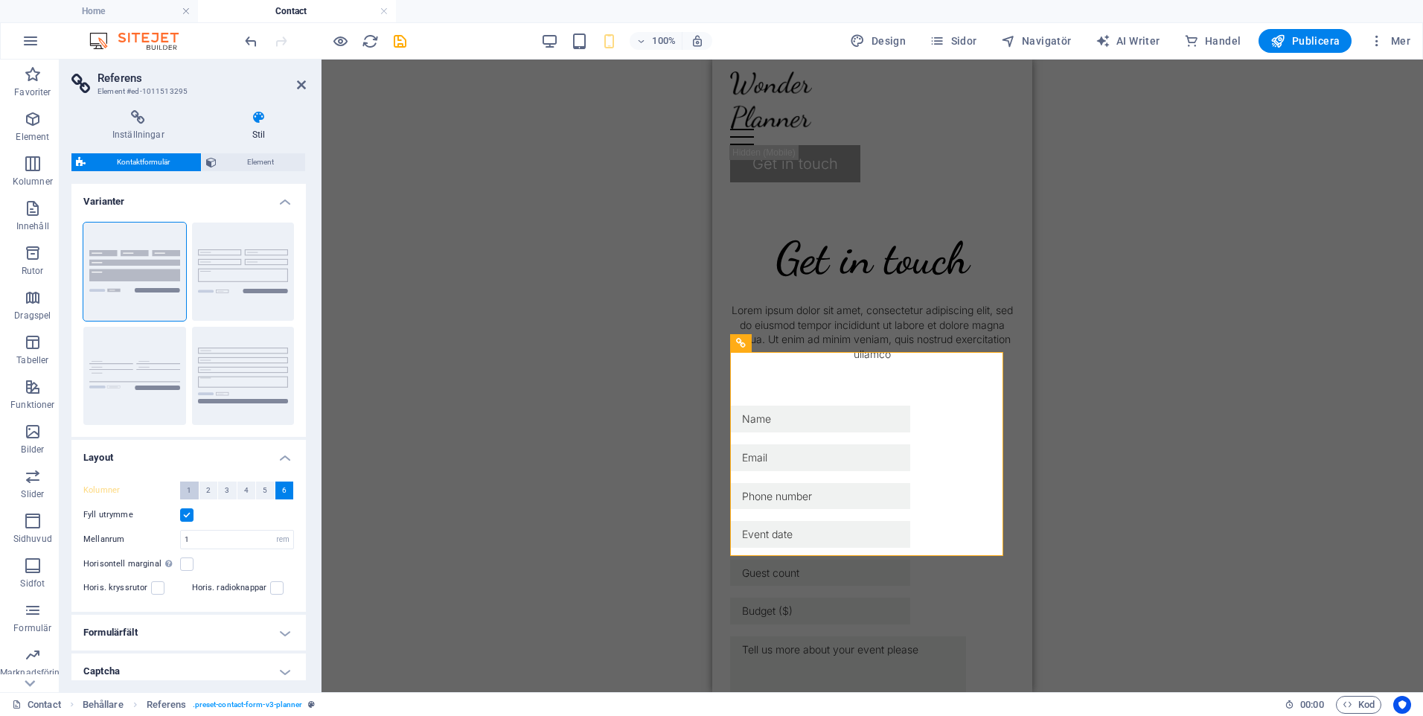
click at [190, 491] on span "1" at bounding box center [189, 491] width 4 height 18
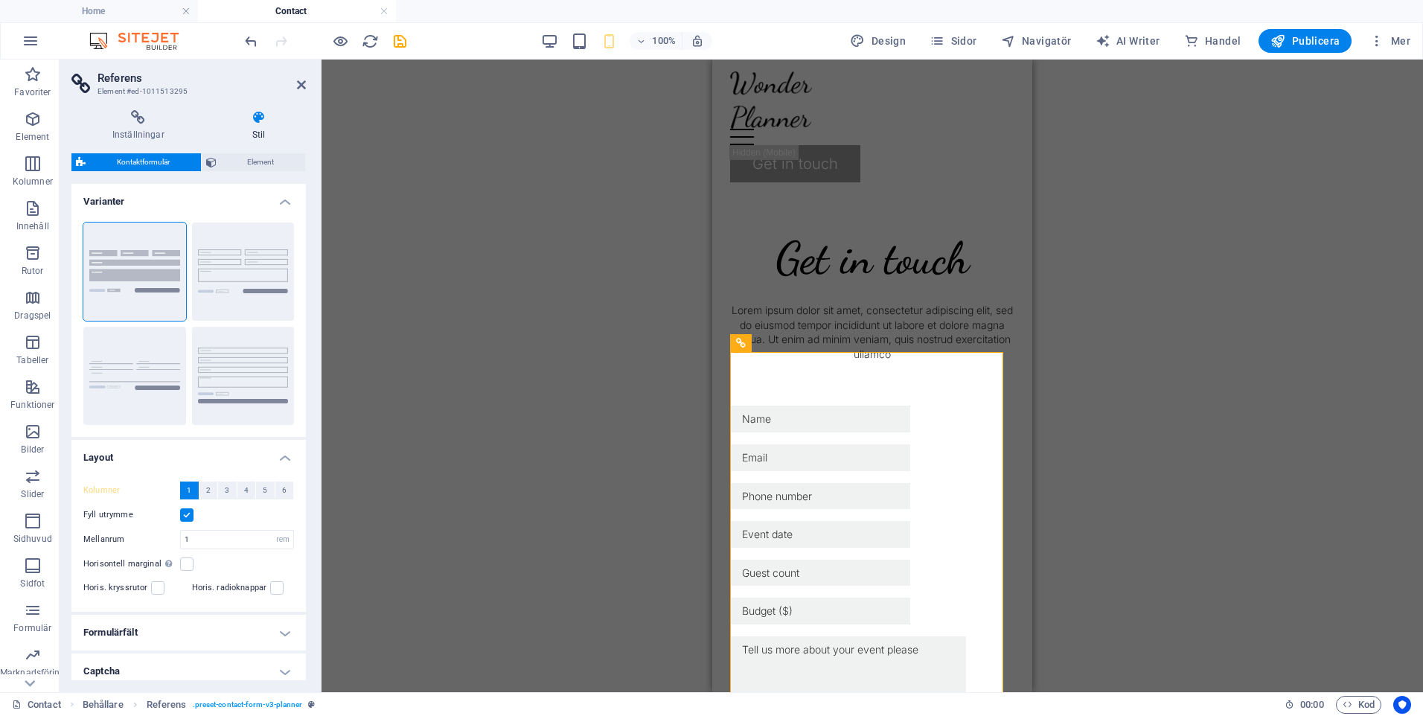
scroll to position [68, 0]
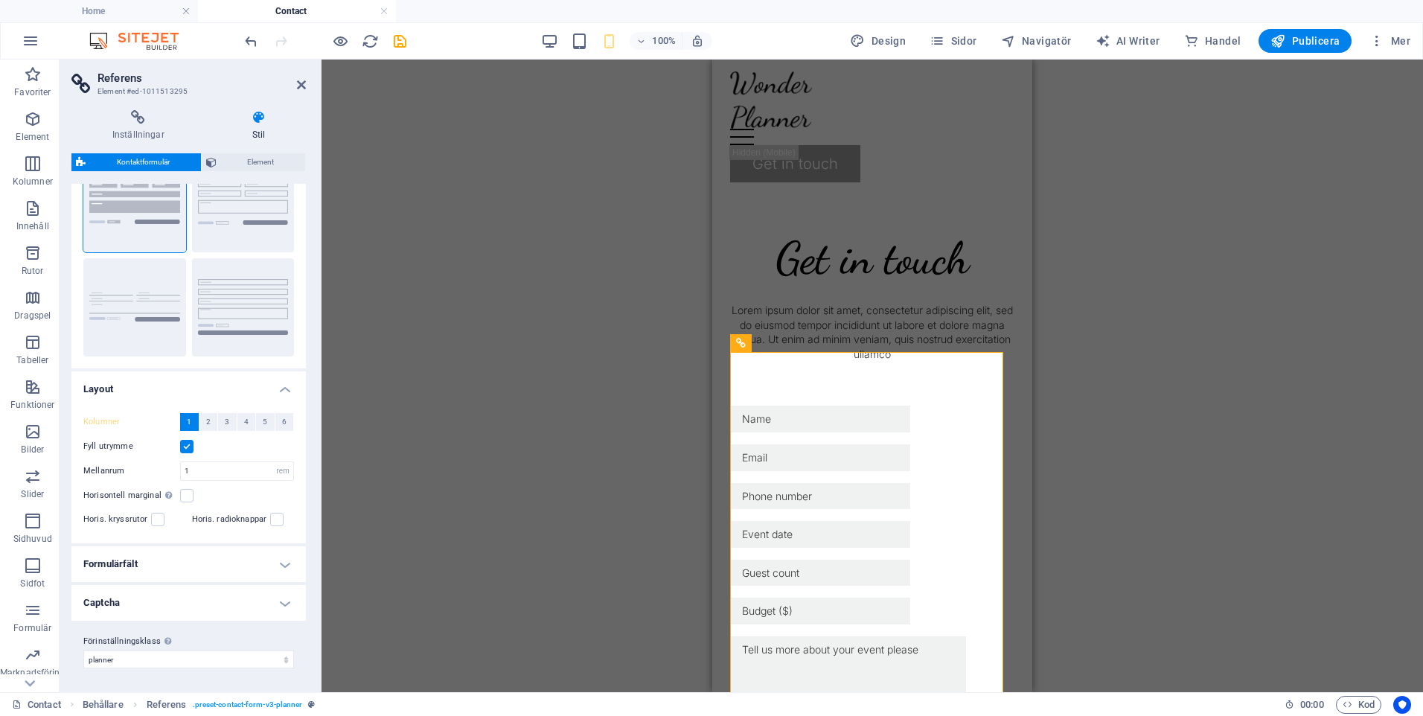
click at [281, 560] on h4 "Formulärfält" at bounding box center [188, 564] width 235 height 36
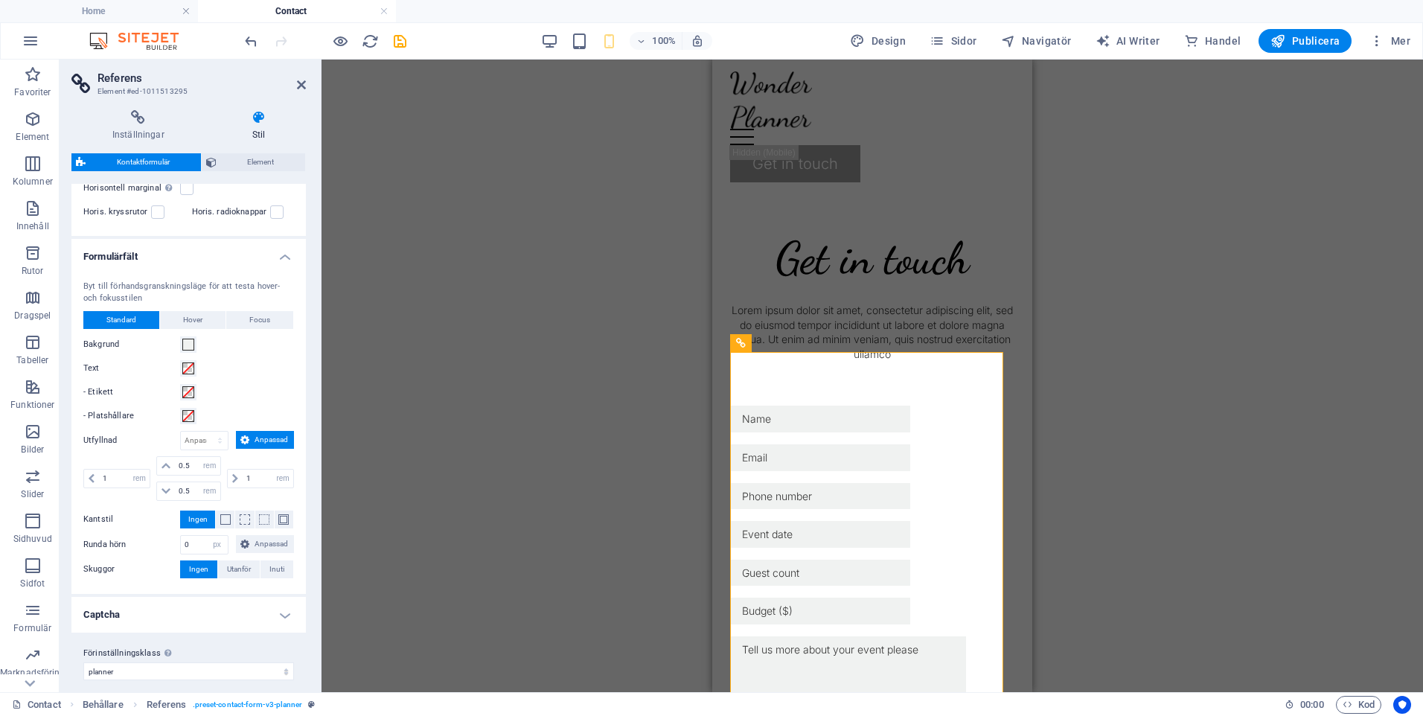
scroll to position [388, 0]
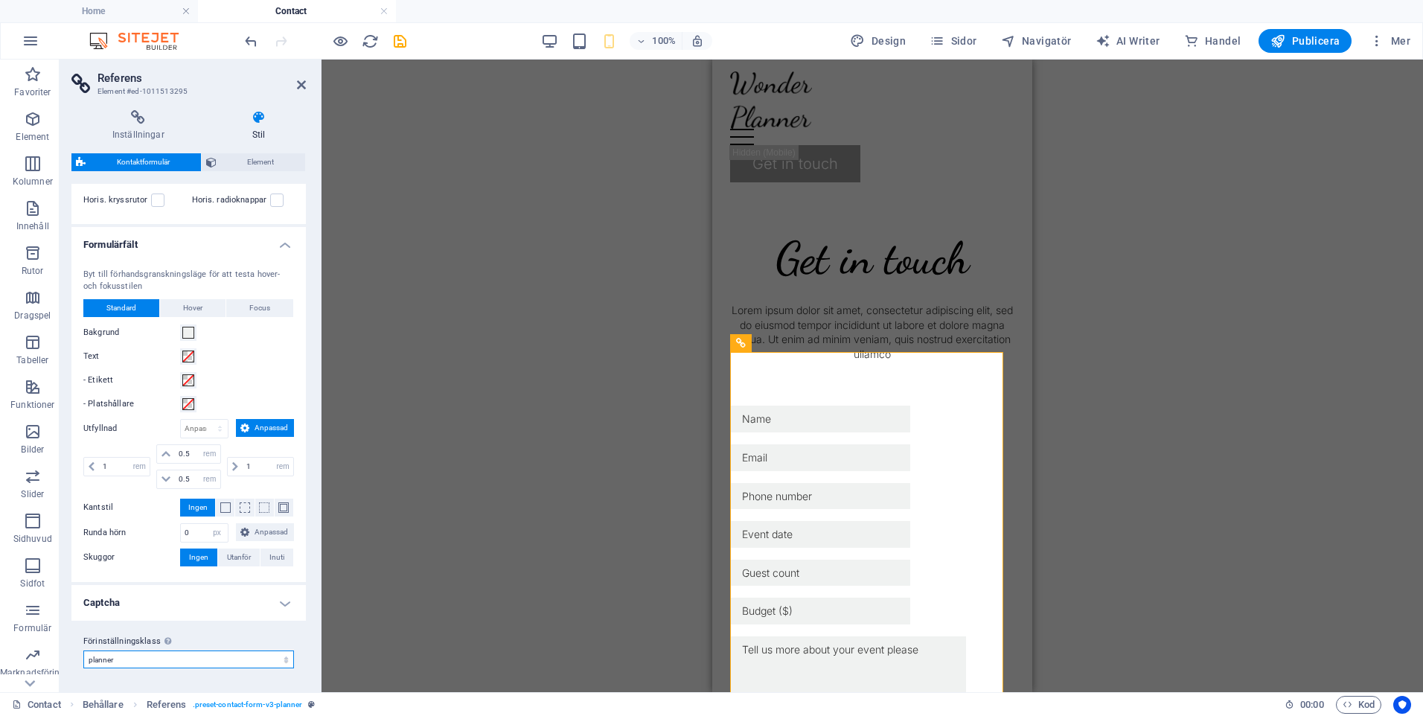
click at [278, 663] on select "planner Lägg till förinställningsklass" at bounding box center [188, 660] width 211 height 18
click at [279, 662] on select "planner Lägg till förinställningsklass" at bounding box center [188, 660] width 211 height 18
click at [200, 305] on span "Hover" at bounding box center [192, 308] width 19 height 18
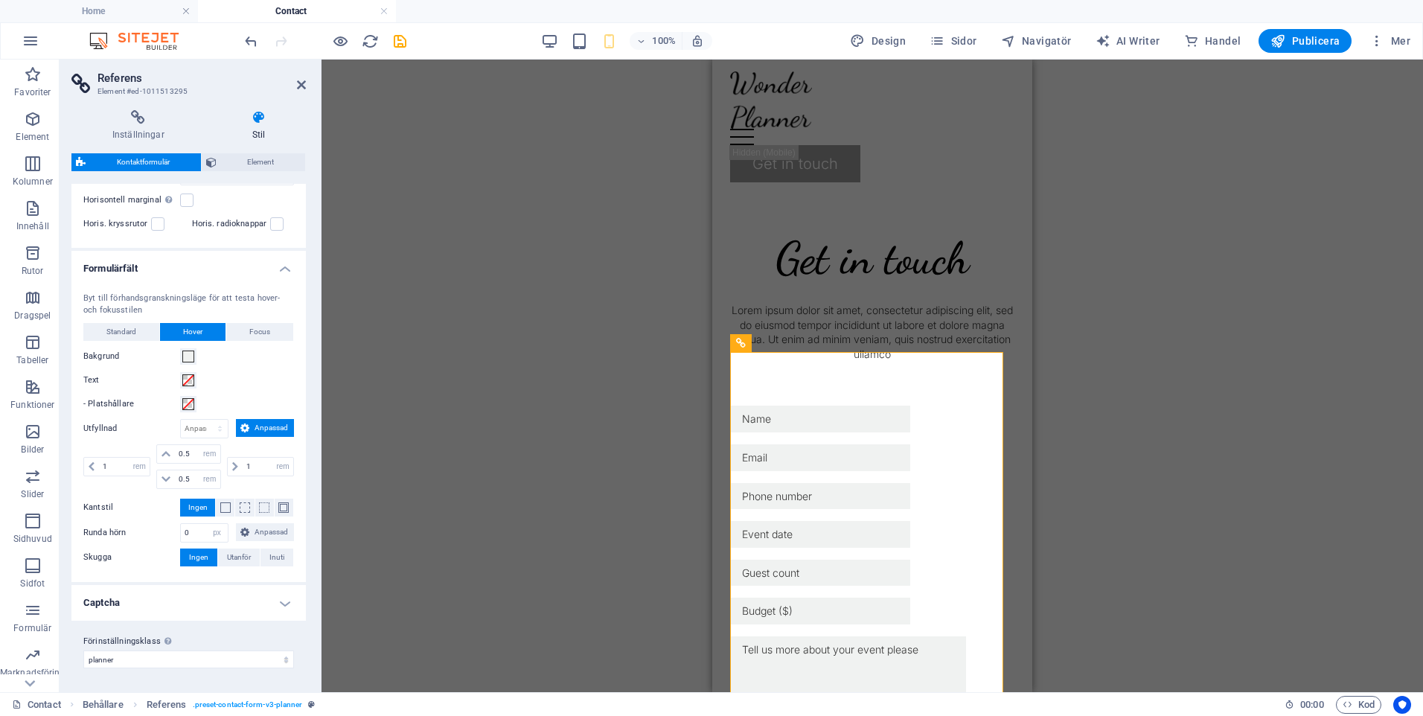
scroll to position [364, 0]
click at [249, 329] on span "Focus" at bounding box center [259, 332] width 21 height 18
click at [200, 329] on span "Hover" at bounding box center [192, 332] width 19 height 18
click at [144, 334] on button "Standard" at bounding box center [121, 332] width 76 height 18
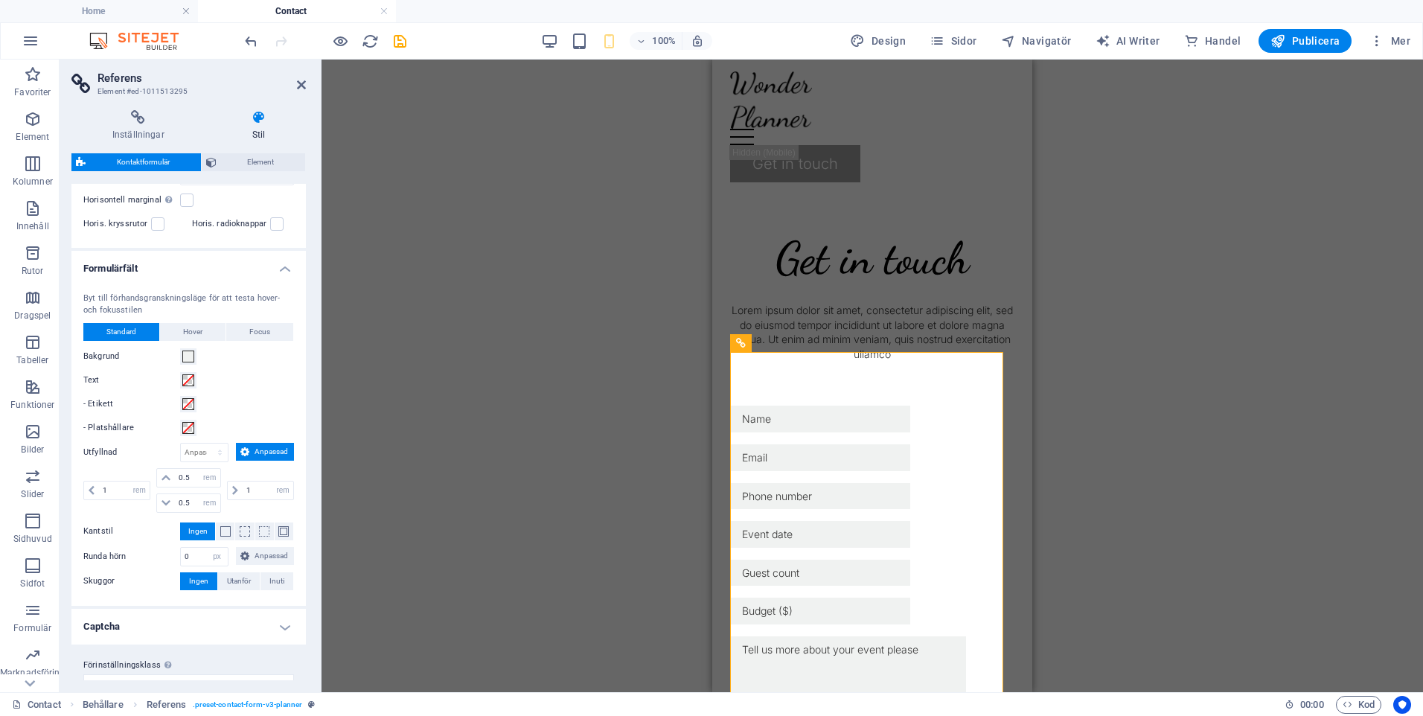
click at [259, 118] on icon at bounding box center [258, 117] width 95 height 15
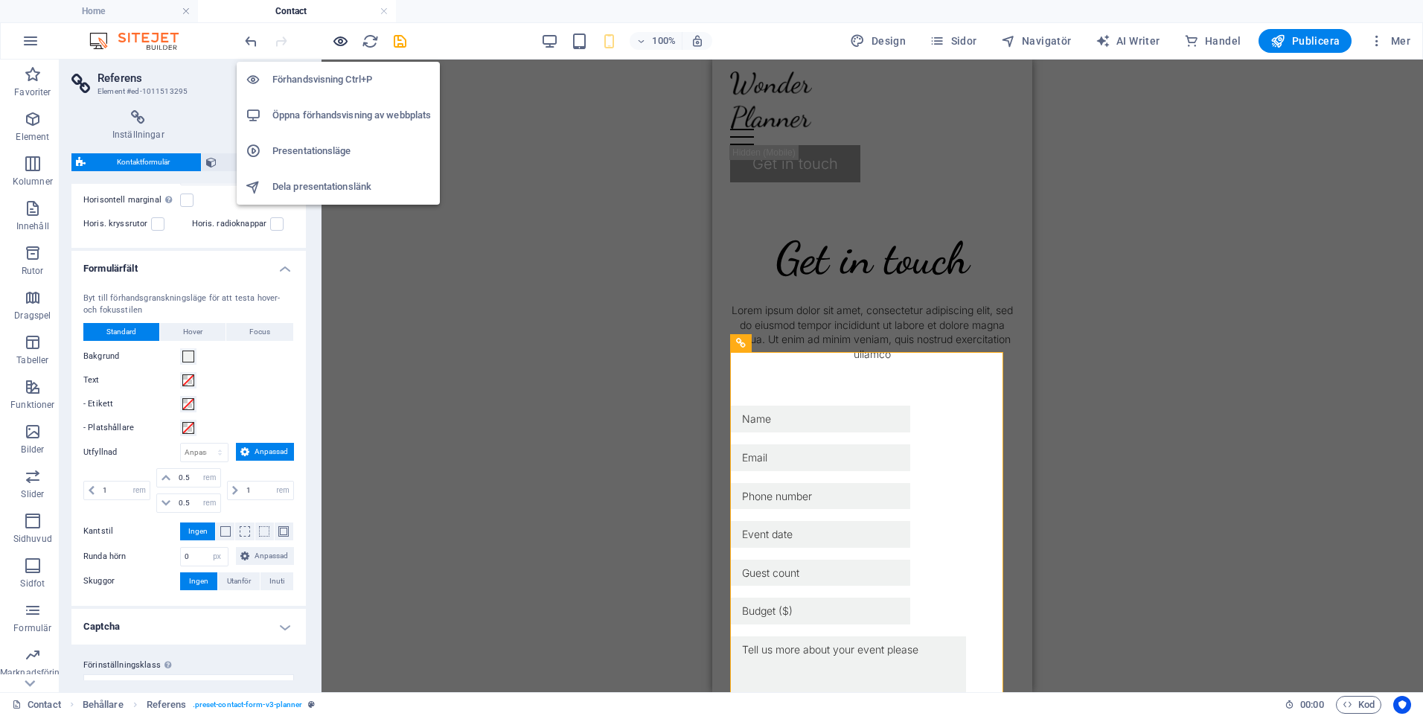
click at [345, 39] on icon "button" at bounding box center [340, 41] width 17 height 17
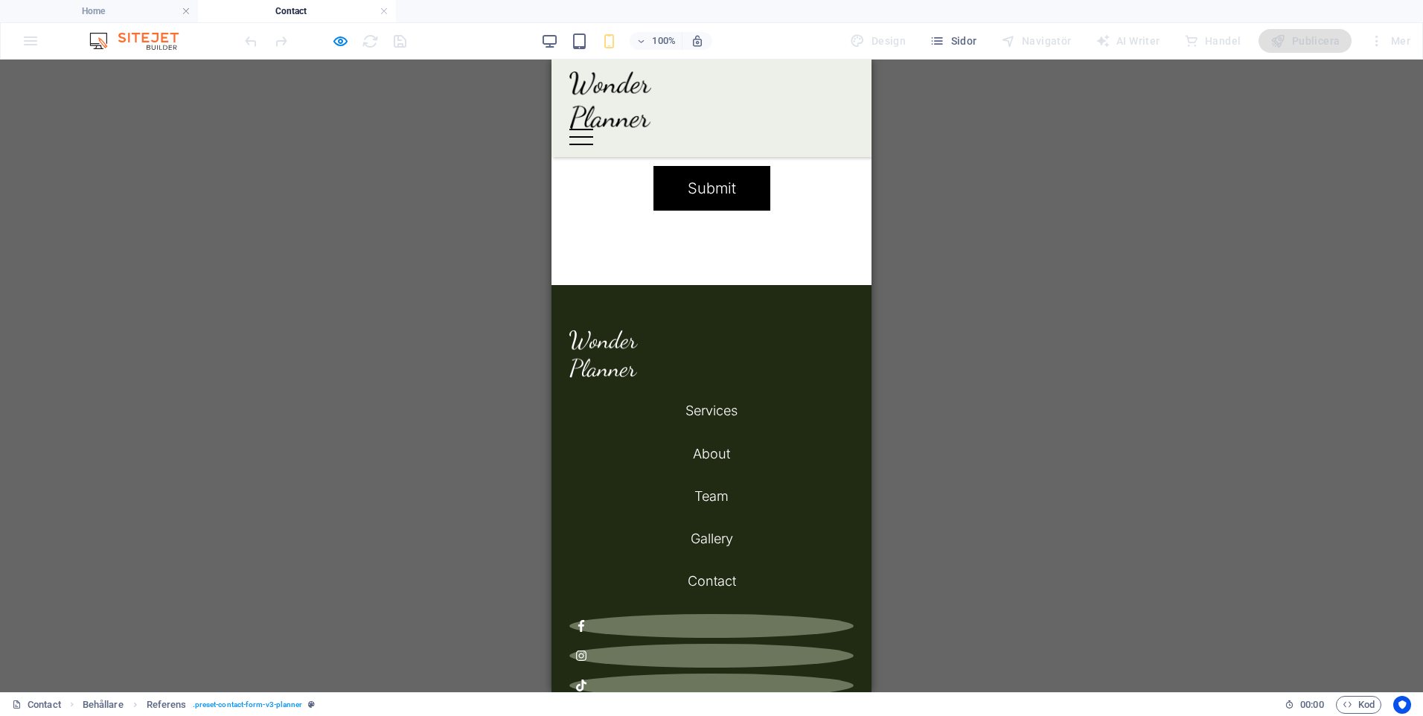
scroll to position [711, 0]
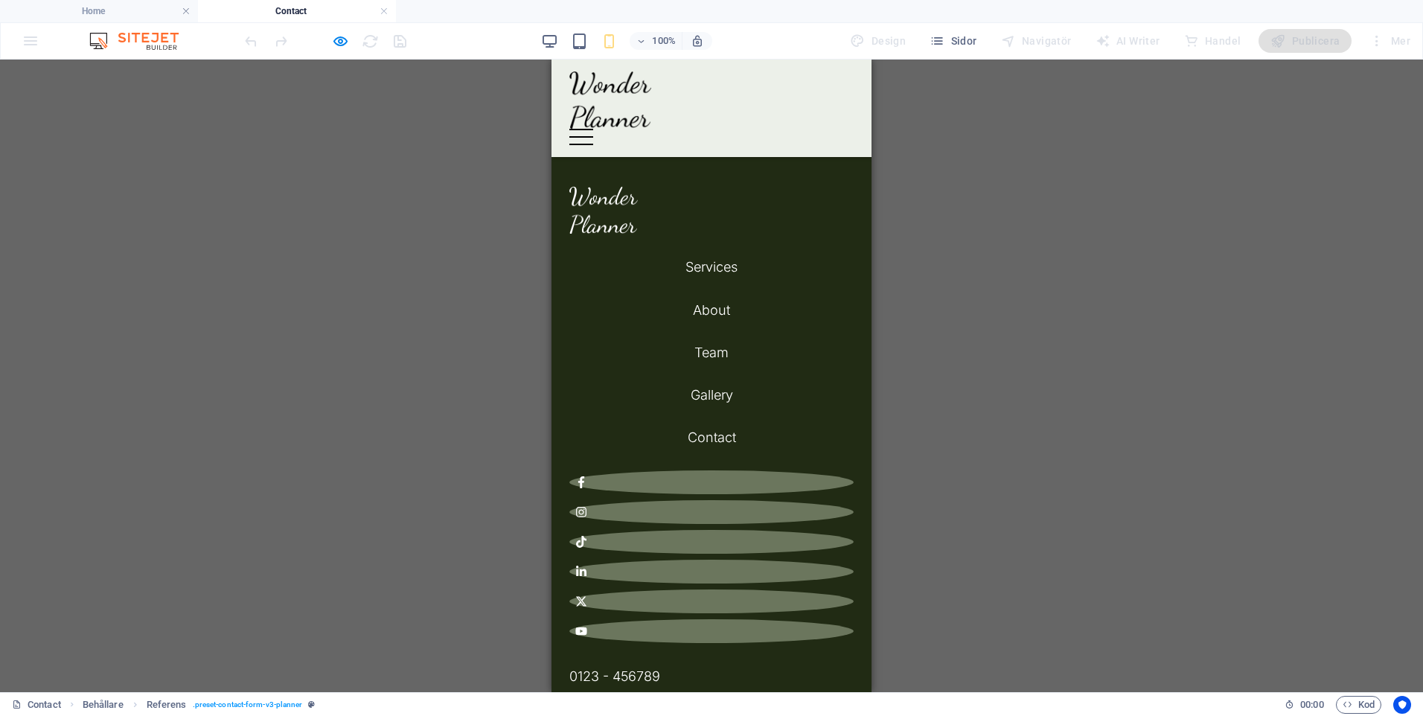
drag, startPoint x: 868, startPoint y: 153, endPoint x: 1431, endPoint y: 602, distance: 719.5
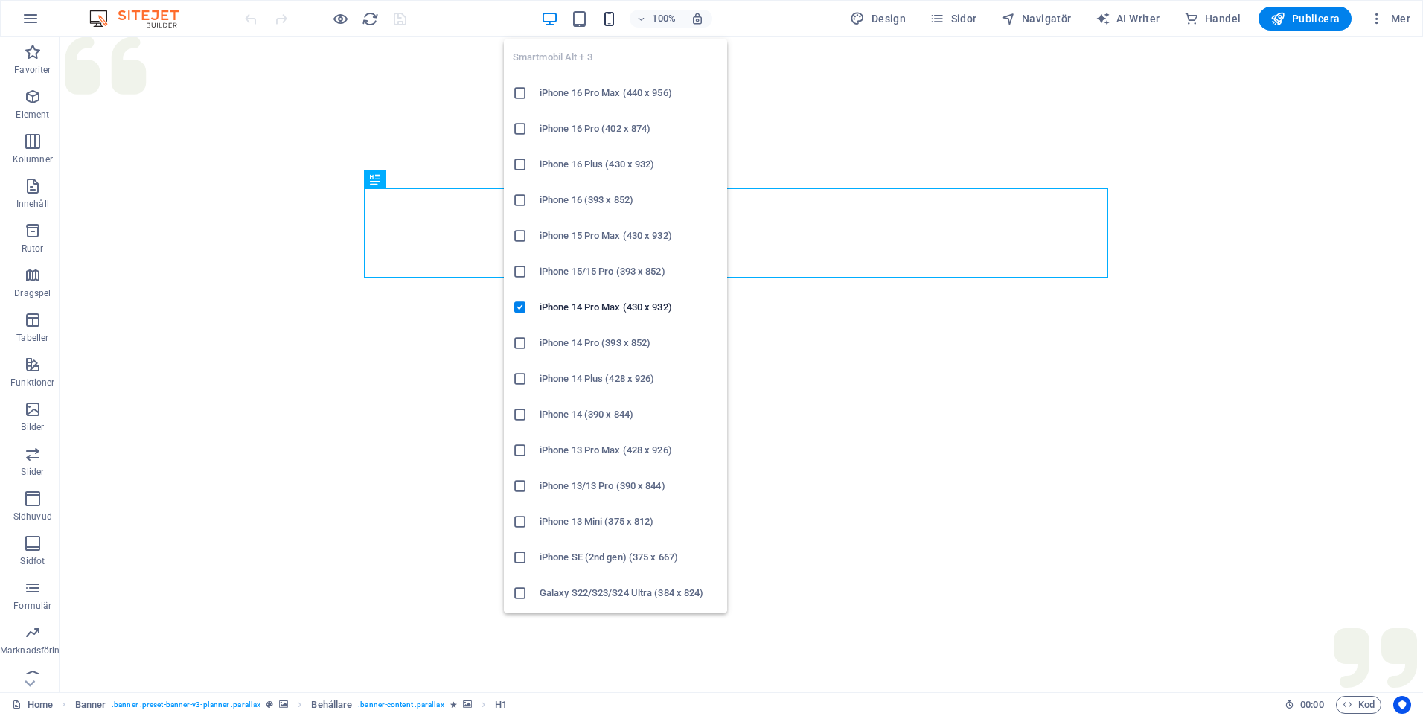
click at [615, 18] on icon "button" at bounding box center [609, 18] width 17 height 17
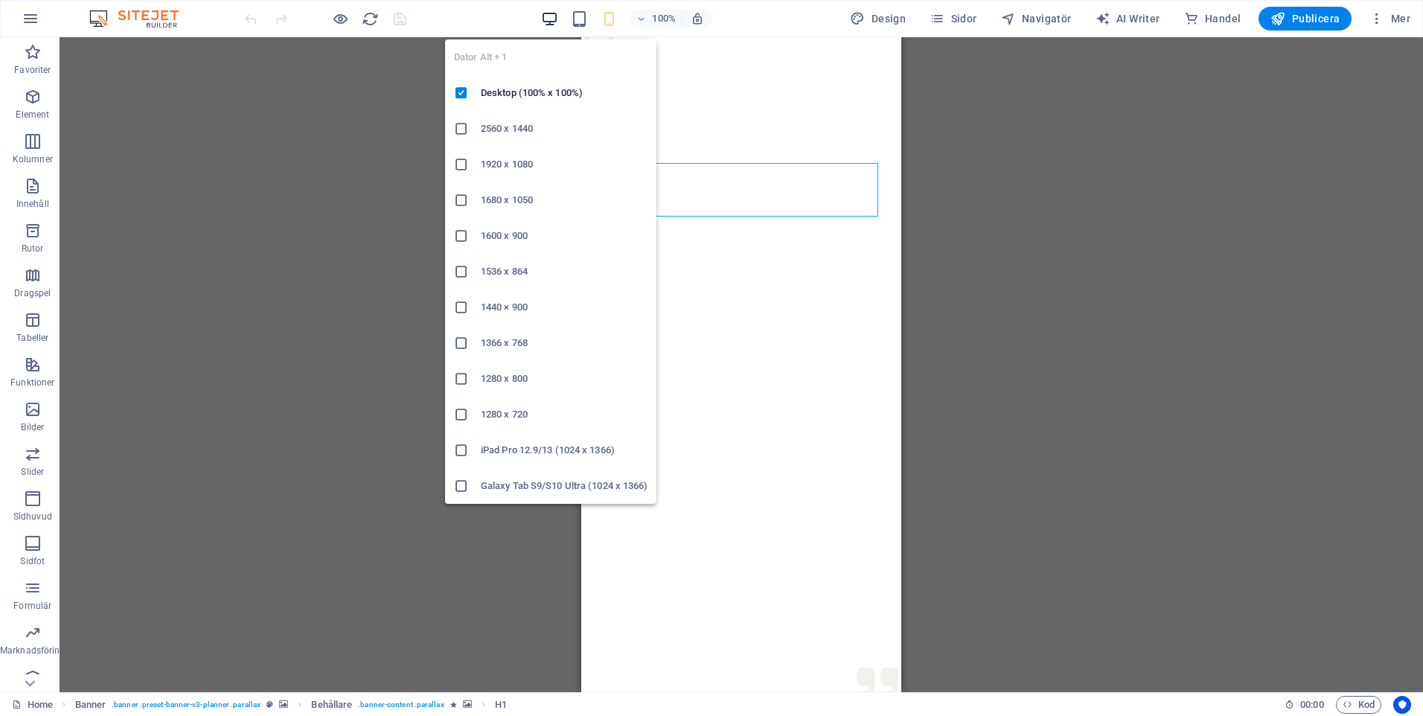
click at [552, 21] on icon "button" at bounding box center [549, 18] width 17 height 17
